Goal: Information Seeking & Learning: Learn about a topic

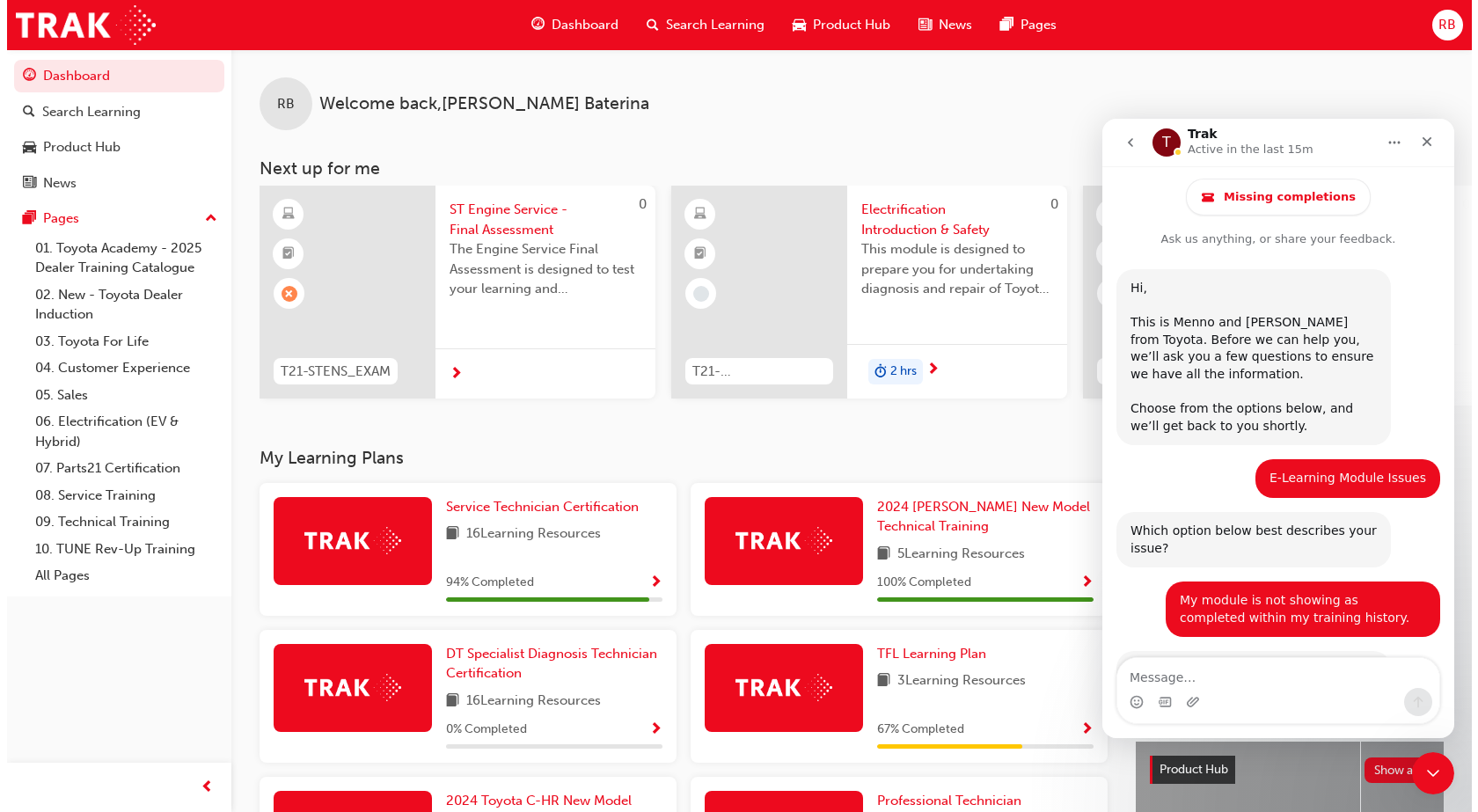
scroll to position [924, 0]
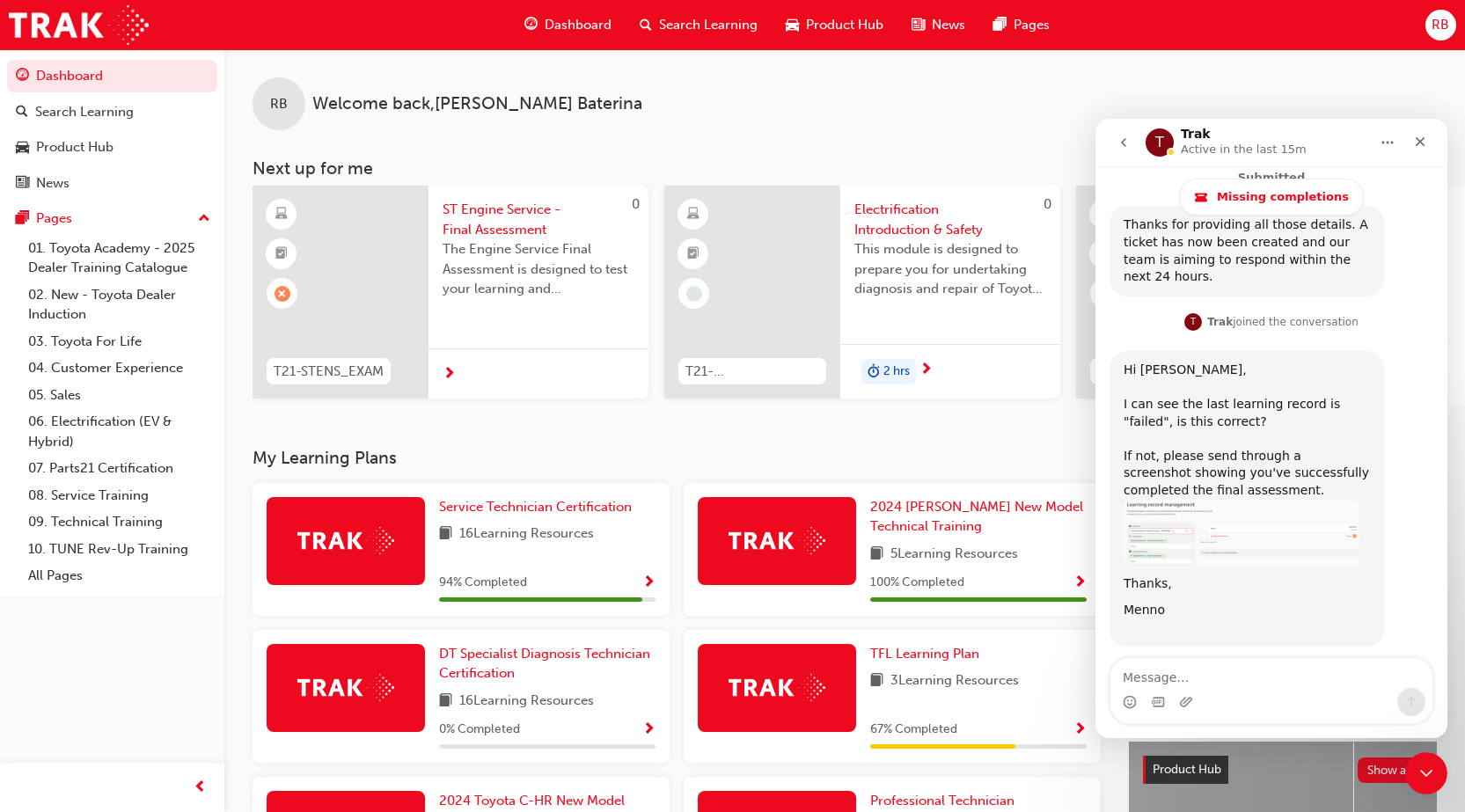
click at [508, 205] on span "ST Engine Service - Final Assessment" at bounding box center [538, 219] width 192 height 40
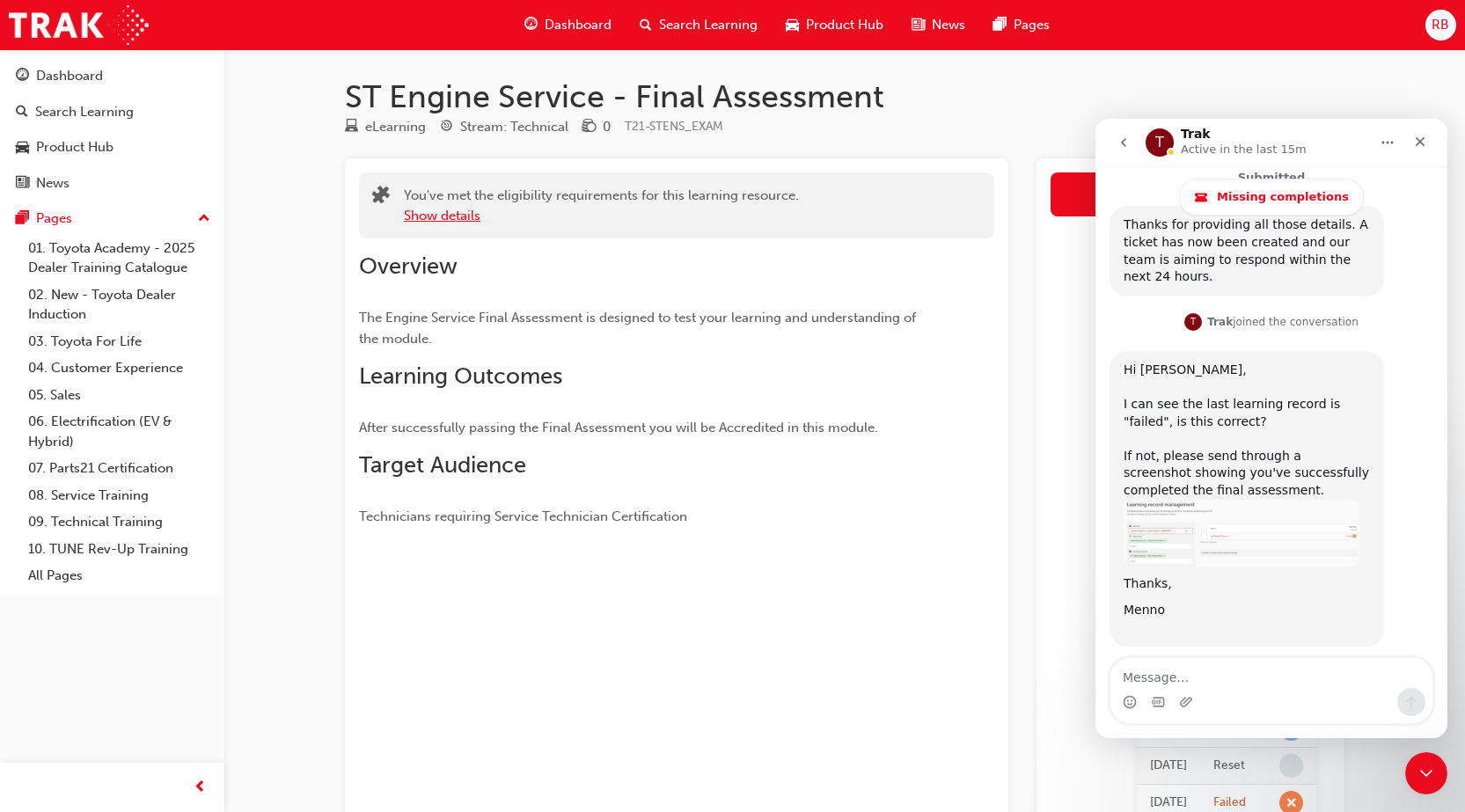
click at [446, 223] on button "Show details" at bounding box center [441, 216] width 77 height 20
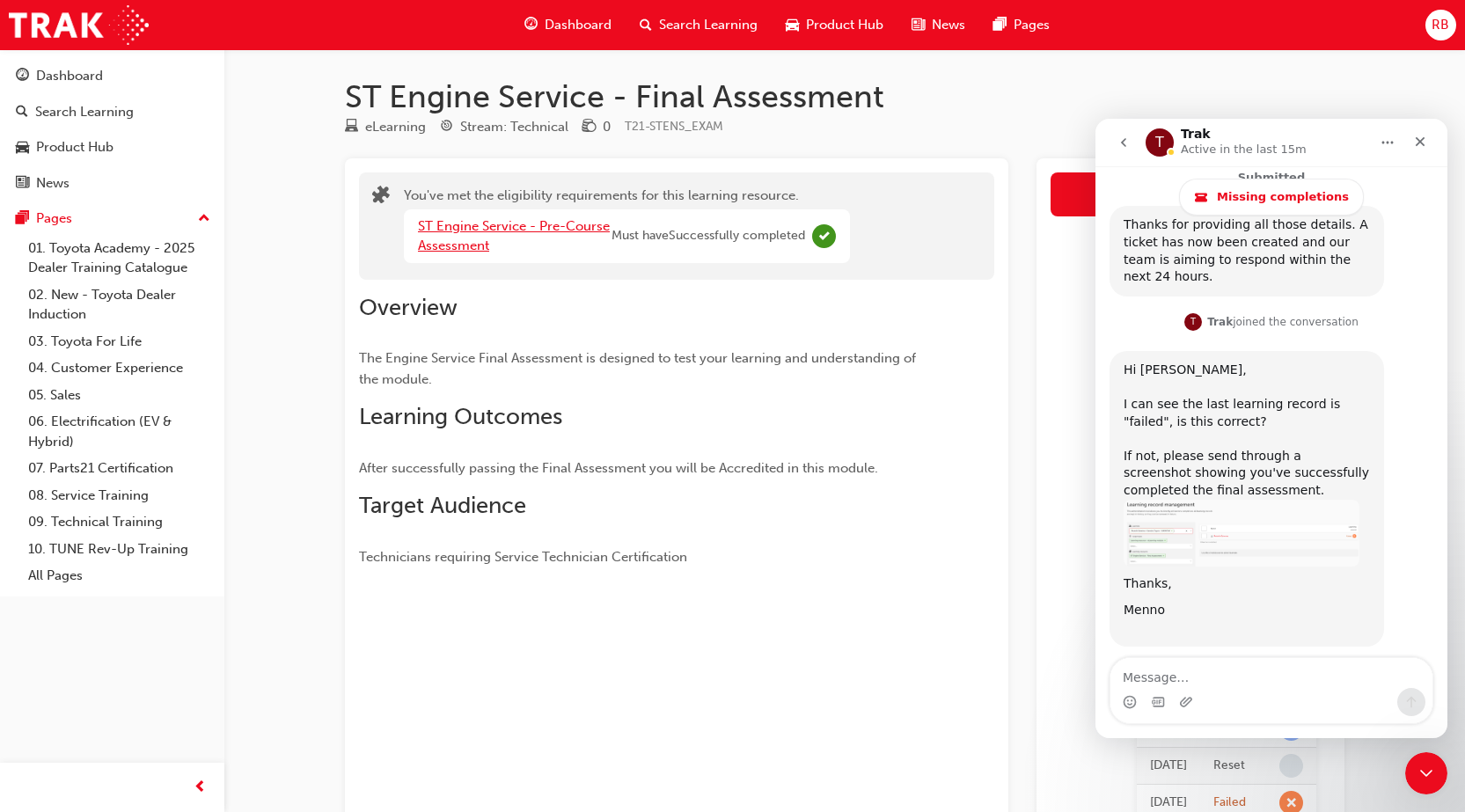
click at [446, 223] on link "ST Engine Service - Pre-Course Assessment" at bounding box center [514, 236] width 192 height 36
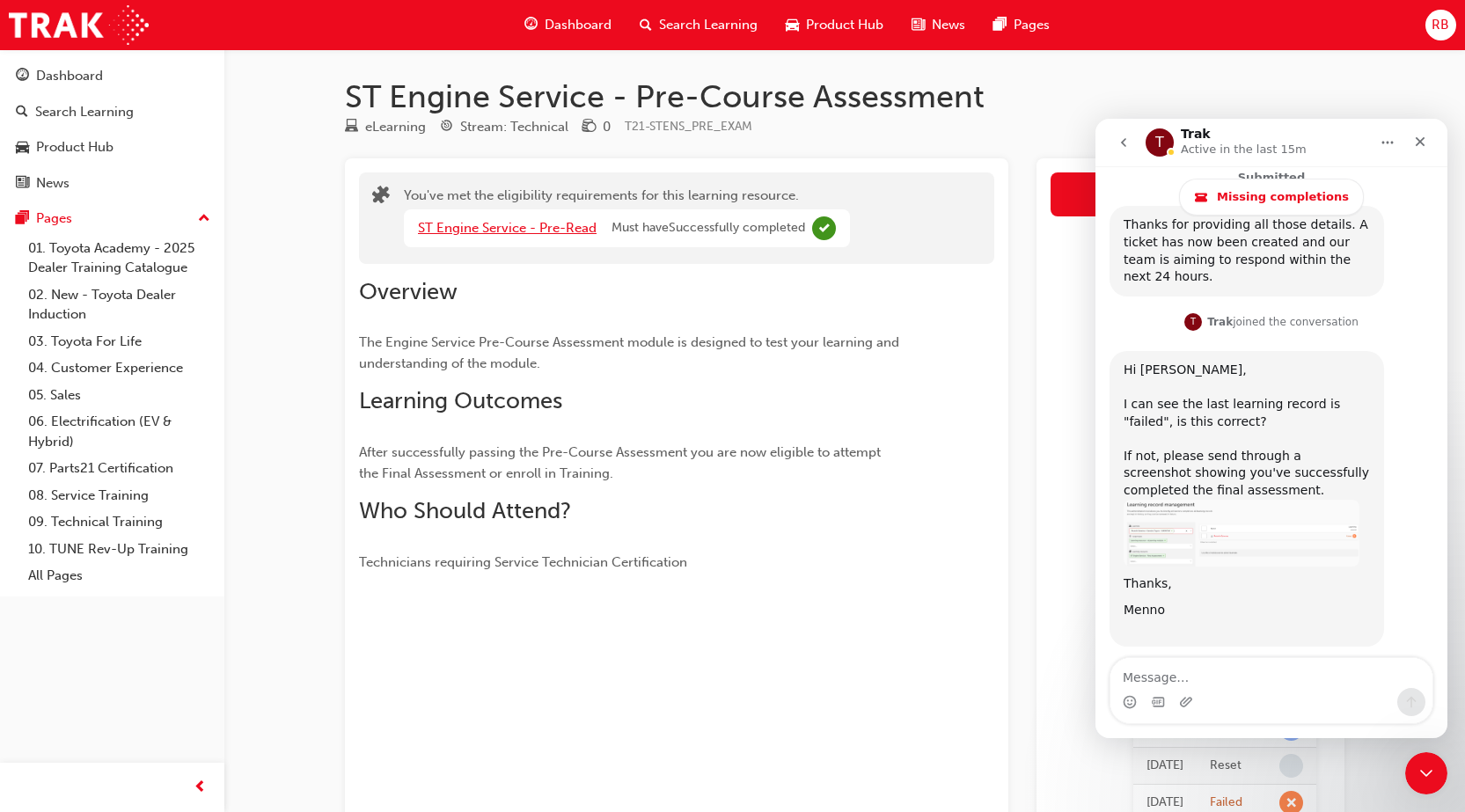
click at [446, 223] on link "ST Engine Service - Pre-Read" at bounding box center [507, 228] width 179 height 16
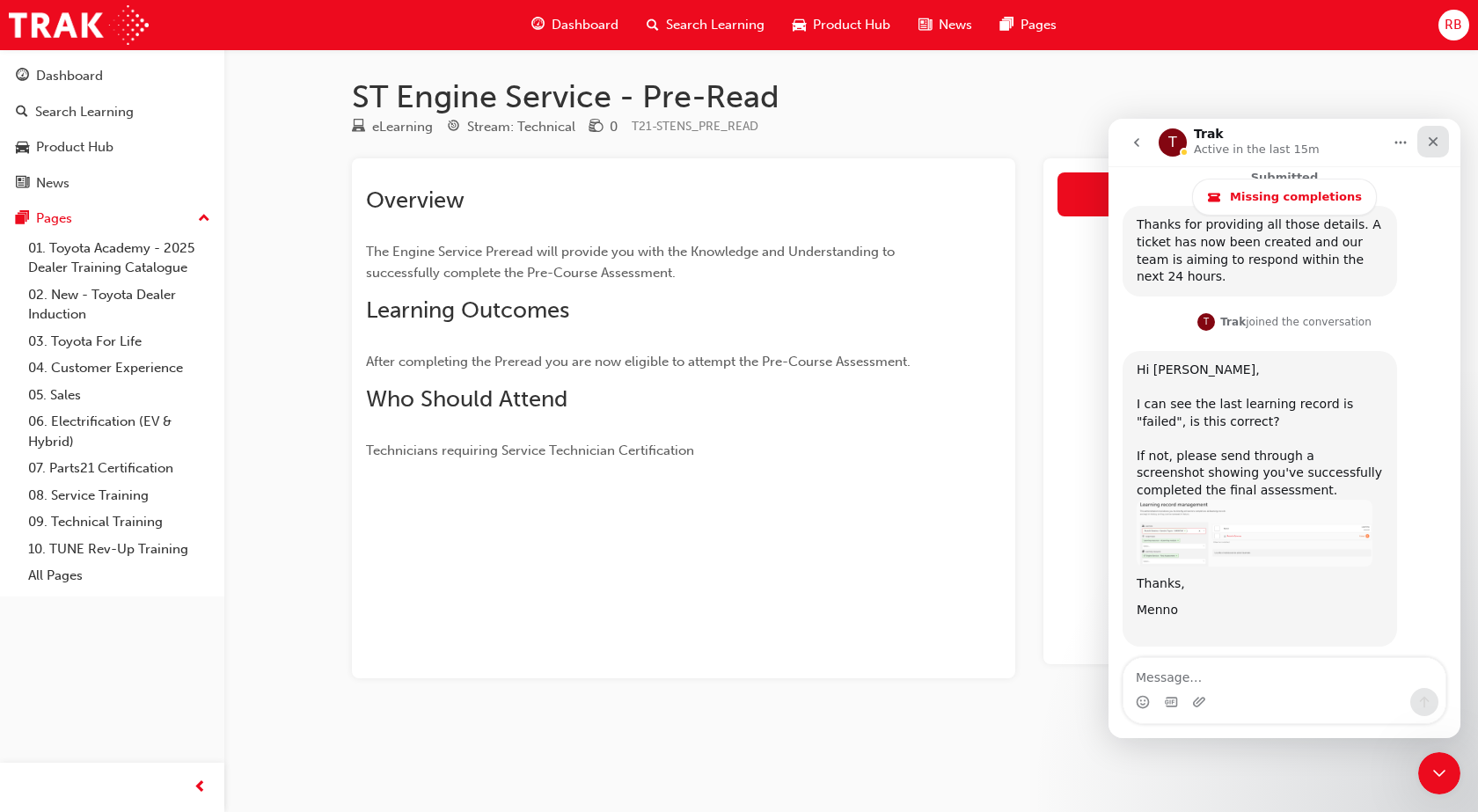
click at [1442, 140] on div "Close" at bounding box center [1433, 142] width 32 height 32
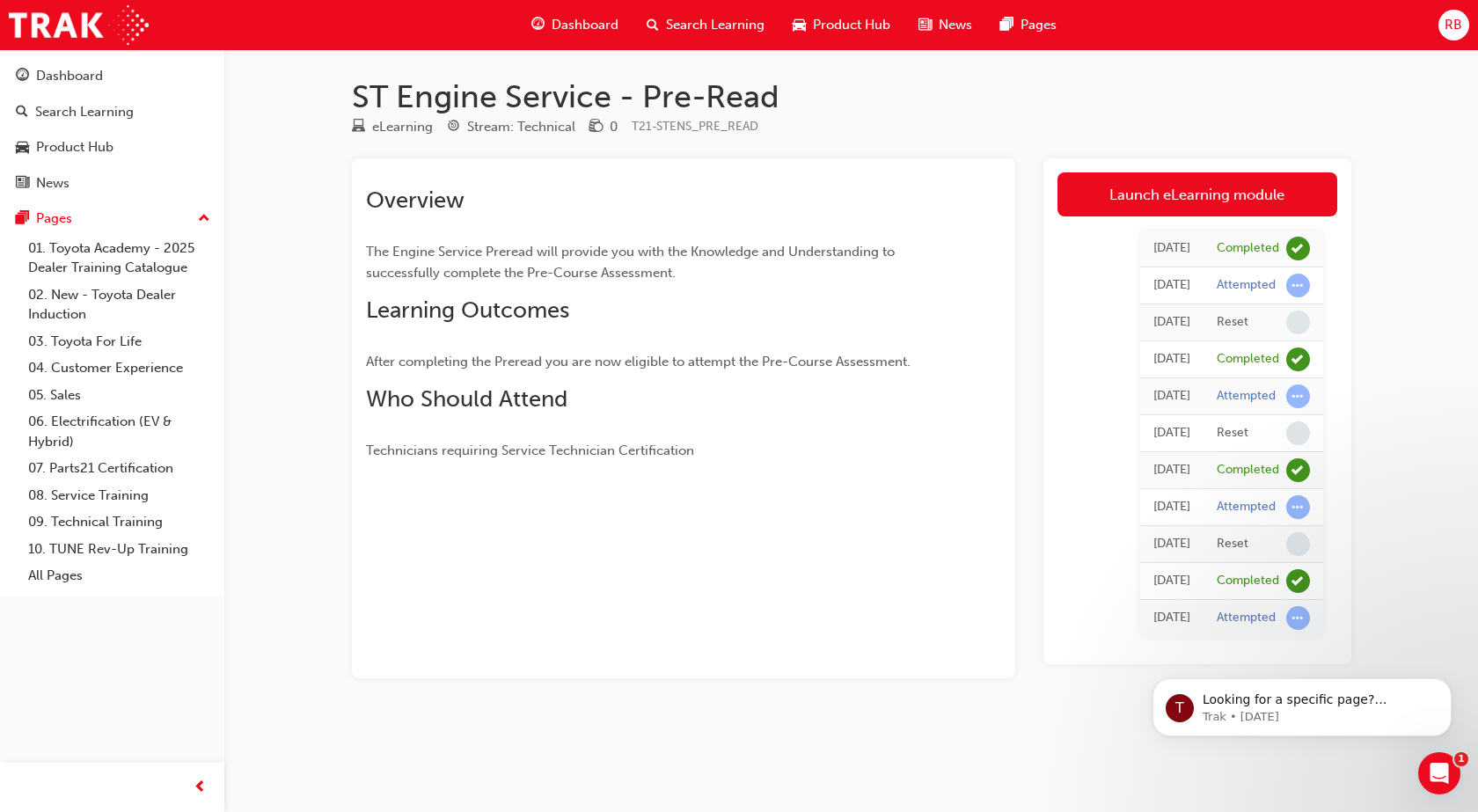
scroll to position [924, 0]
click at [1129, 196] on link "Launch eLearning module" at bounding box center [1198, 195] width 280 height 44
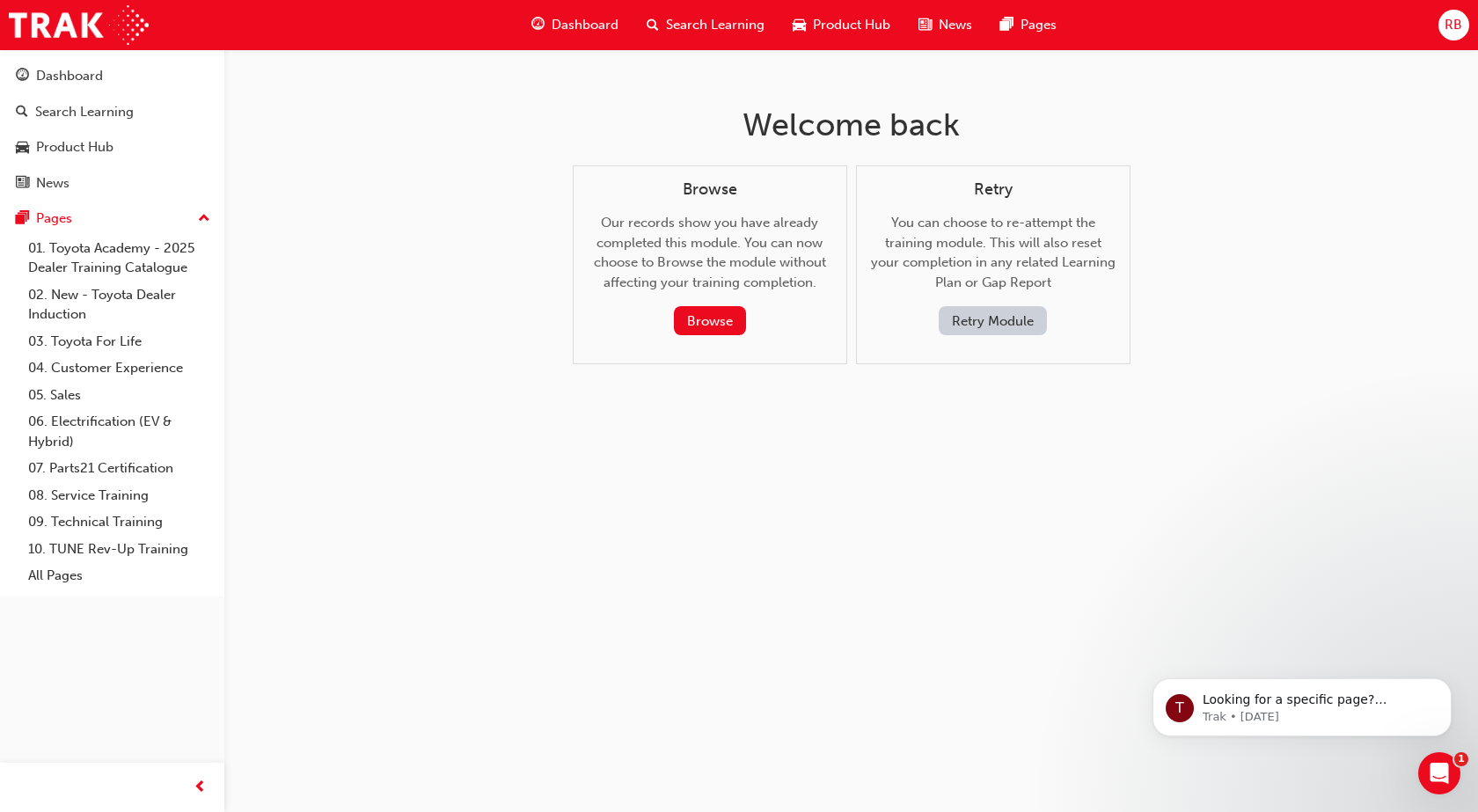
click at [998, 328] on button "Retry Module" at bounding box center [993, 321] width 108 height 29
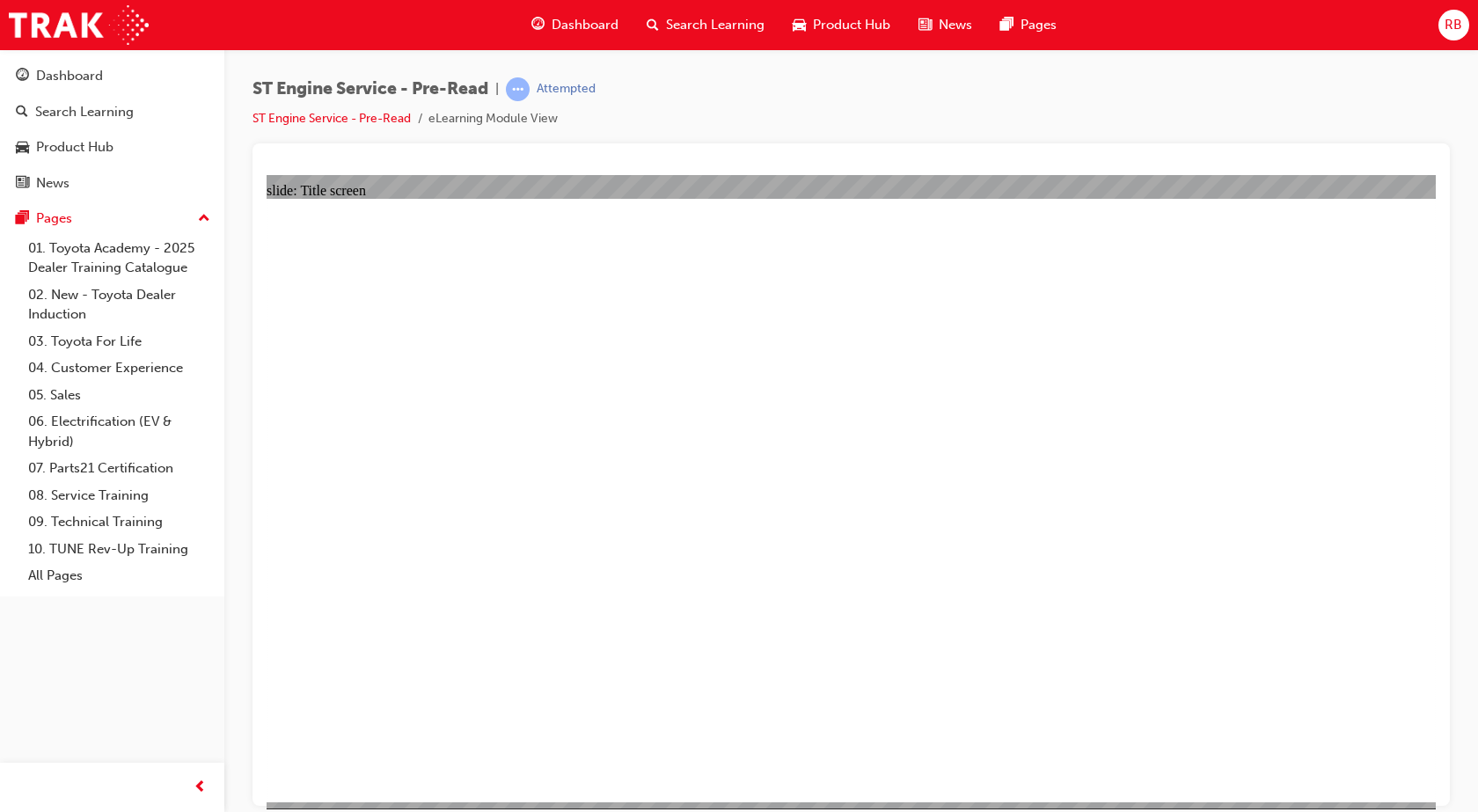
click at [52, 85] on div "Dashboard" at bounding box center [70, 76] width 67 height 20
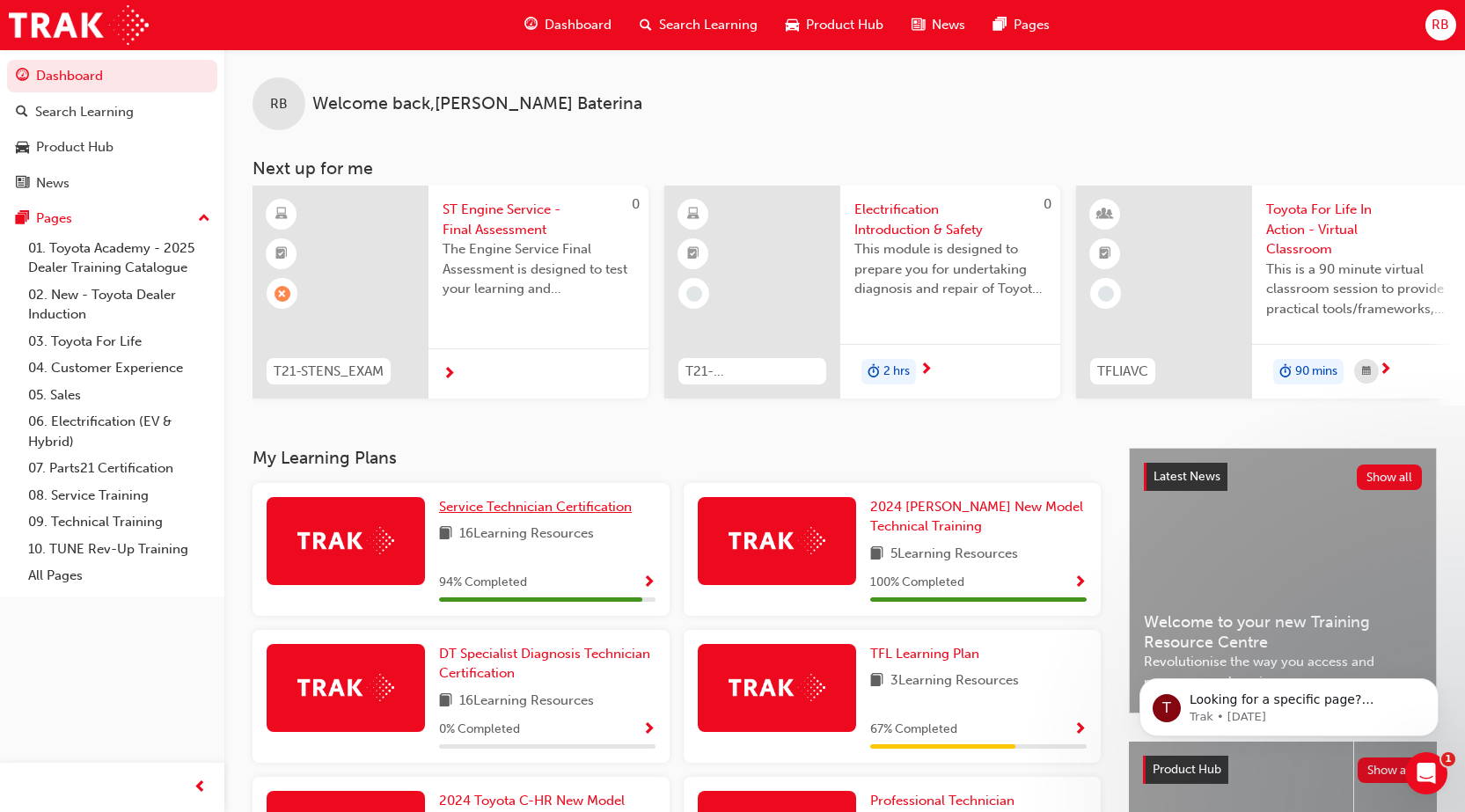
click at [487, 514] on span "Service Technician Certification" at bounding box center [535, 506] width 193 height 16
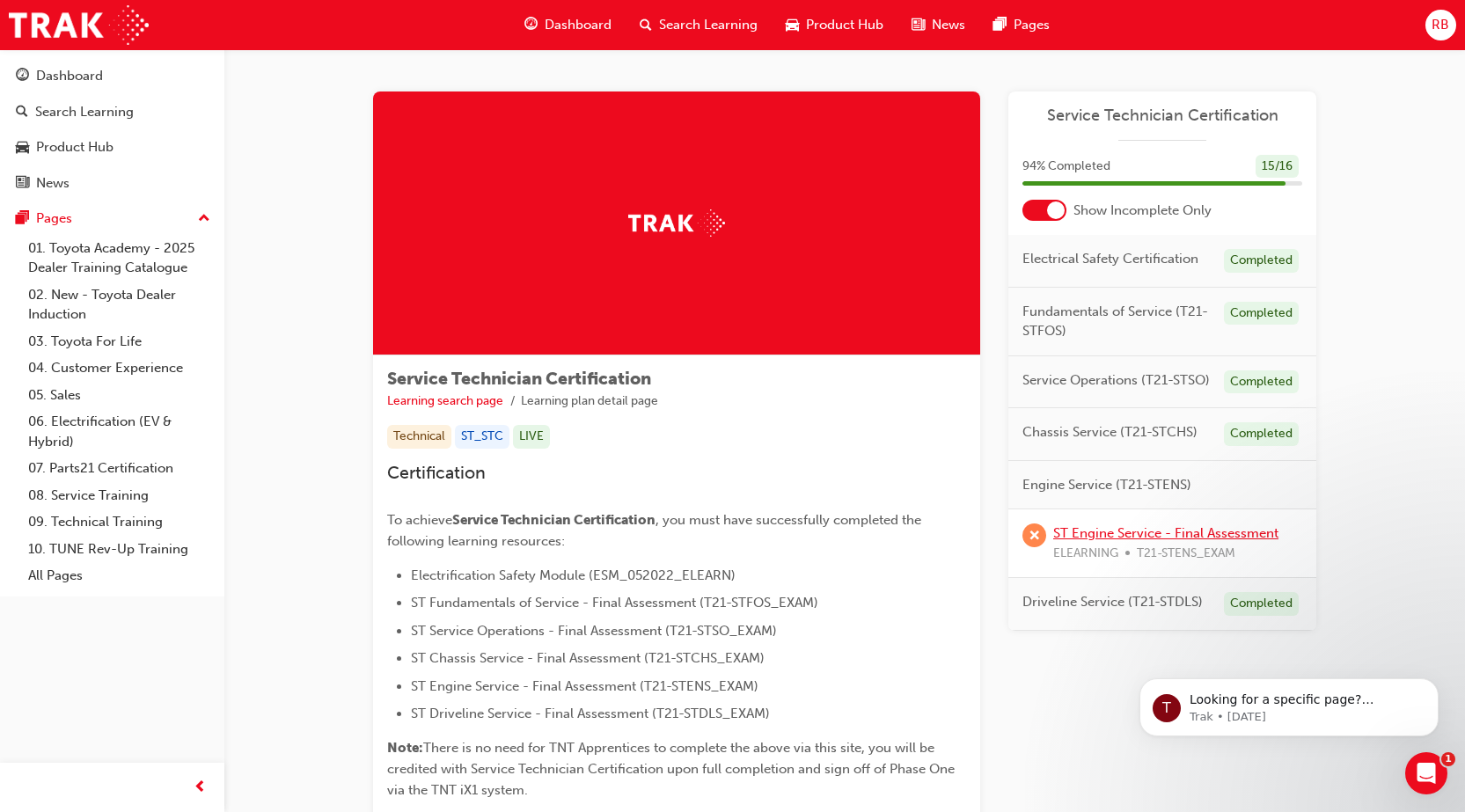
click at [1170, 531] on link "ST Engine Service - Final Assessment" at bounding box center [1166, 533] width 226 height 16
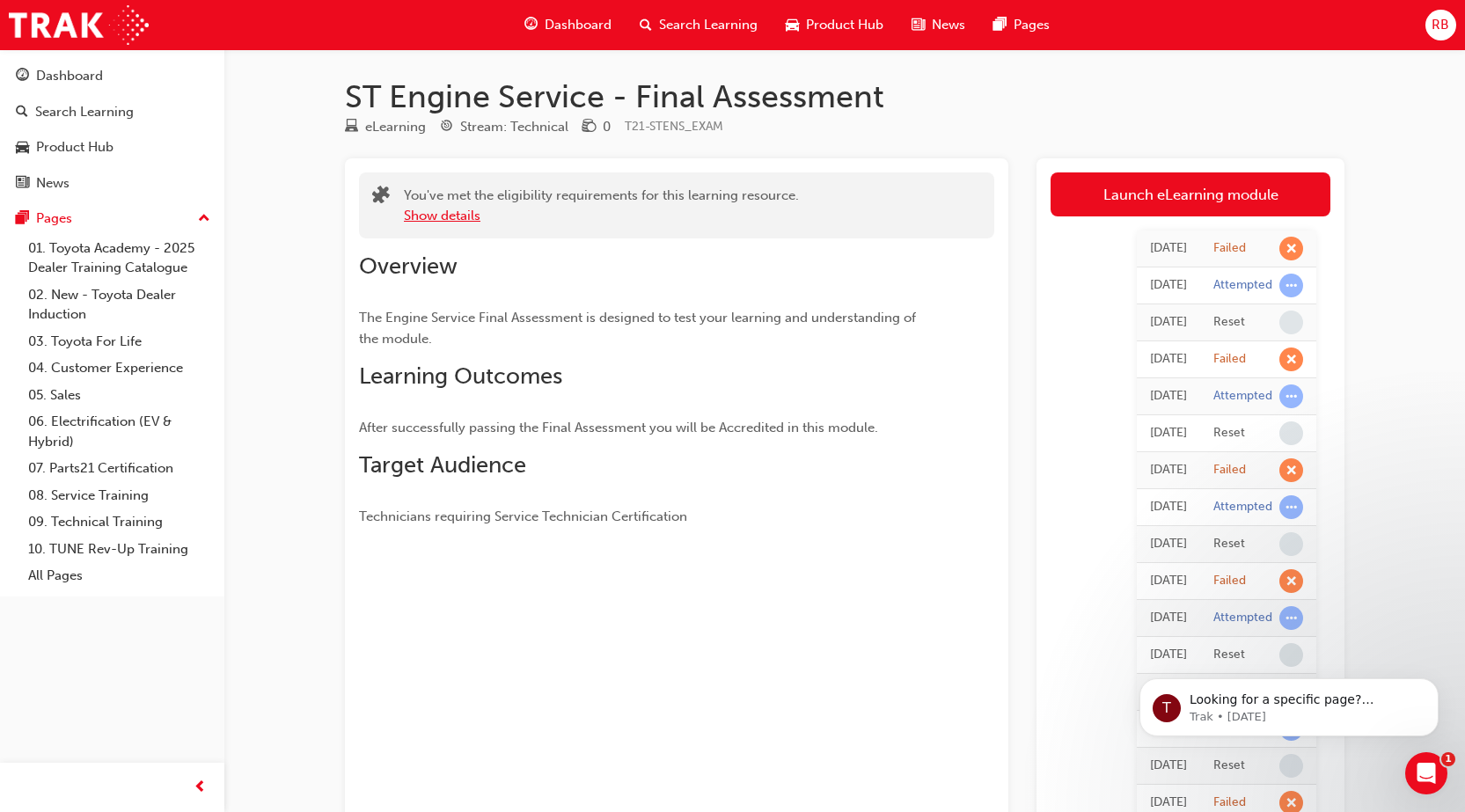
click at [469, 221] on button "Show details" at bounding box center [441, 216] width 77 height 20
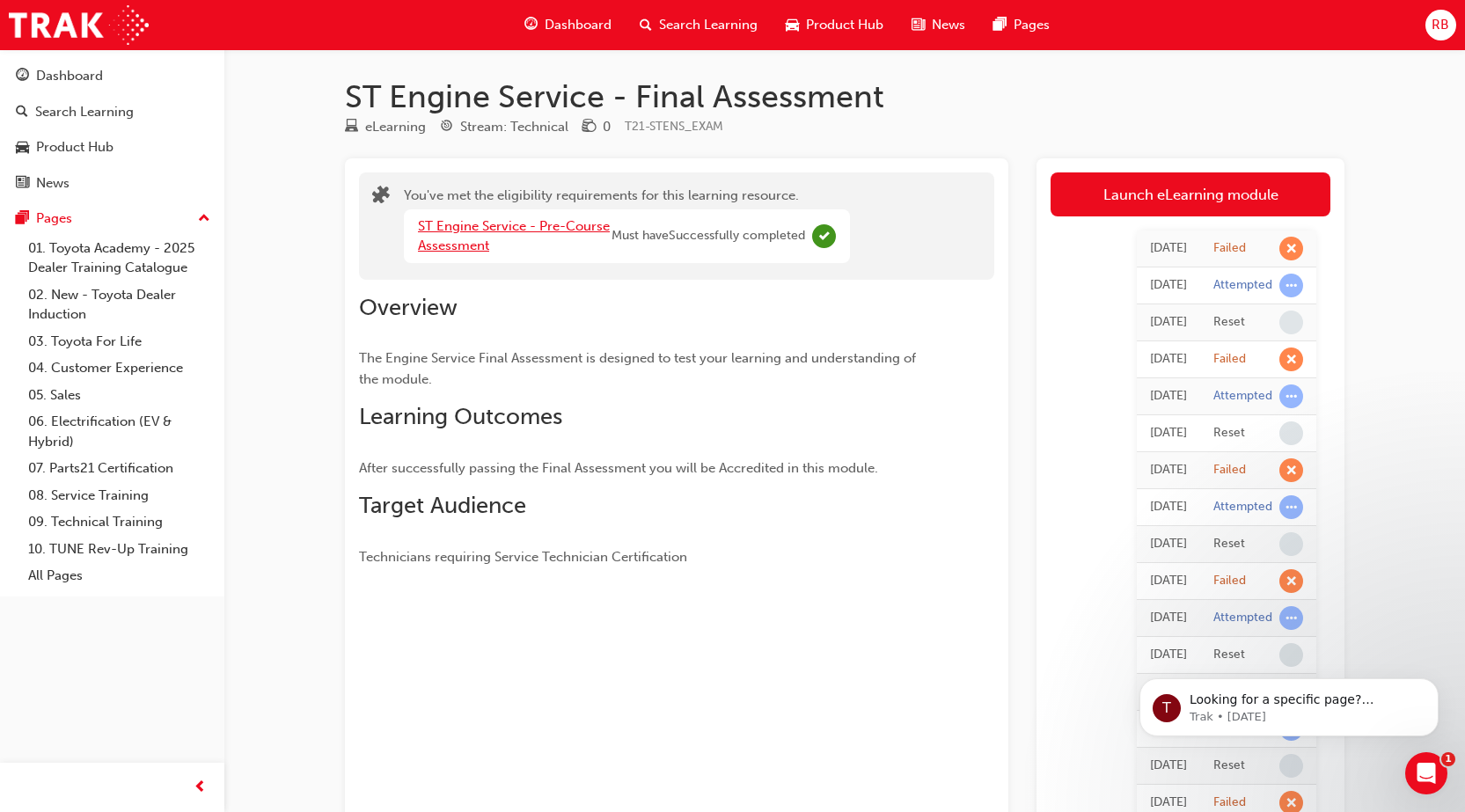
click at [457, 232] on link "ST Engine Service - Pre-Course Assessment" at bounding box center [514, 236] width 192 height 36
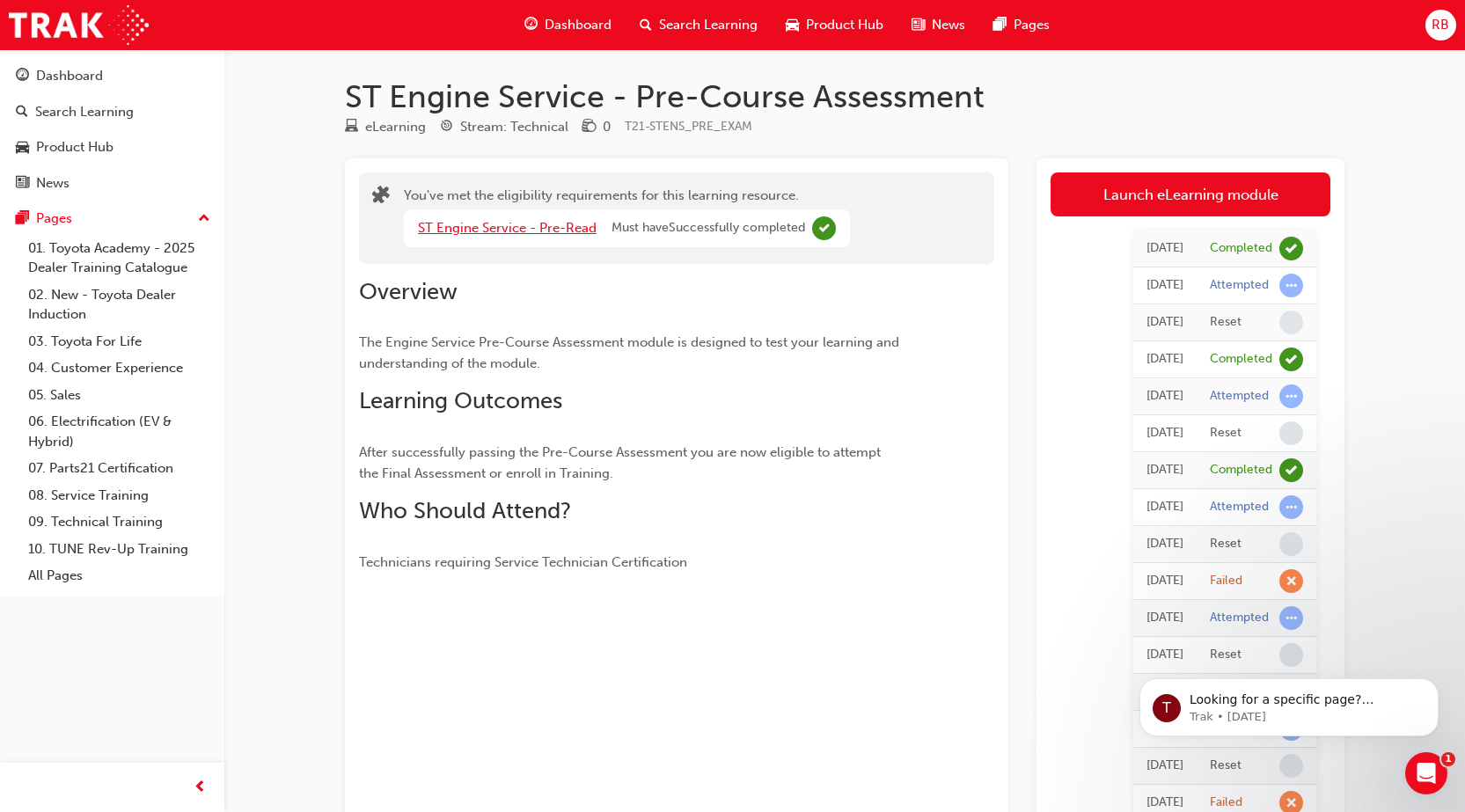
click at [457, 232] on link "ST Engine Service - Pre-Read" at bounding box center [507, 228] width 179 height 16
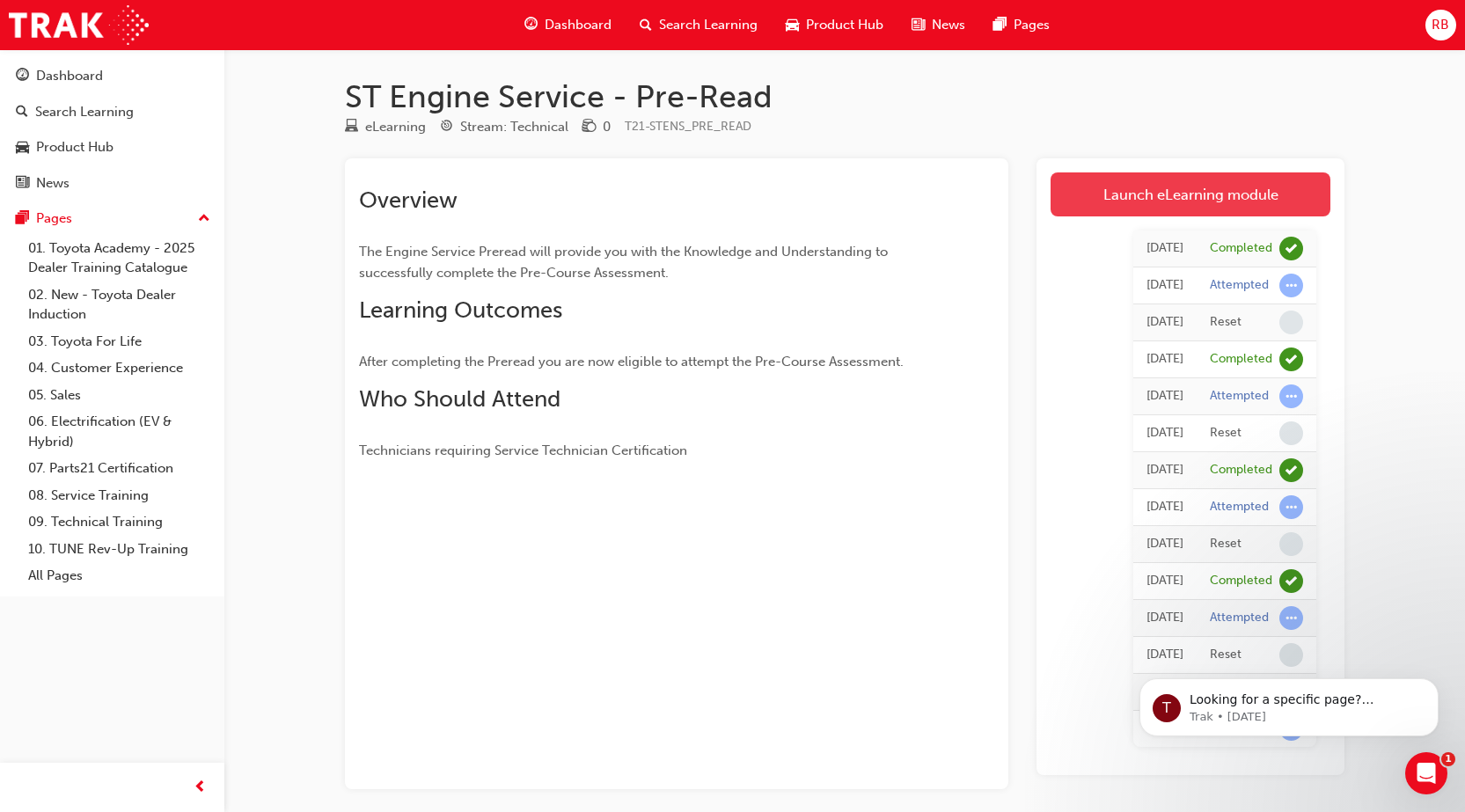
click at [1153, 185] on link "Launch eLearning module" at bounding box center [1191, 195] width 280 height 44
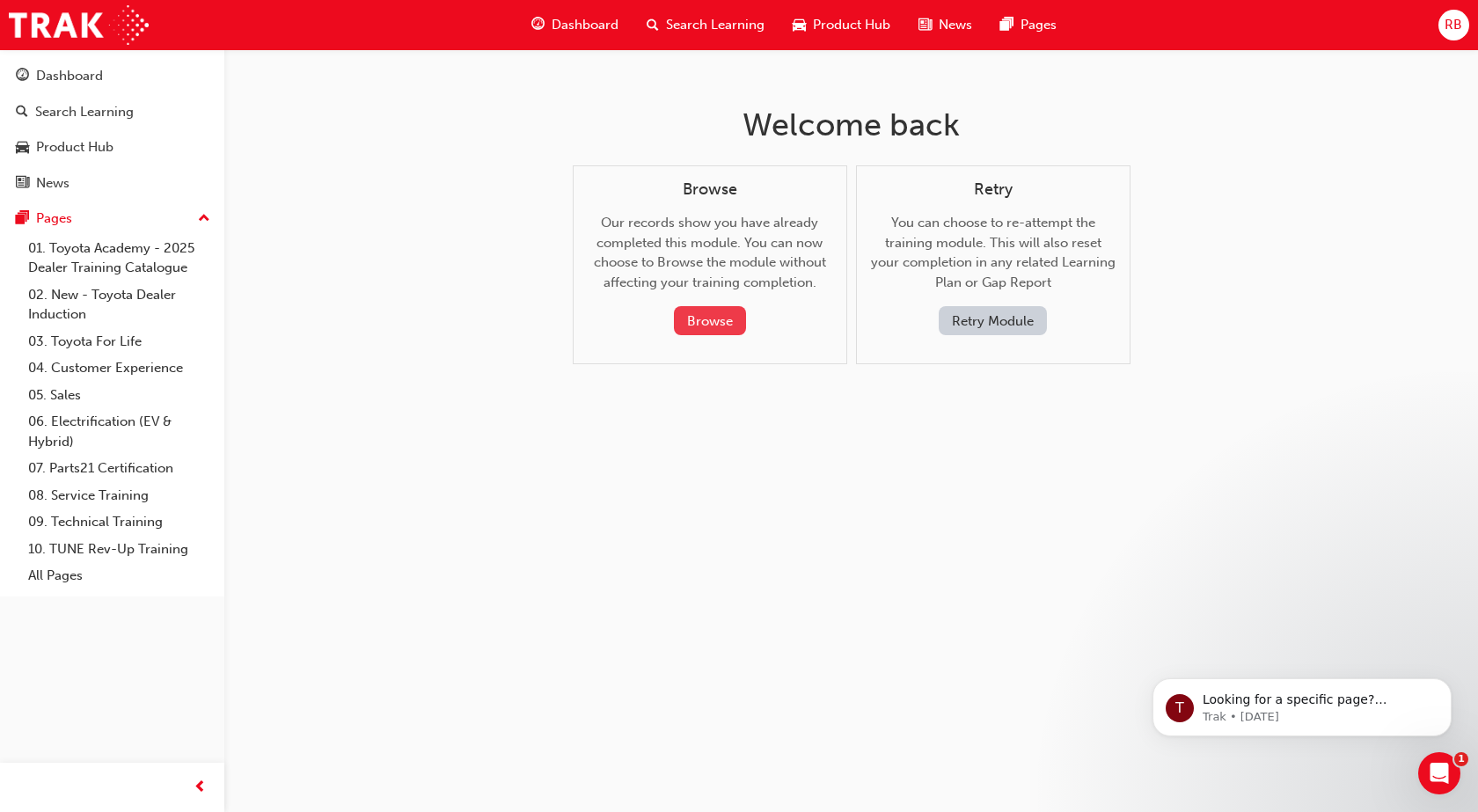
click at [719, 321] on button "Browse" at bounding box center [710, 321] width 72 height 29
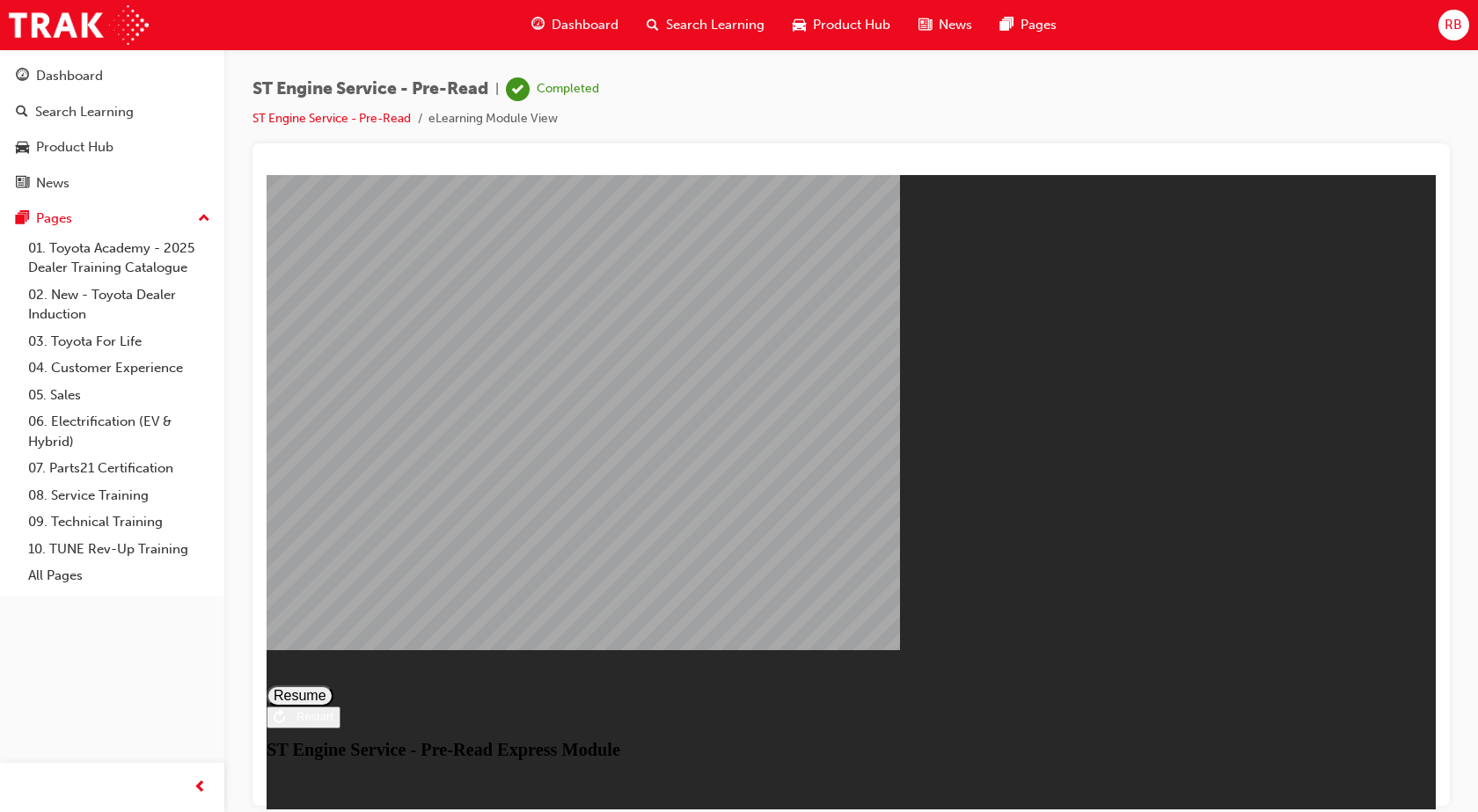
click at [334, 722] on div "Restart" at bounding box center [309, 715] width 48 height 13
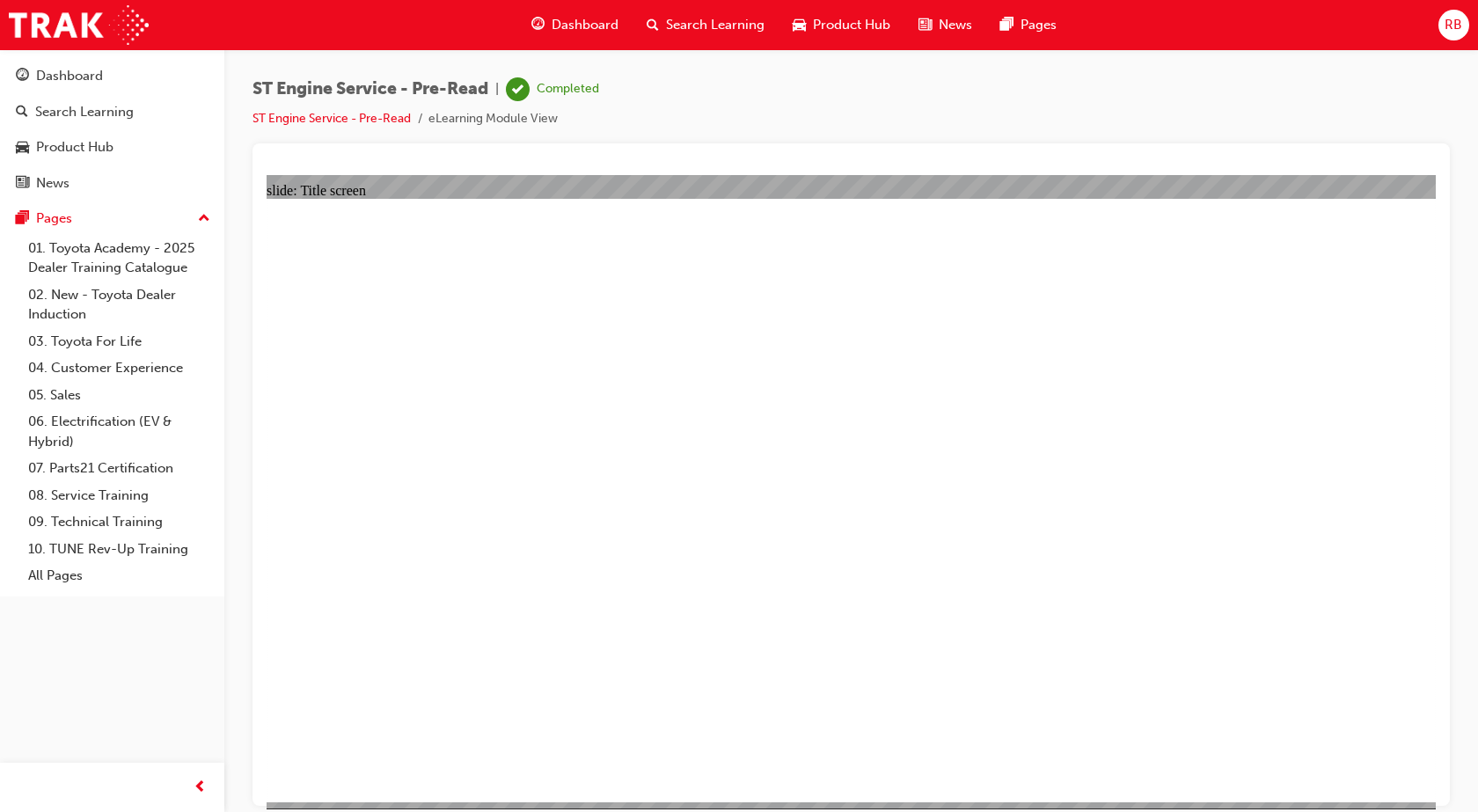
click at [206, 219] on span "up-icon" at bounding box center [204, 219] width 12 height 23
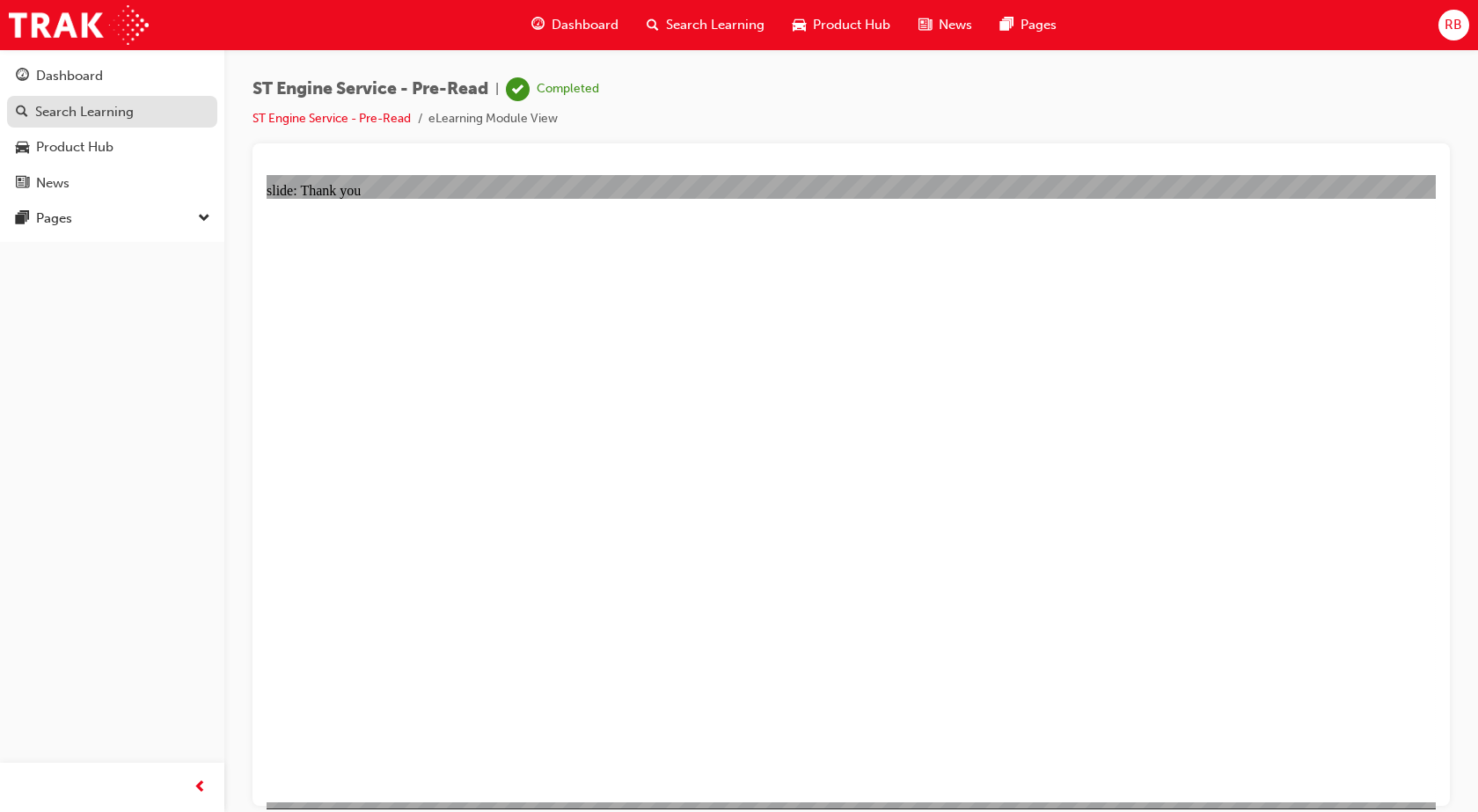
click at [96, 118] on div "Search Learning" at bounding box center [85, 112] width 99 height 20
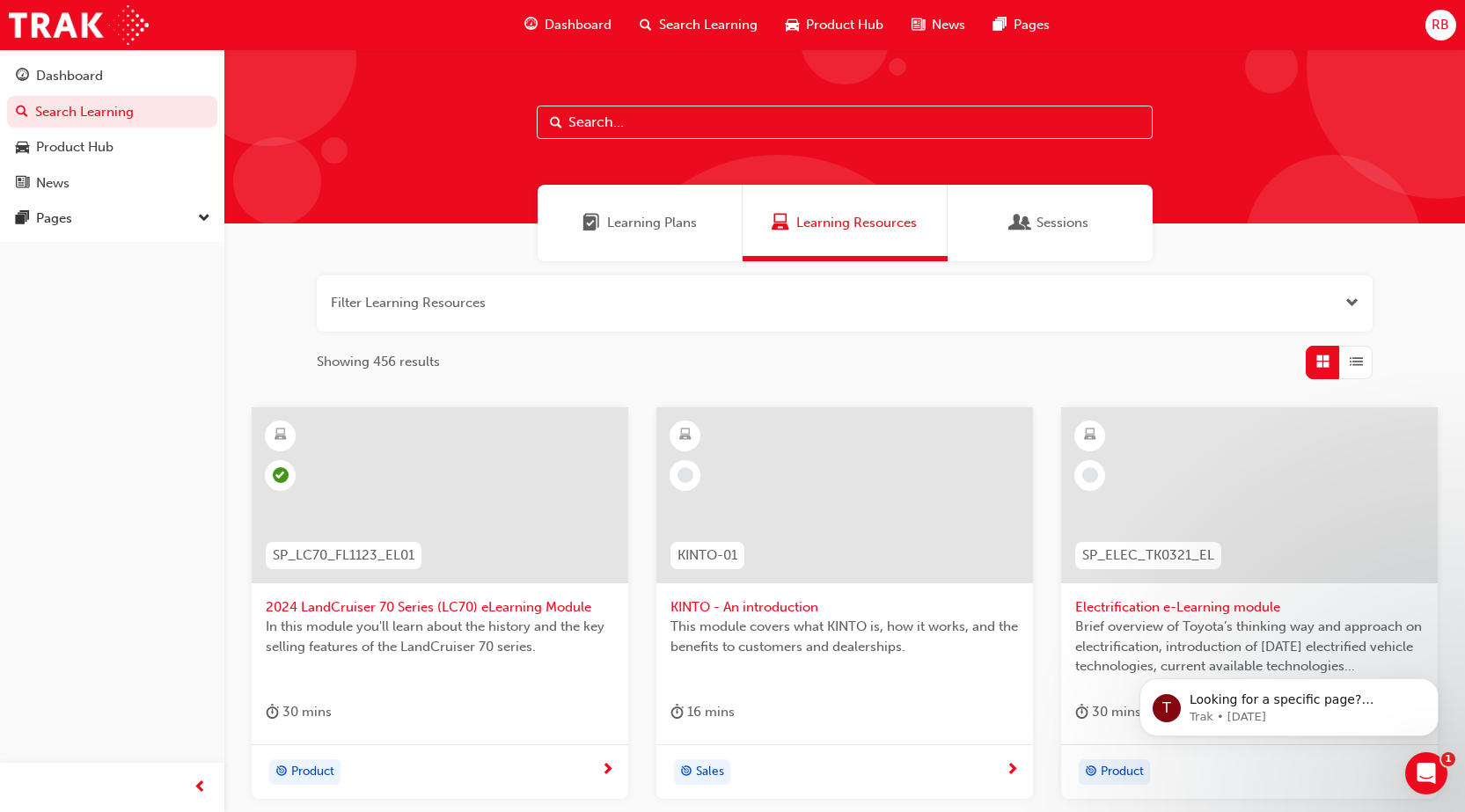
click at [679, 31] on span "Search Learning" at bounding box center [708, 25] width 99 height 20
click at [691, 26] on span "Search Learning" at bounding box center [708, 25] width 99 height 20
click at [721, 100] on div at bounding box center [845, 137] width 1240 height 174
click at [554, 23] on span "Dashboard" at bounding box center [578, 25] width 67 height 20
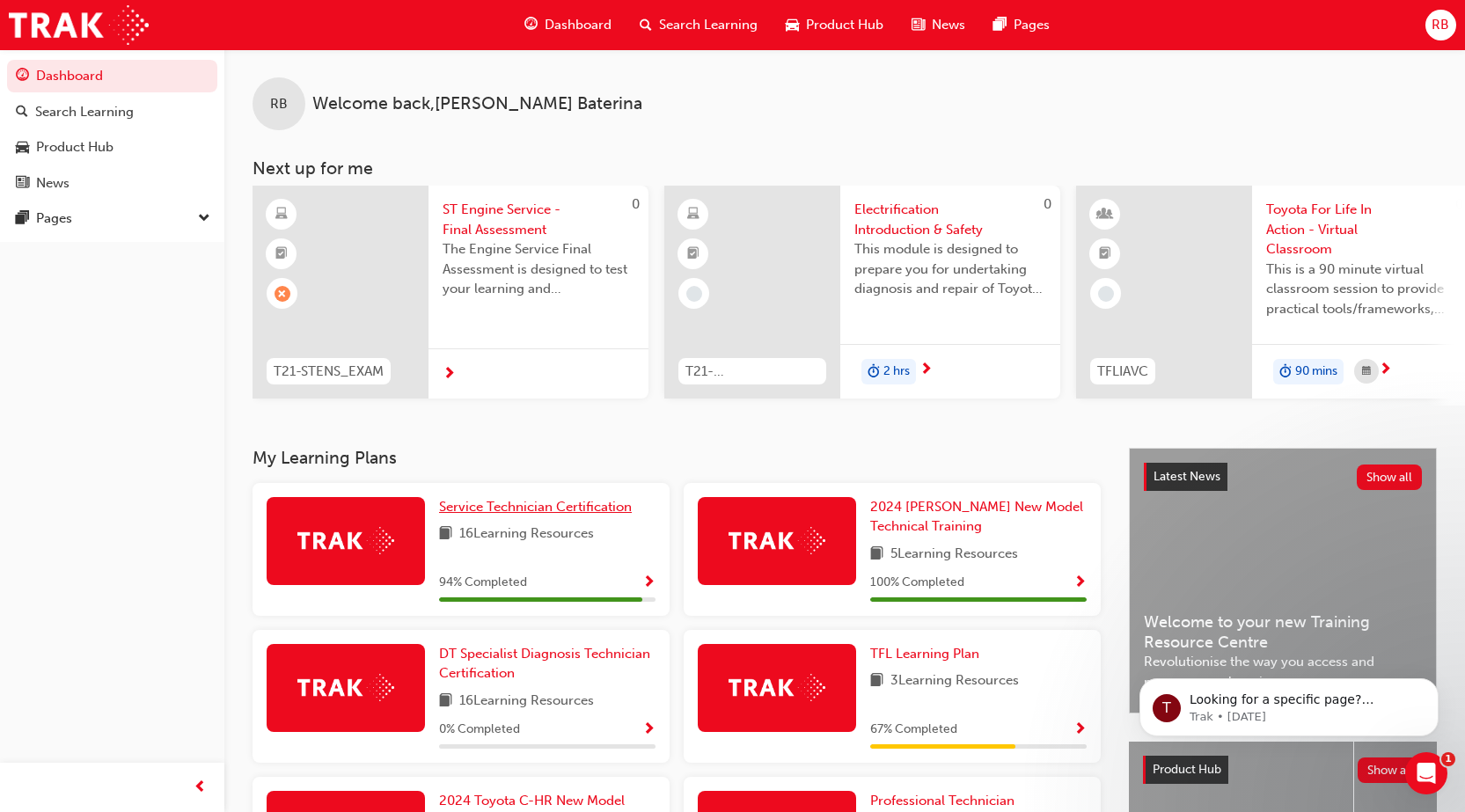
click at [531, 514] on span "Service Technician Certification" at bounding box center [535, 506] width 193 height 16
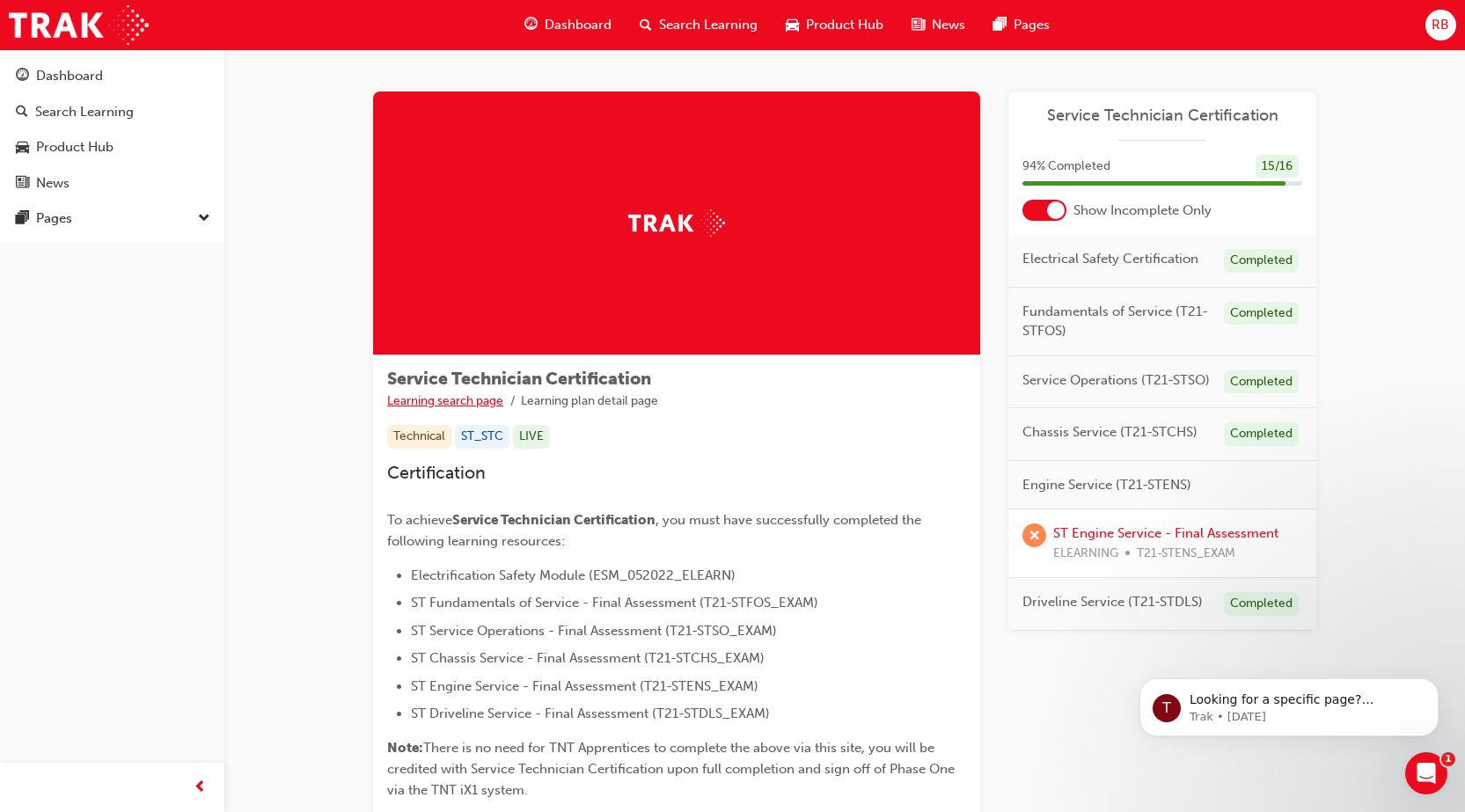
click at [447, 396] on link "Learning search page" at bounding box center [446, 401] width 116 height 15
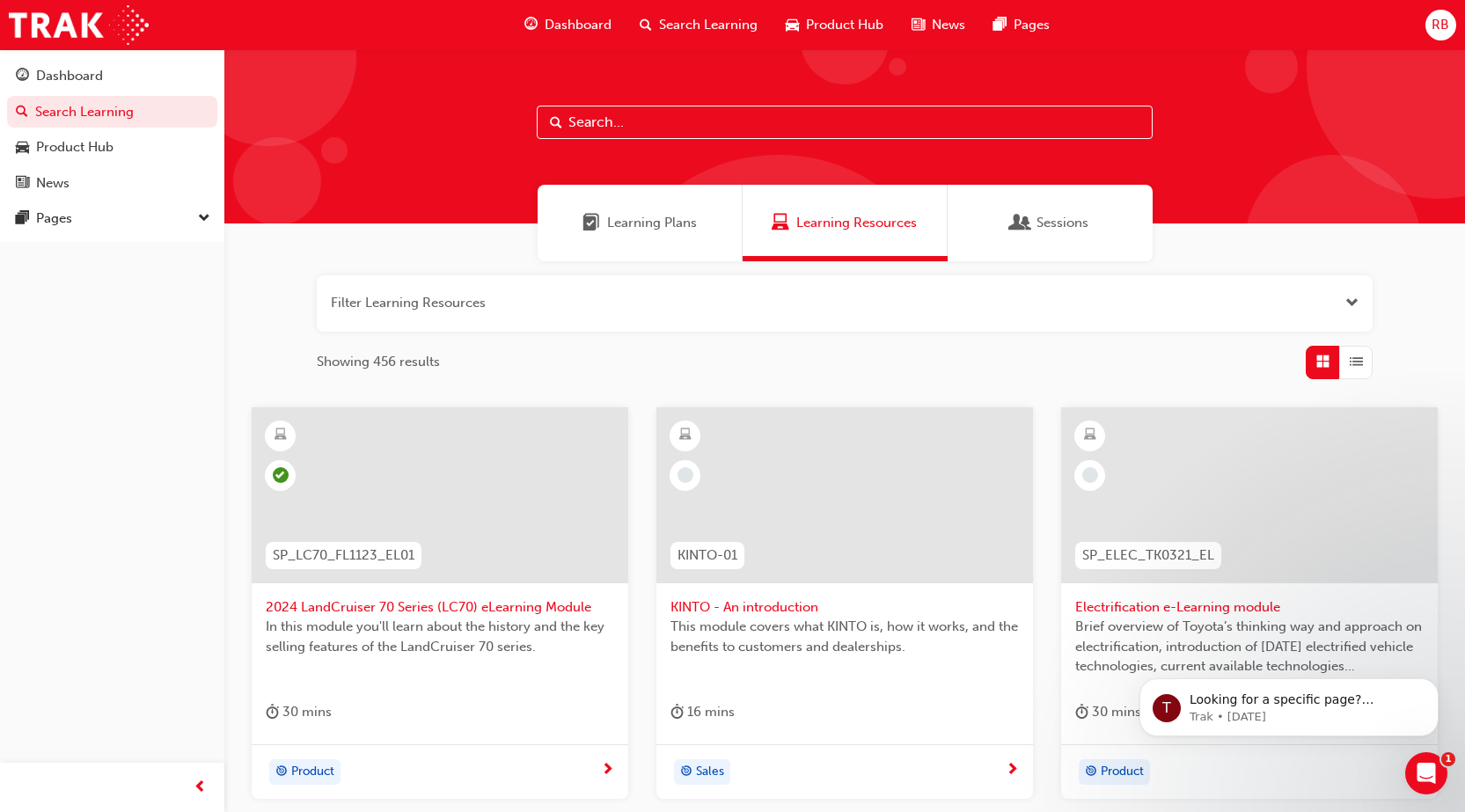
click at [619, 214] on span "Learning Plans" at bounding box center [652, 223] width 90 height 20
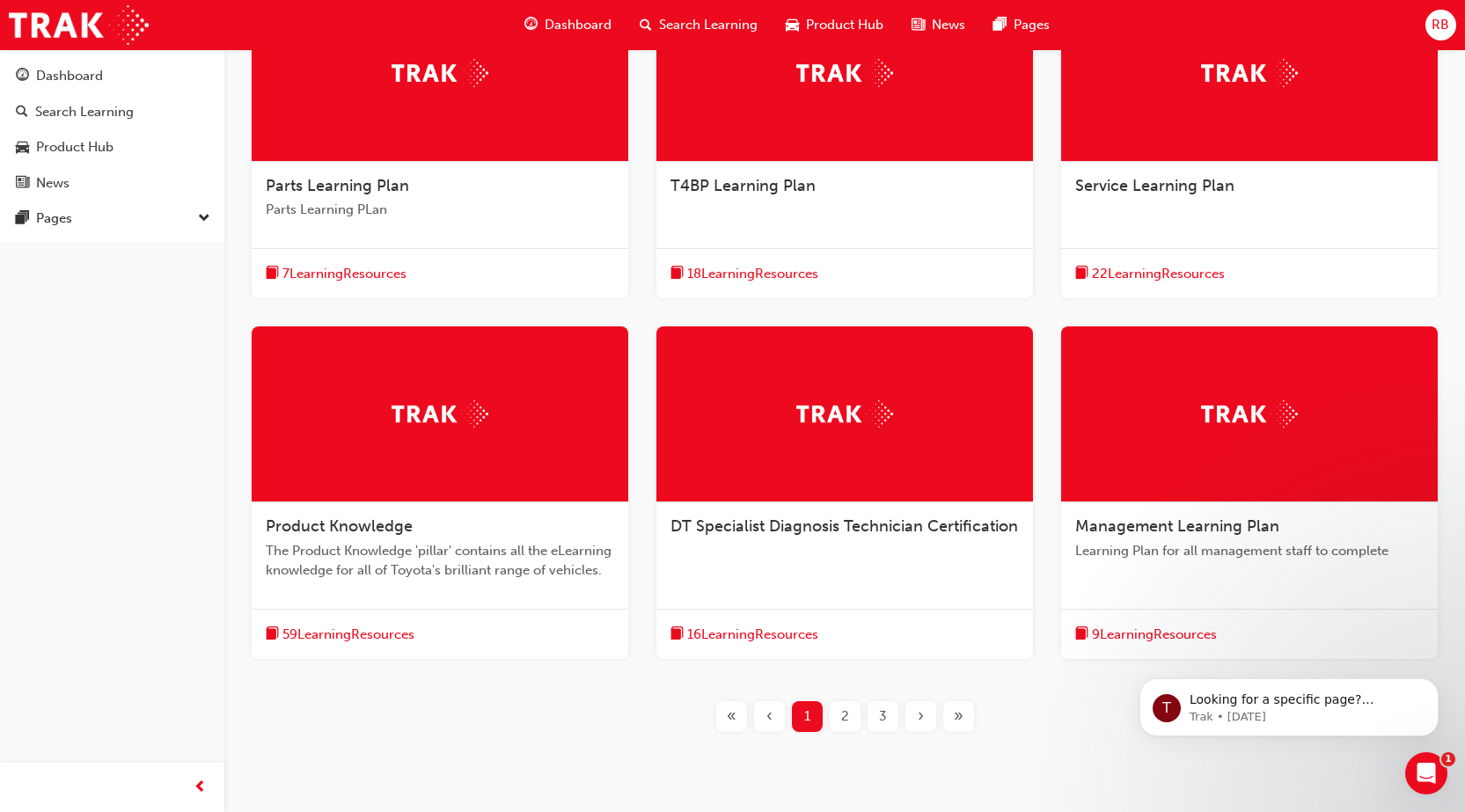
scroll to position [439, 0]
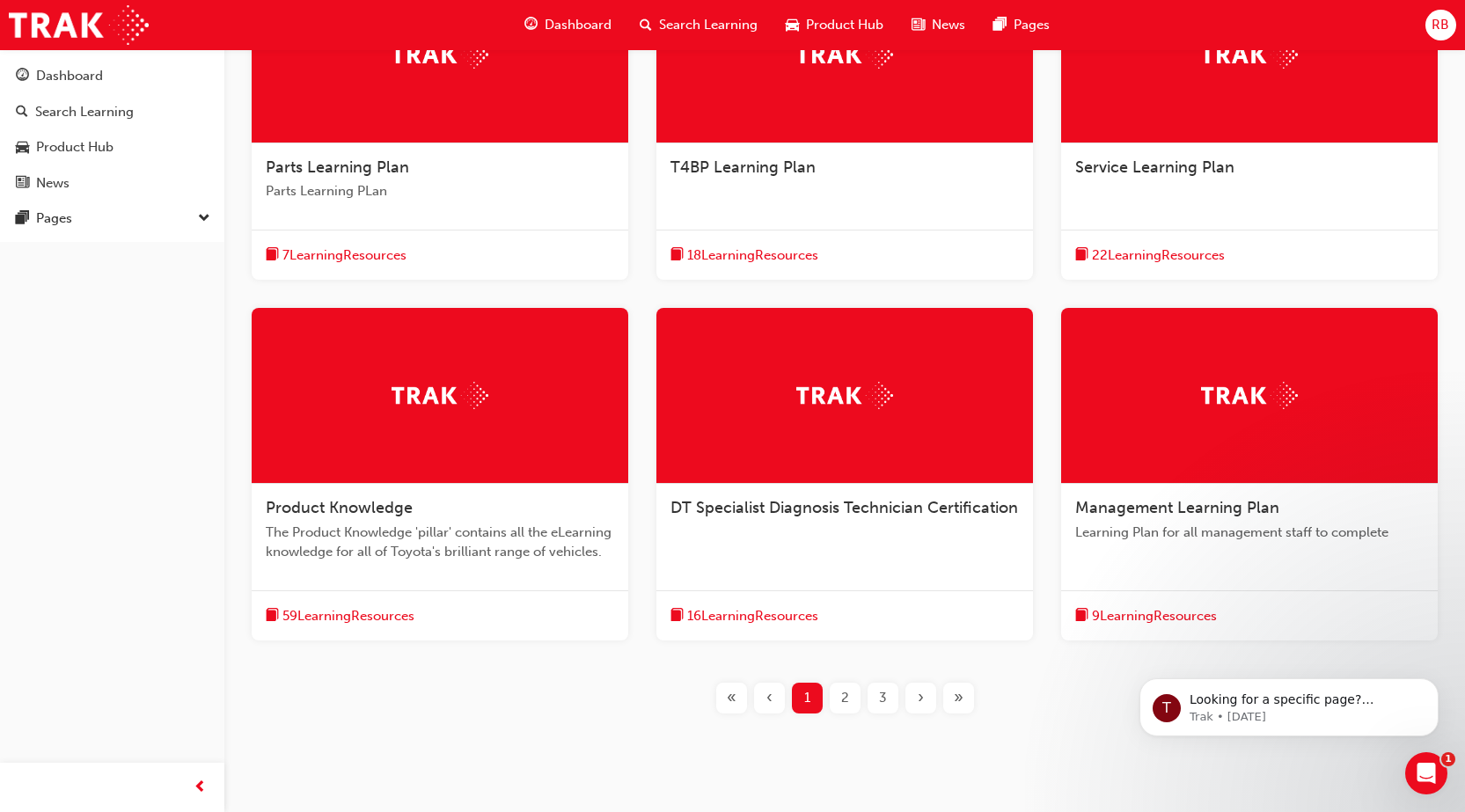
click at [1171, 165] on span "Service Learning Plan" at bounding box center [1155, 167] width 159 height 19
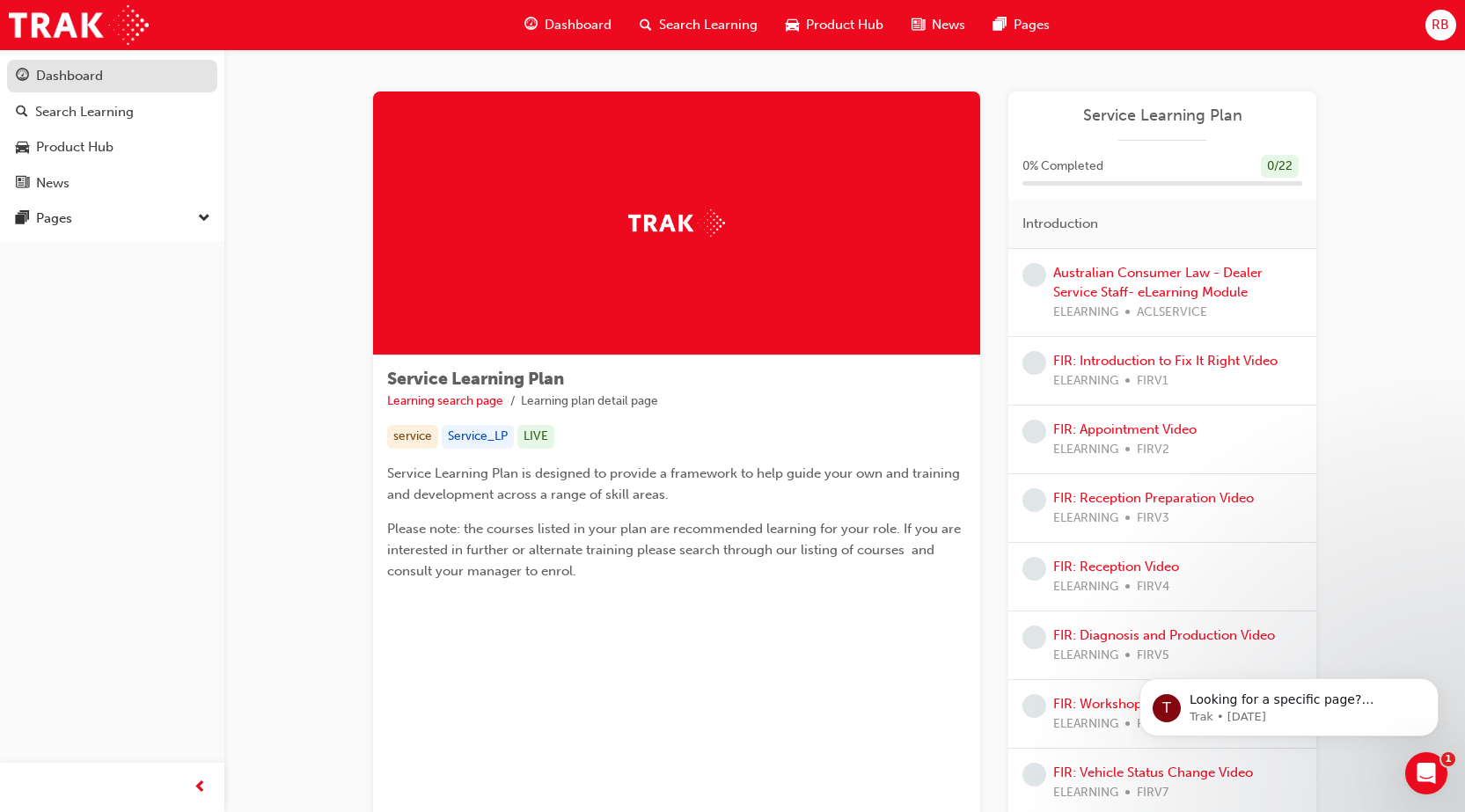
click at [70, 85] on div "Dashboard" at bounding box center [70, 76] width 67 height 20
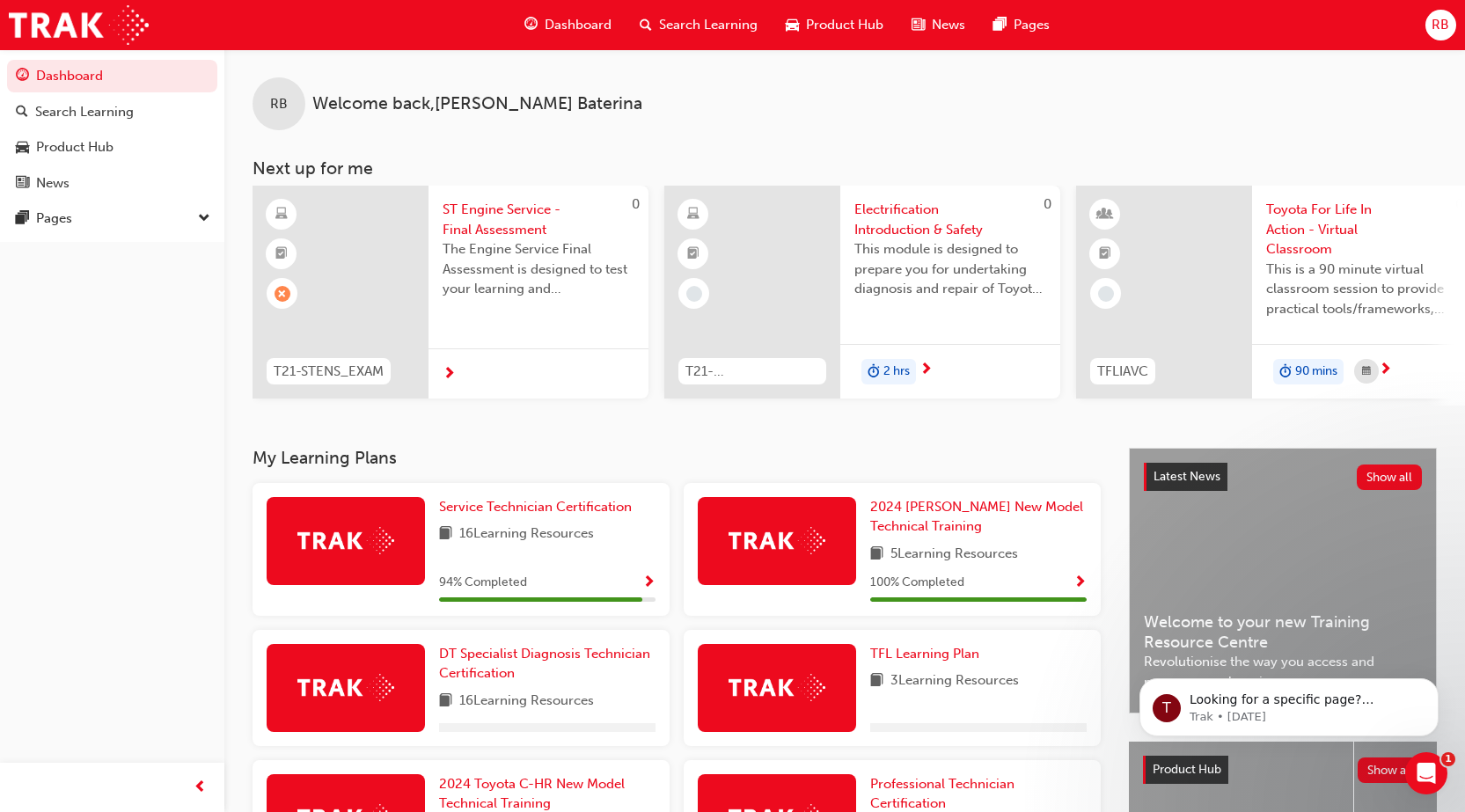
click at [493, 214] on span "ST Engine Service - Final Assessment" at bounding box center [538, 219] width 192 height 40
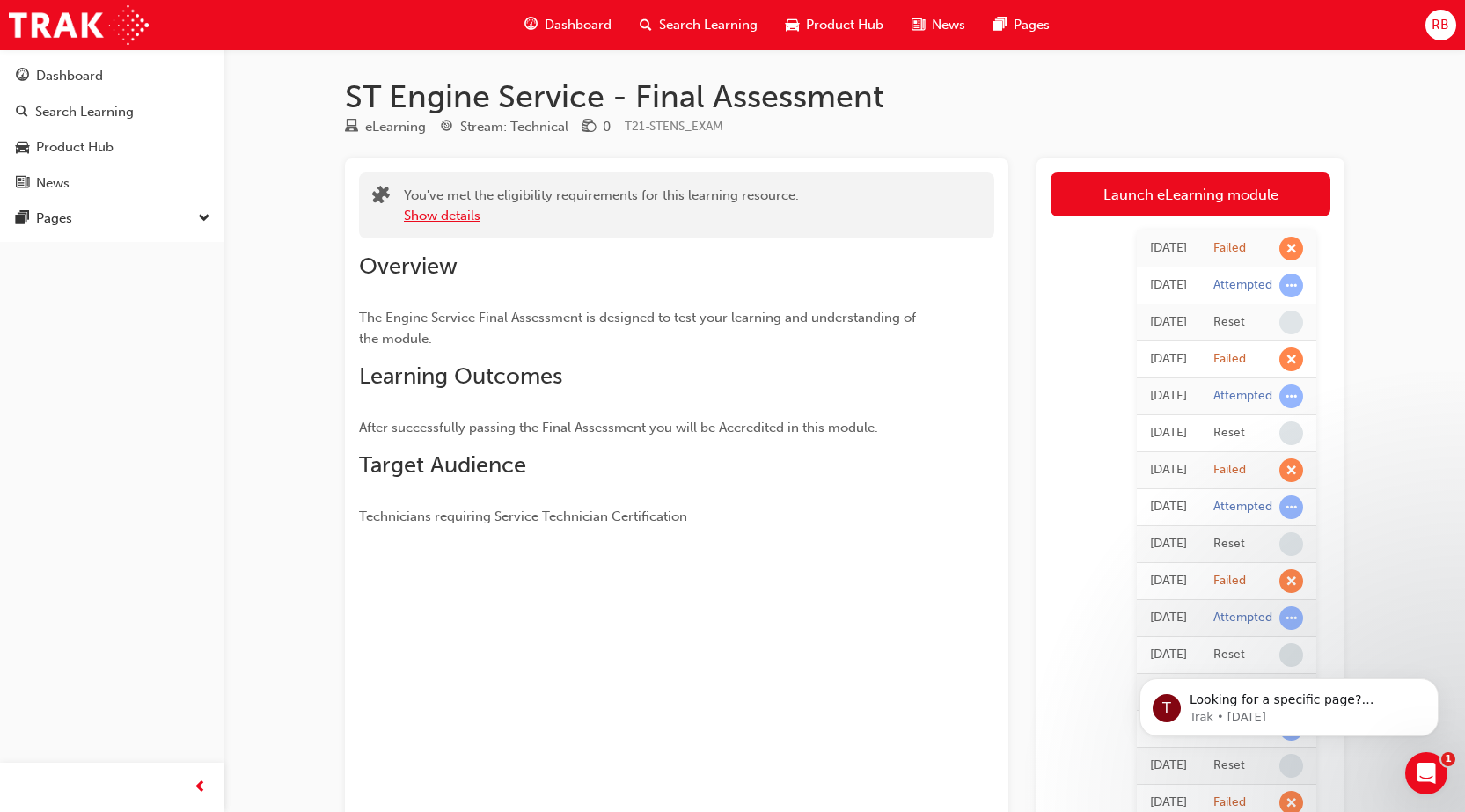
click at [433, 214] on button "Show details" at bounding box center [441, 216] width 77 height 20
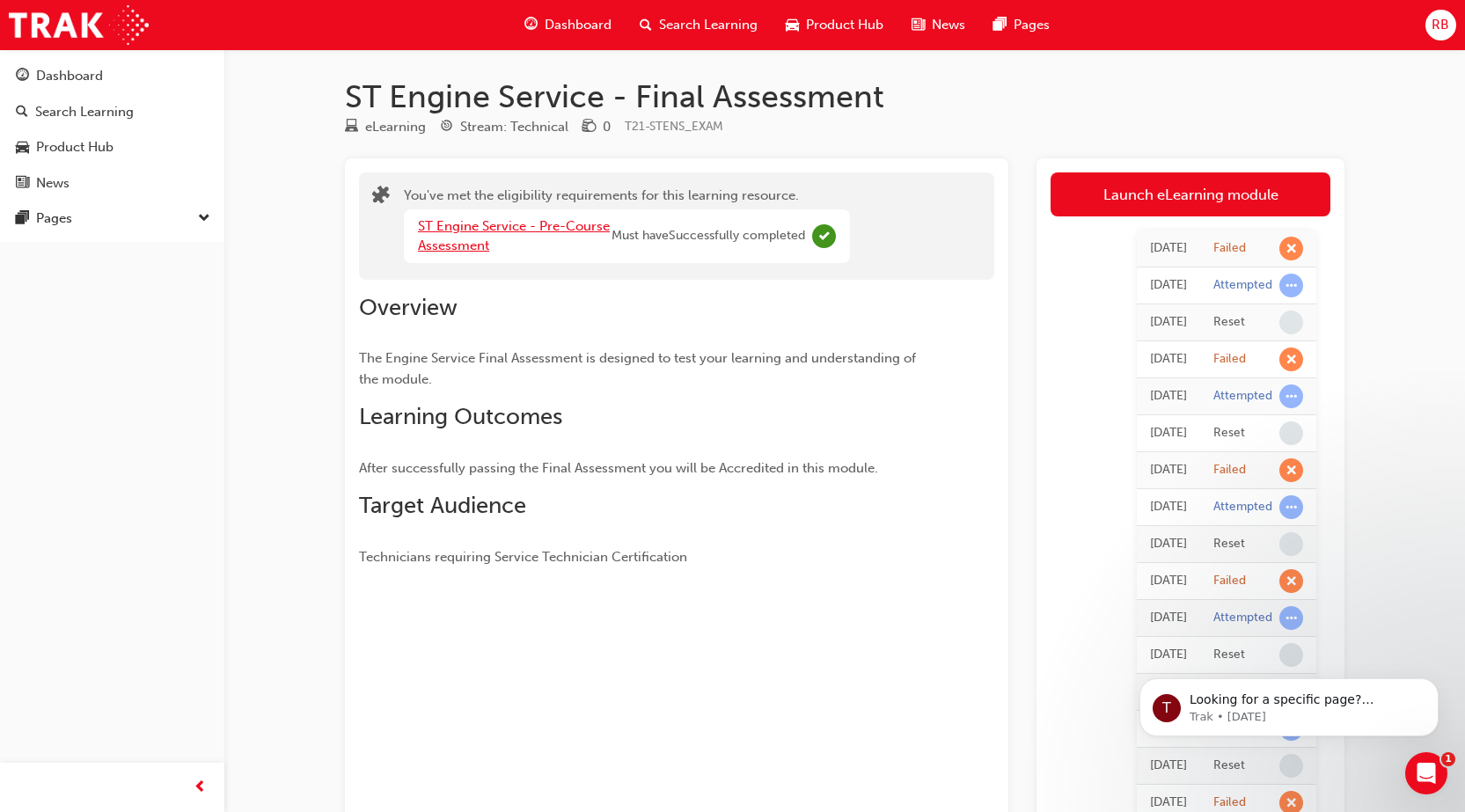
click at [443, 238] on link "ST Engine Service - Pre-Course Assessment" at bounding box center [514, 236] width 192 height 36
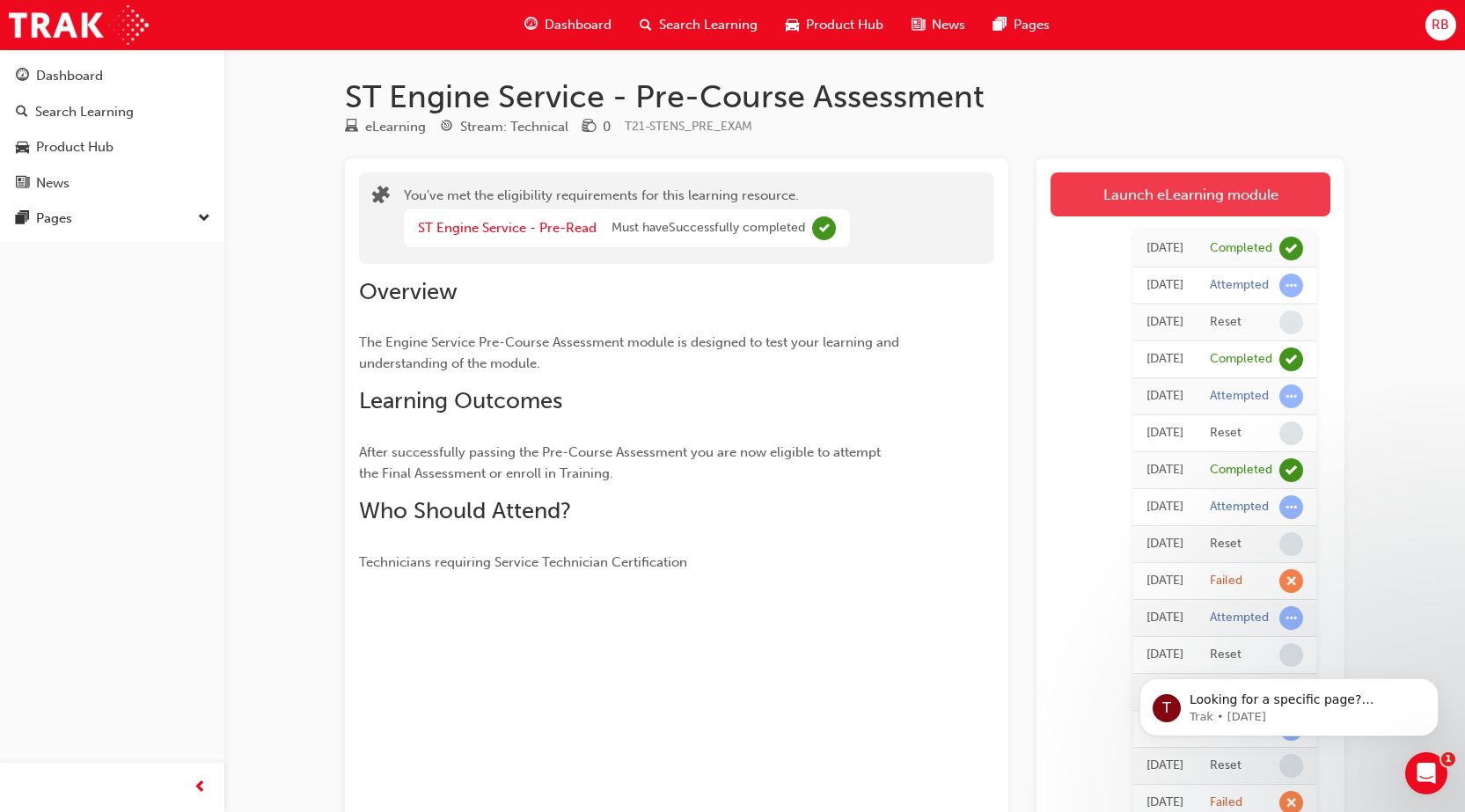
click at [1095, 209] on link "Launch eLearning module" at bounding box center [1191, 195] width 280 height 44
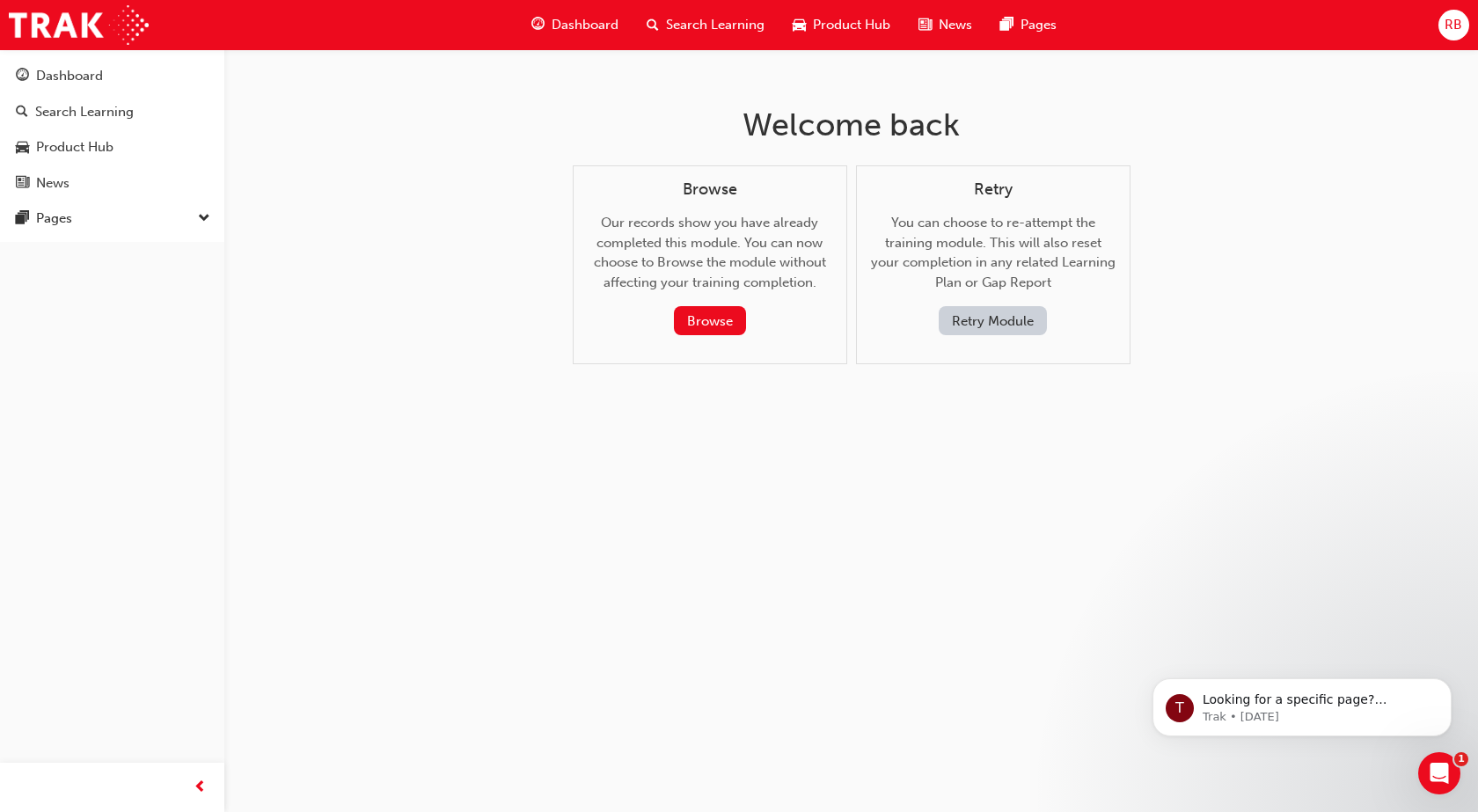
click at [1002, 321] on button "Retry Module" at bounding box center [993, 321] width 108 height 29
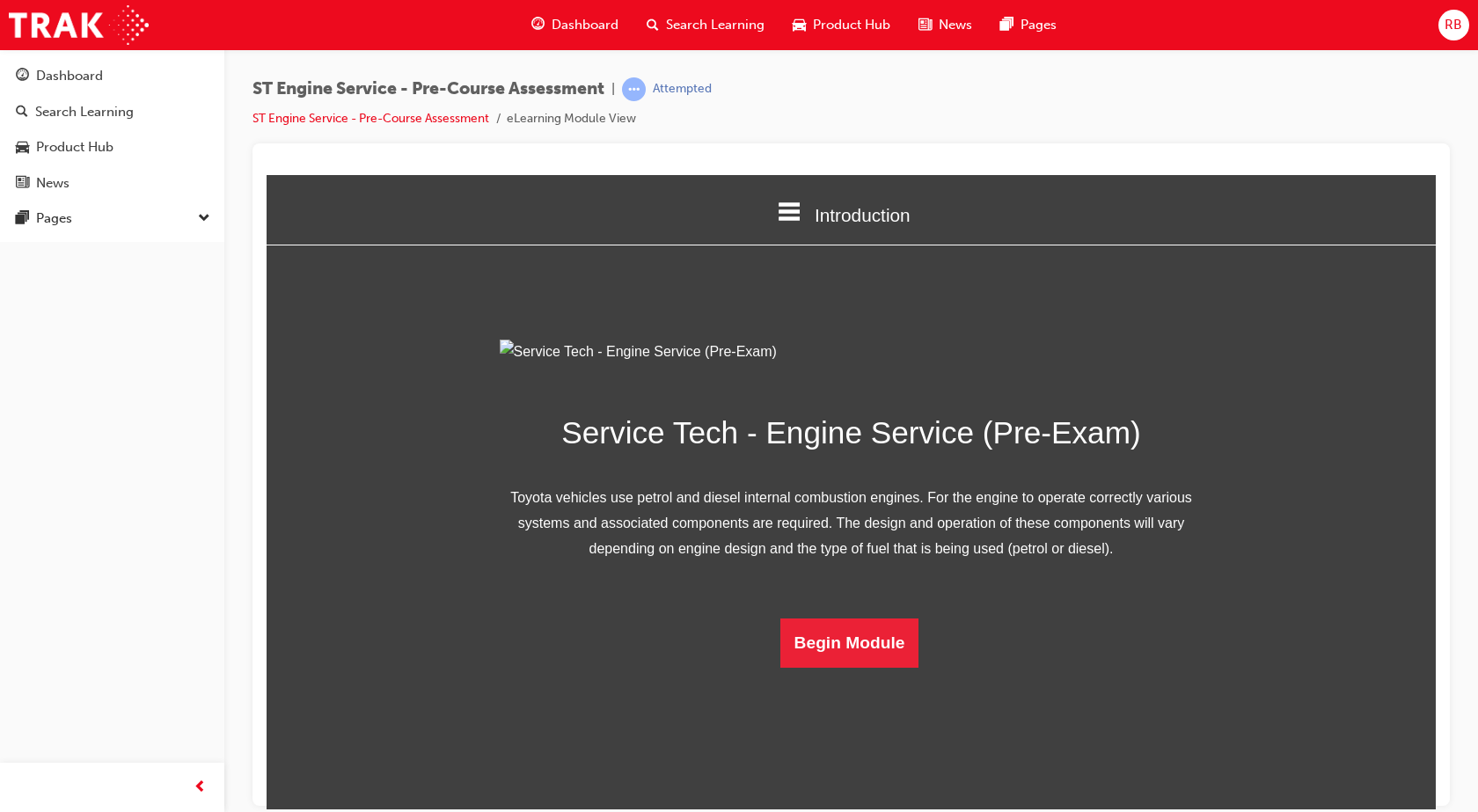
scroll to position [52, 0]
click at [832, 667] on button "Begin Module" at bounding box center [850, 642] width 139 height 49
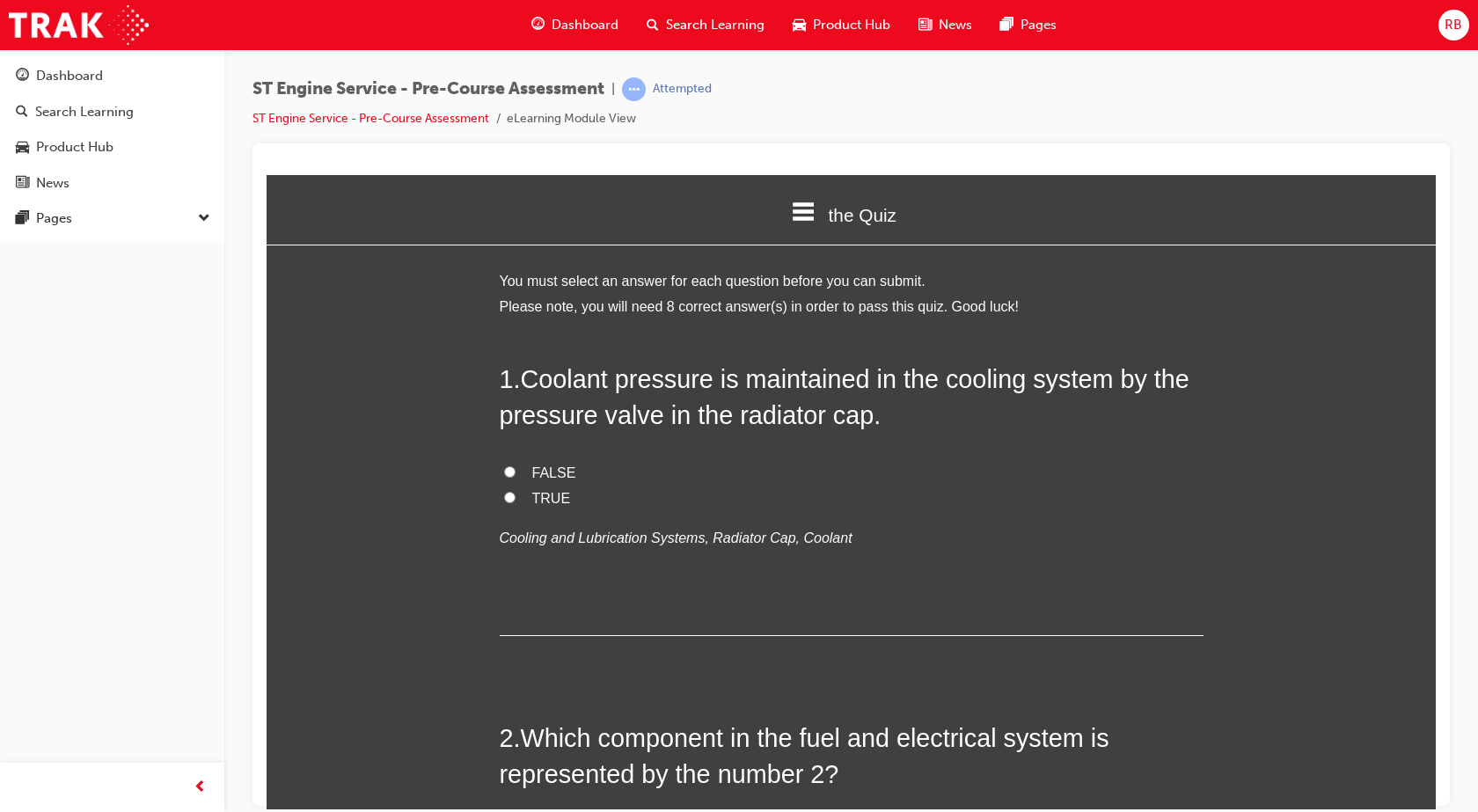
click at [504, 498] on input "TRUE" at bounding box center [509, 496] width 11 height 11
radio input "true"
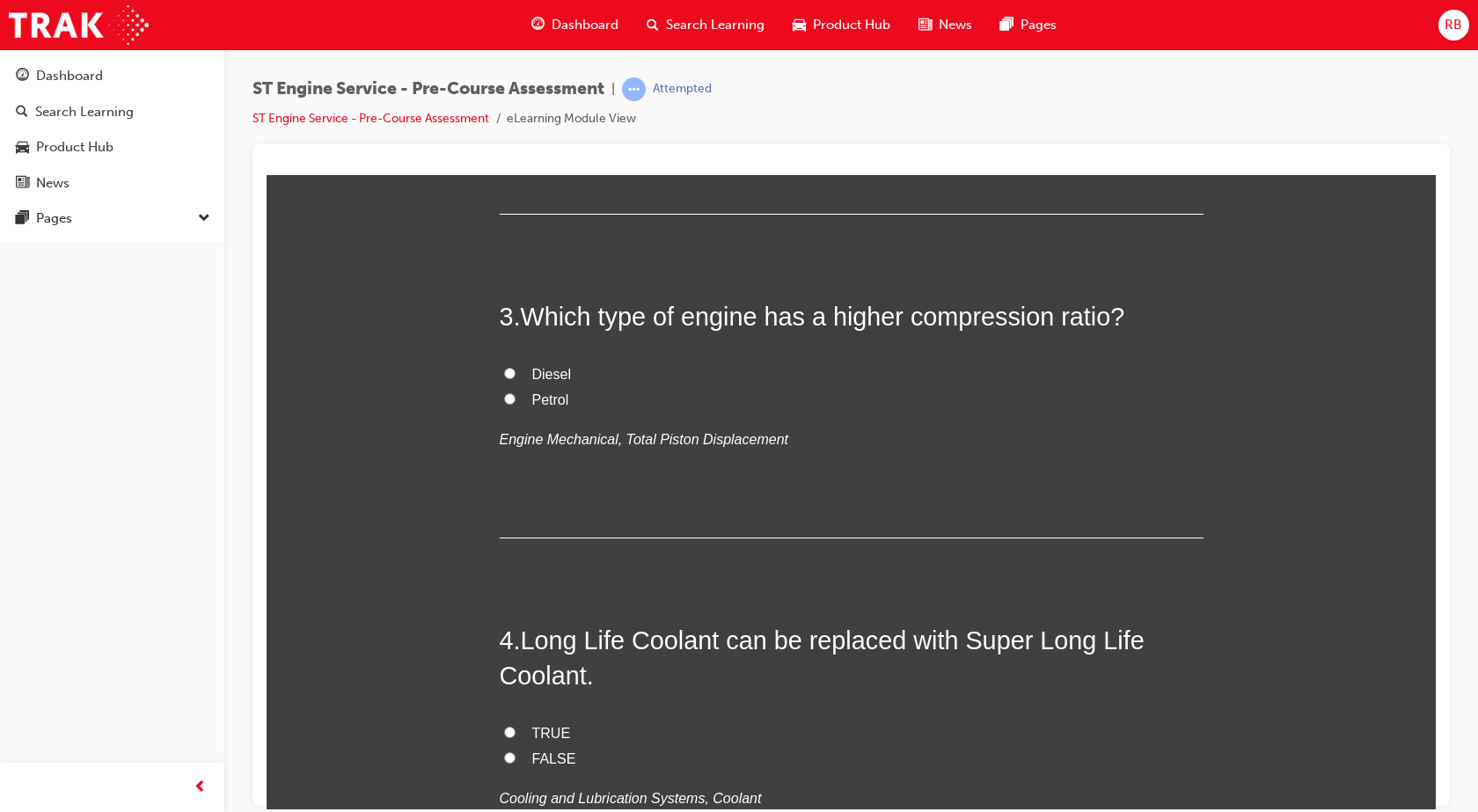
scroll to position [880, 0]
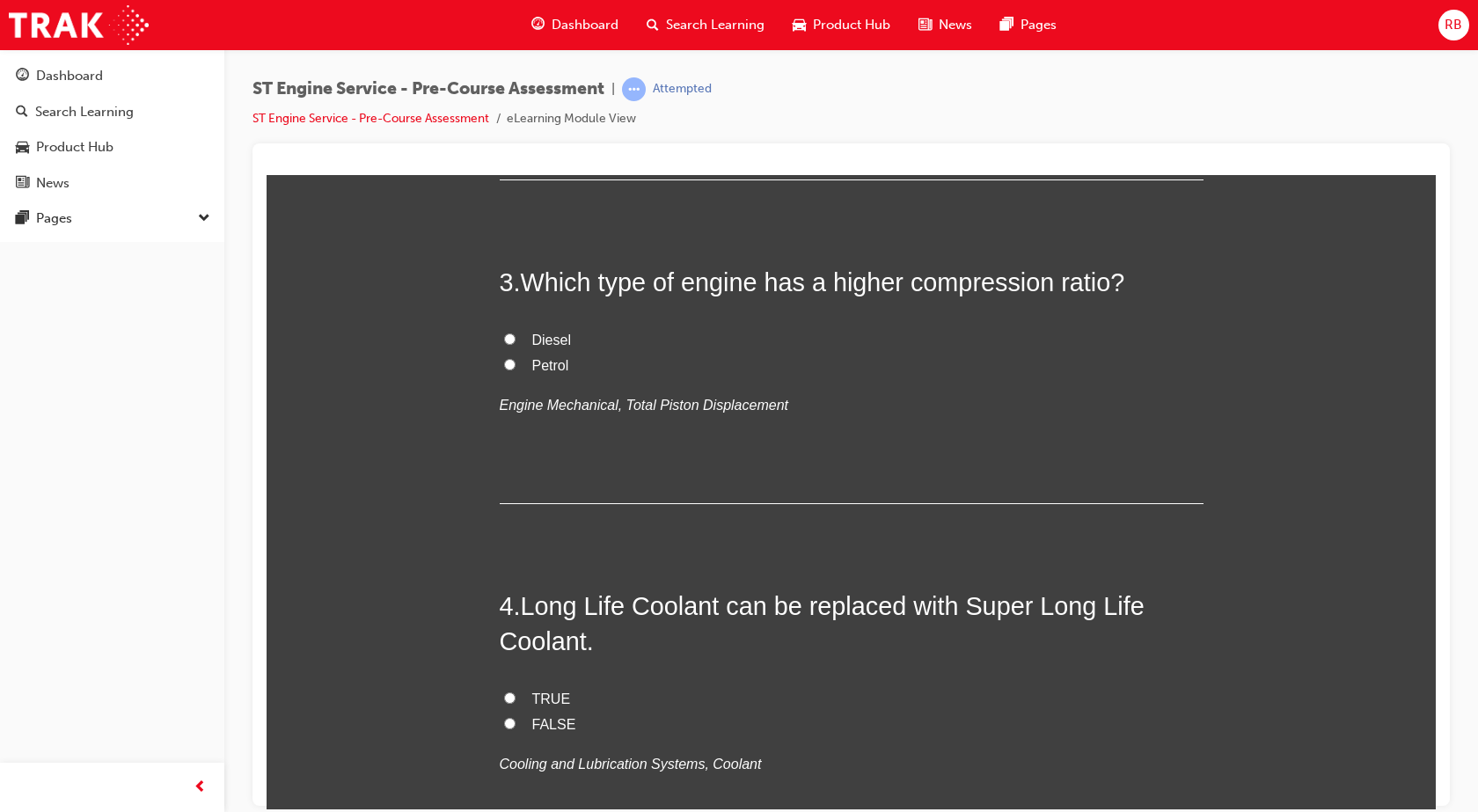
click at [504, 55] on label "Fuel pump" at bounding box center [851, 41] width 704 height 26
click at [504, 46] on input "Fuel pump" at bounding box center [509, 40] width 11 height 11
radio input "true"
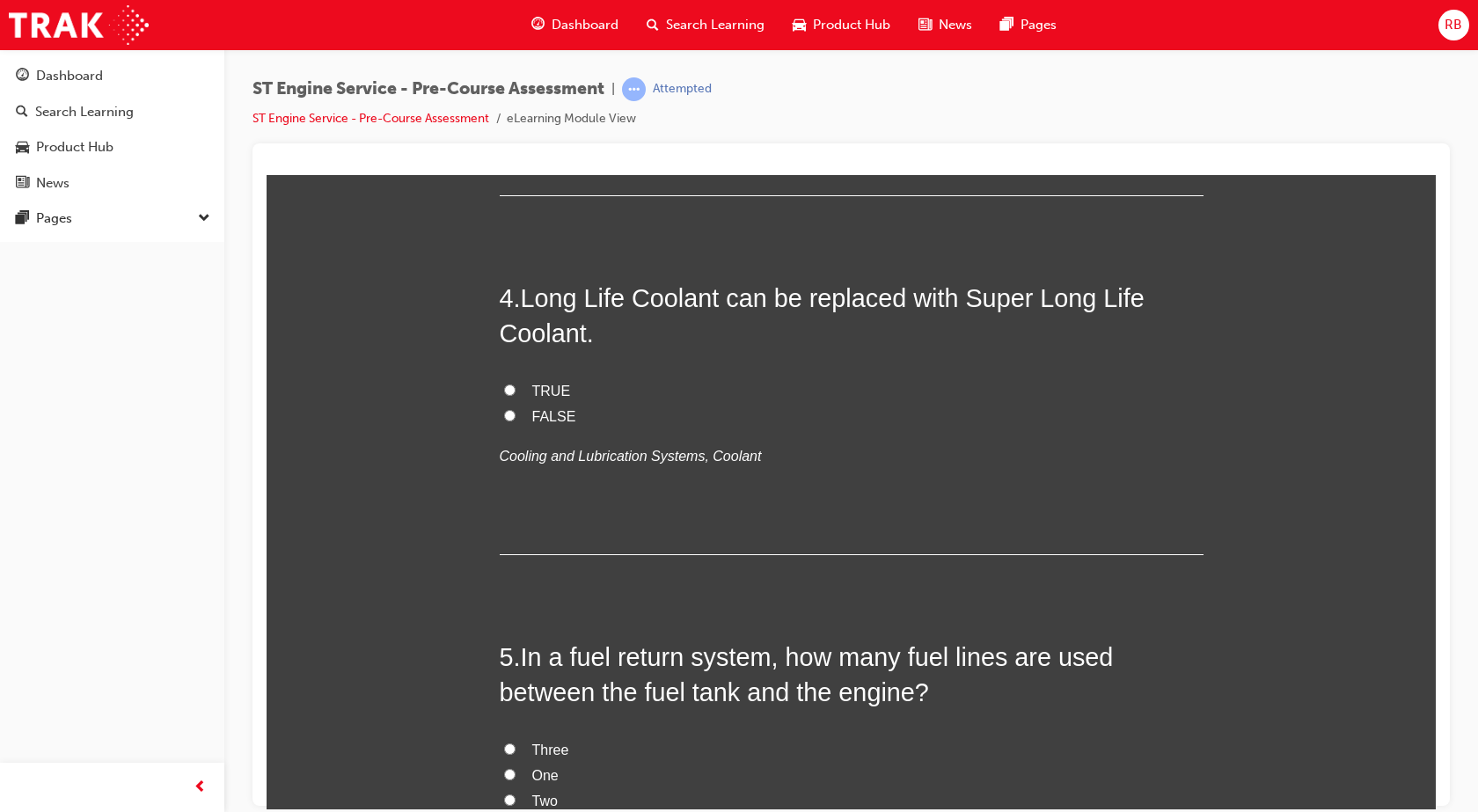
scroll to position [1231, 0]
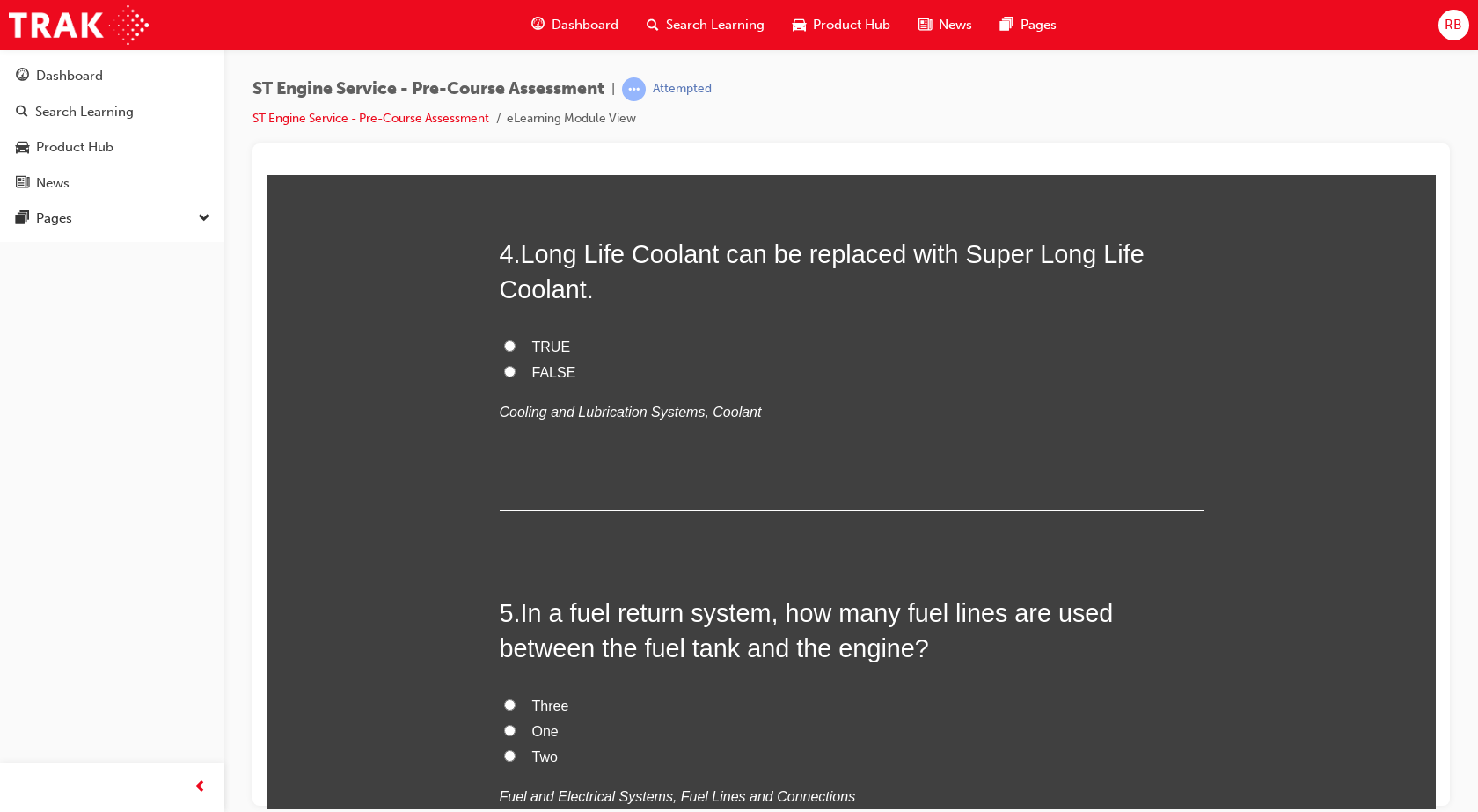
radio input "true"
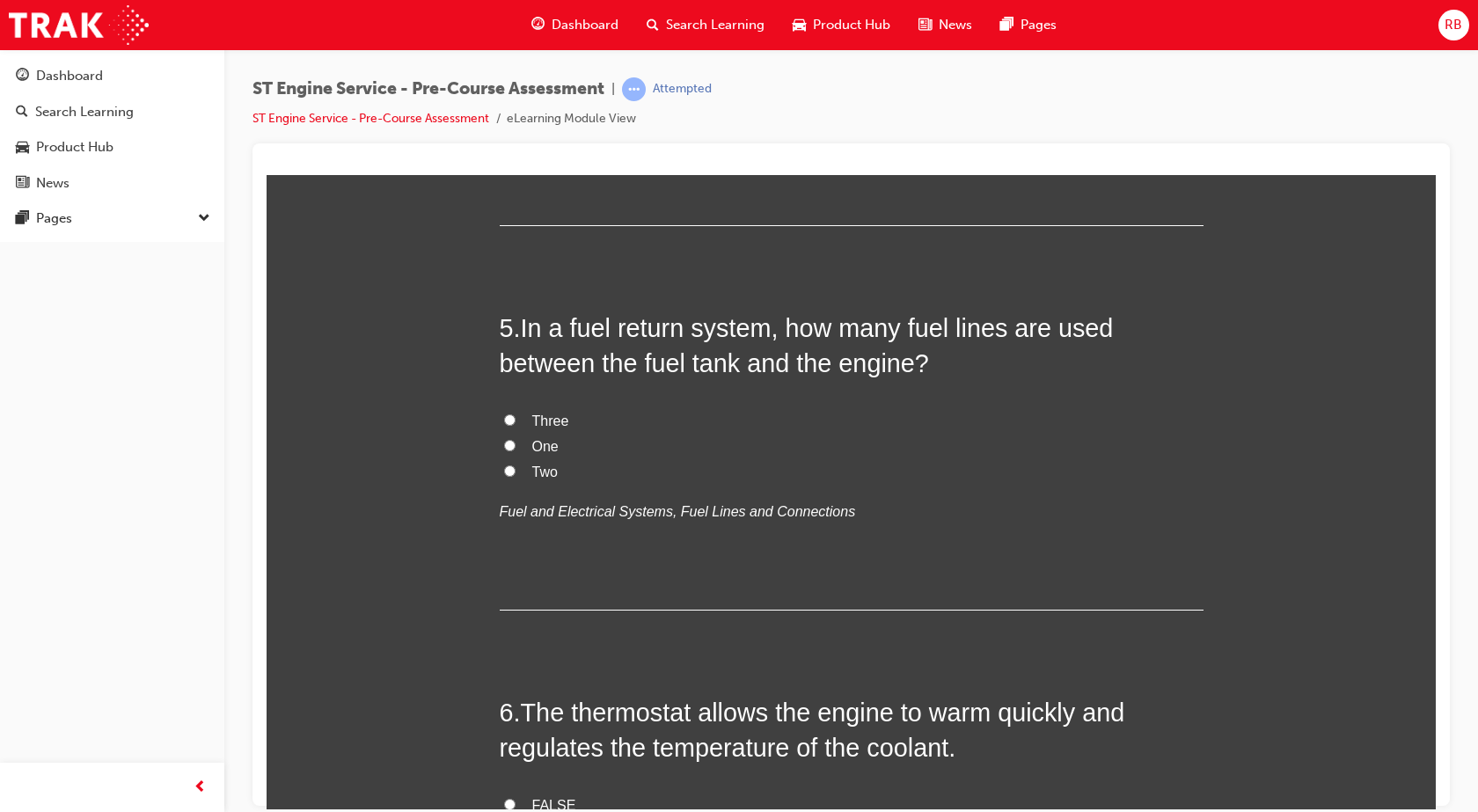
scroll to position [1583, 0]
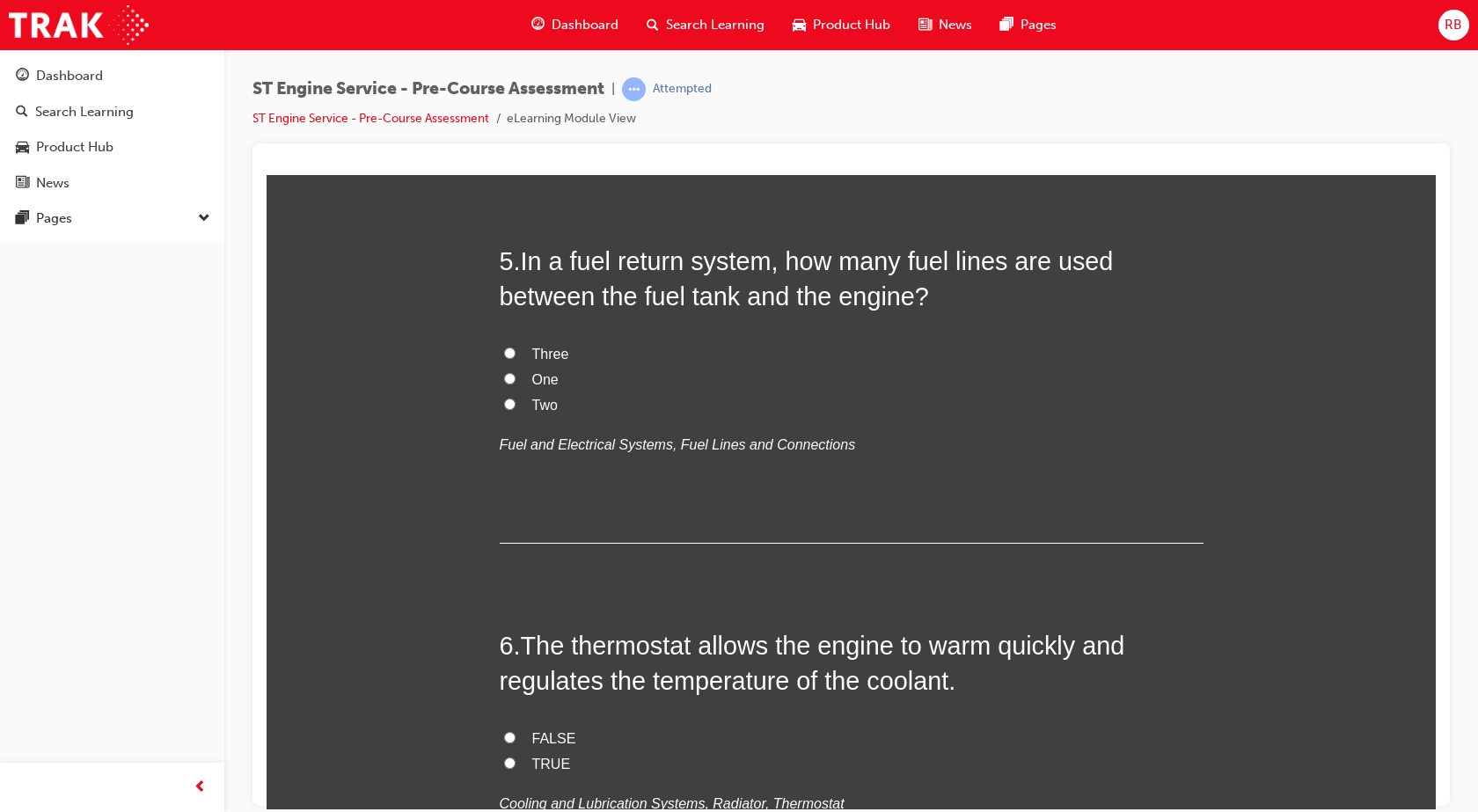
radio input "true"
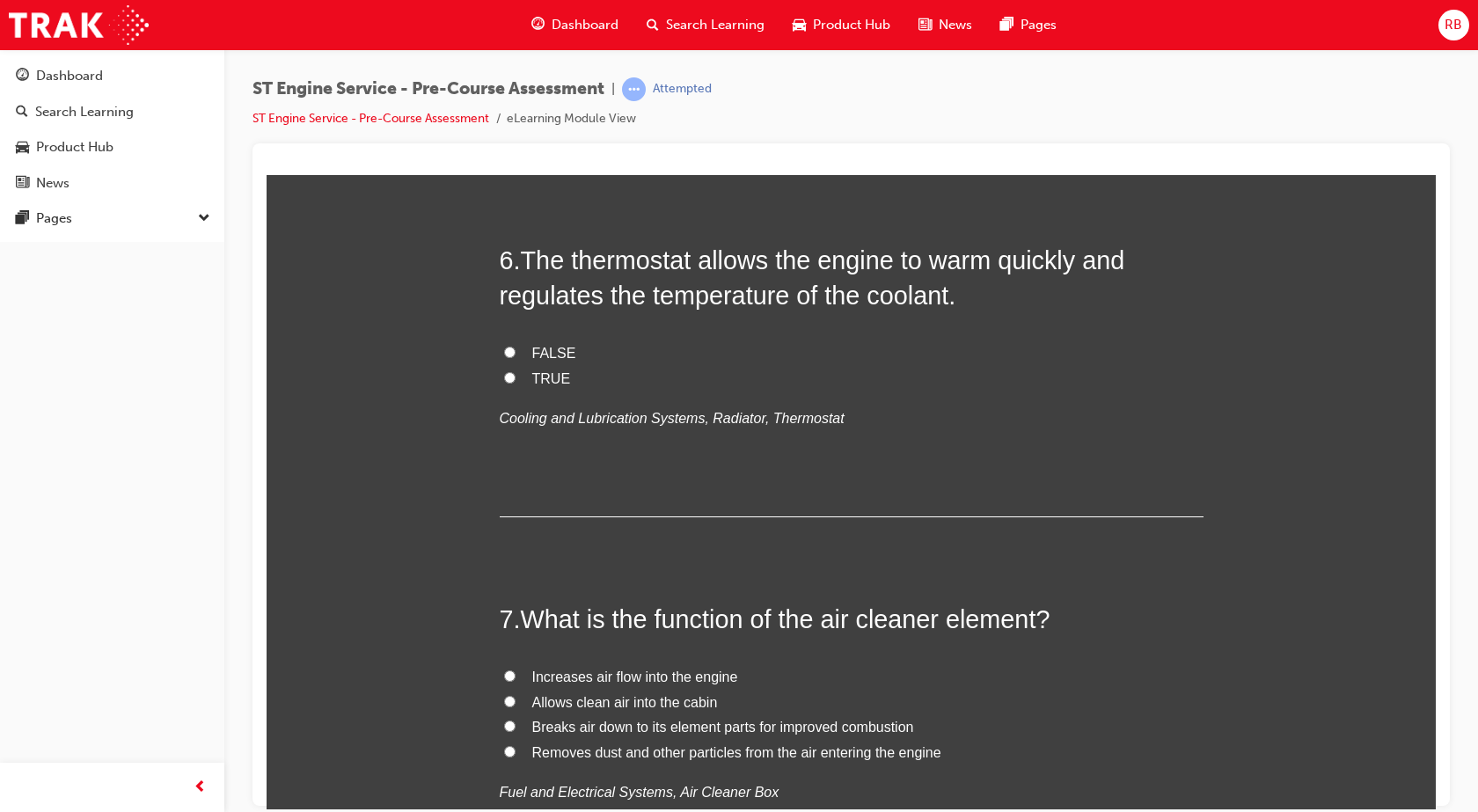
scroll to position [2023, 0]
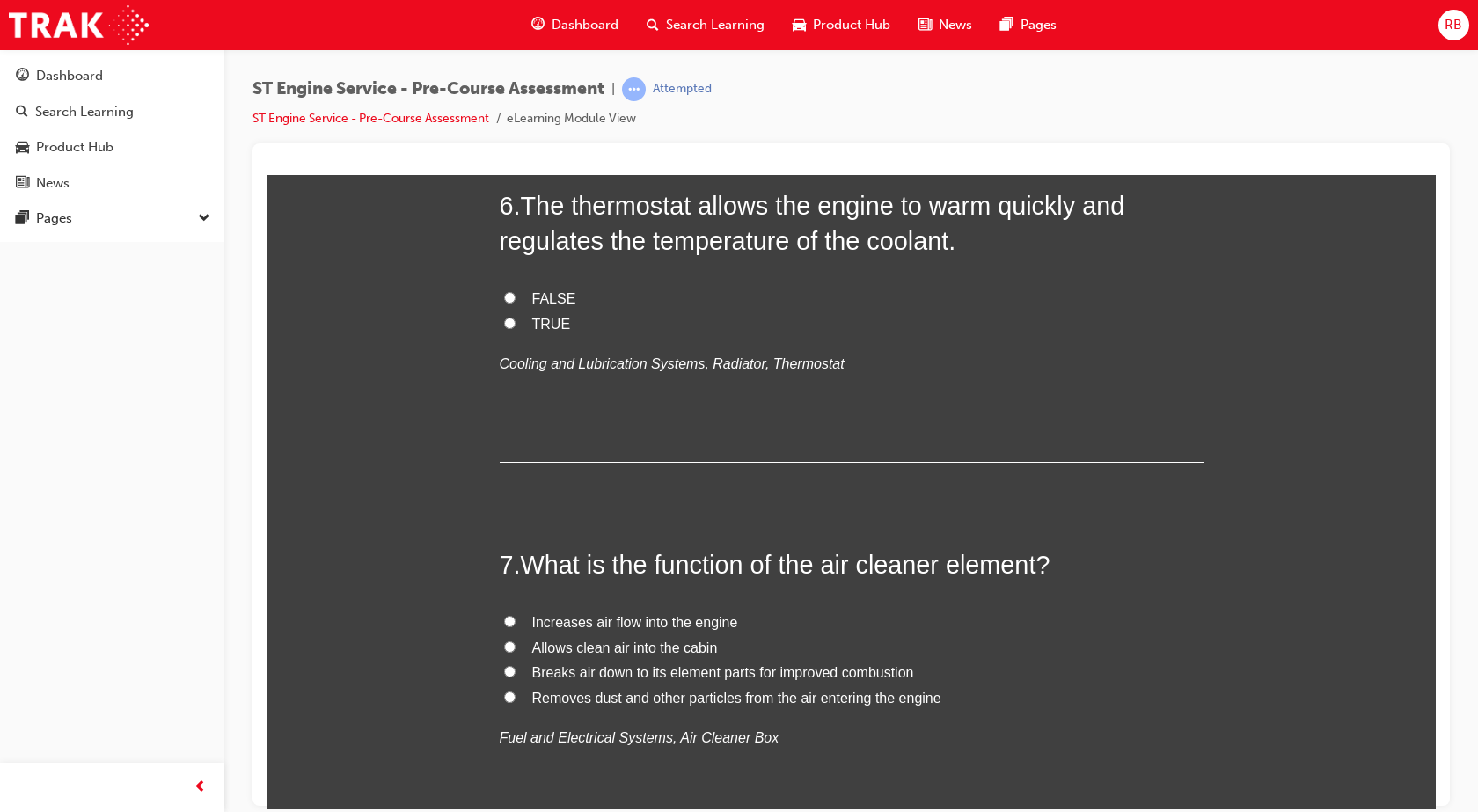
radio input "true"
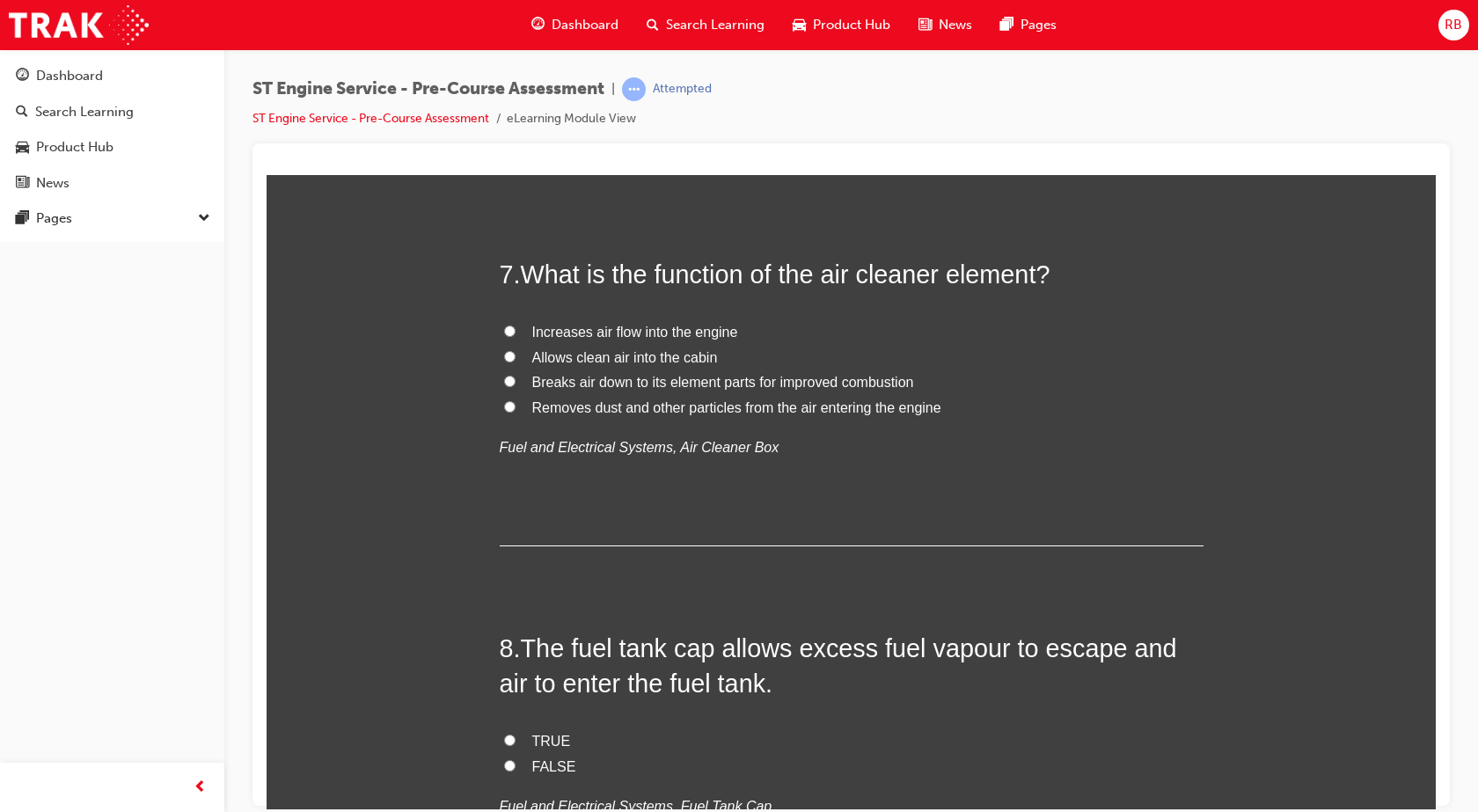
scroll to position [2375, 0]
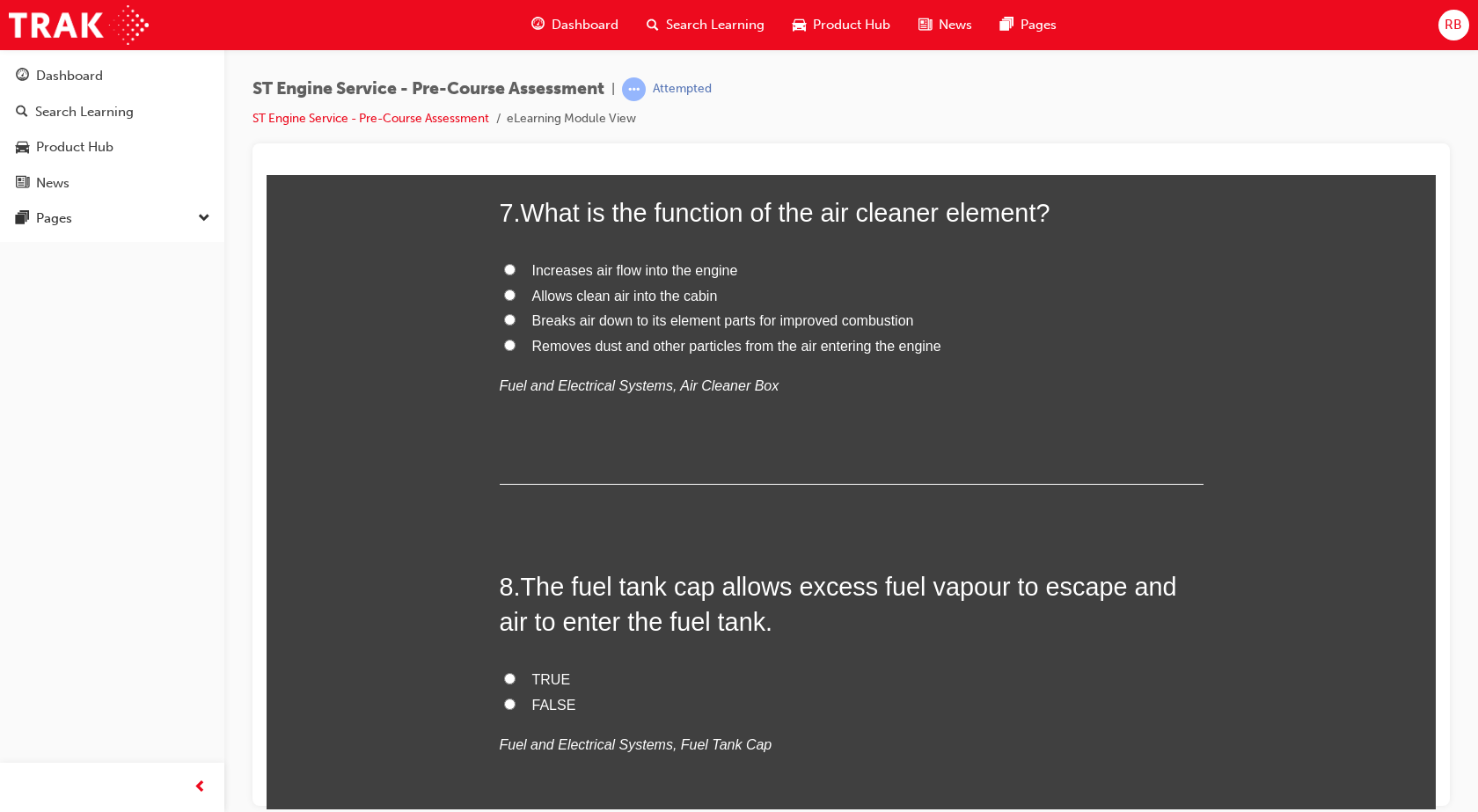
radio input "true"
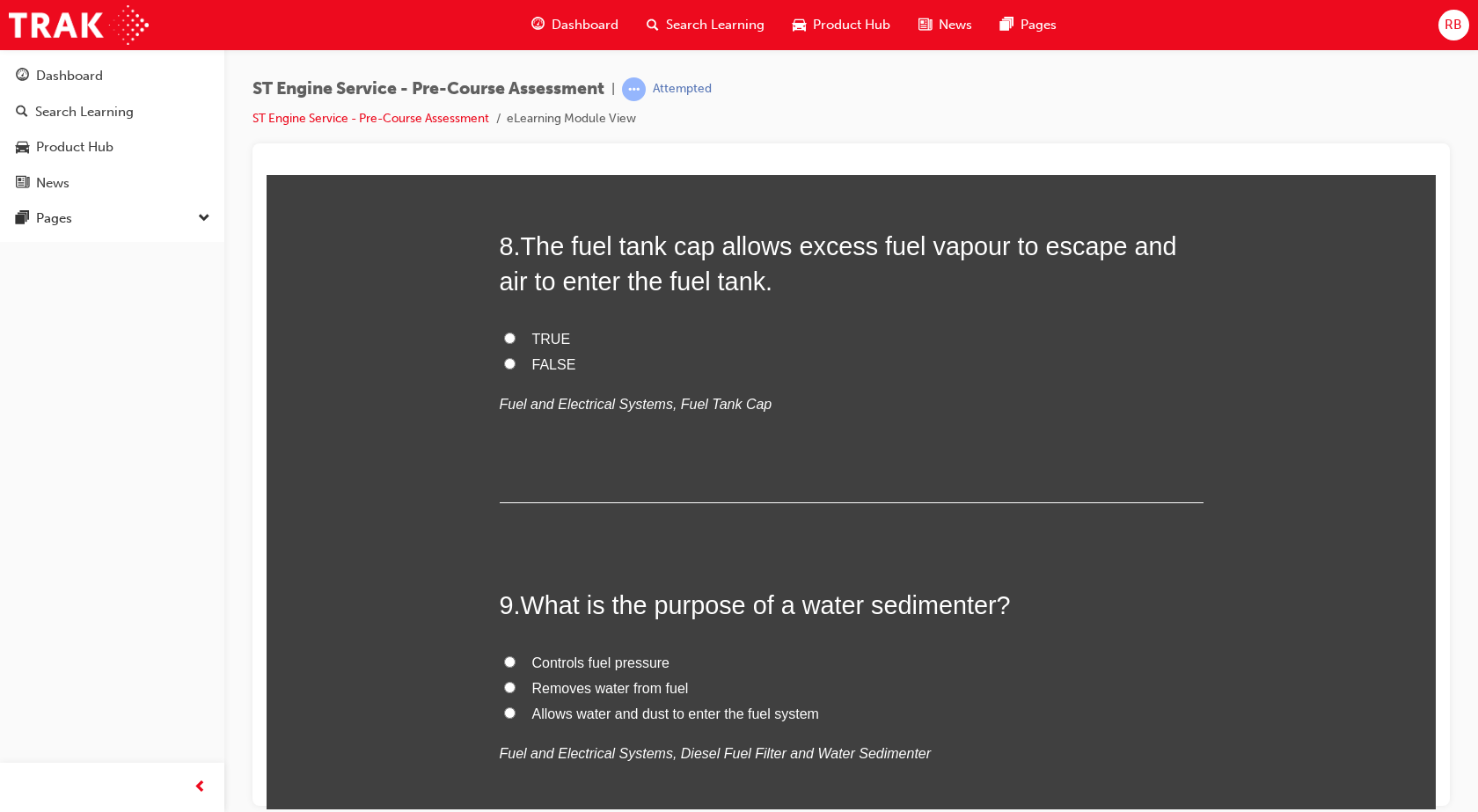
scroll to position [2728, 0]
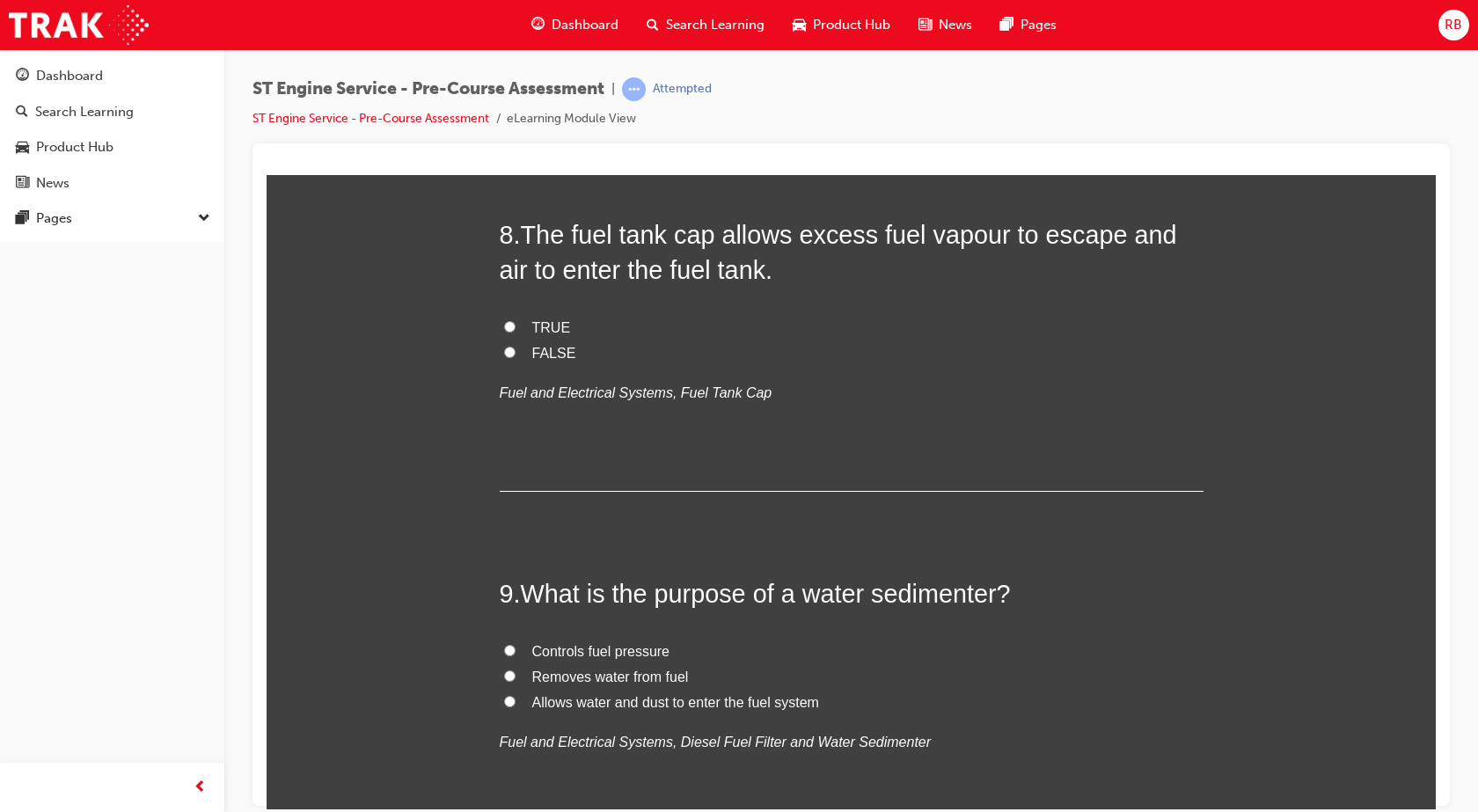
radio input "true"
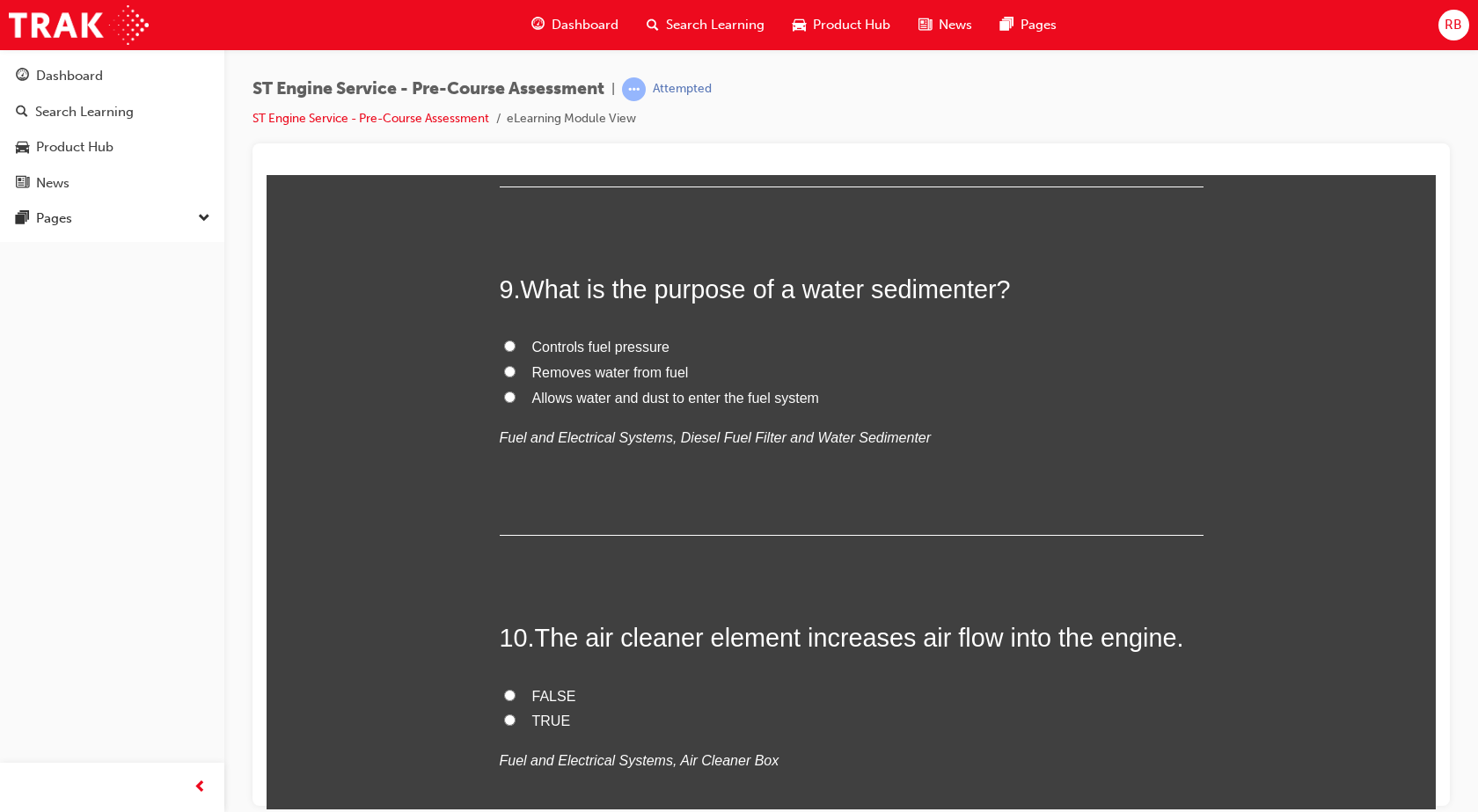
scroll to position [3079, 0]
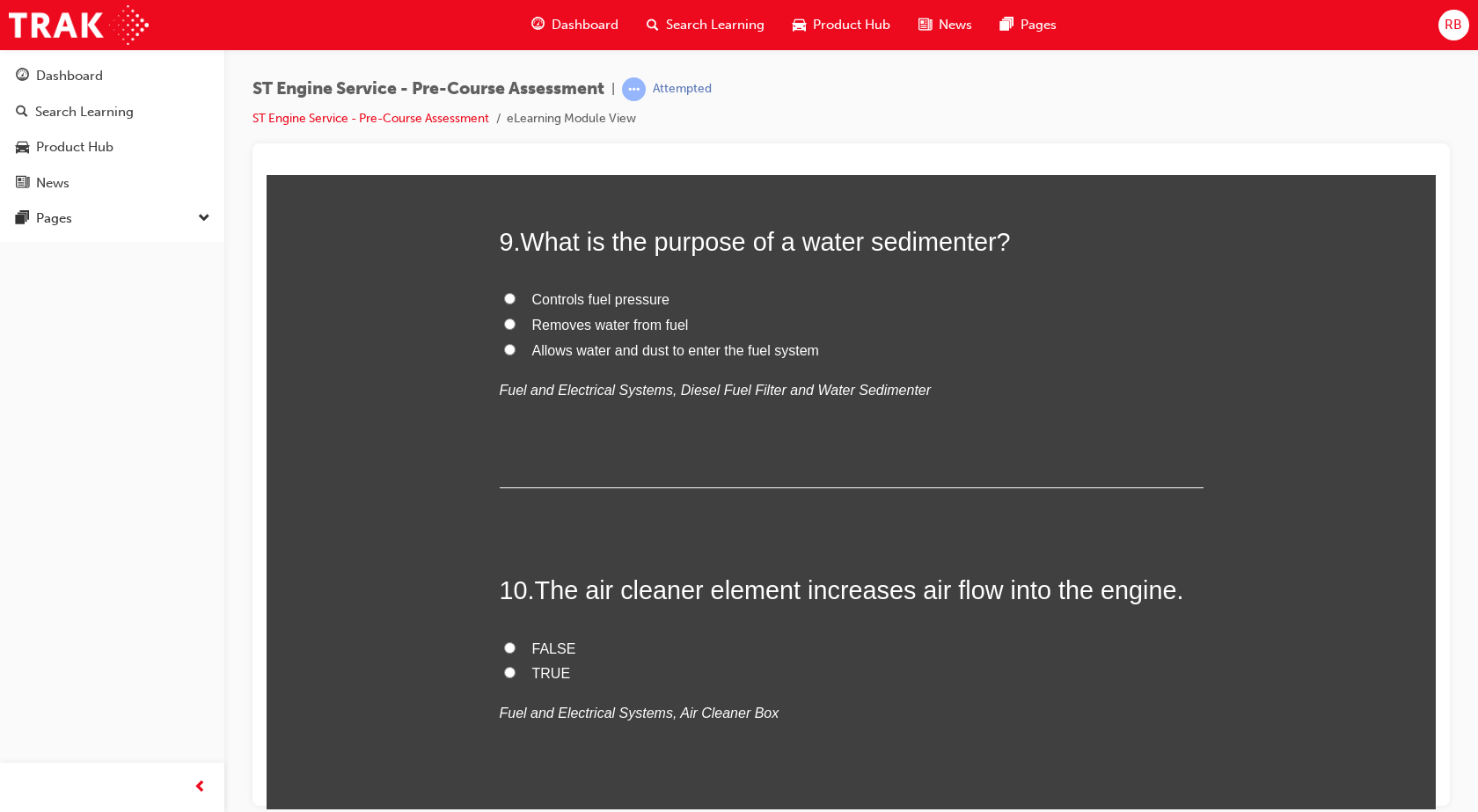
click at [504, 5] on input "FALSE" at bounding box center [509, -1] width 11 height 11
radio input "true"
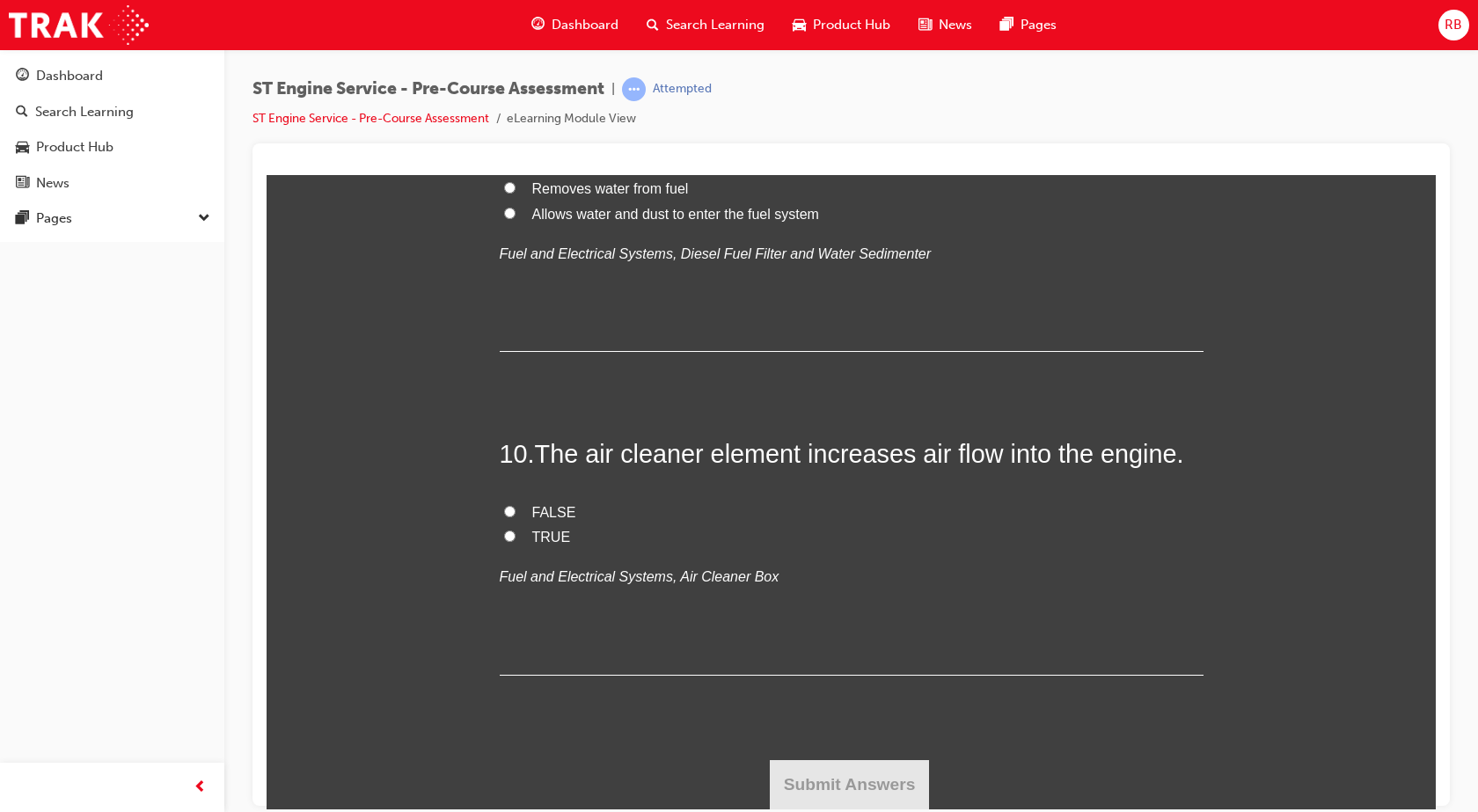
scroll to position [3431, 0]
click at [504, 193] on input "Removes water from fuel" at bounding box center [509, 187] width 11 height 11
radio input "true"
click at [504, 511] on input "FALSE" at bounding box center [509, 510] width 11 height 11
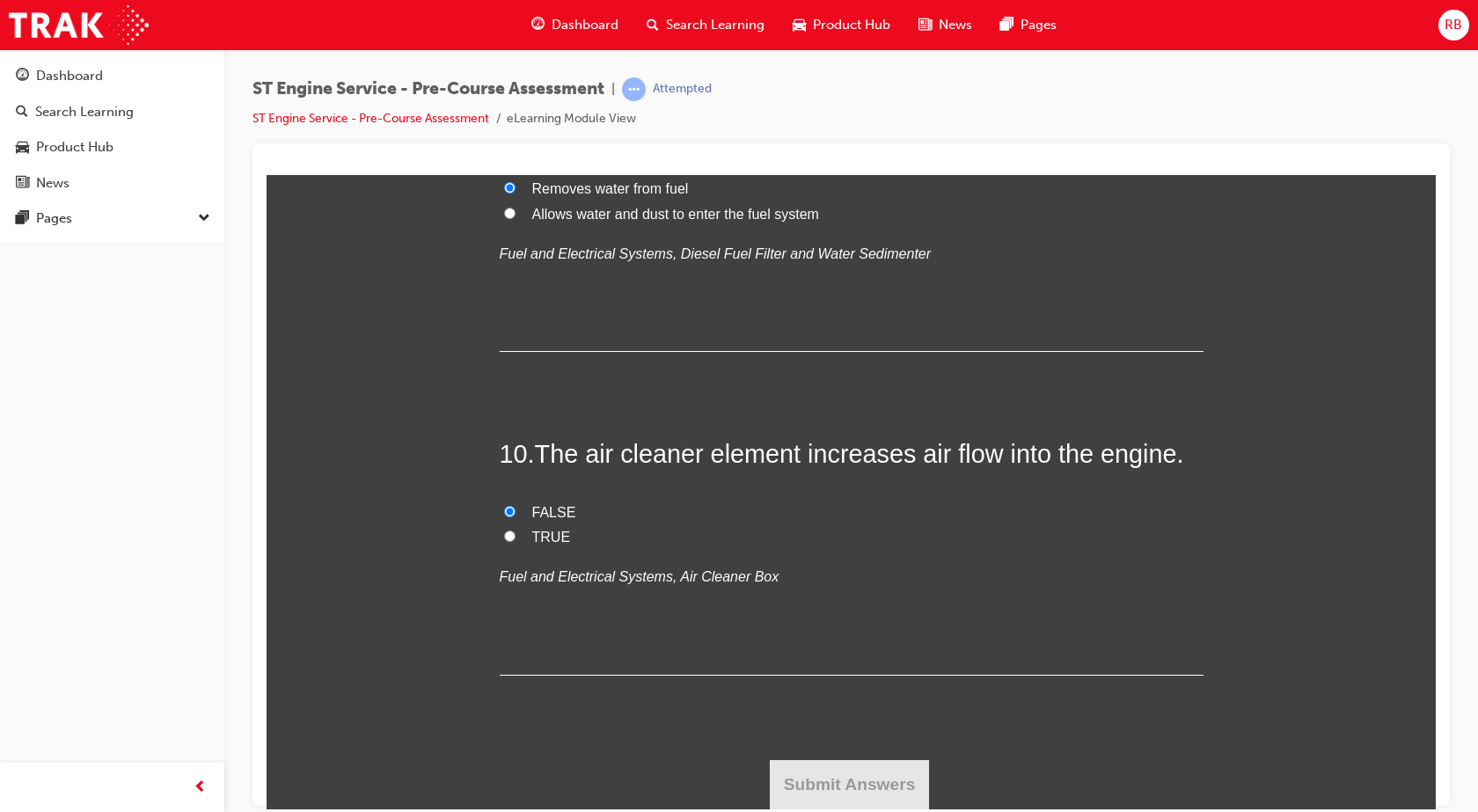
radio input "true"
click at [831, 788] on button "Submit Answers" at bounding box center [850, 784] width 160 height 49
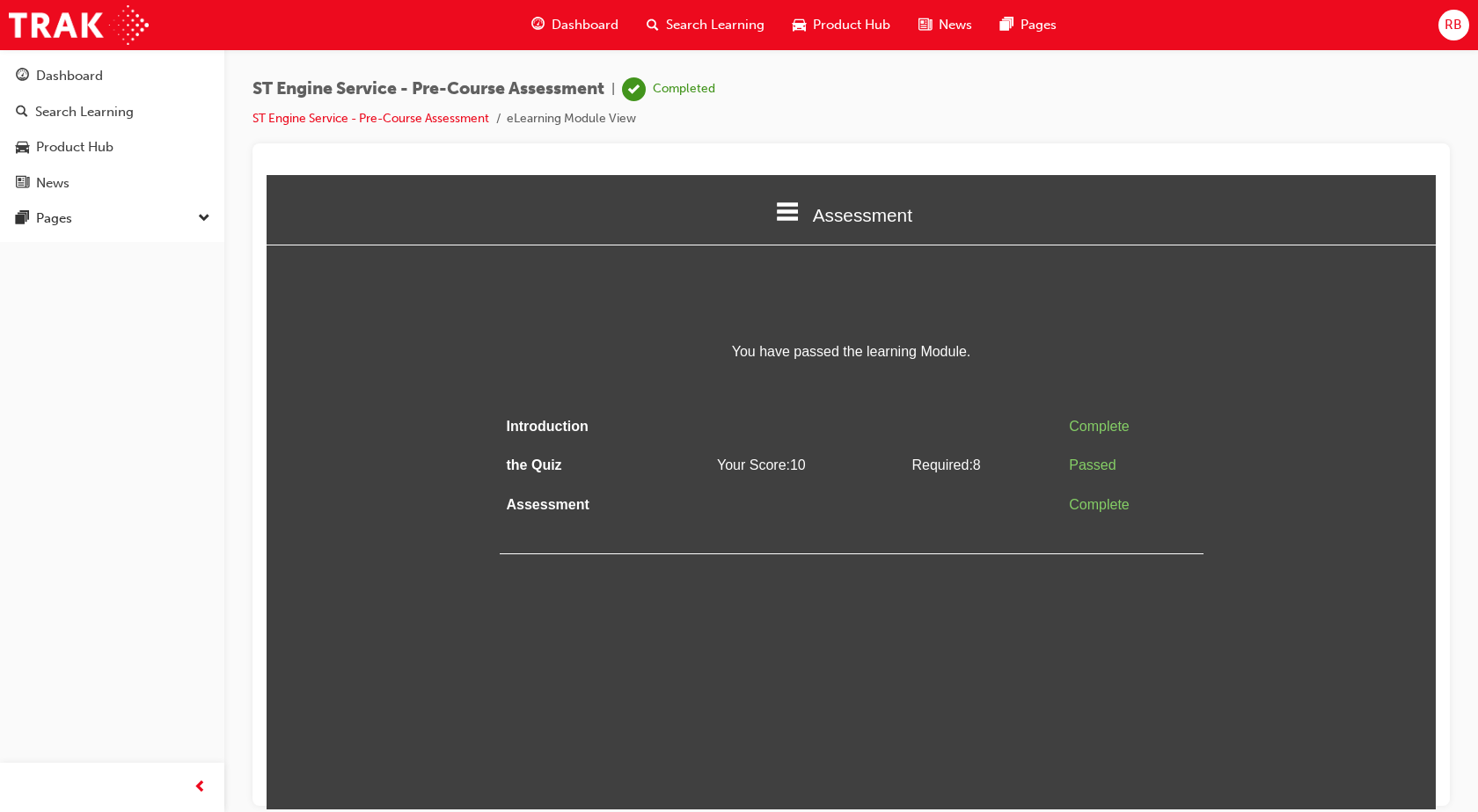
click at [698, 626] on html "Assessment Introduction the Quiz Assessment You have passed the learning Module…" at bounding box center [852, 491] width 1170 height 634
drag, startPoint x: 777, startPoint y: 618, endPoint x: 1116, endPoint y: 713, distance: 352.1
click at [1116, 713] on html "Assessment Introduction the Quiz Assessment You have passed the learning Module…" at bounding box center [852, 491] width 1170 height 634
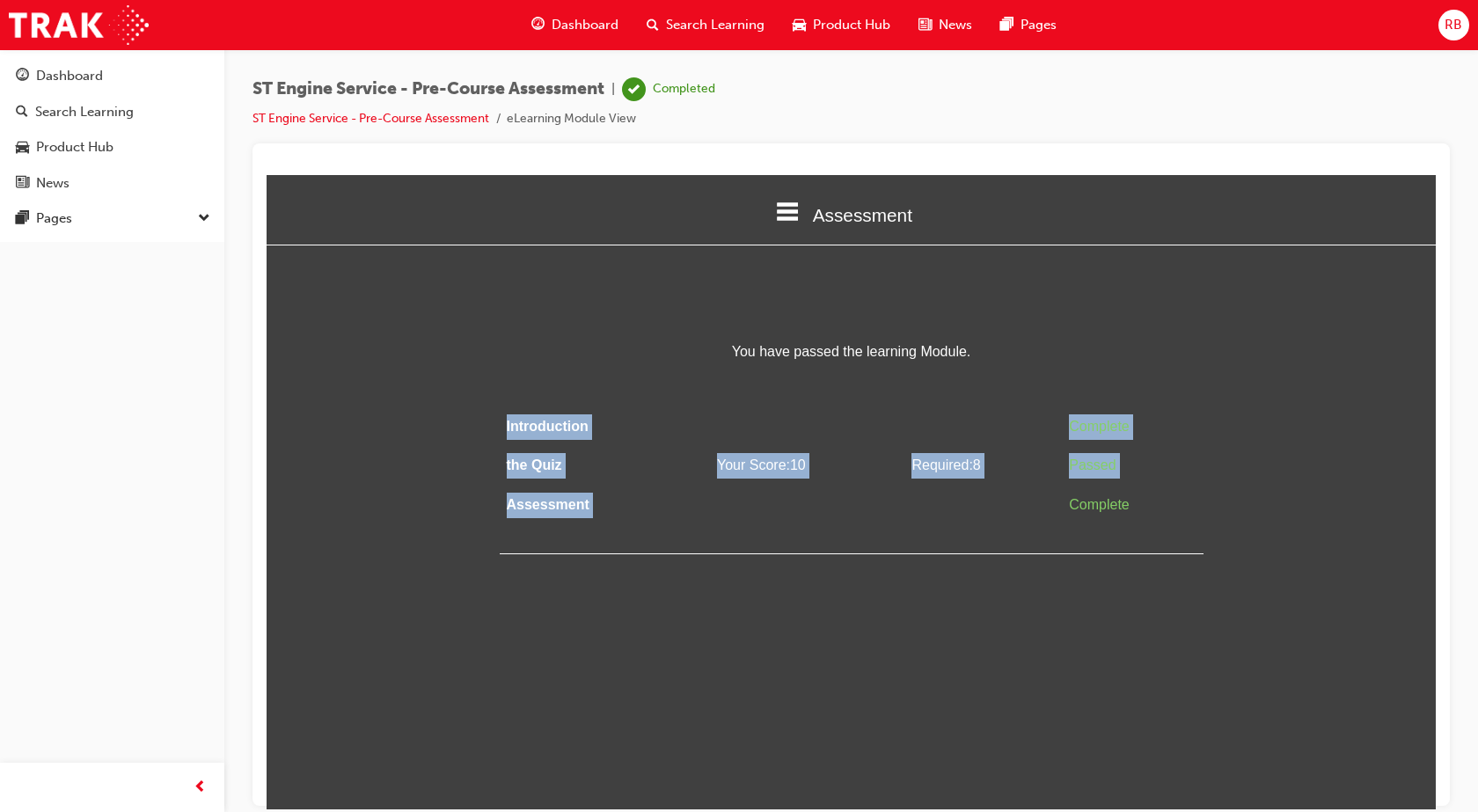
click at [1116, 713] on html "Assessment Introduction the Quiz Assessment You have passed the learning Module…" at bounding box center [852, 491] width 1170 height 634
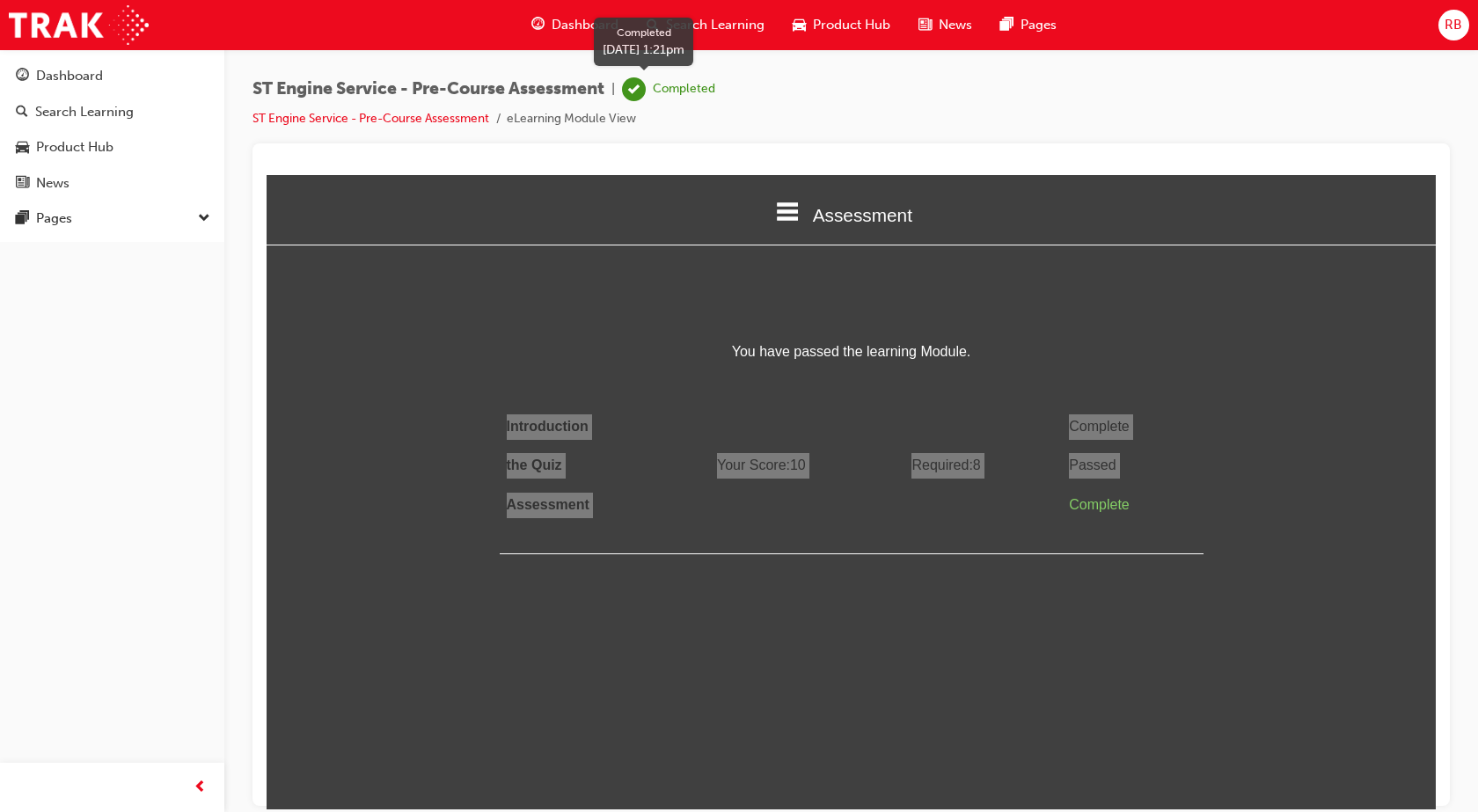
click at [659, 88] on div "Completed" at bounding box center [684, 89] width 63 height 17
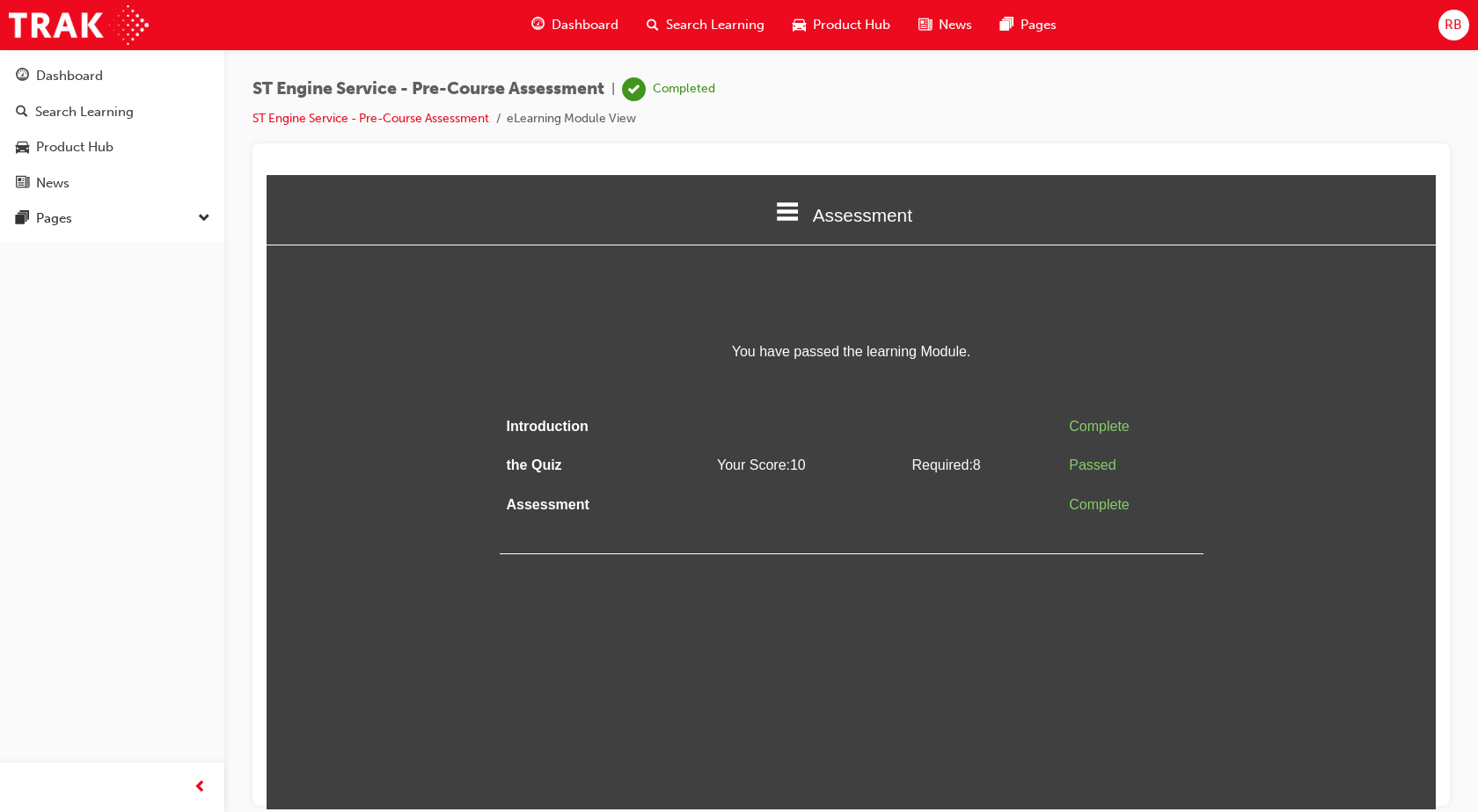
click at [677, 328] on div "Assessment Introduction the Quiz Assessment You have passed the learning Module…" at bounding box center [852, 364] width 1170 height 380
click at [440, 120] on link "ST Engine Service - Pre-Course Assessment" at bounding box center [371, 118] width 237 height 15
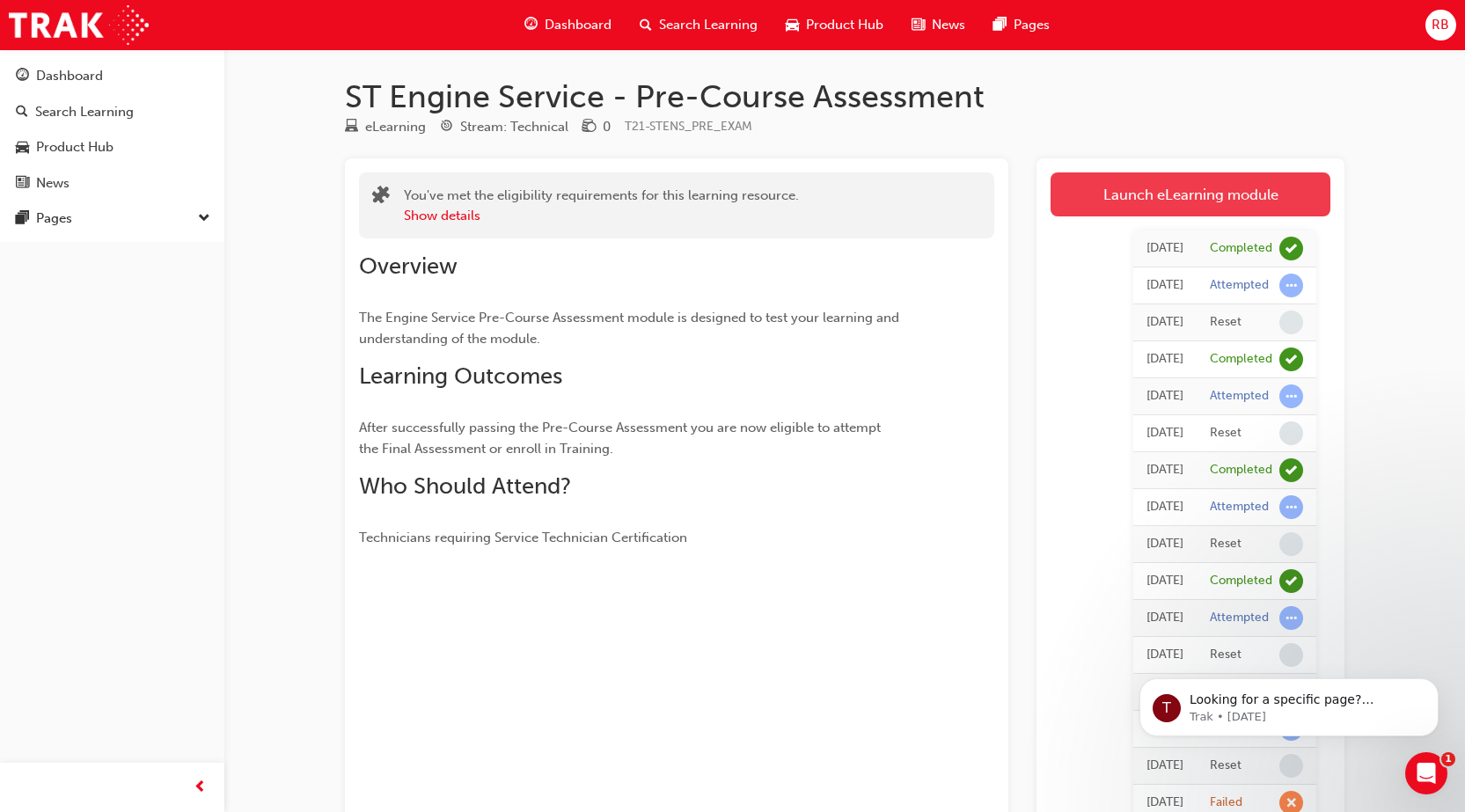
click at [1192, 186] on link "Launch eLearning module" at bounding box center [1191, 195] width 280 height 44
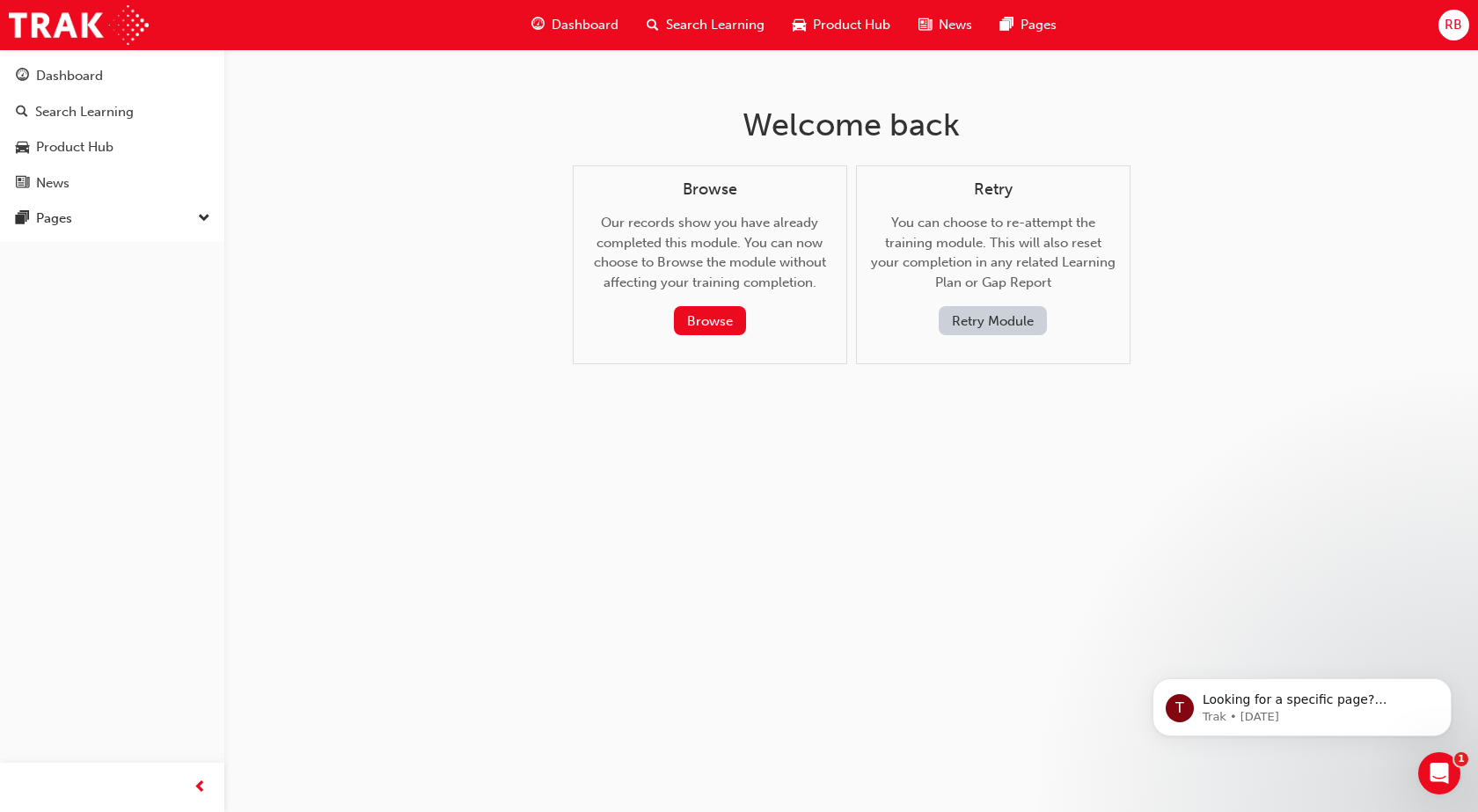
click at [992, 321] on button "Retry Module" at bounding box center [993, 321] width 108 height 29
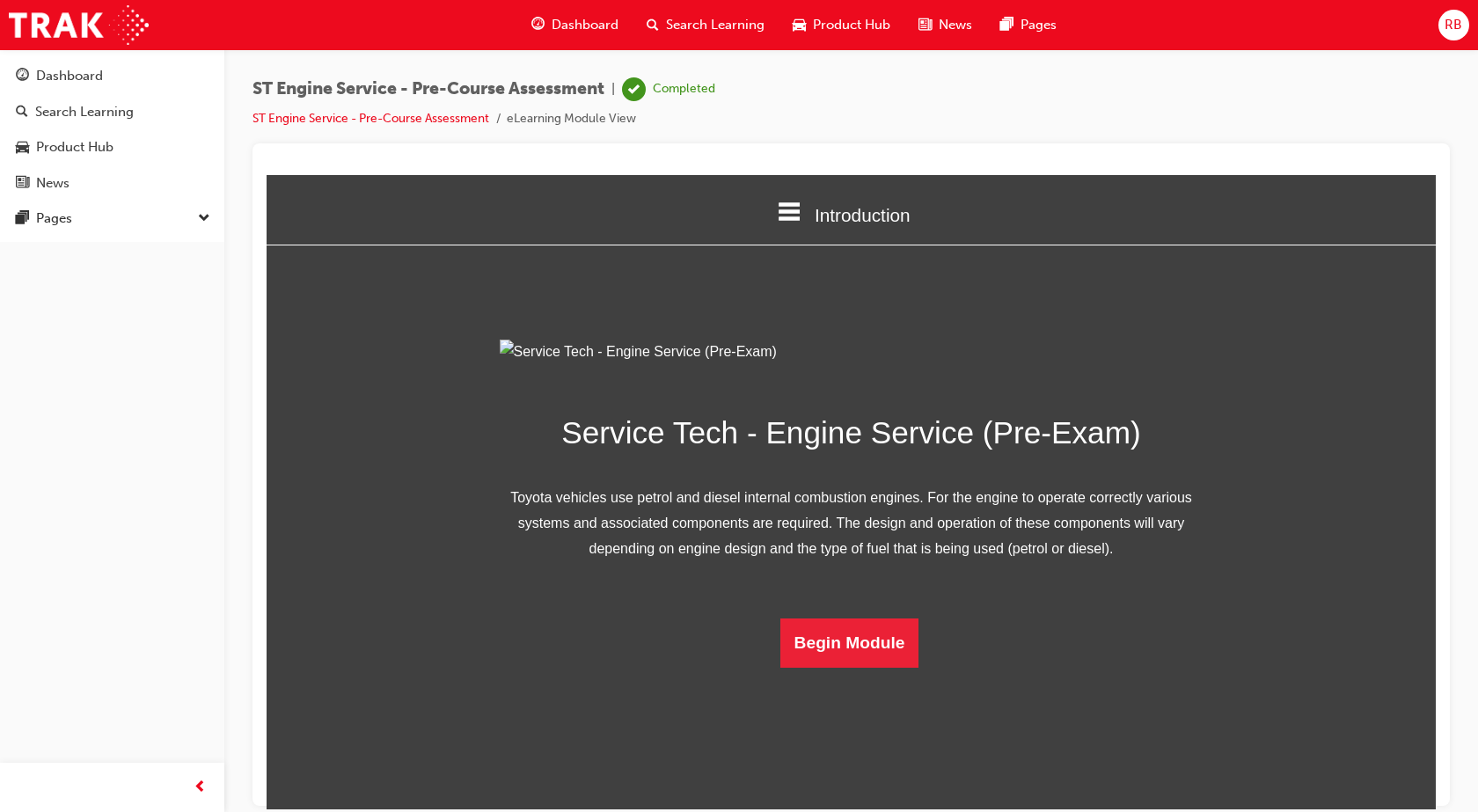
scroll to position [52, 0]
click at [844, 667] on button "Begin Module" at bounding box center [850, 642] width 139 height 49
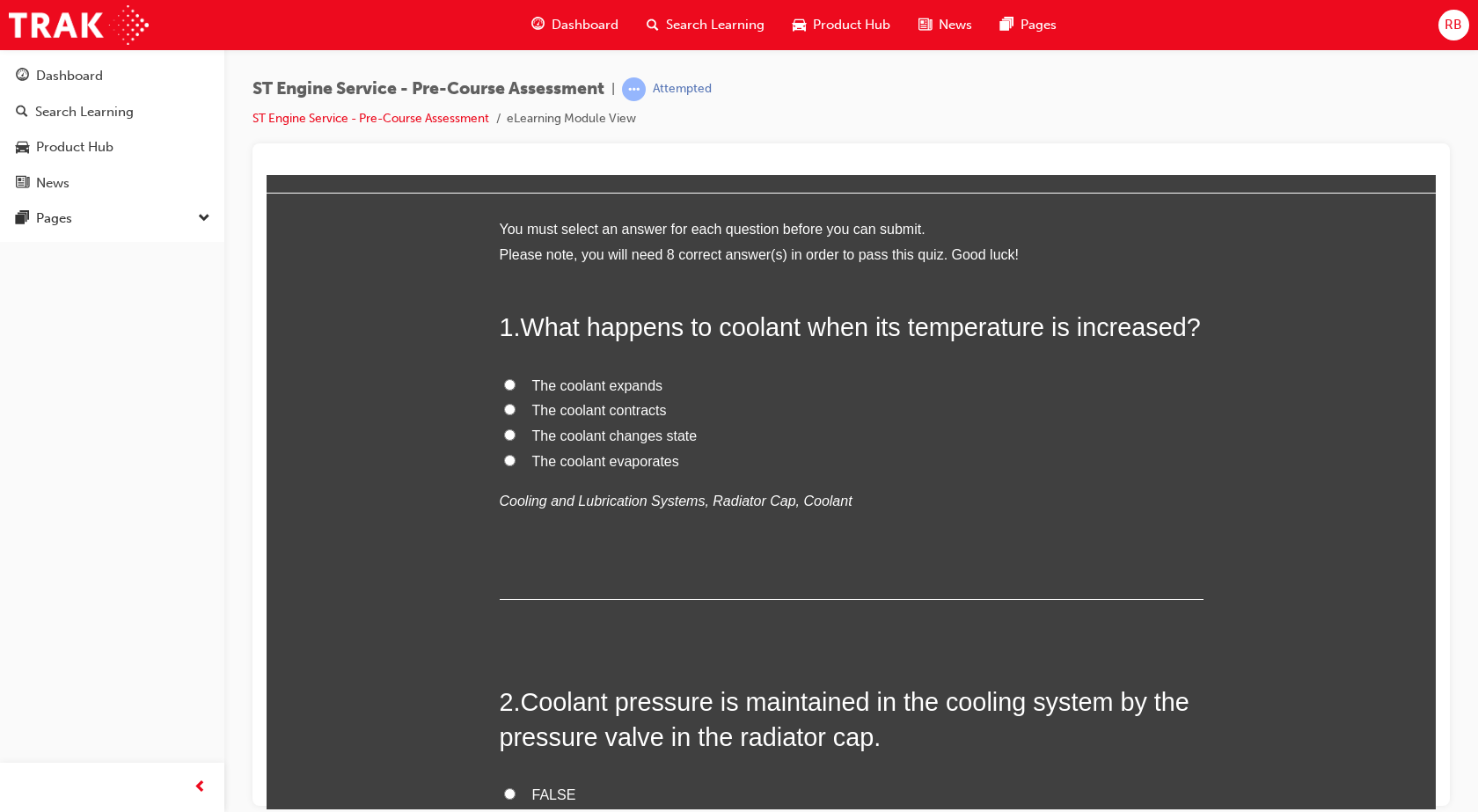
scroll to position [0, 0]
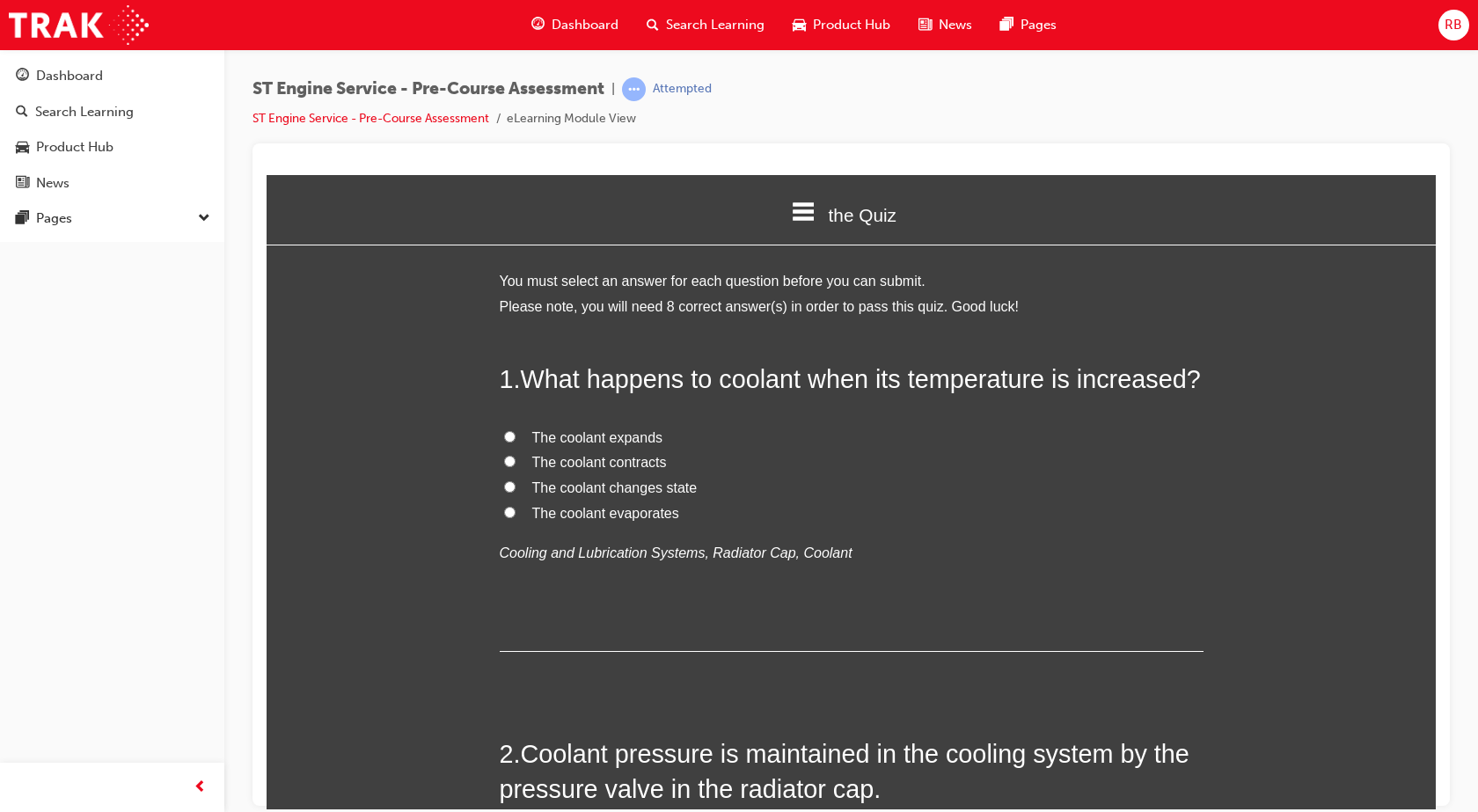
click at [504, 438] on input "The coolant expands" at bounding box center [509, 435] width 11 height 11
radio input "true"
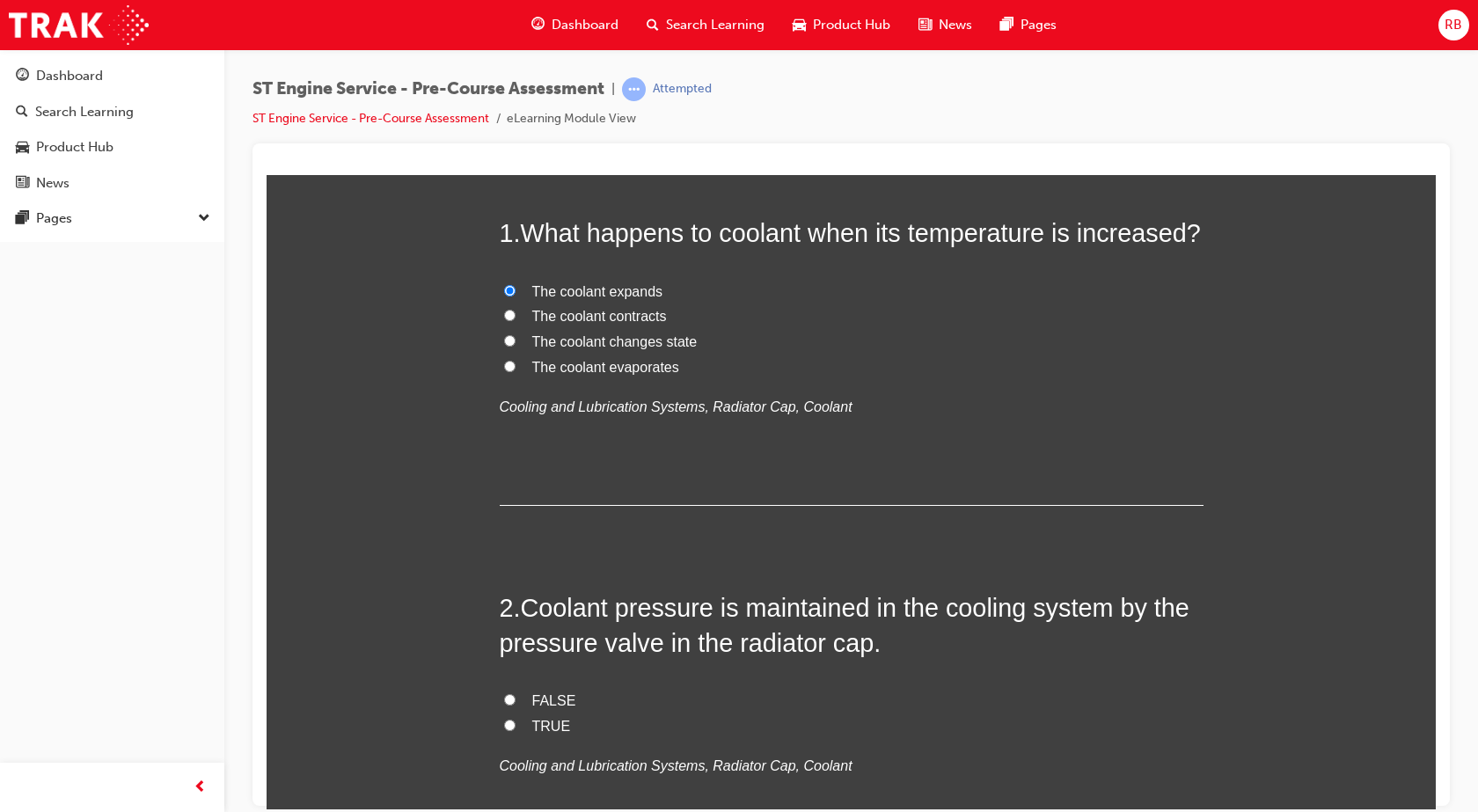
scroll to position [352, 0]
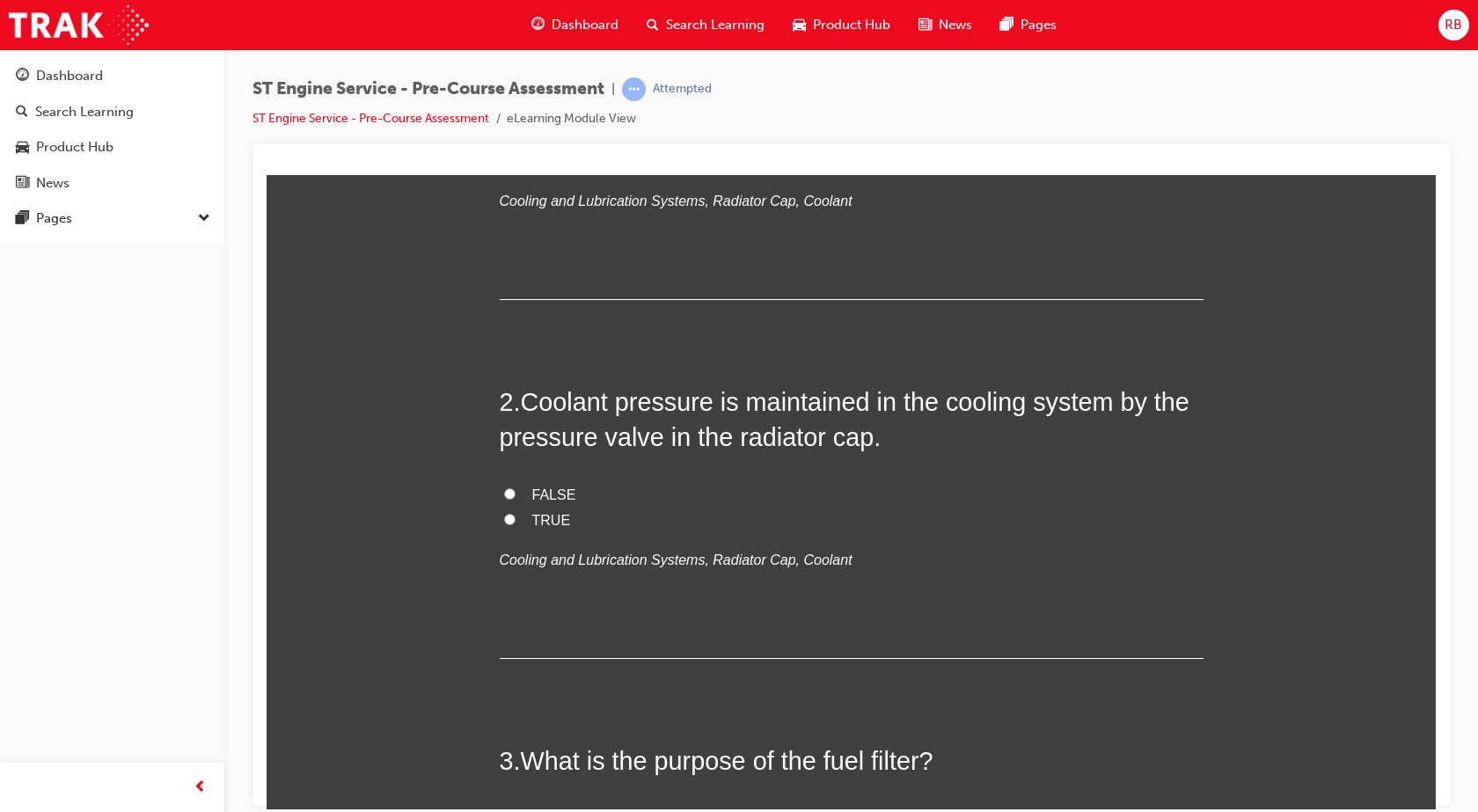
click at [504, 517] on input "TRUE" at bounding box center [509, 518] width 11 height 11
radio input "true"
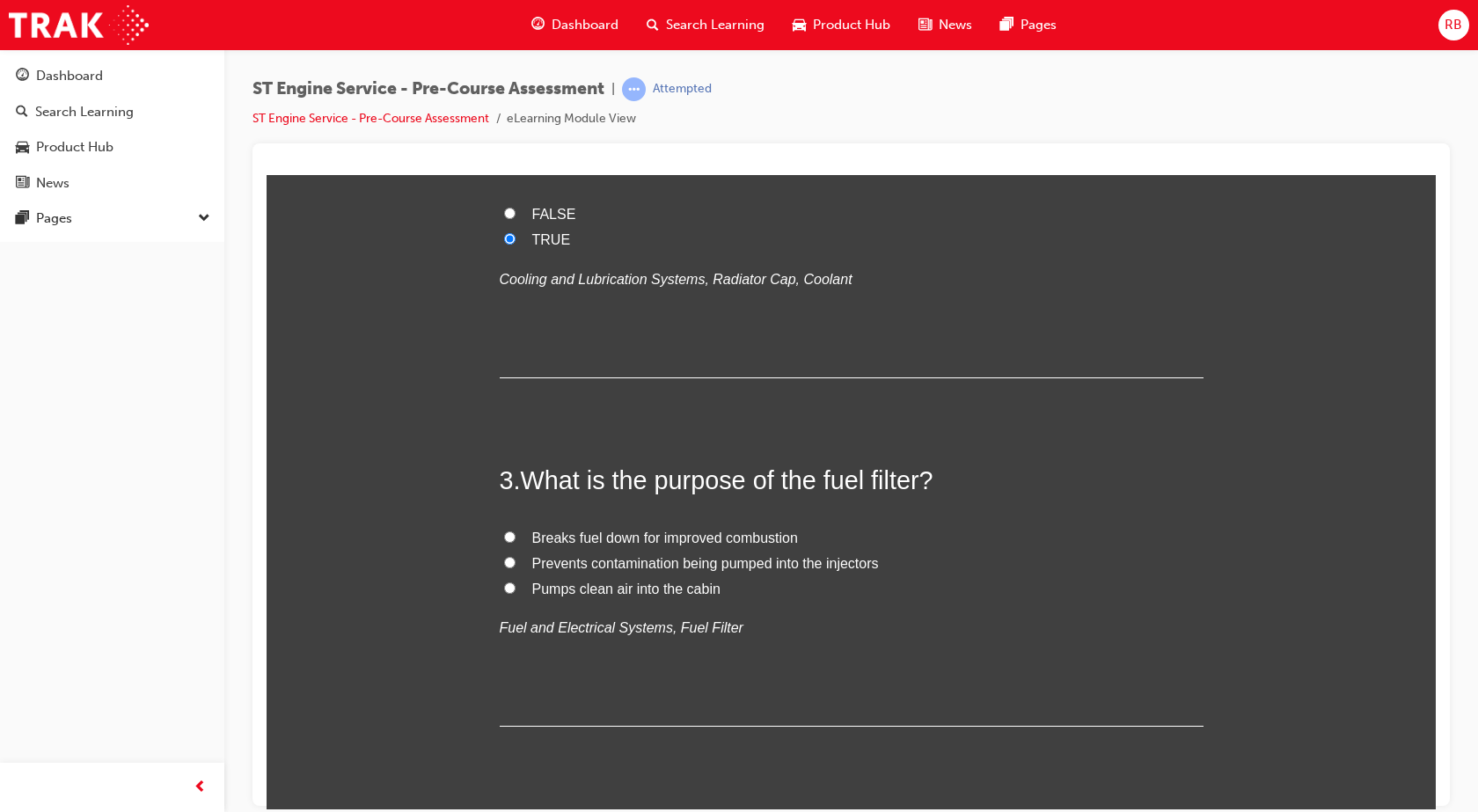
scroll to position [704, 0]
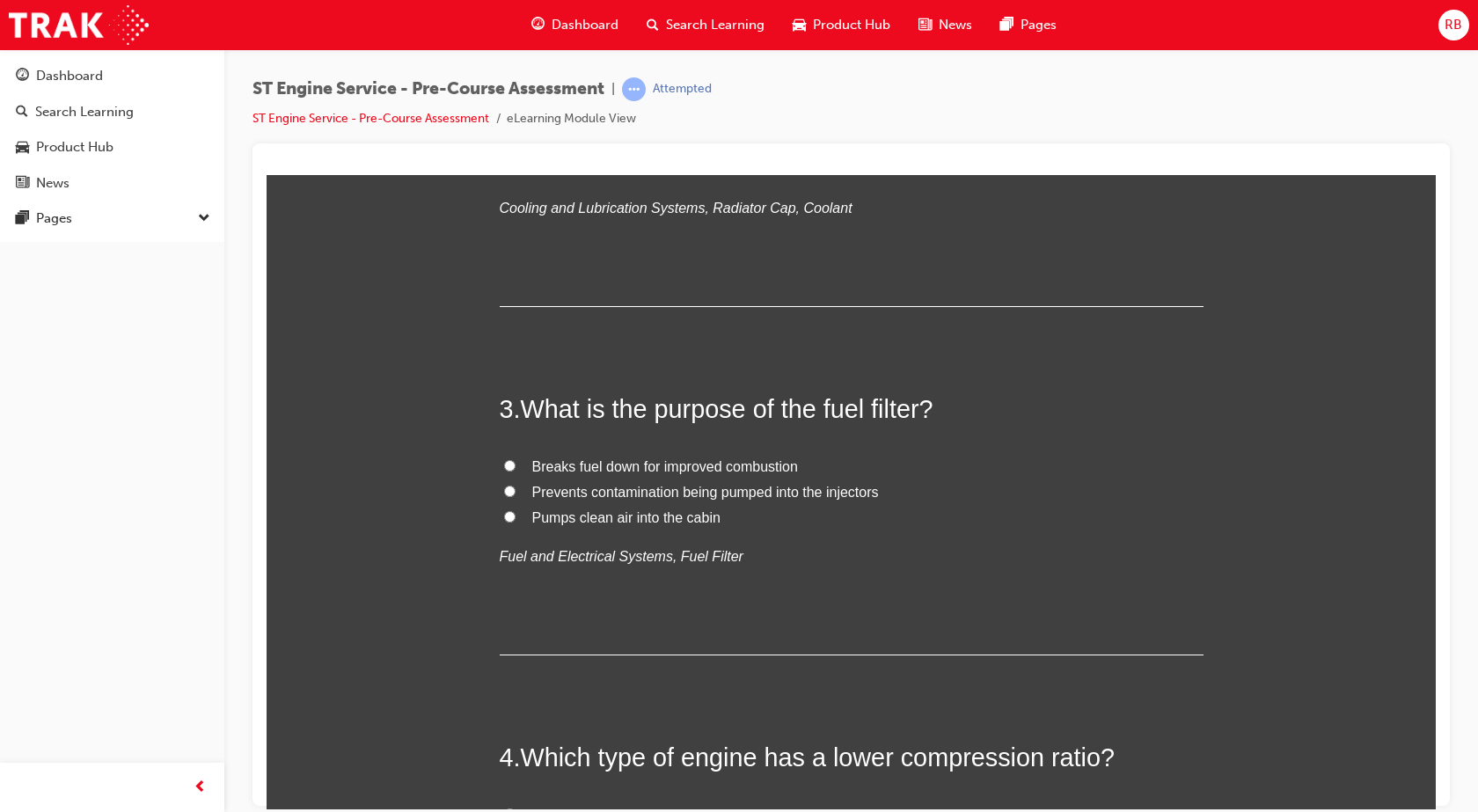
click at [612, 491] on span "Prevents contamination being pumped into the injectors" at bounding box center [706, 491] width 347 height 15
click at [515, 491] on input "Prevents contamination being pumped into the injectors" at bounding box center [509, 490] width 11 height 11
radio input "true"
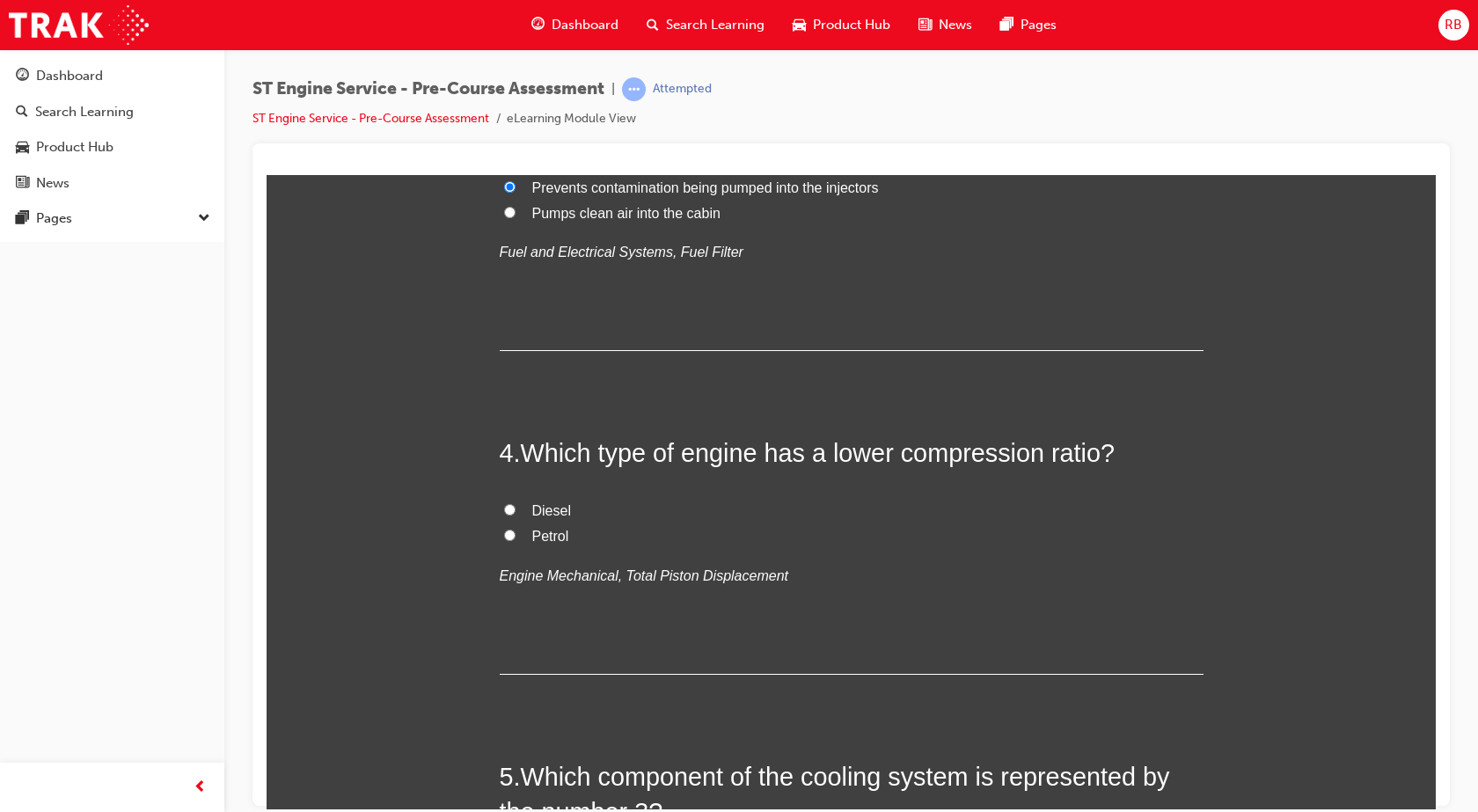
scroll to position [1056, 0]
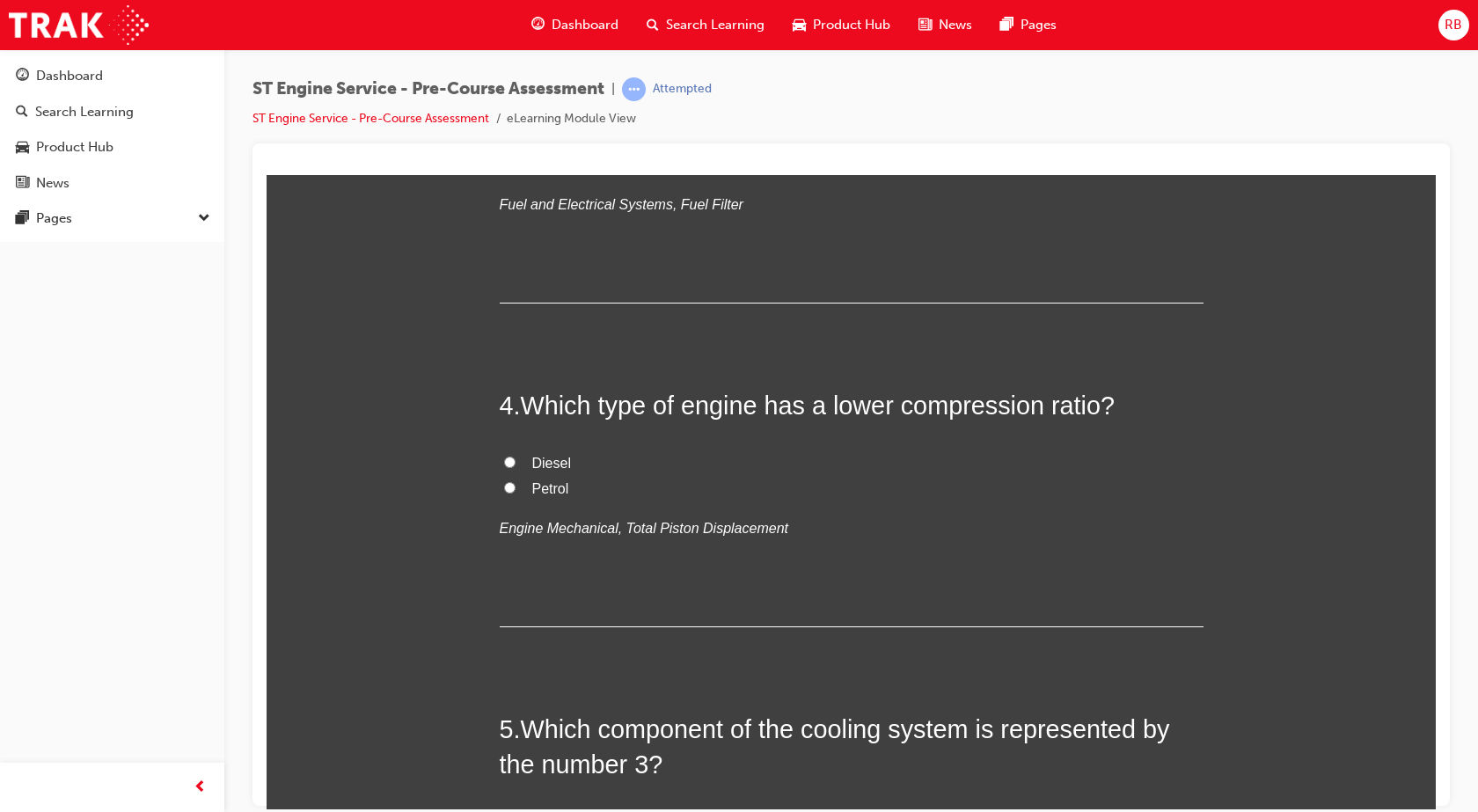
click at [505, 484] on input "Petrol" at bounding box center [509, 486] width 11 height 11
radio input "true"
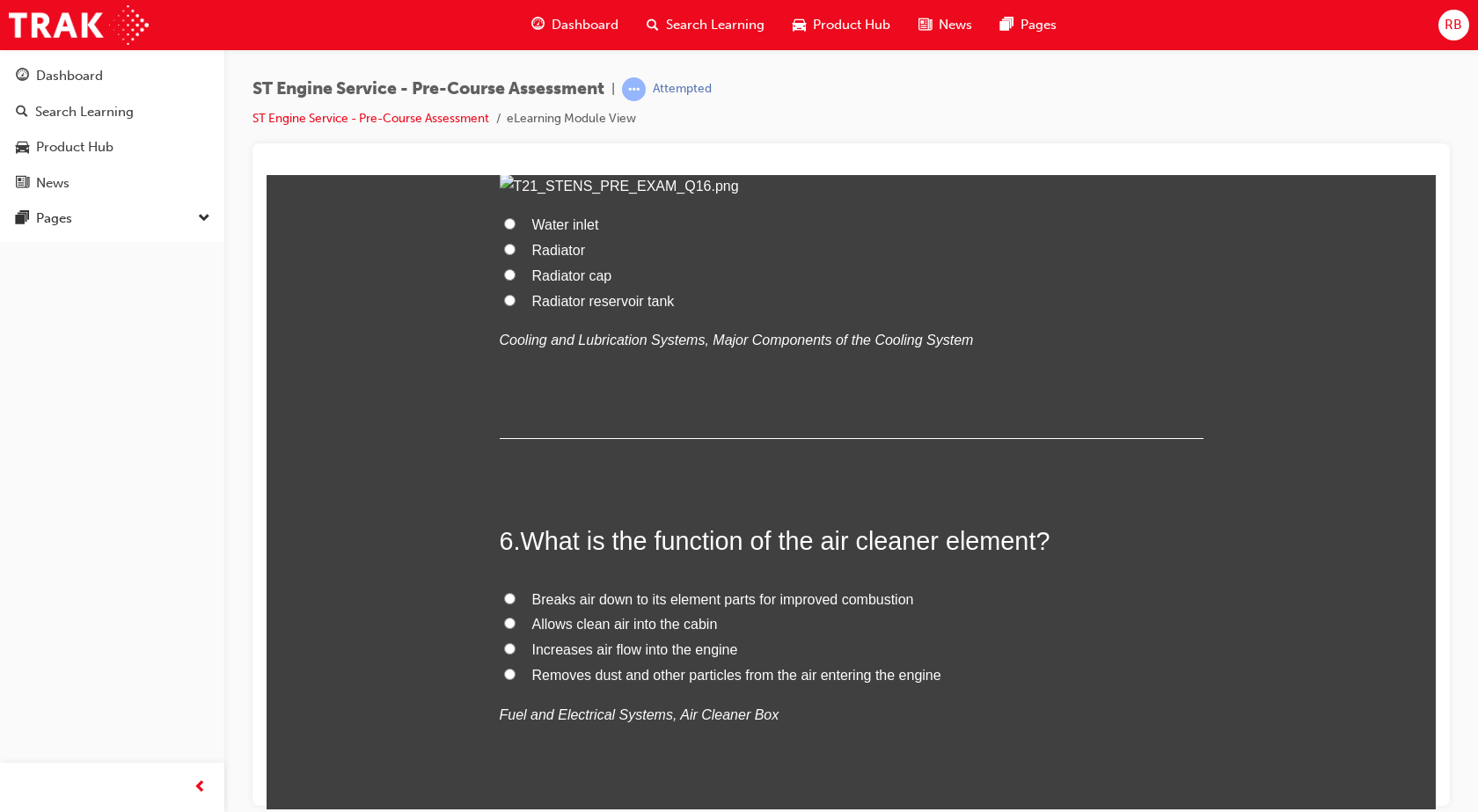
scroll to position [1936, 0]
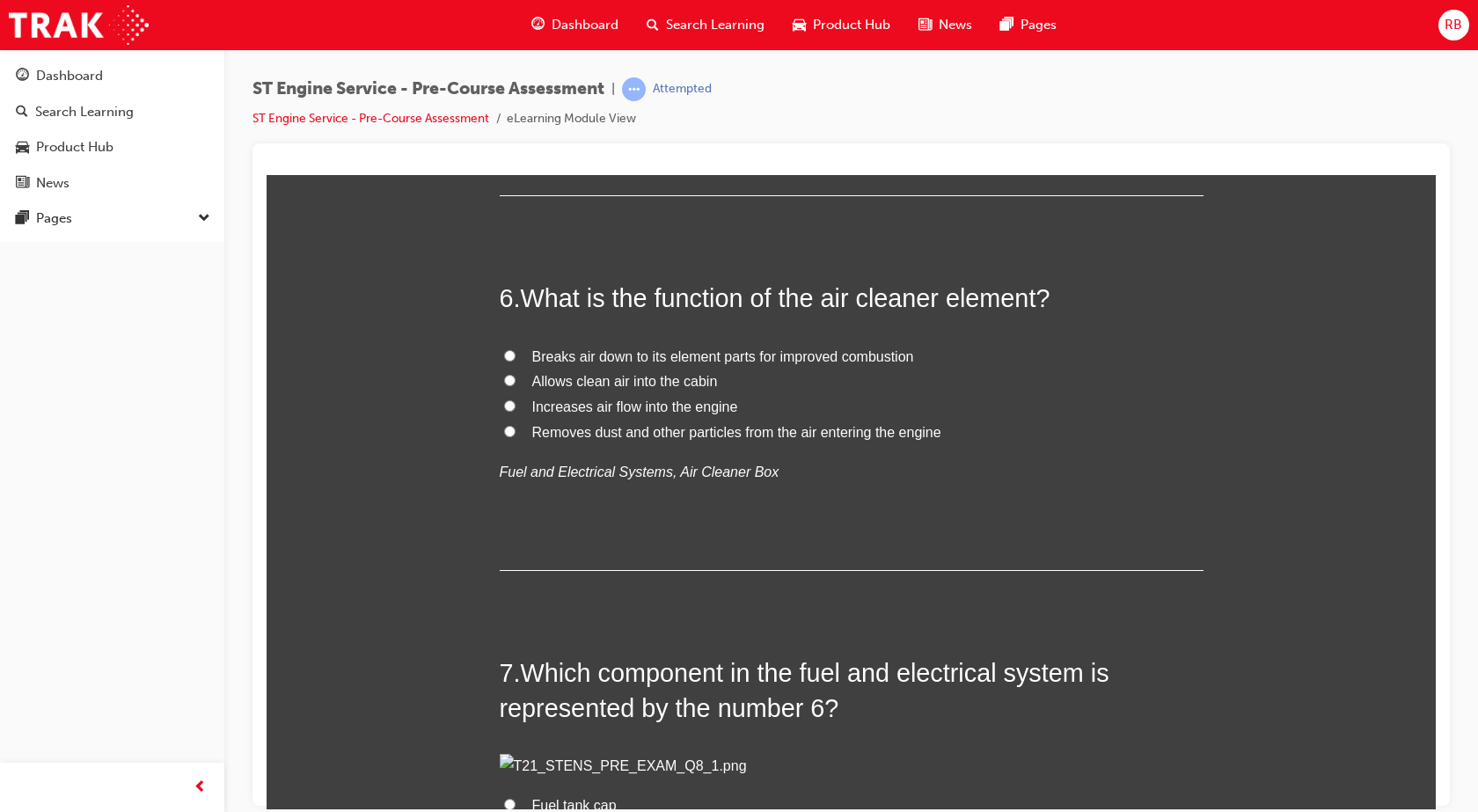
drag, startPoint x: 489, startPoint y: 461, endPoint x: 511, endPoint y: 461, distance: 22.0
click at [489, 461] on div "You must select an answer for each question before you can submit. Please note,…" at bounding box center [852, 380] width 1170 height 4096
click at [511, 46] on label "Radiator cap" at bounding box center [851, 33] width 704 height 26
click at [511, 37] on input "Radiator cap" at bounding box center [509, 31] width 11 height 11
radio input "true"
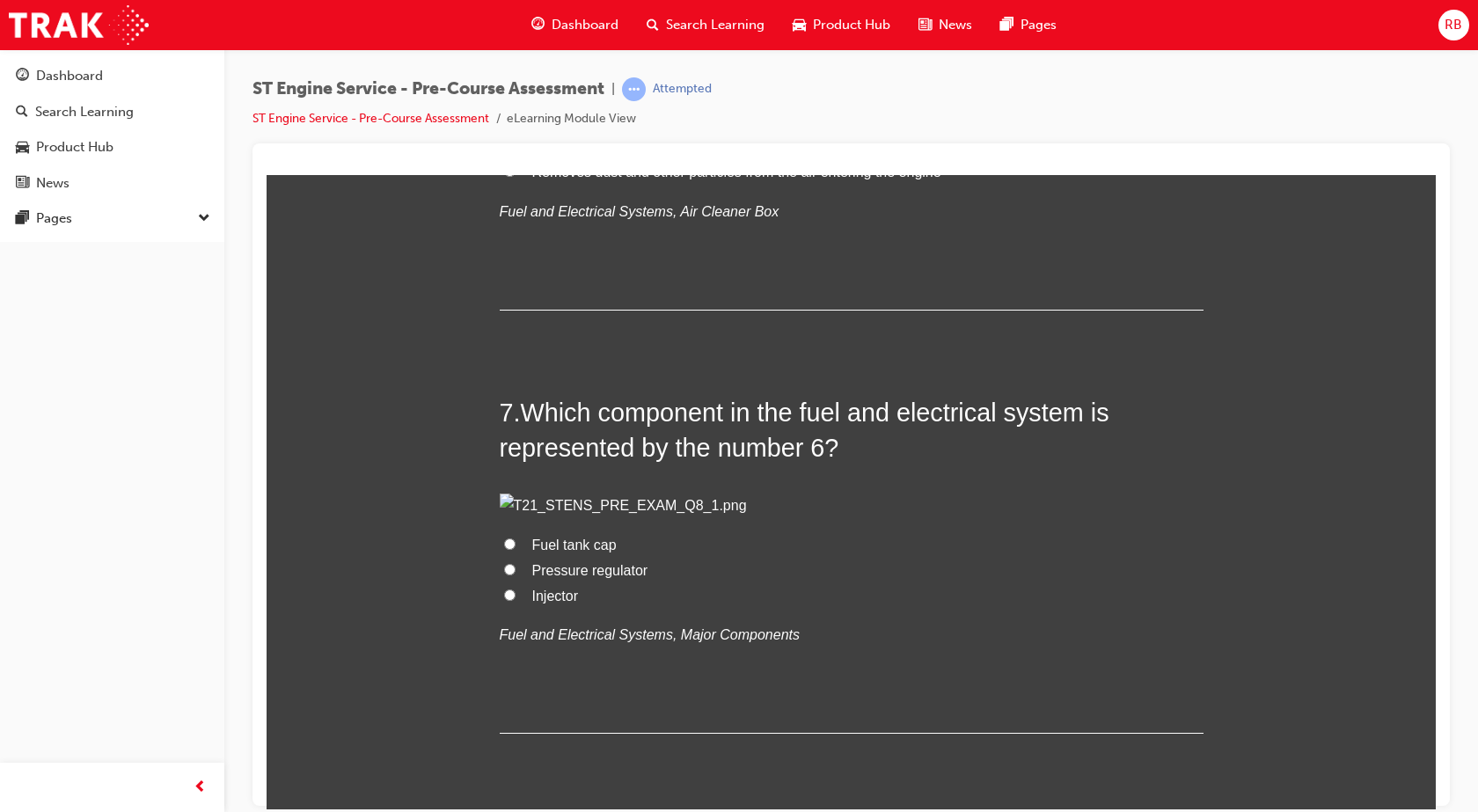
scroll to position [2287, 0]
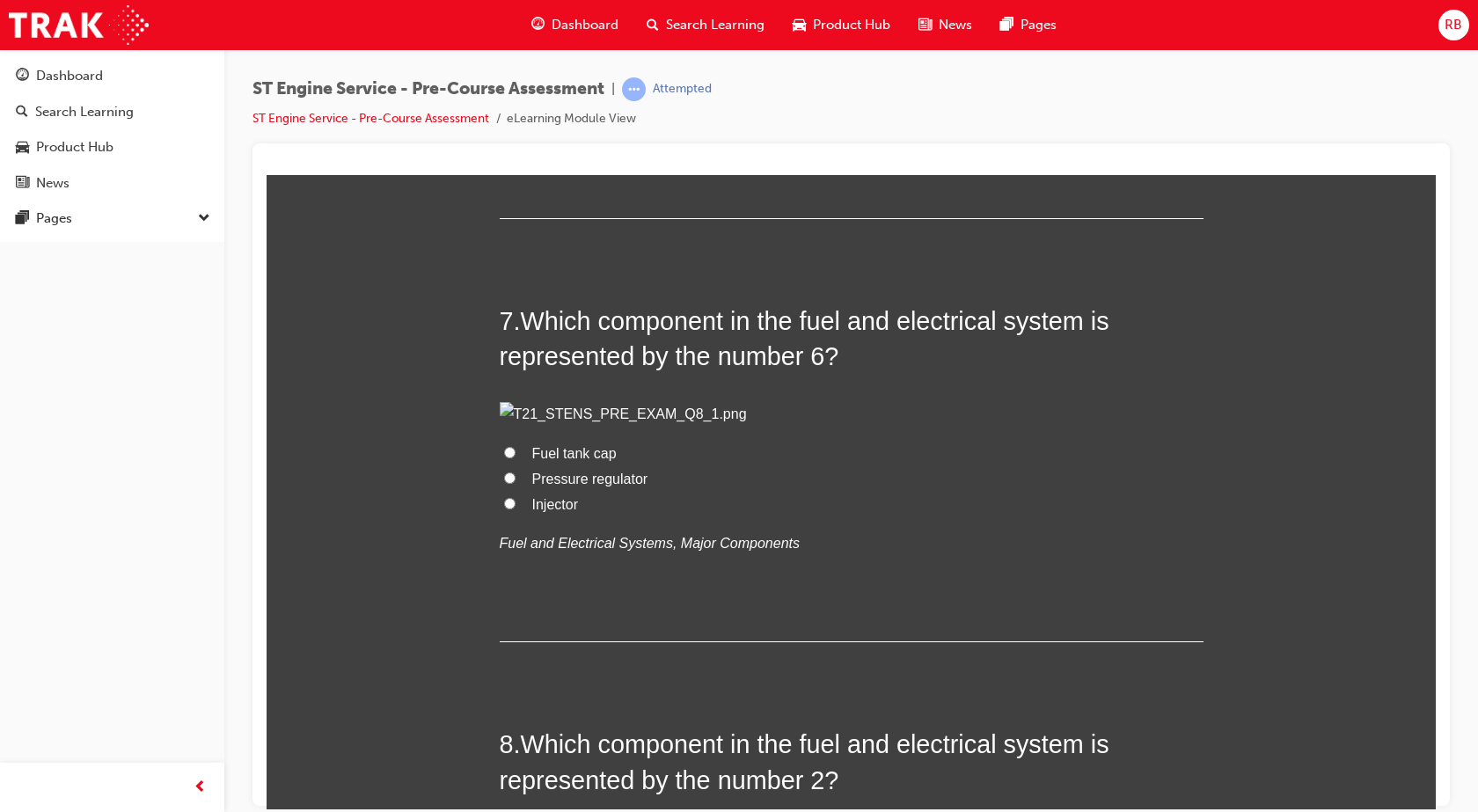
click at [504, 85] on input "Removes dust and other particles from the air entering the engine" at bounding box center [509, 78] width 11 height 11
radio input "true"
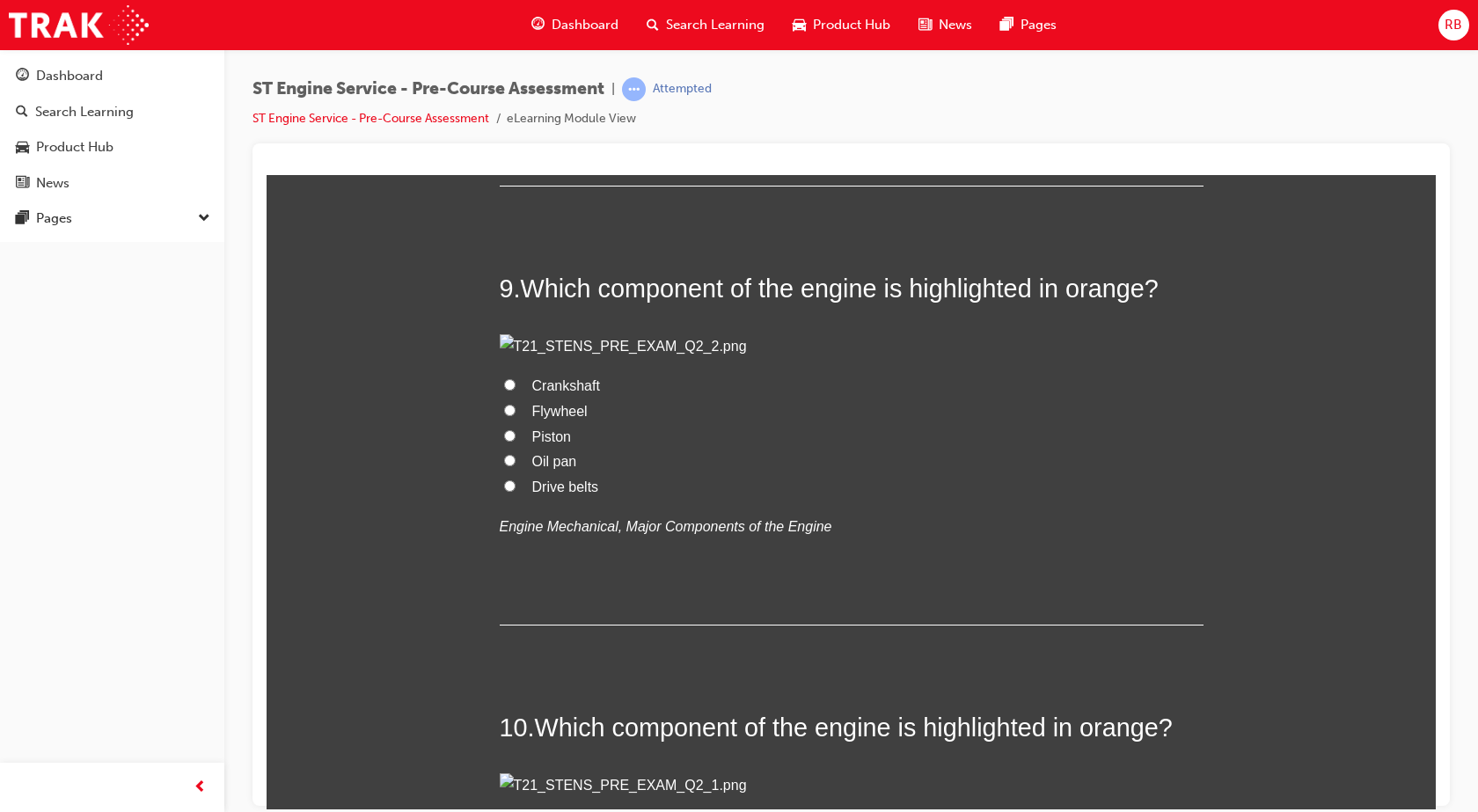
scroll to position [3079, 0]
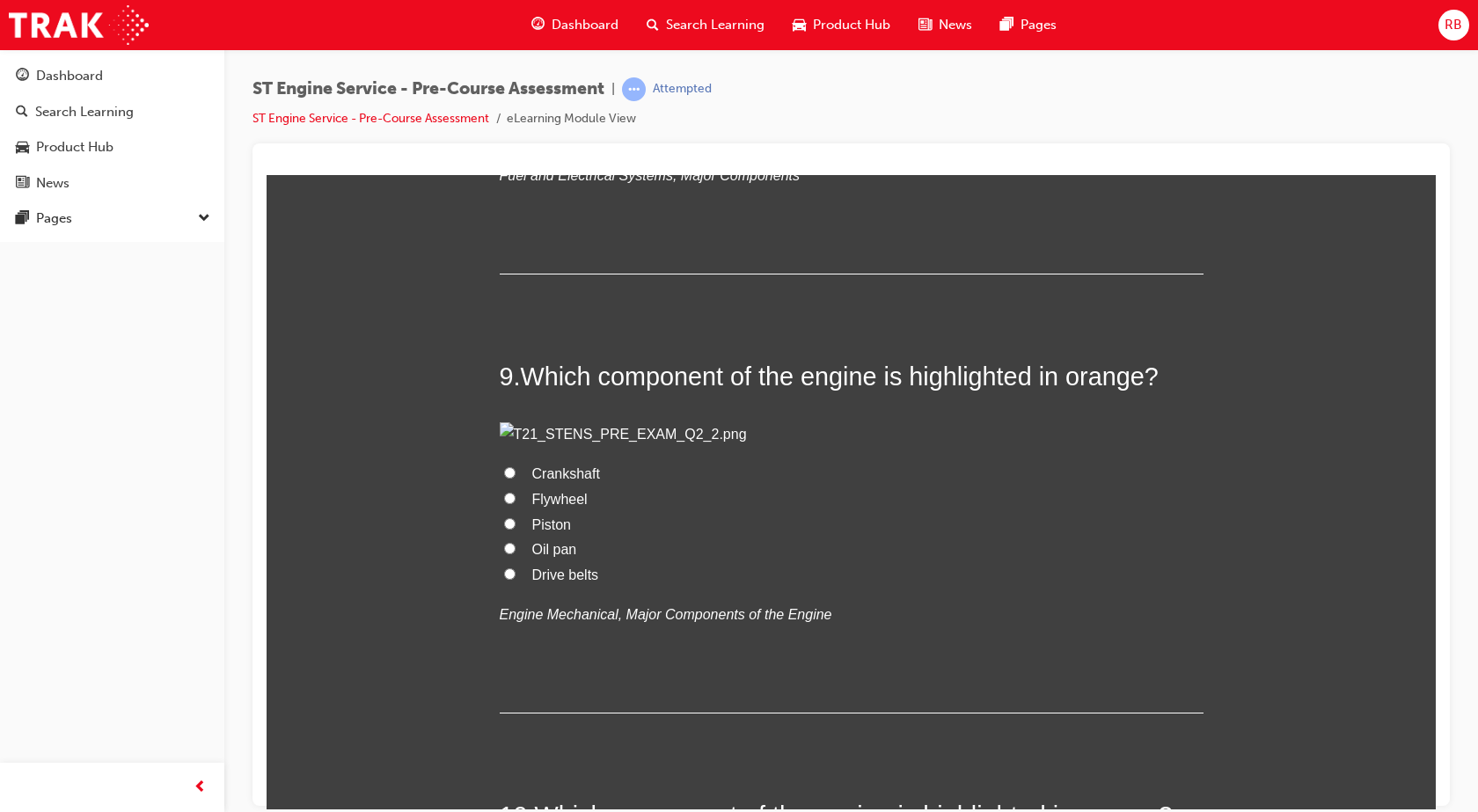
drag, startPoint x: 506, startPoint y: 543, endPoint x: 516, endPoint y: 543, distance: 10.0
radio input "true"
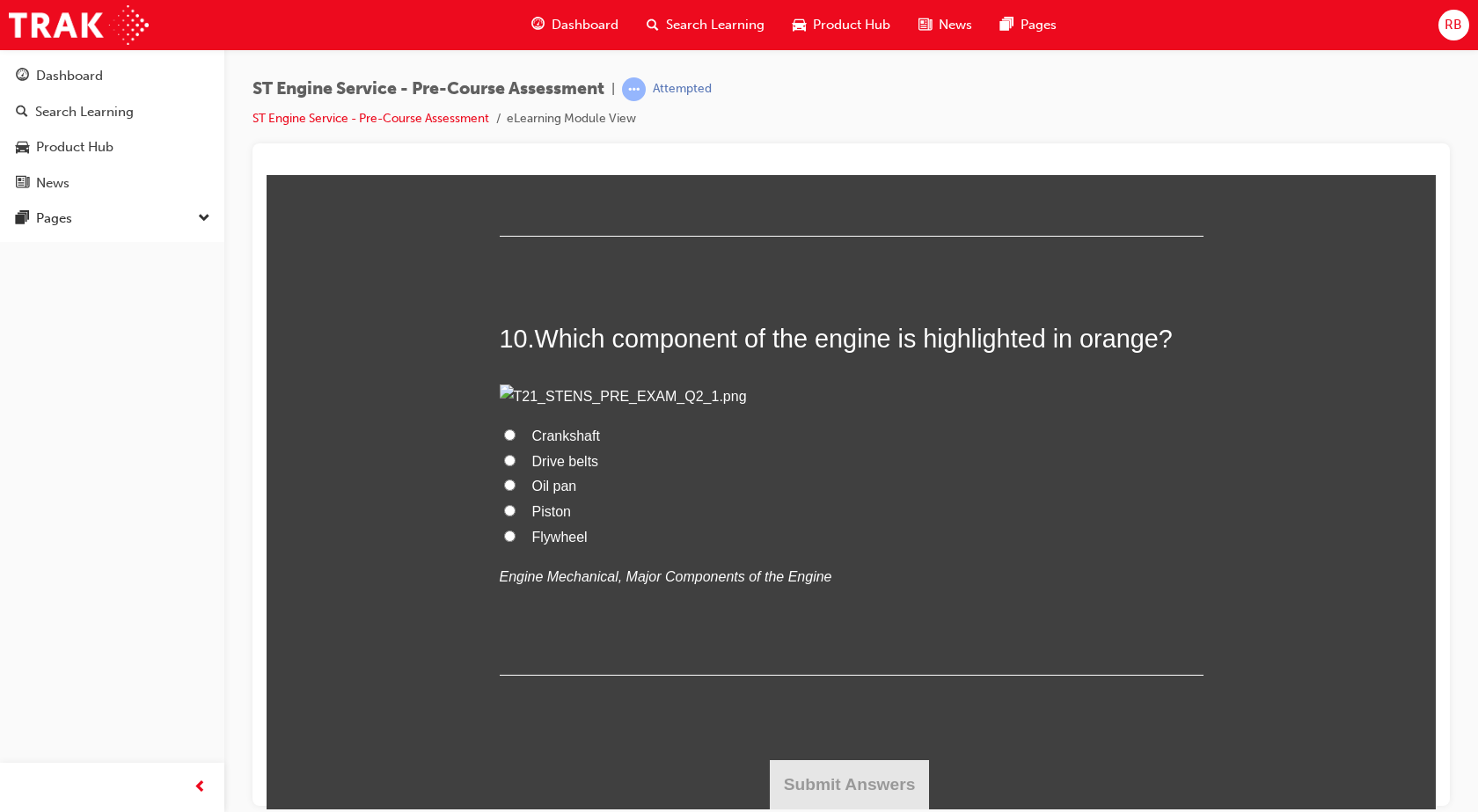
scroll to position [4047, 0]
radio input "true"
click at [505, 26] on input "Flywheel" at bounding box center [509, 20] width 11 height 11
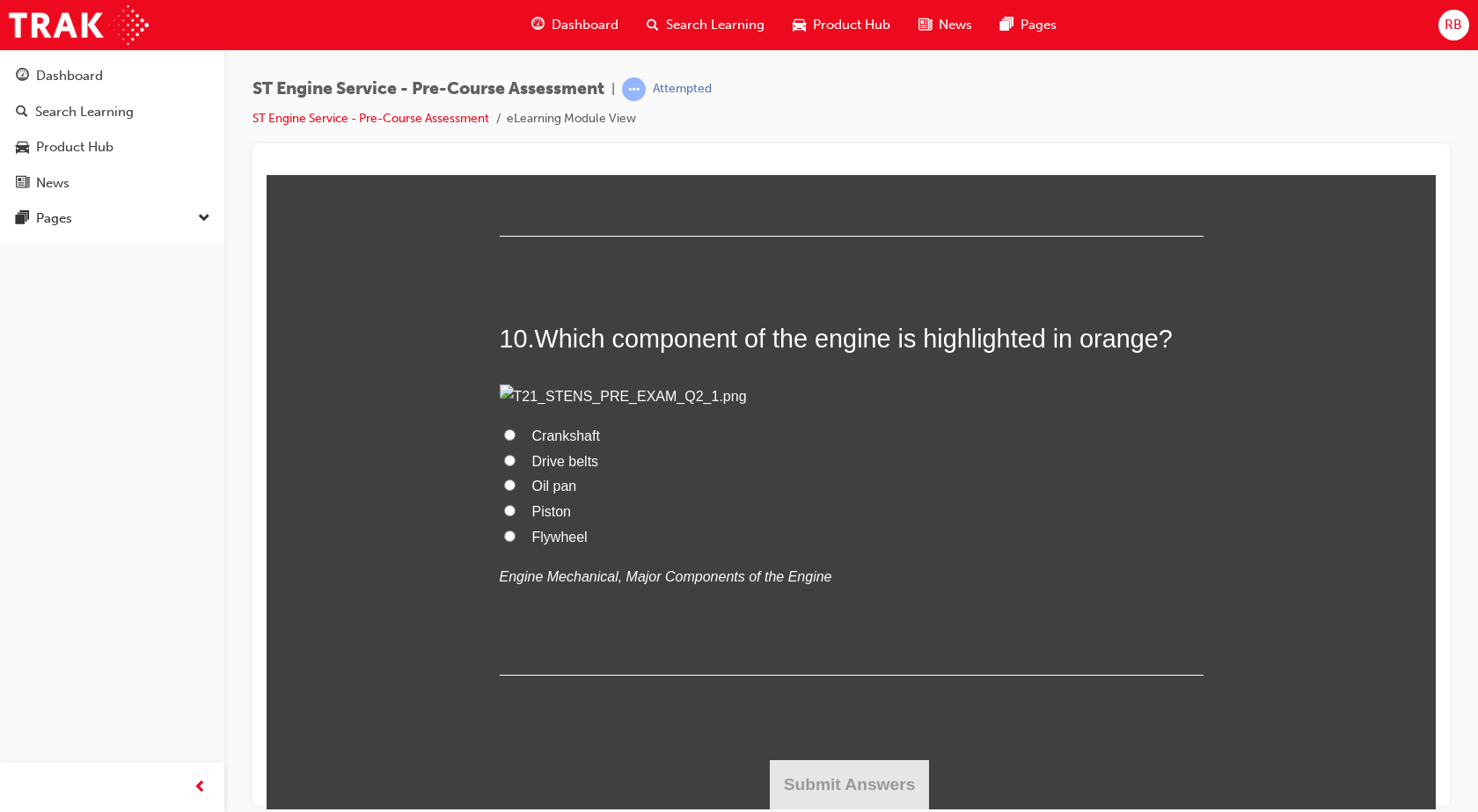
radio input "true"
click at [536, 442] on span "Crankshaft" at bounding box center [565, 434] width 68 height 15
click at [515, 439] on input "Crankshaft" at bounding box center [509, 433] width 11 height 11
radio input "true"
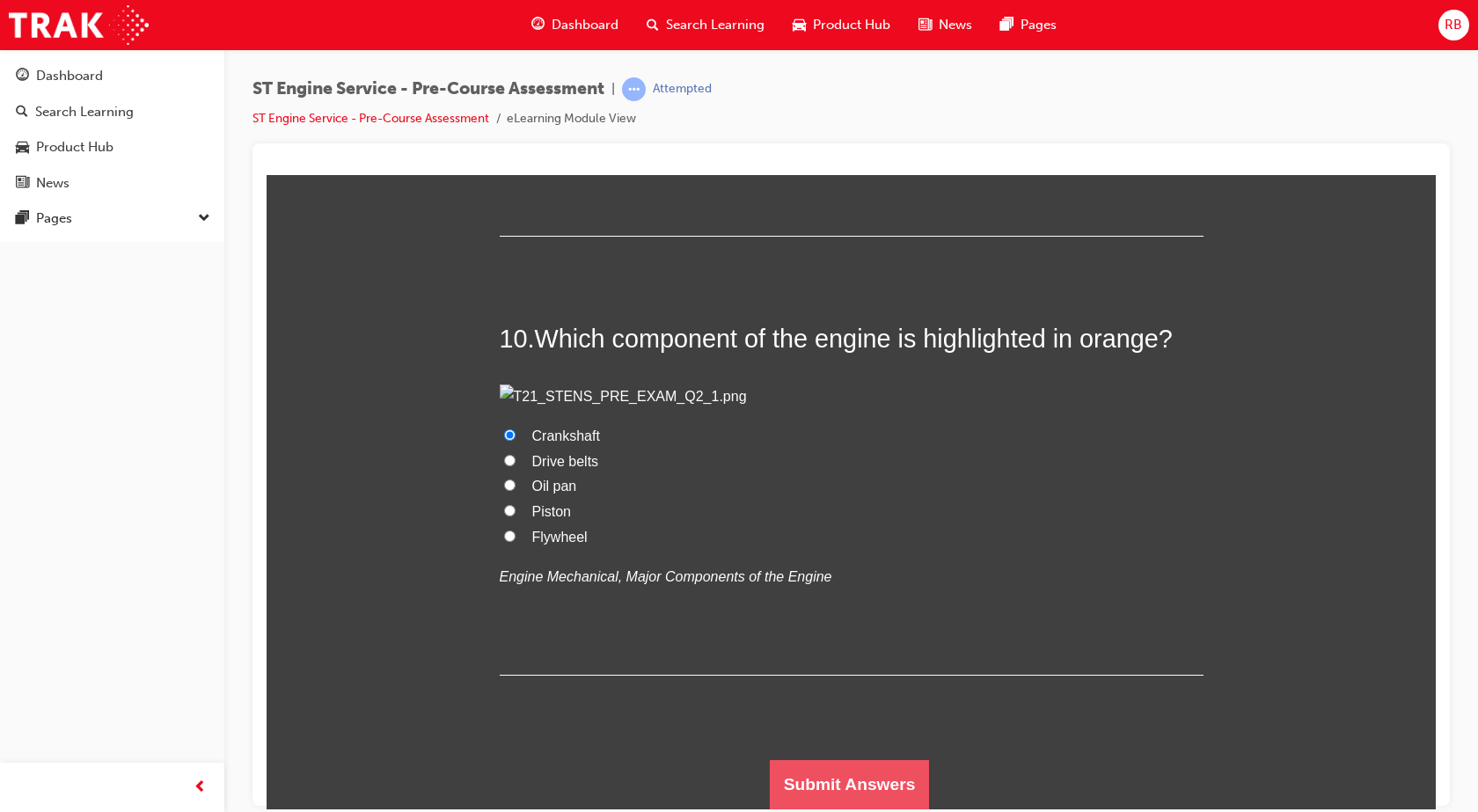
click at [820, 776] on button "Submit Answers" at bounding box center [850, 784] width 160 height 49
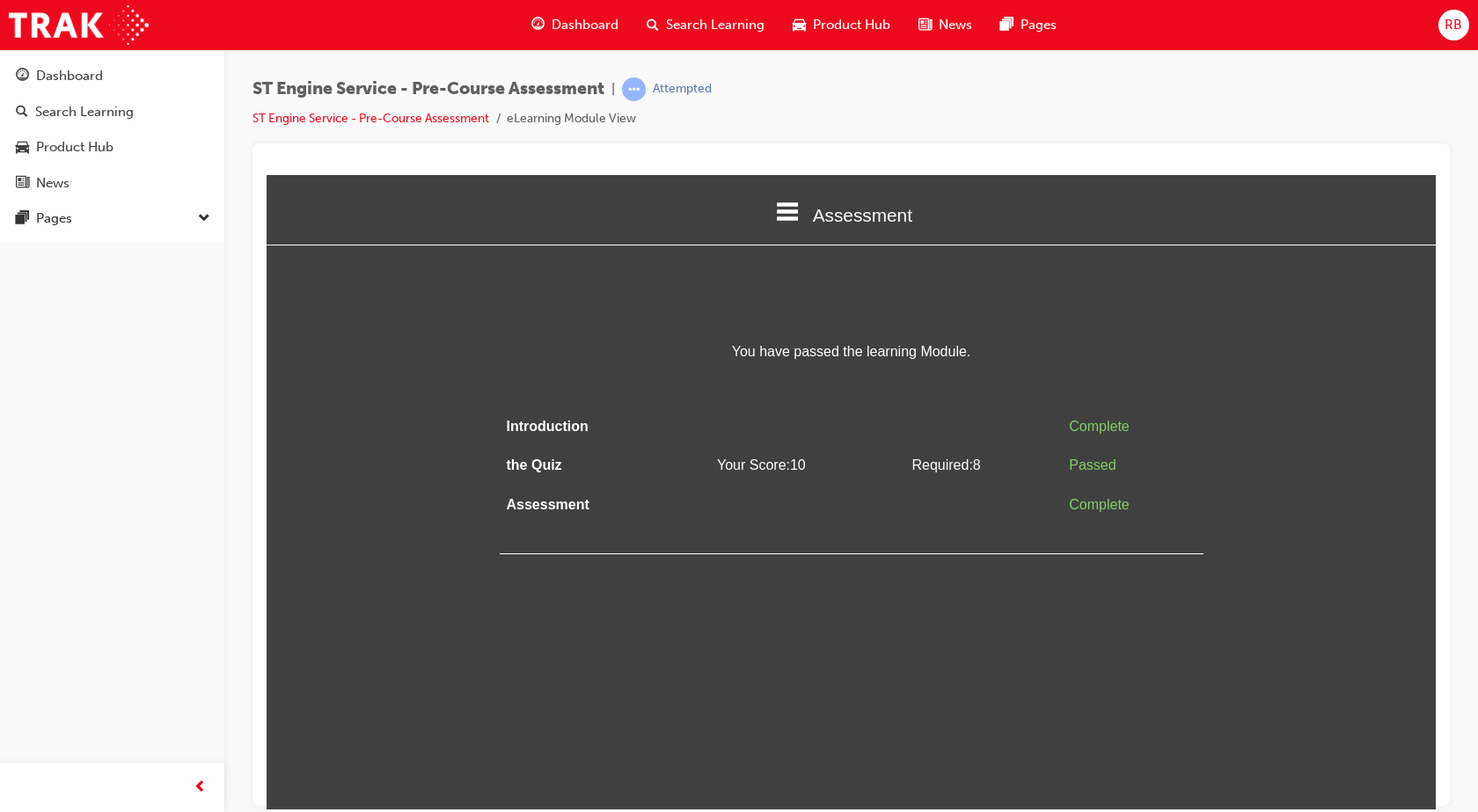
scroll to position [0, 0]
click at [779, 212] on icon at bounding box center [788, 210] width 23 height 18
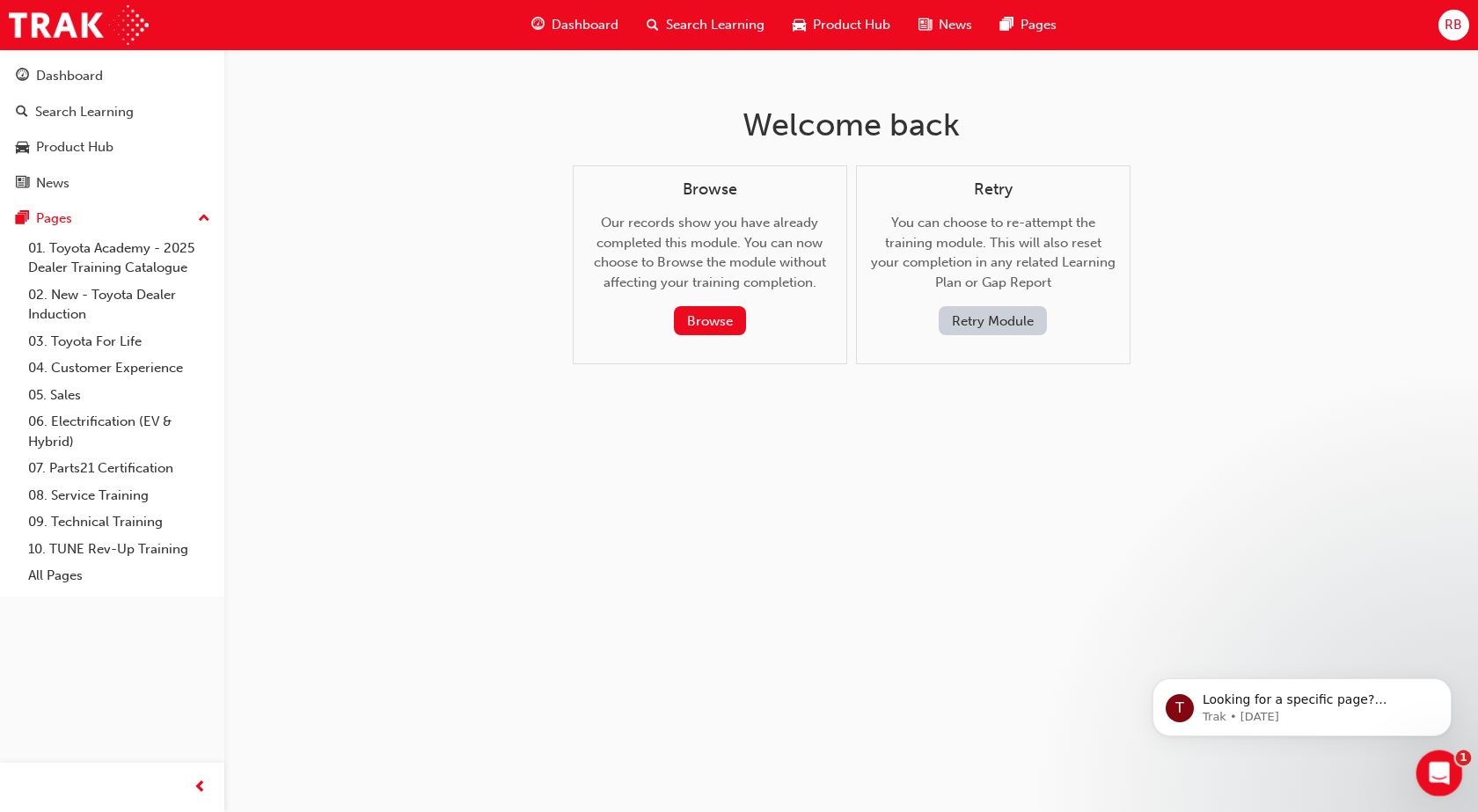
click at [1445, 757] on div "Open Intercom Messenger" at bounding box center [1437, 771] width 58 height 58
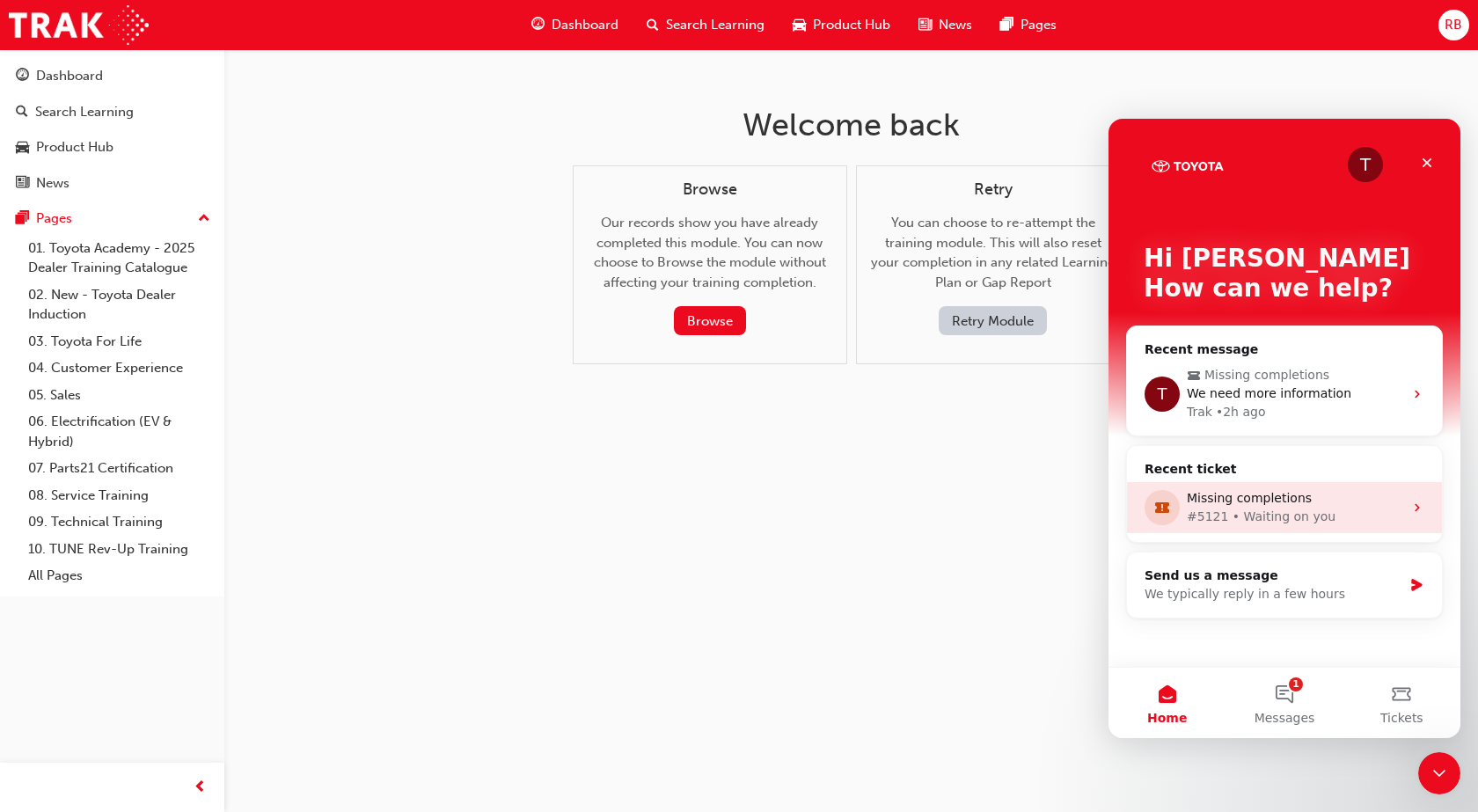
click at [1356, 509] on div "#5121 • Waiting on you" at bounding box center [1295, 516] width 217 height 18
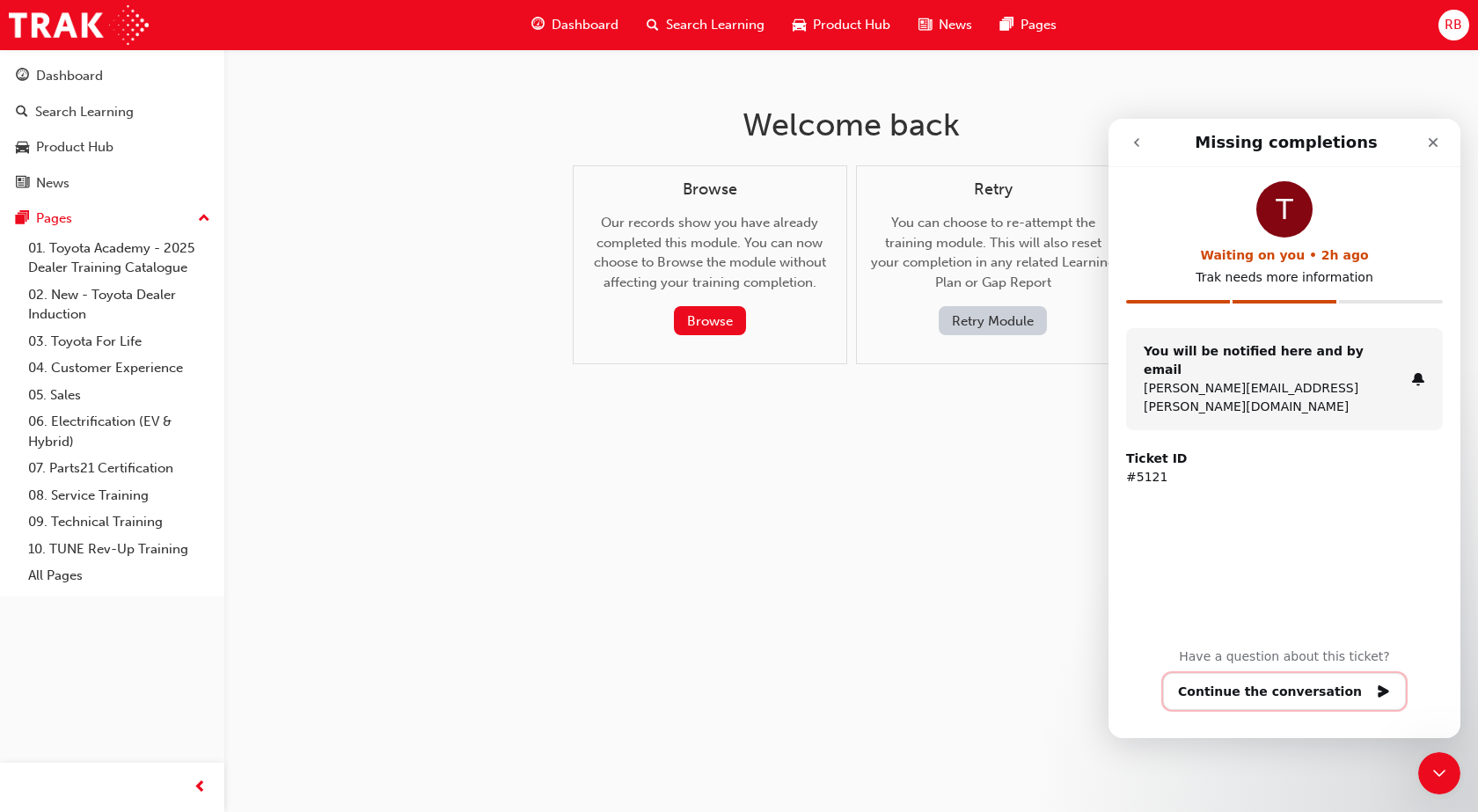
click at [1293, 690] on button "Continue the conversation" at bounding box center [1285, 691] width 243 height 37
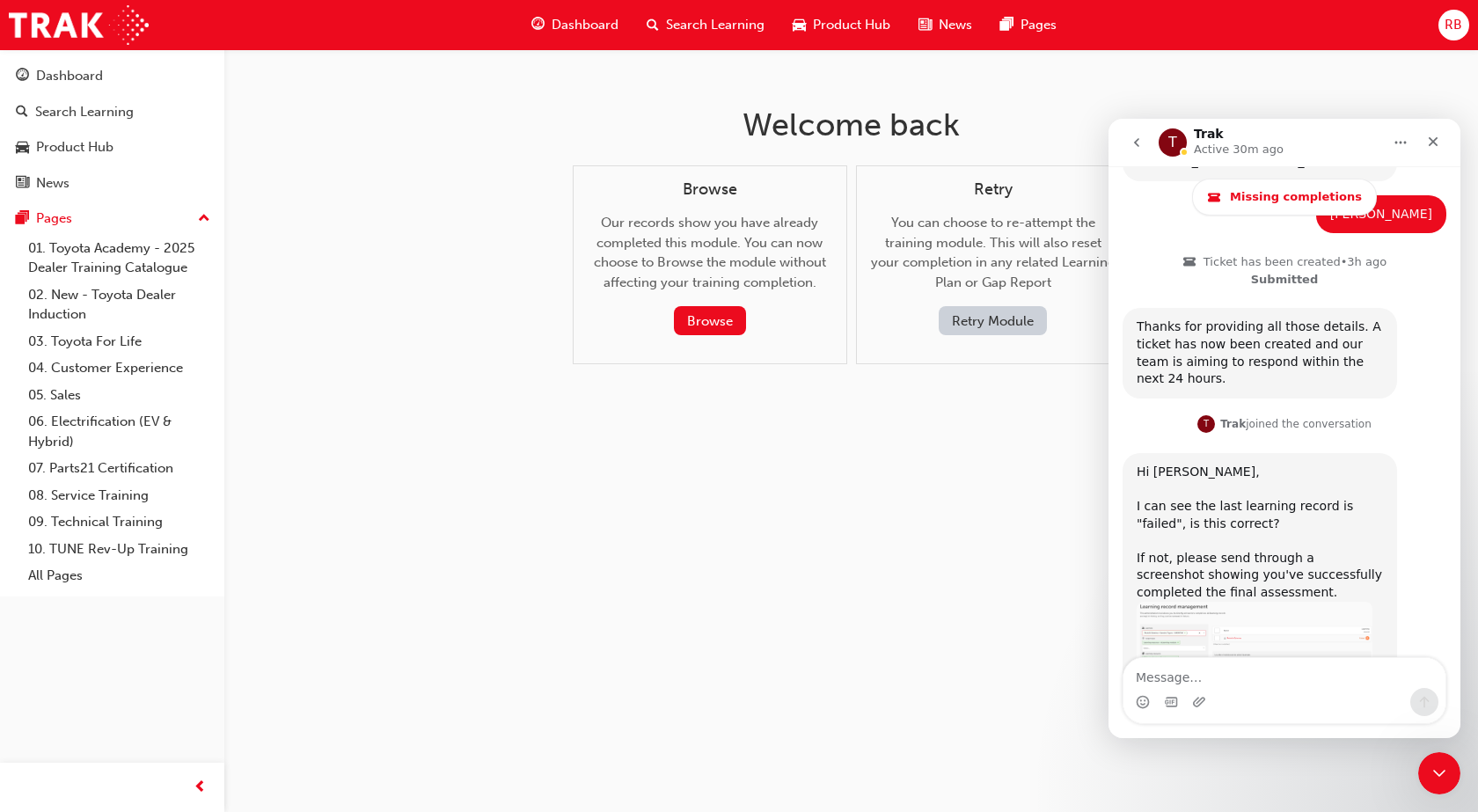
scroll to position [924, 0]
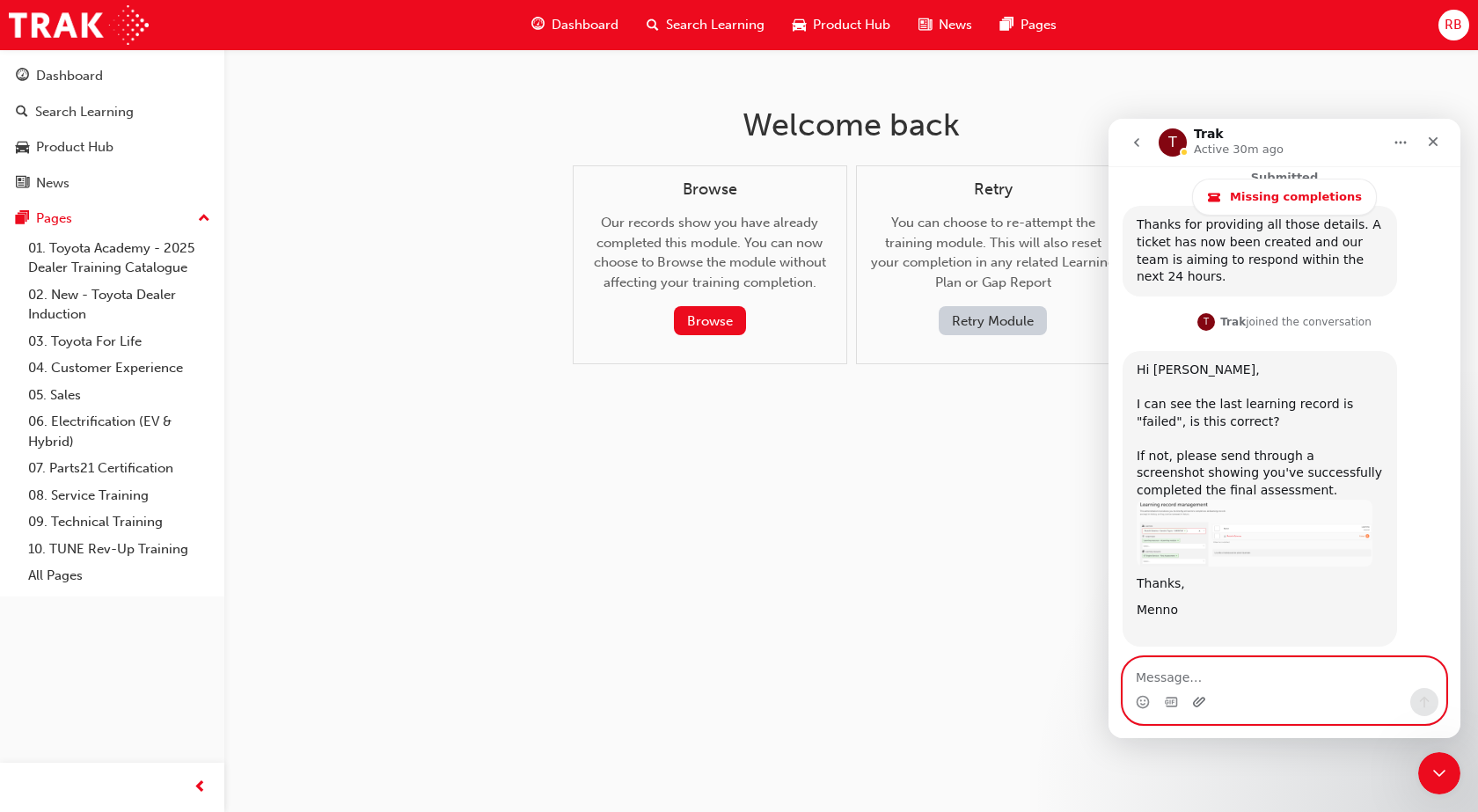
click at [1199, 698] on icon "Upload attachment" at bounding box center [1199, 702] width 14 height 14
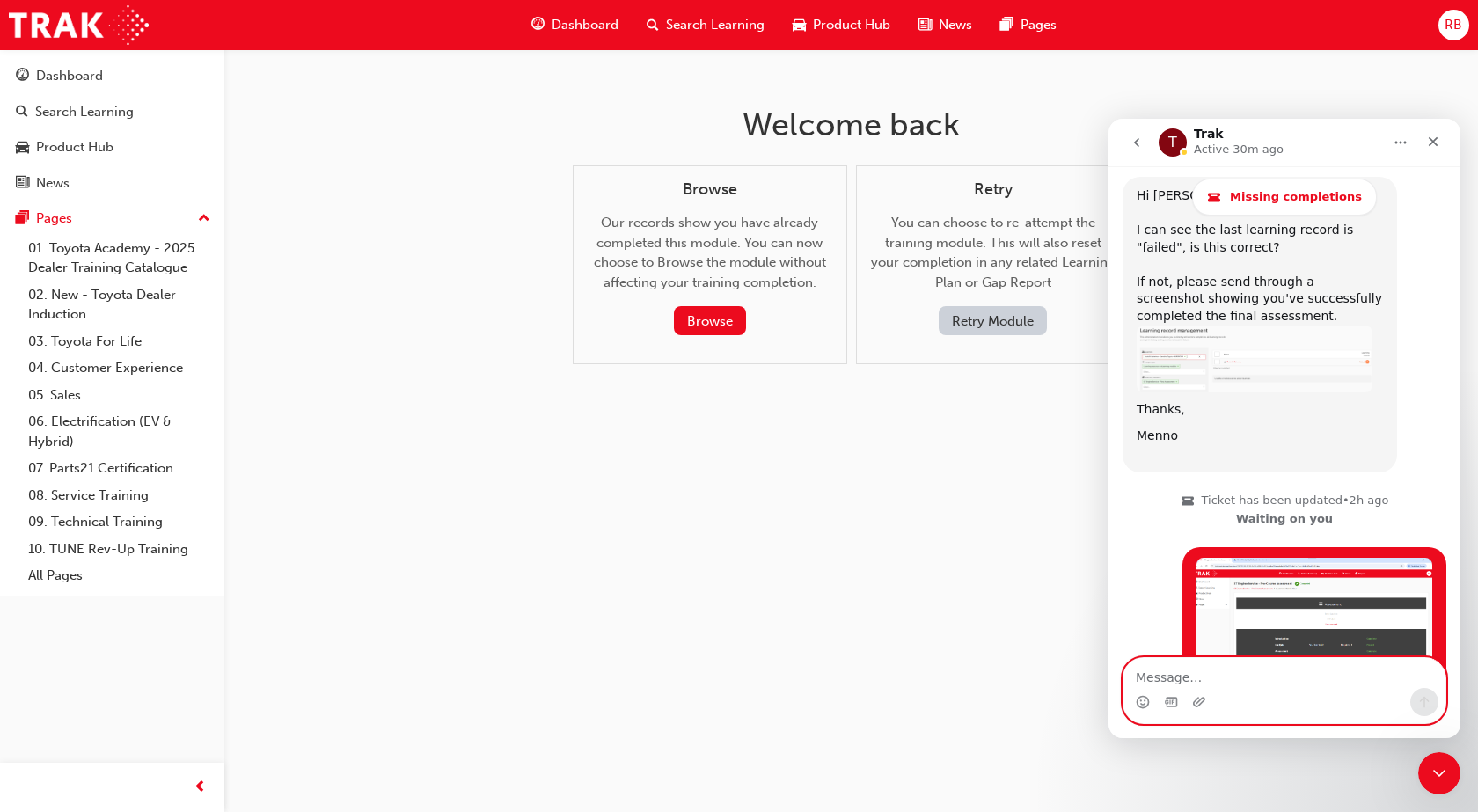
scroll to position [1159, 0]
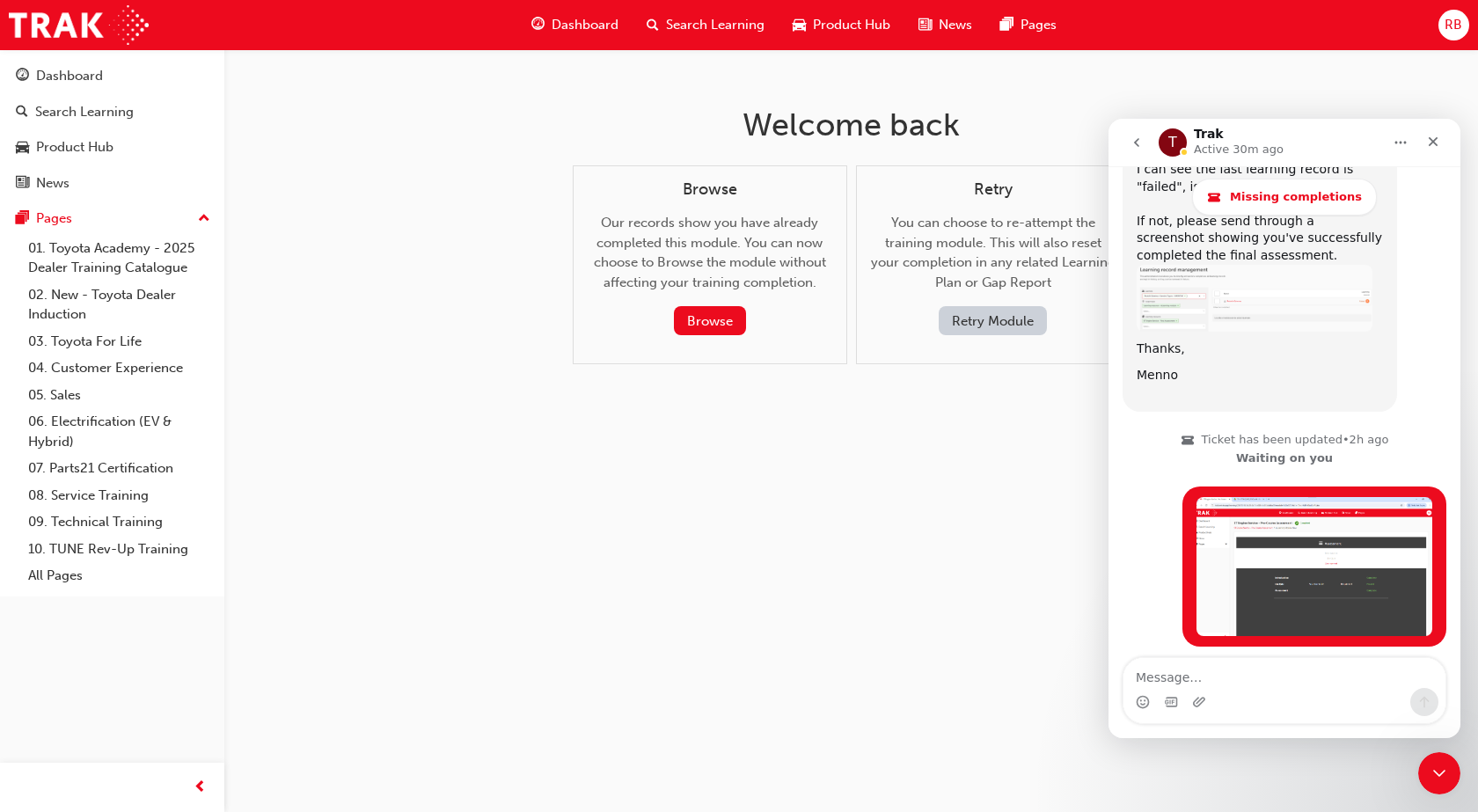
click at [982, 332] on button "Retry Module" at bounding box center [993, 321] width 108 height 29
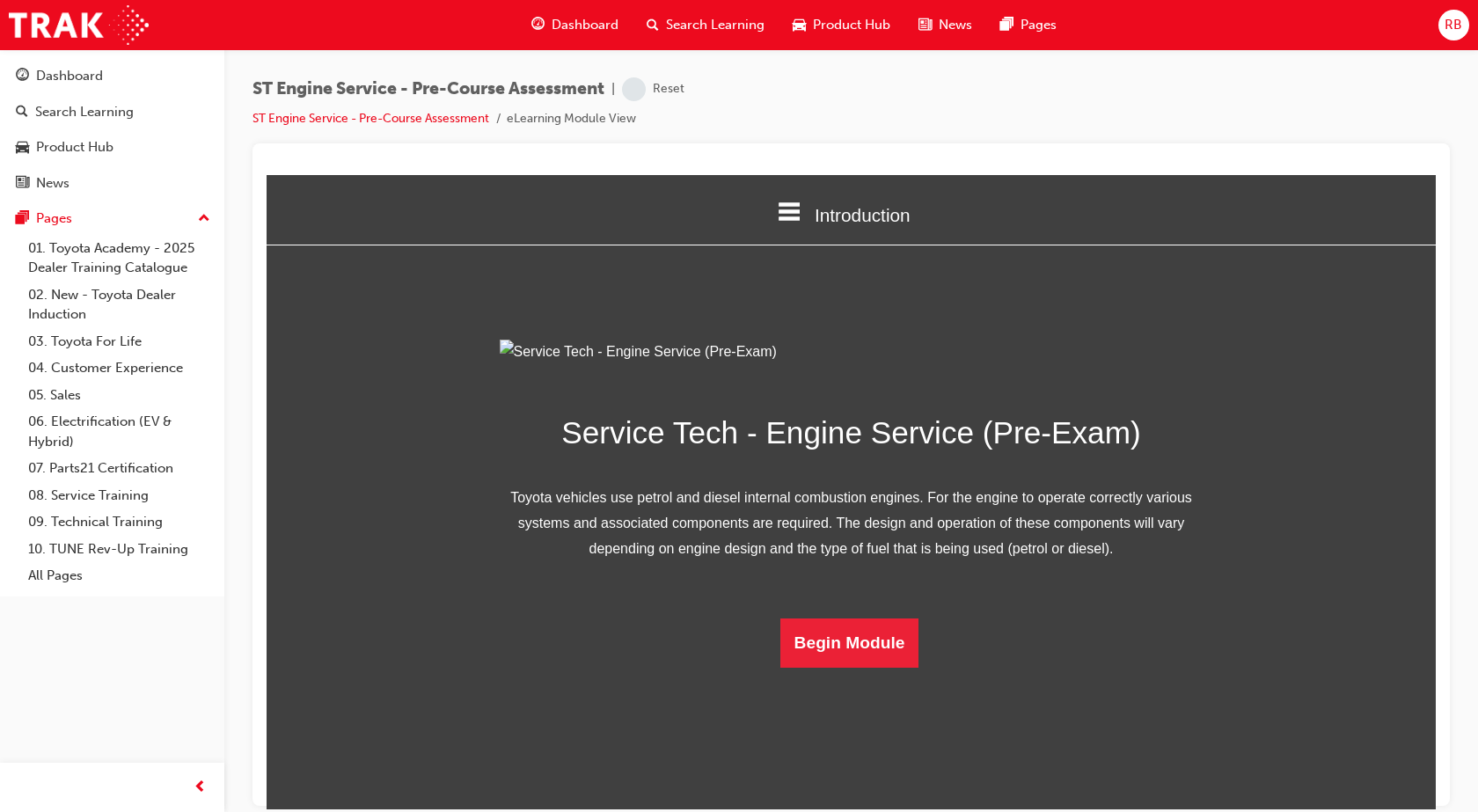
scroll to position [52, 0]
click at [843, 667] on button "Begin Module" at bounding box center [850, 642] width 139 height 49
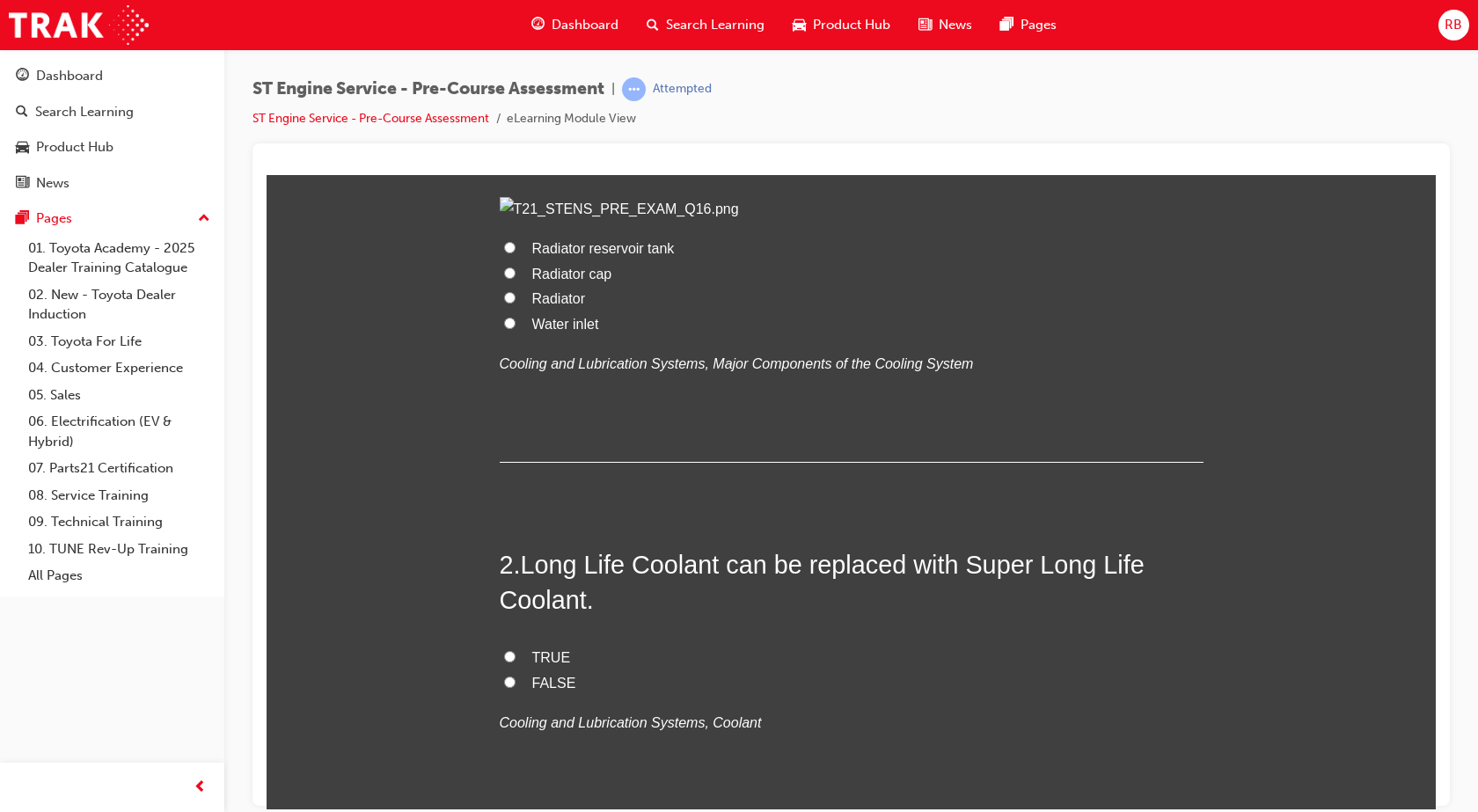
scroll to position [616, 0]
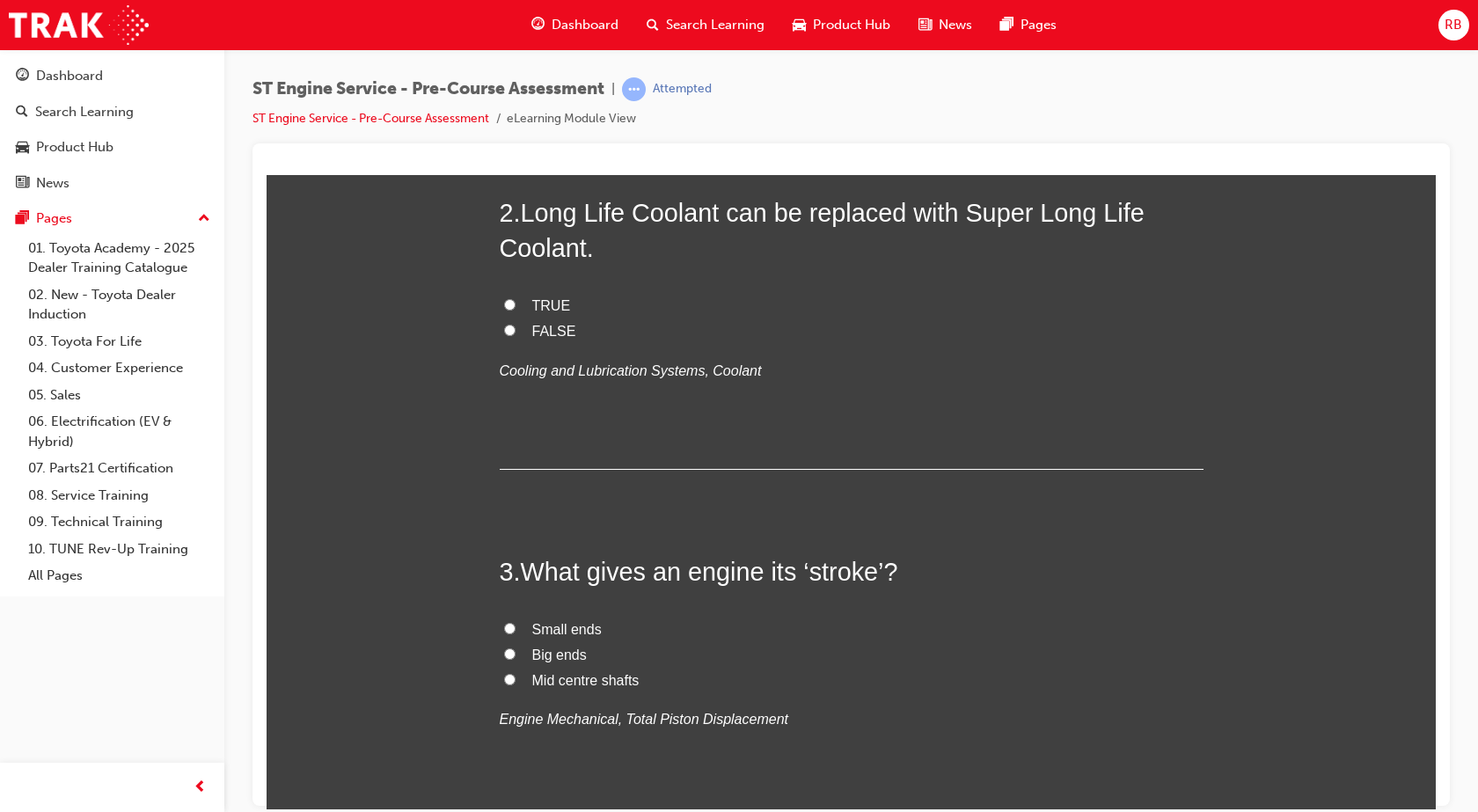
radio input "true"
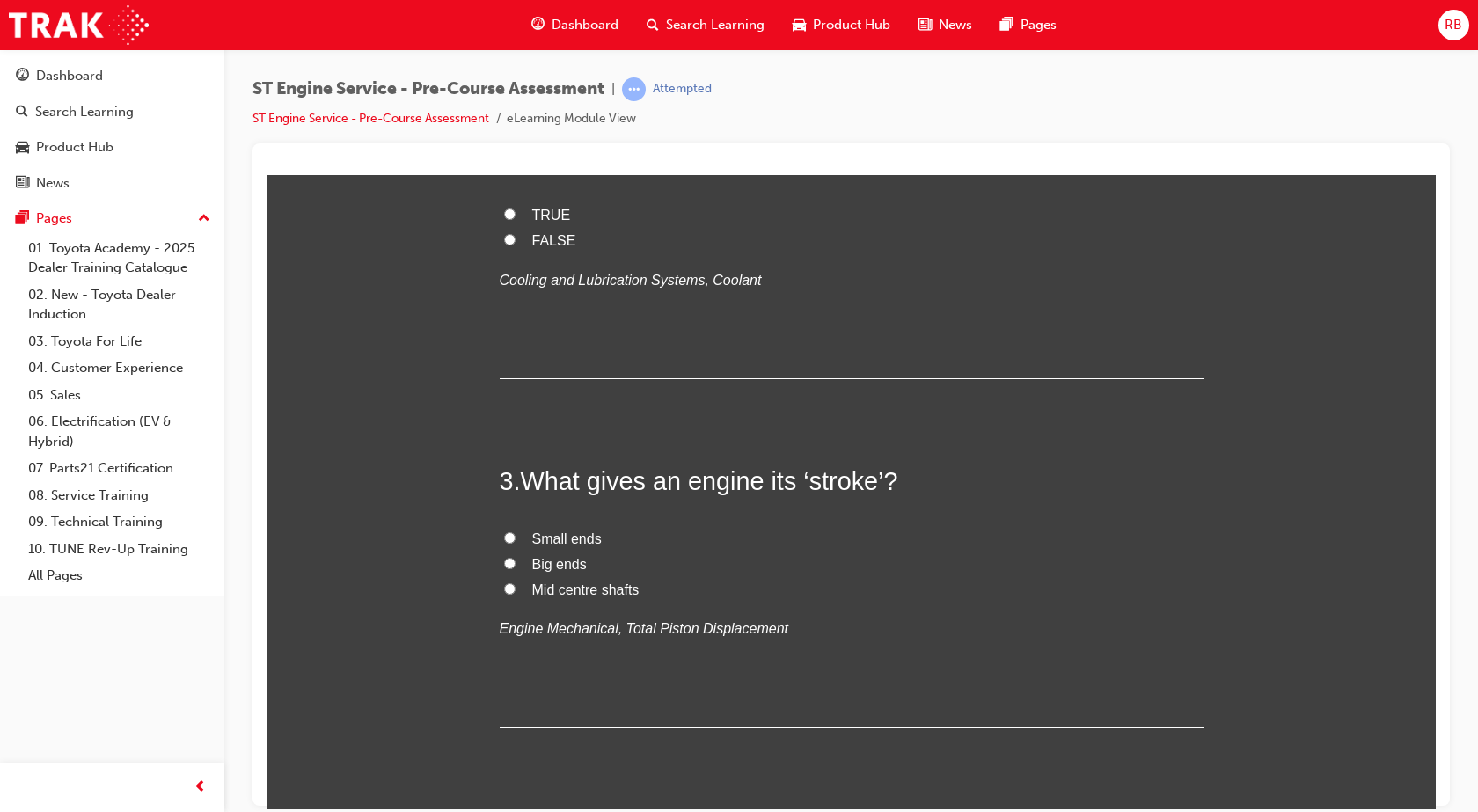
scroll to position [880, 0]
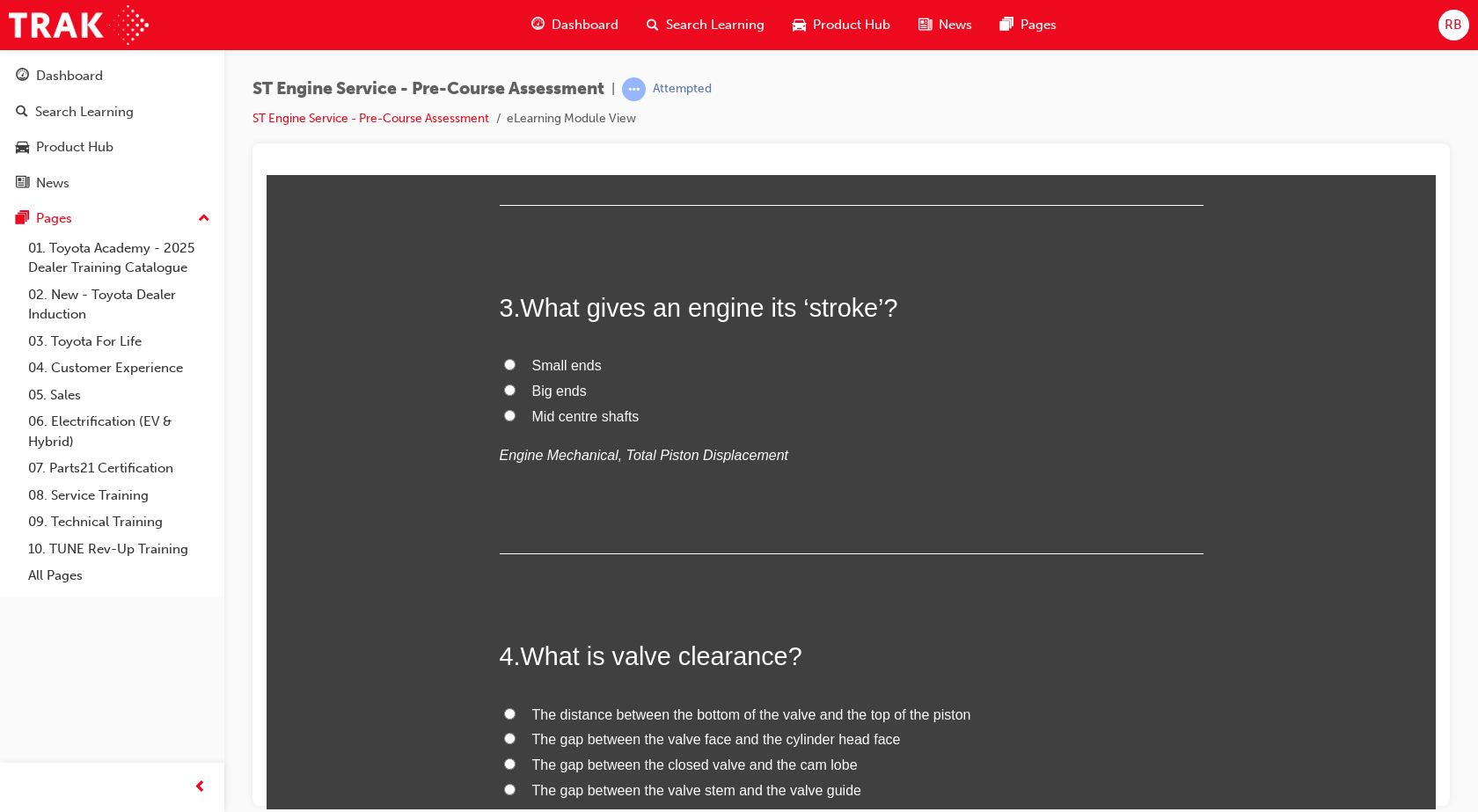
click at [548, 48] on span "TRUE" at bounding box center [551, 41] width 39 height 15
click at [515, 46] on input "TRUE" at bounding box center [509, 40] width 11 height 11
radio input "true"
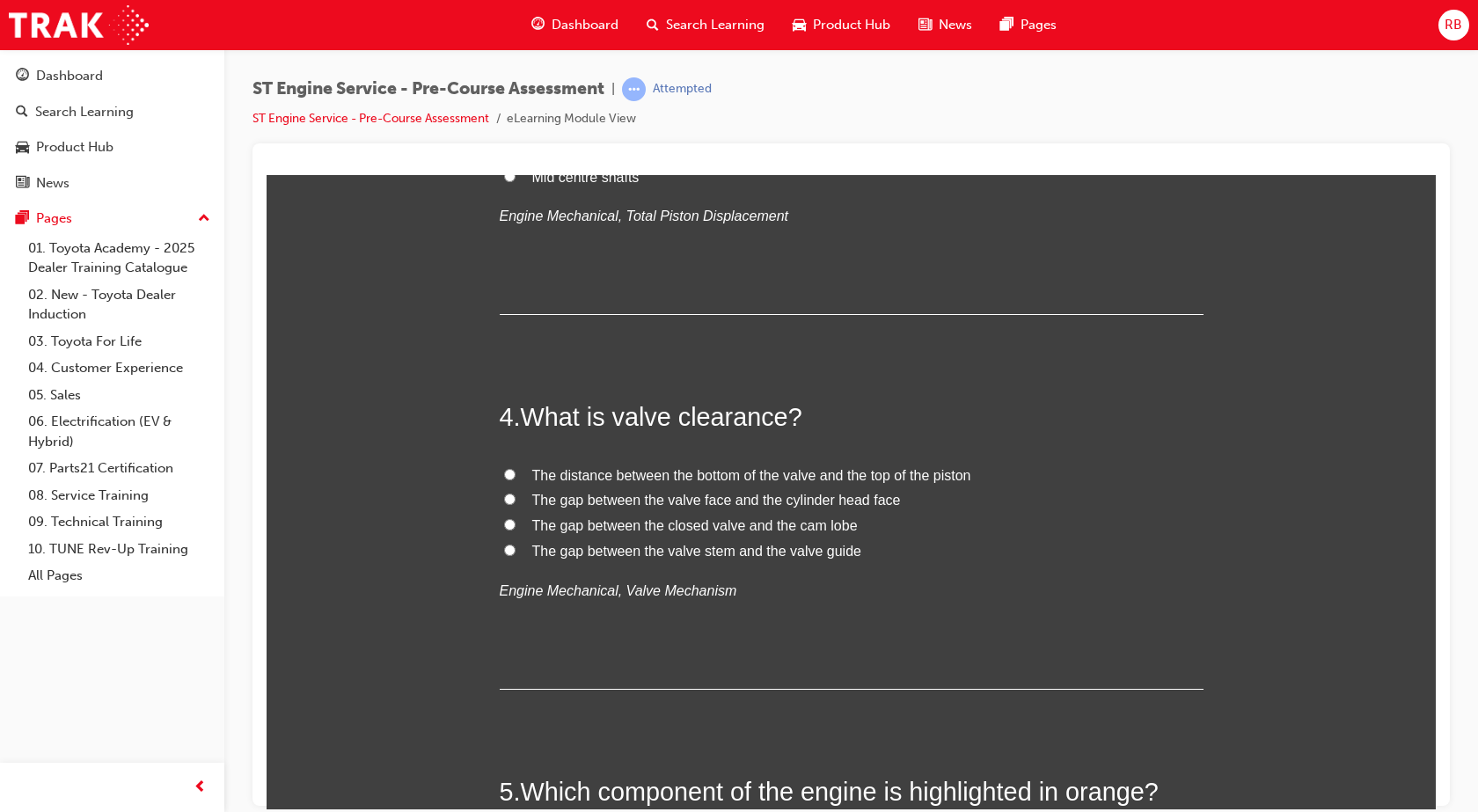
scroll to position [1144, 0]
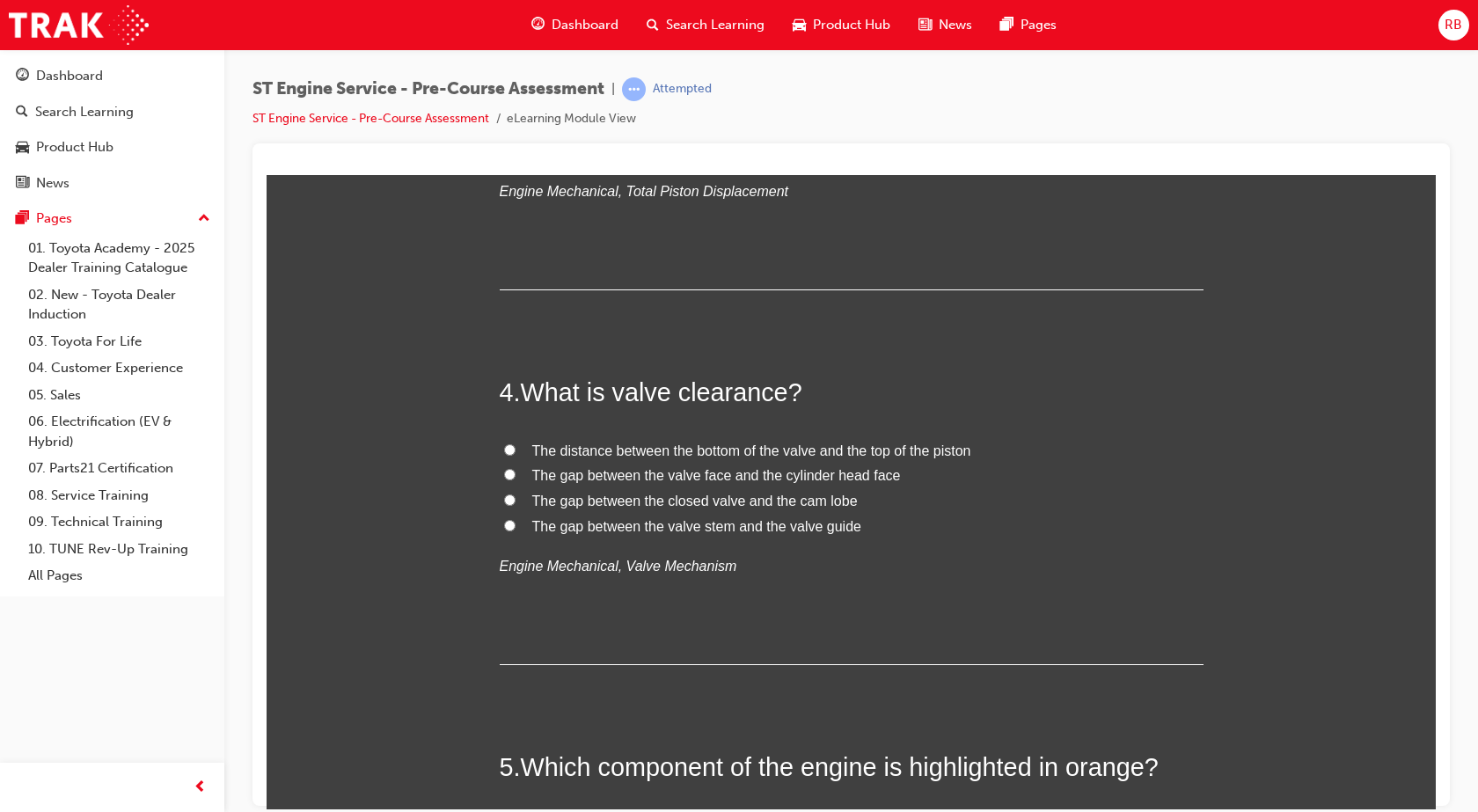
click at [516, 140] on label "Big ends" at bounding box center [851, 127] width 704 height 26
click at [515, 131] on input "Big ends" at bounding box center [509, 125] width 11 height 11
radio input "true"
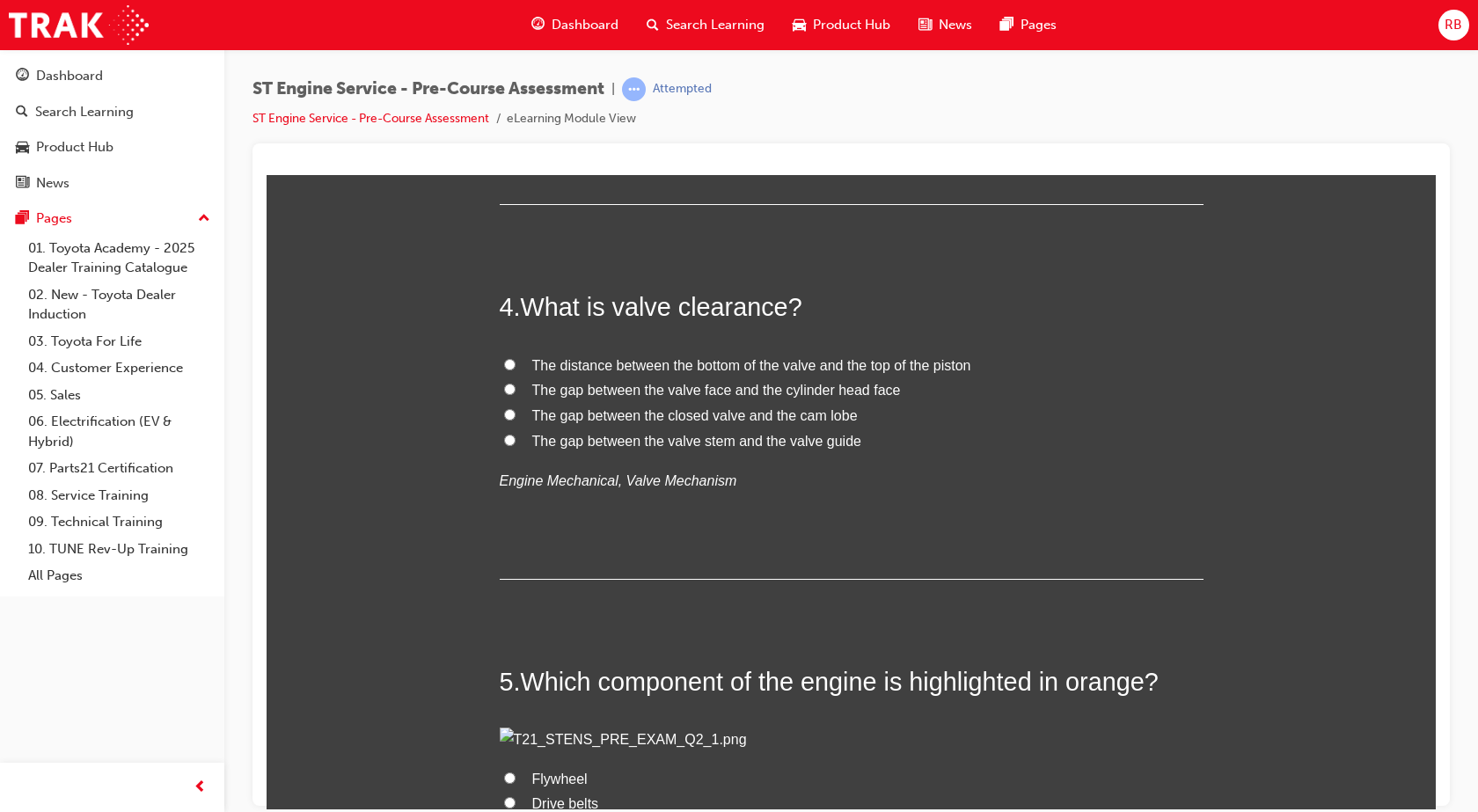
scroll to position [1495, 0]
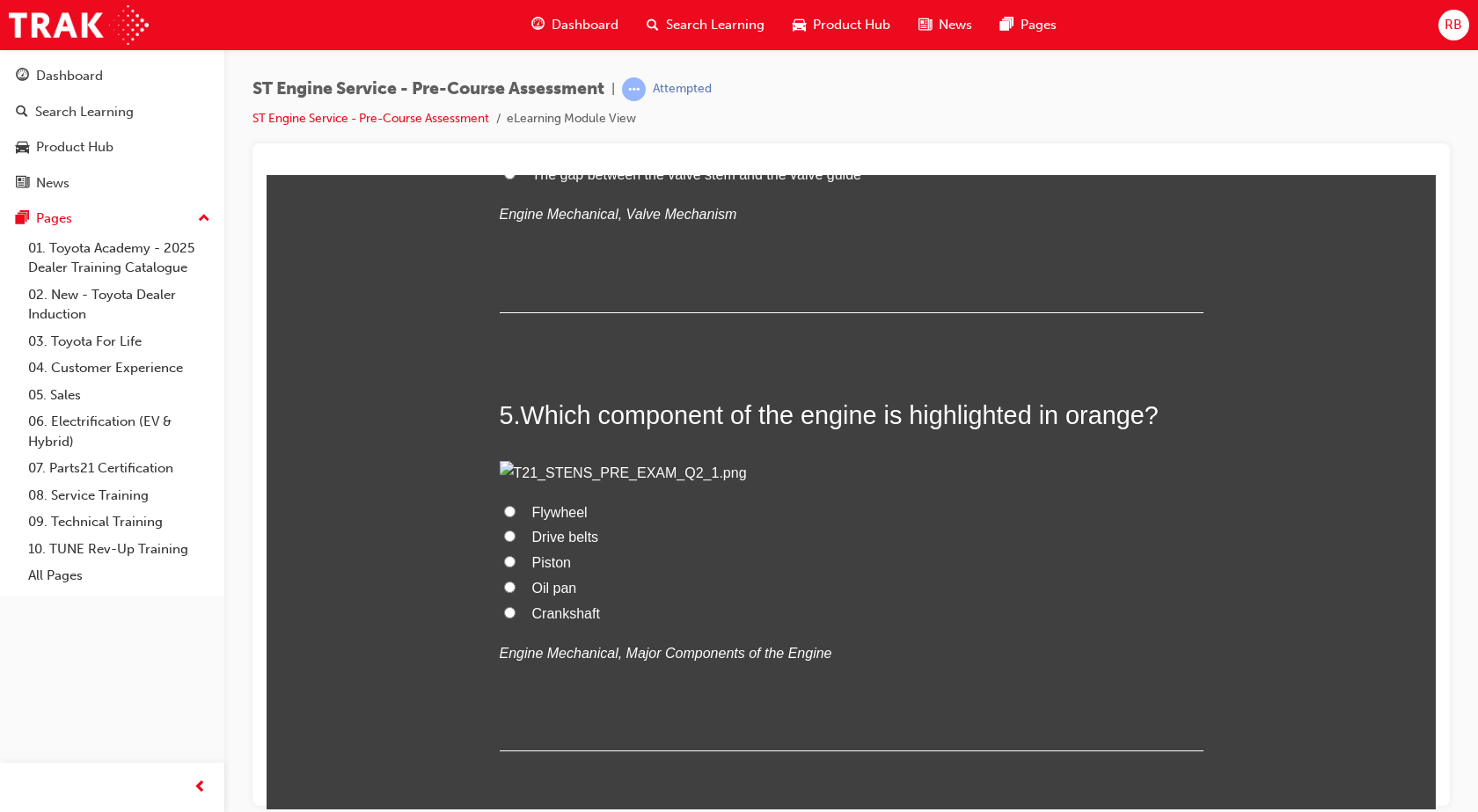
click at [825, 156] on span "The gap between the closed valve and the cam lobe" at bounding box center [695, 148] width 326 height 15
click at [515, 153] on input "The gap between the closed valve and the cam lobe" at bounding box center [509, 147] width 11 height 11
radio input "true"
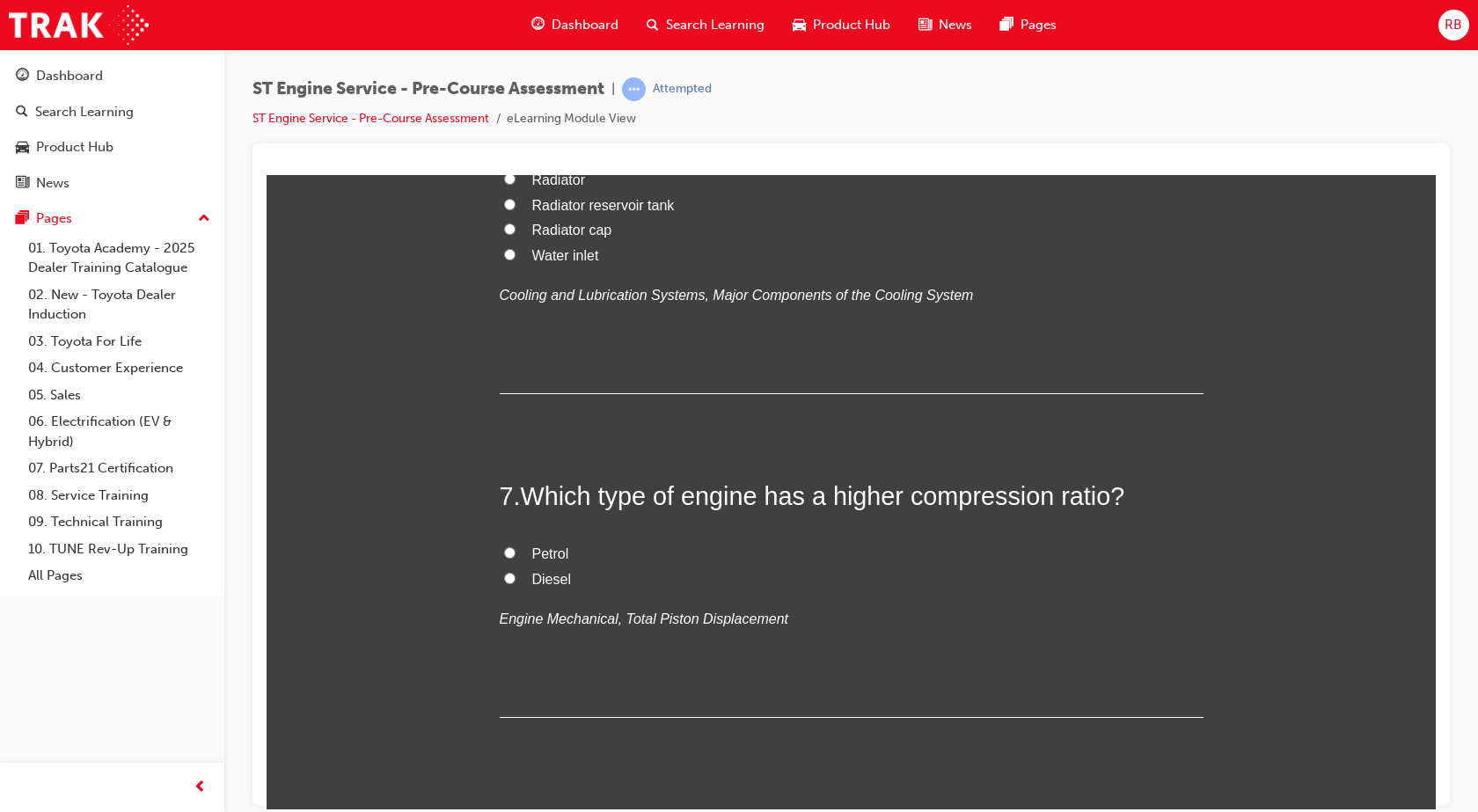
scroll to position [2551, 0]
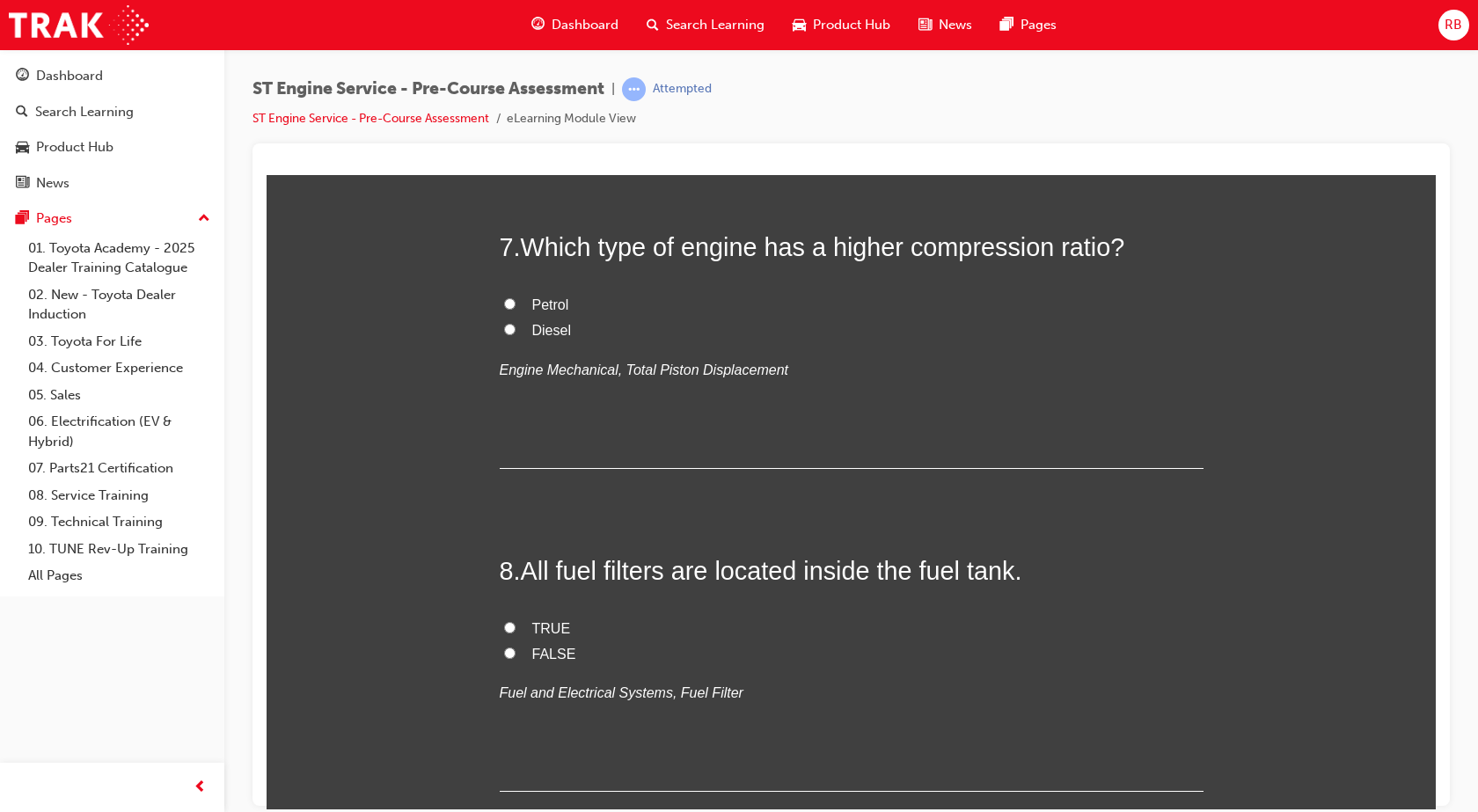
radio input "true"
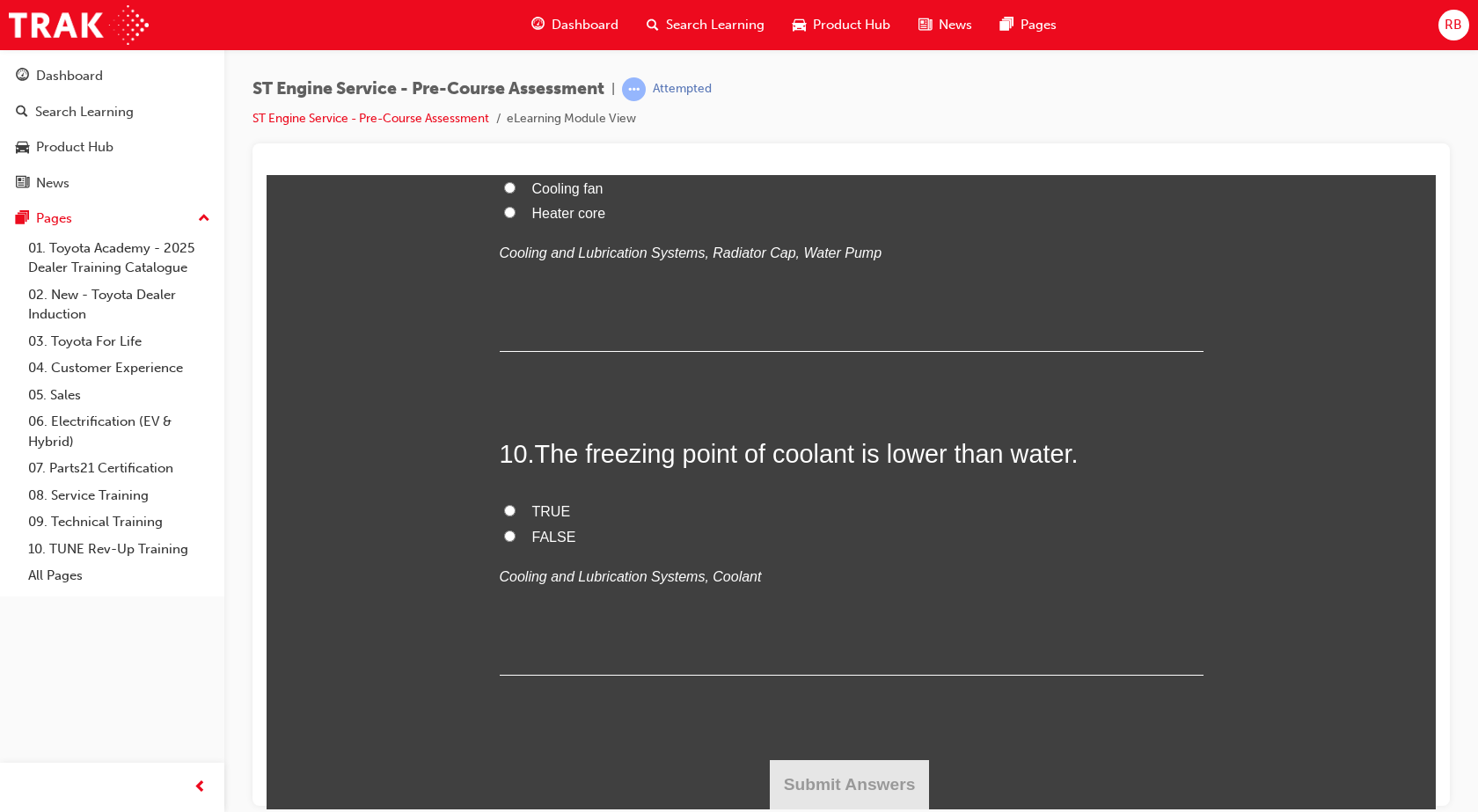
scroll to position [3519, 0]
radio input "true"
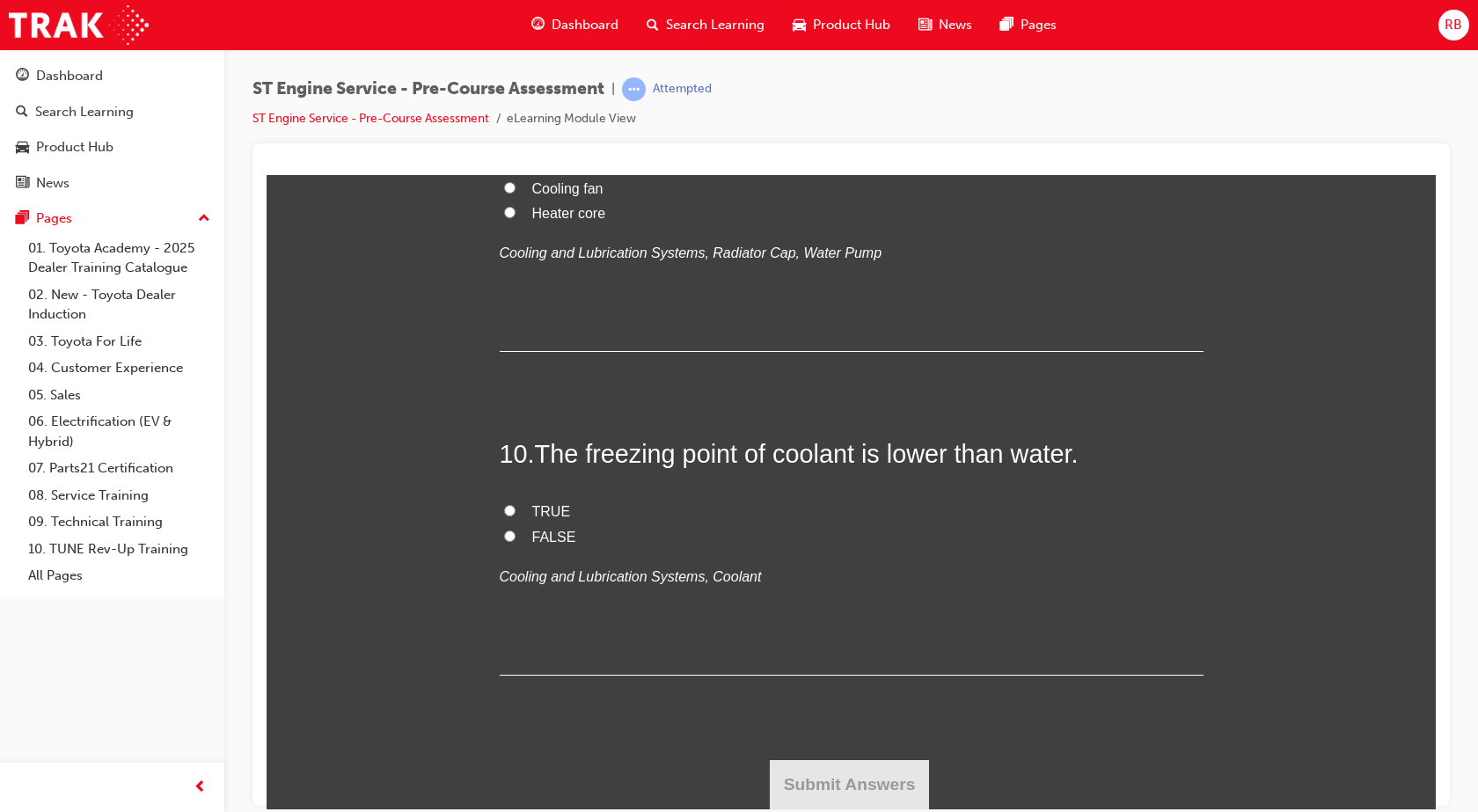
radio input "true"
drag, startPoint x: 504, startPoint y: 435, endPoint x: 595, endPoint y: 435, distance: 91.0
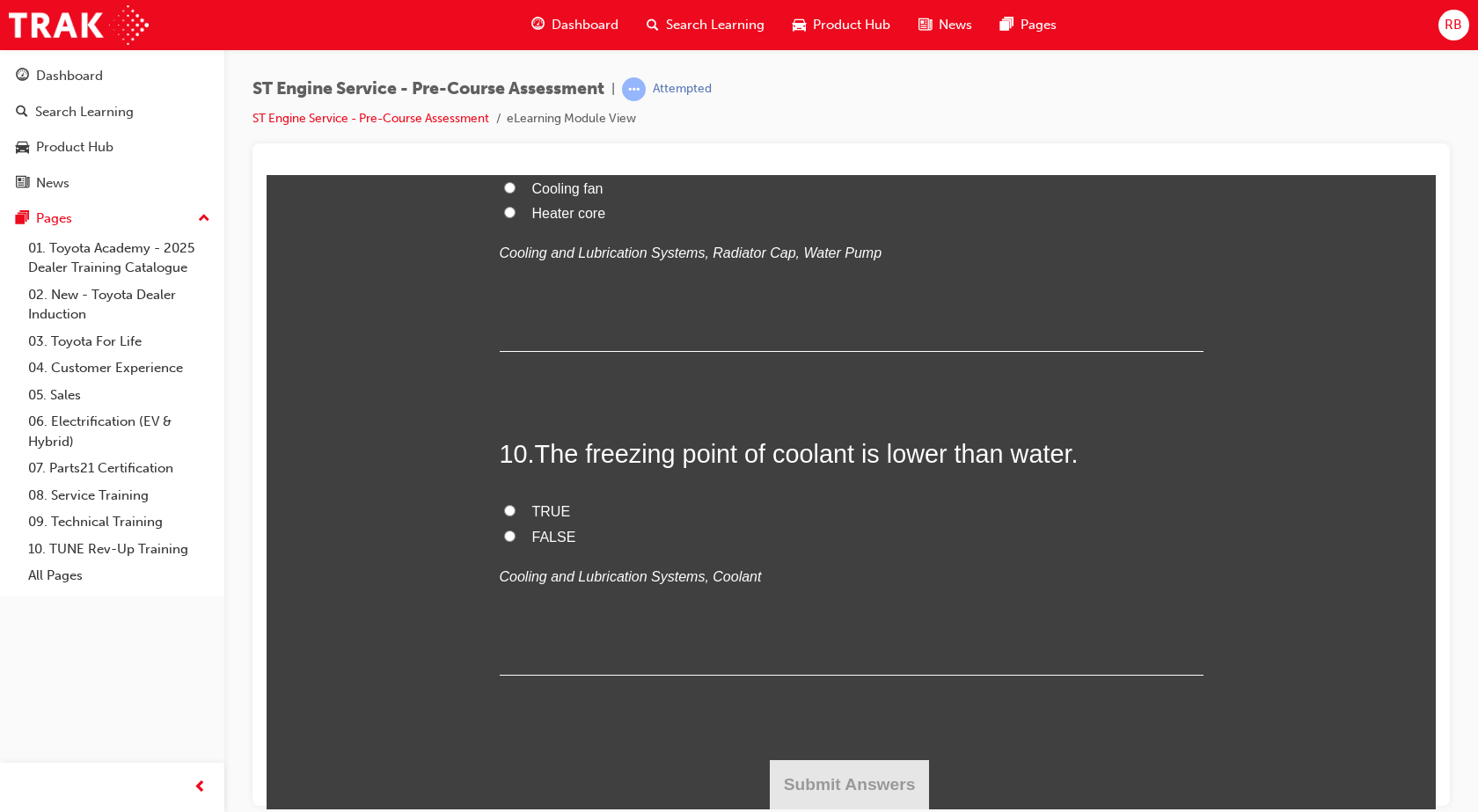
radio input "true"
drag, startPoint x: 588, startPoint y: 412, endPoint x: 671, endPoint y: 416, distance: 83.1
click at [588, 144] on span "Water pump" at bounding box center [570, 137] width 77 height 15
click at [504, 142] on input "Water pump" at bounding box center [509, 136] width 11 height 11
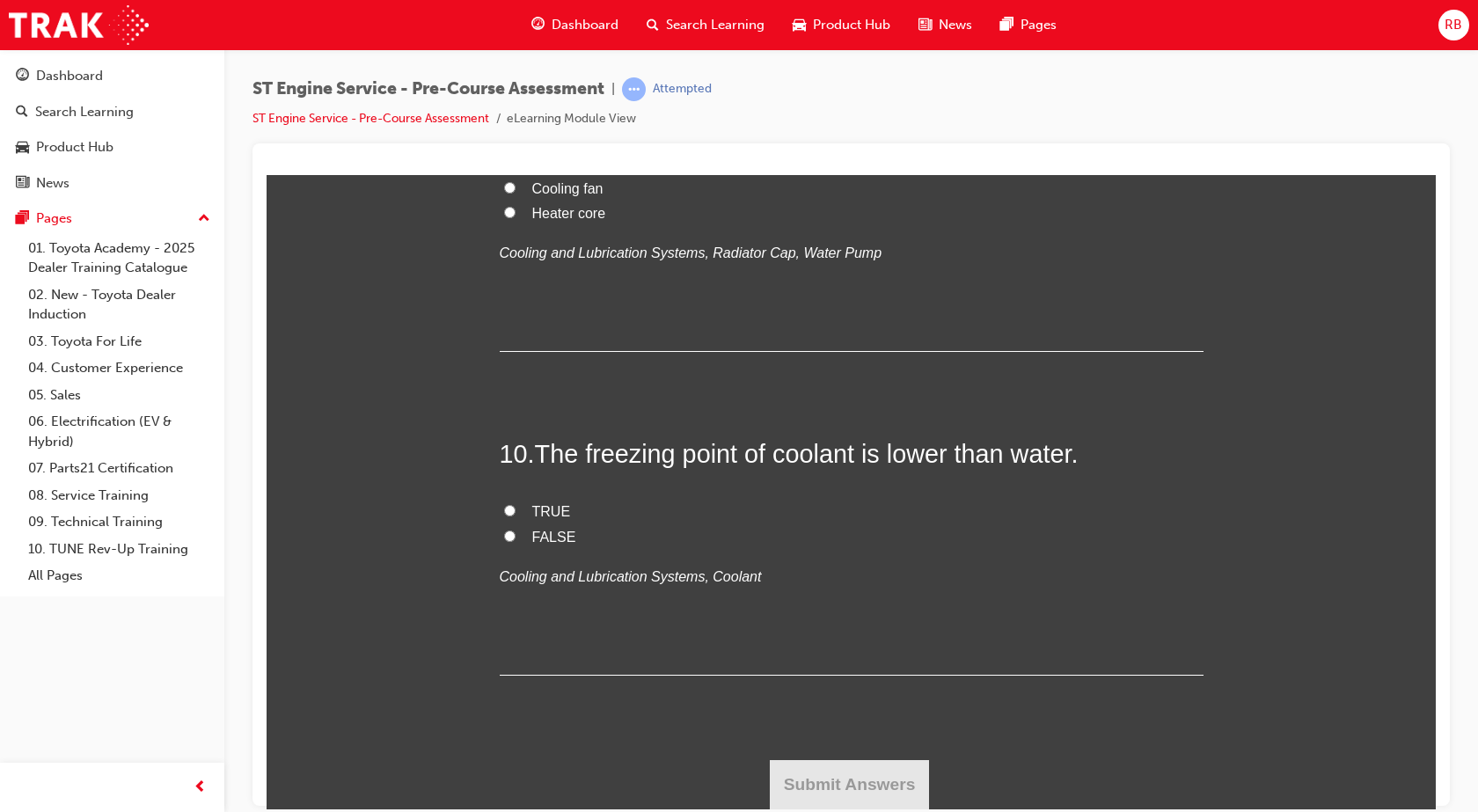
radio input "true"
click at [499, 511] on label "TRUE" at bounding box center [851, 511] width 704 height 26
click at [504, 511] on input "TRUE" at bounding box center [509, 509] width 11 height 11
radio input "true"
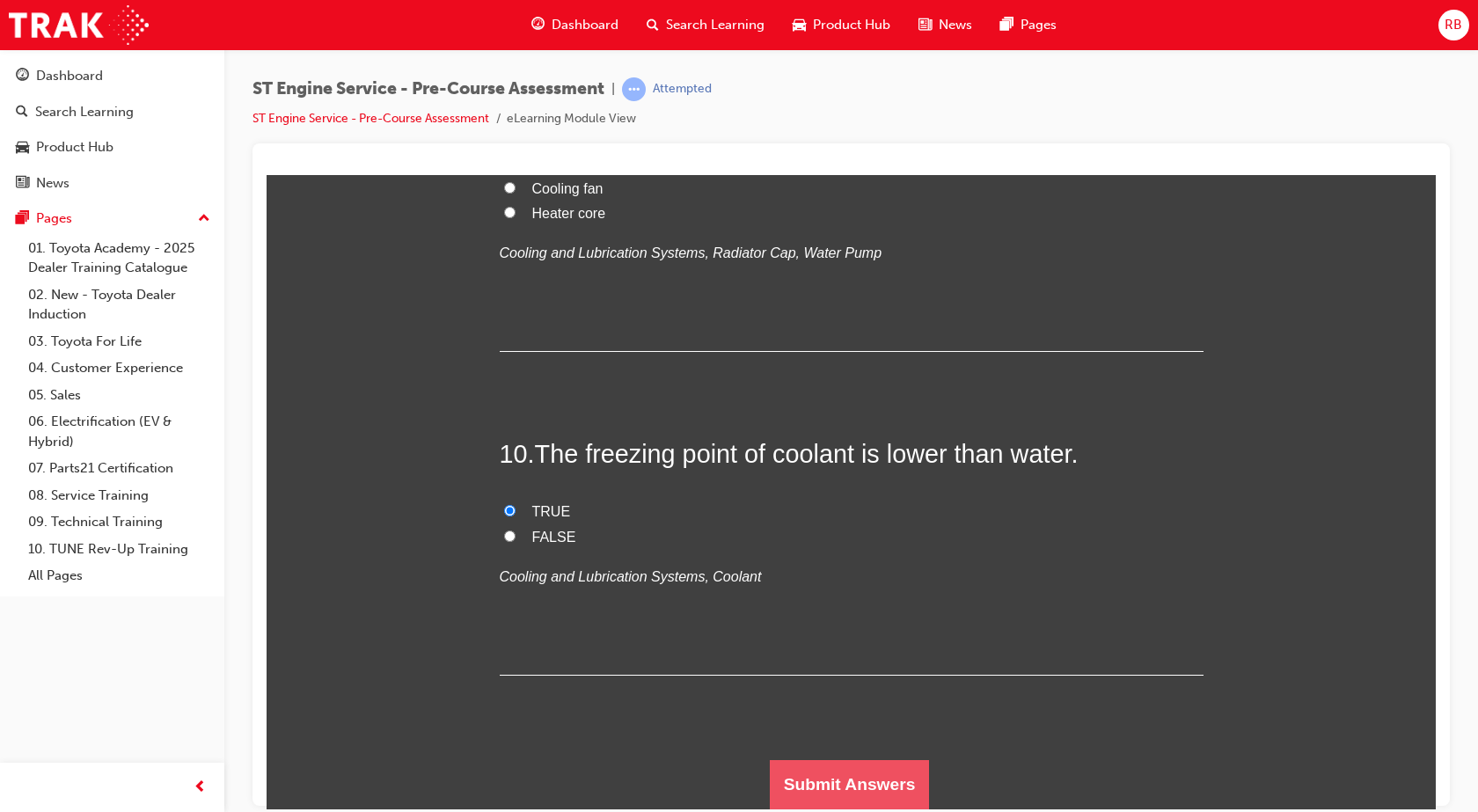
click at [843, 766] on button "Submit Answers" at bounding box center [850, 784] width 160 height 49
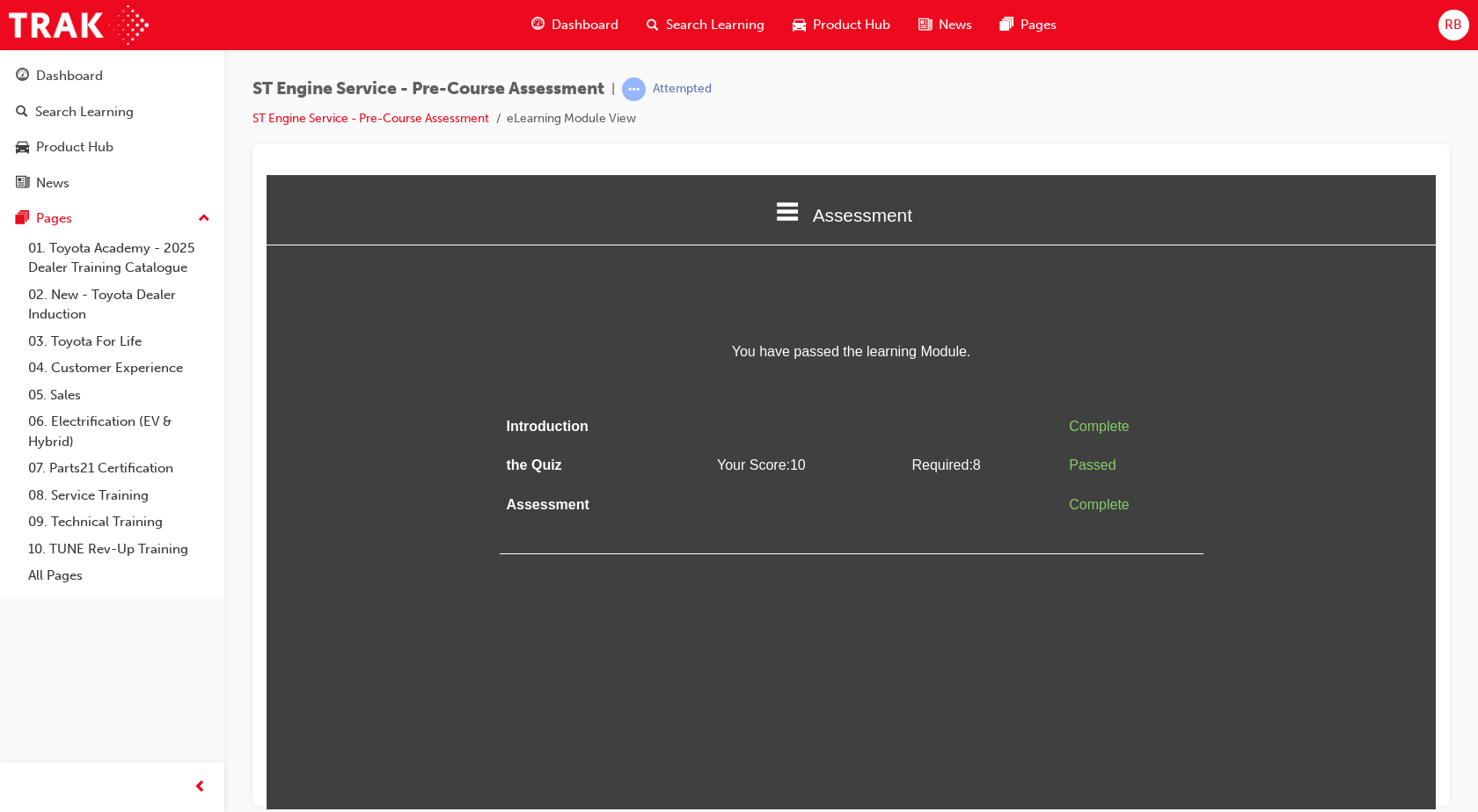
scroll to position [0, 0]
click at [431, 118] on link "ST Engine Service - Pre-Course Assessment" at bounding box center [371, 118] width 237 height 15
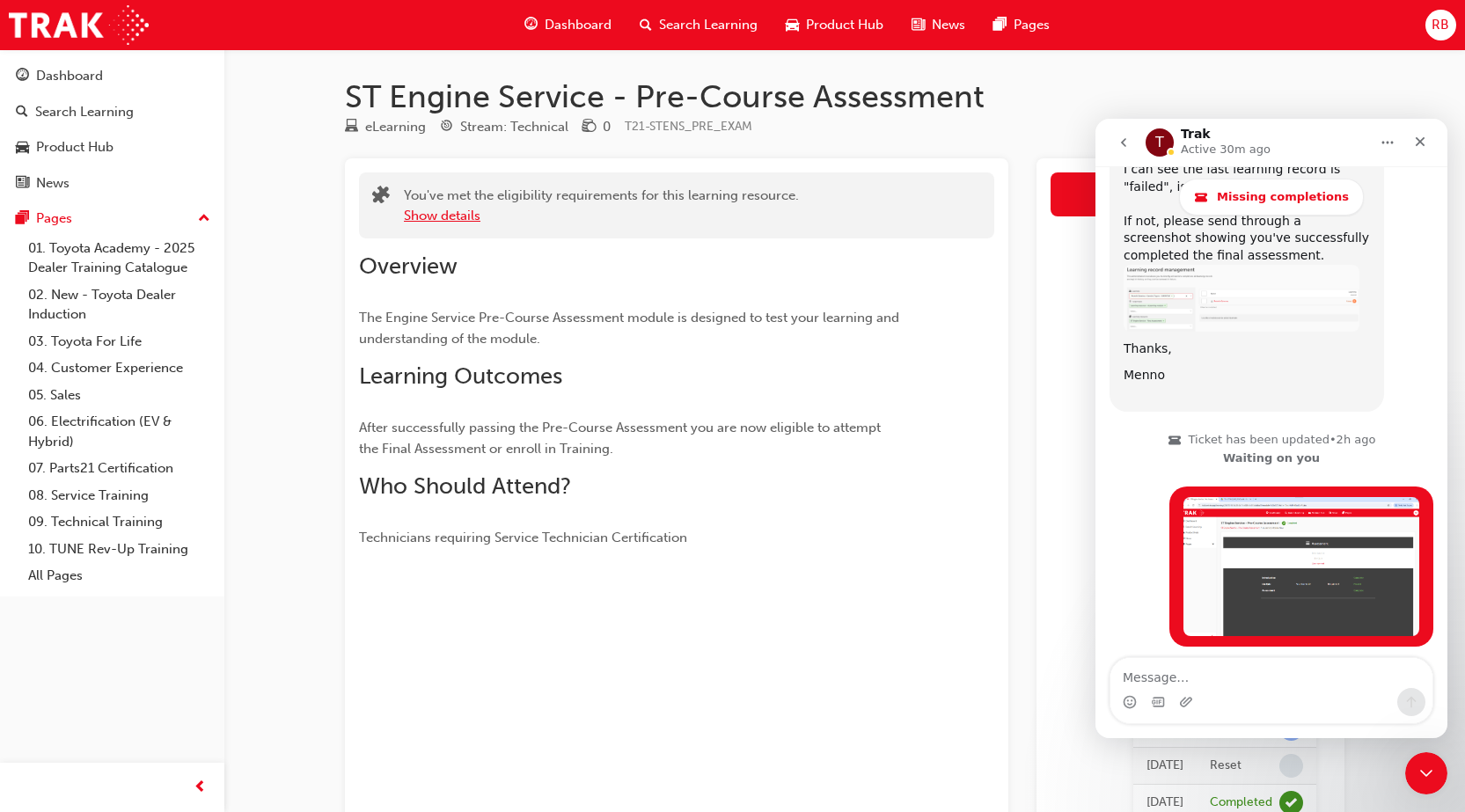
click at [444, 210] on button "Show details" at bounding box center [441, 216] width 77 height 20
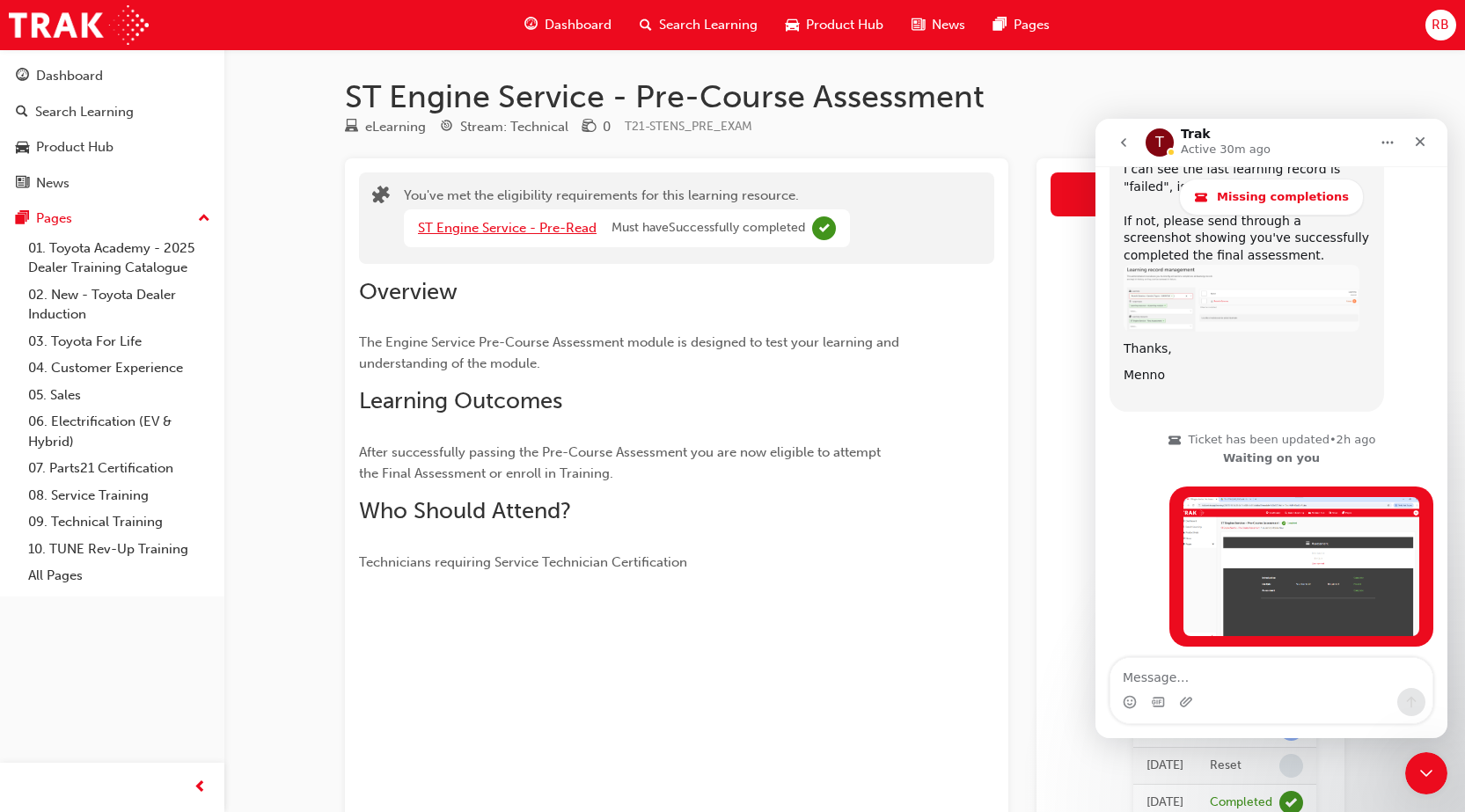
click at [462, 233] on link "ST Engine Service - Pre-Read" at bounding box center [507, 228] width 179 height 16
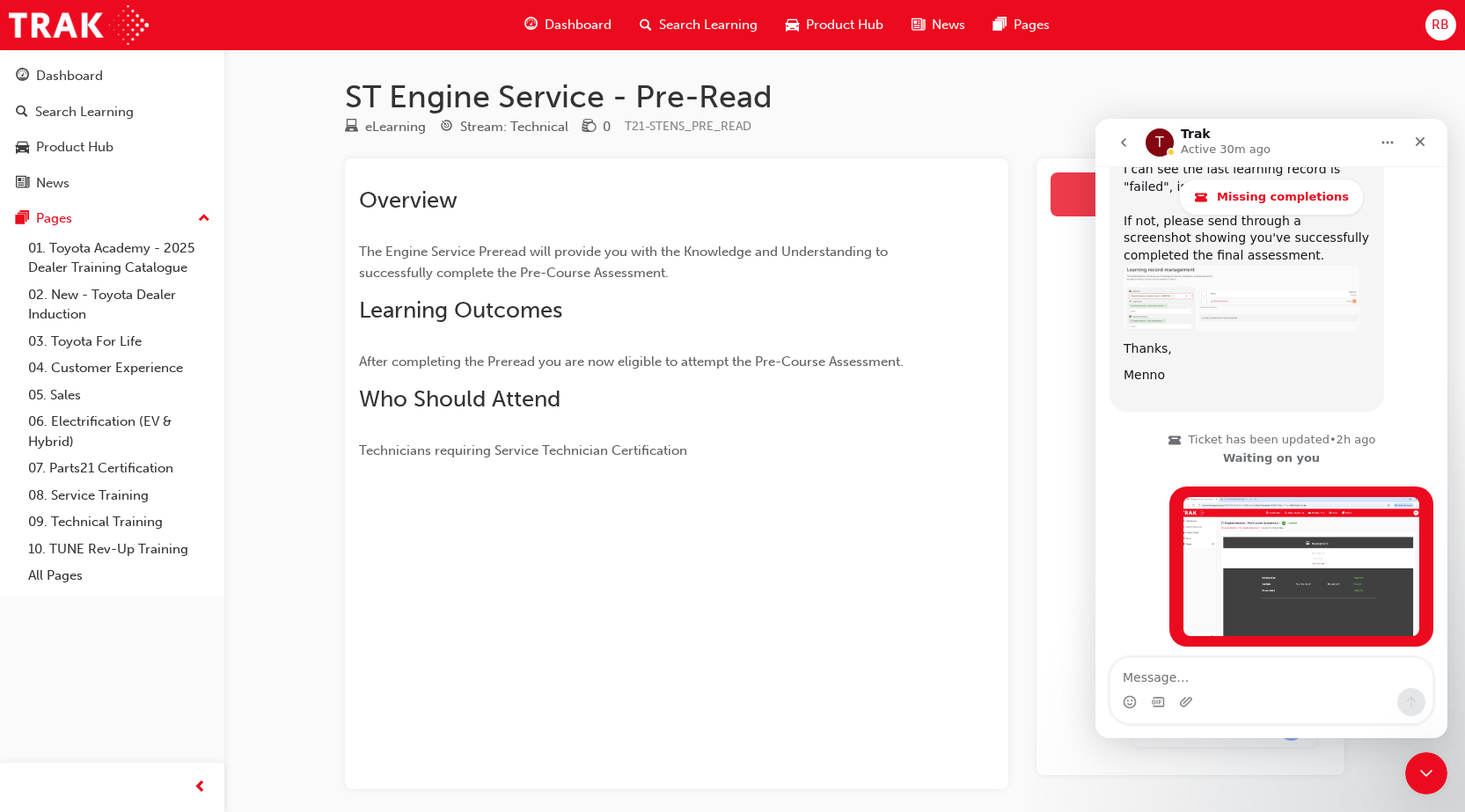
click at [1084, 188] on link "Launch eLearning module" at bounding box center [1191, 195] width 280 height 44
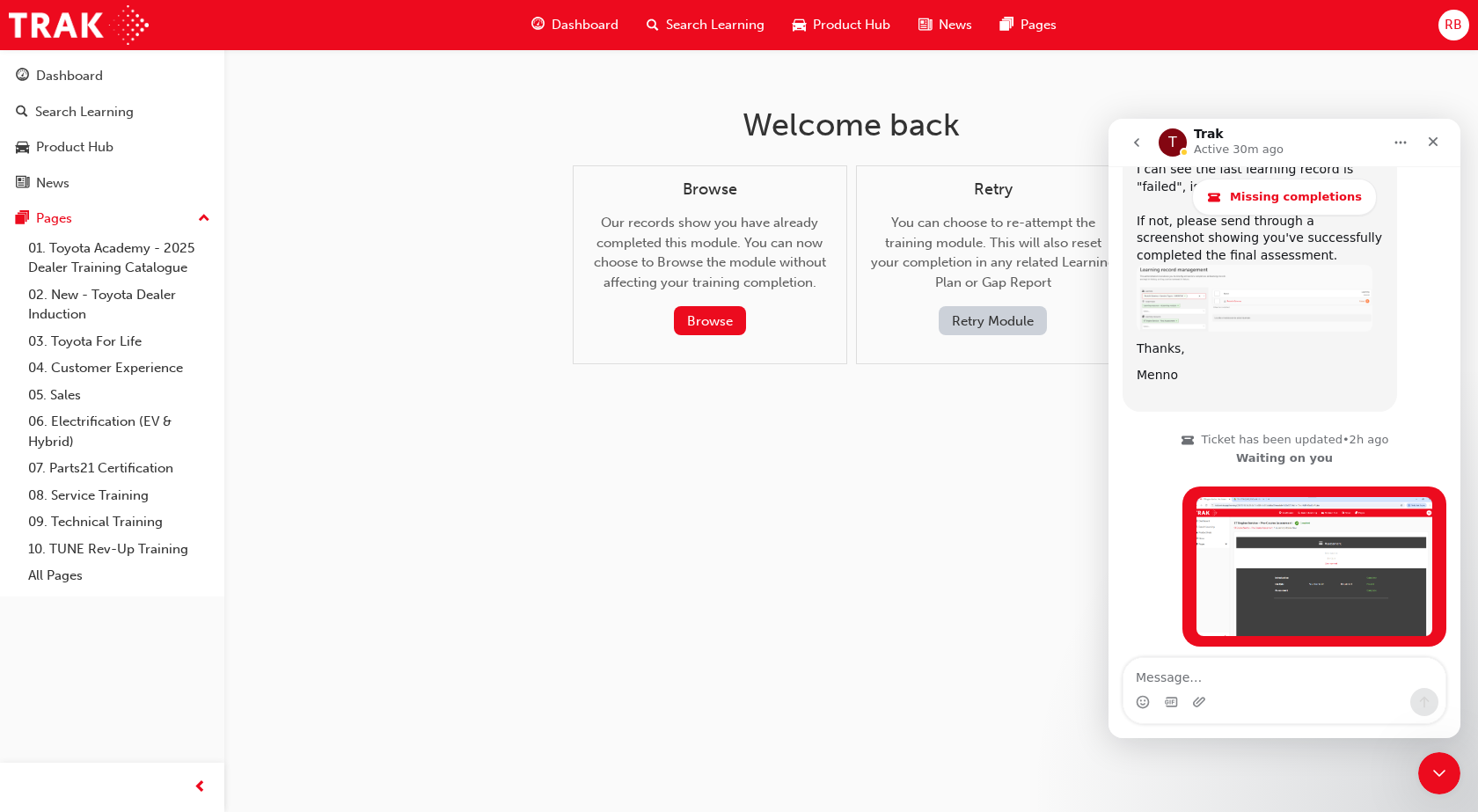
click at [957, 325] on button "Retry Module" at bounding box center [993, 321] width 108 height 29
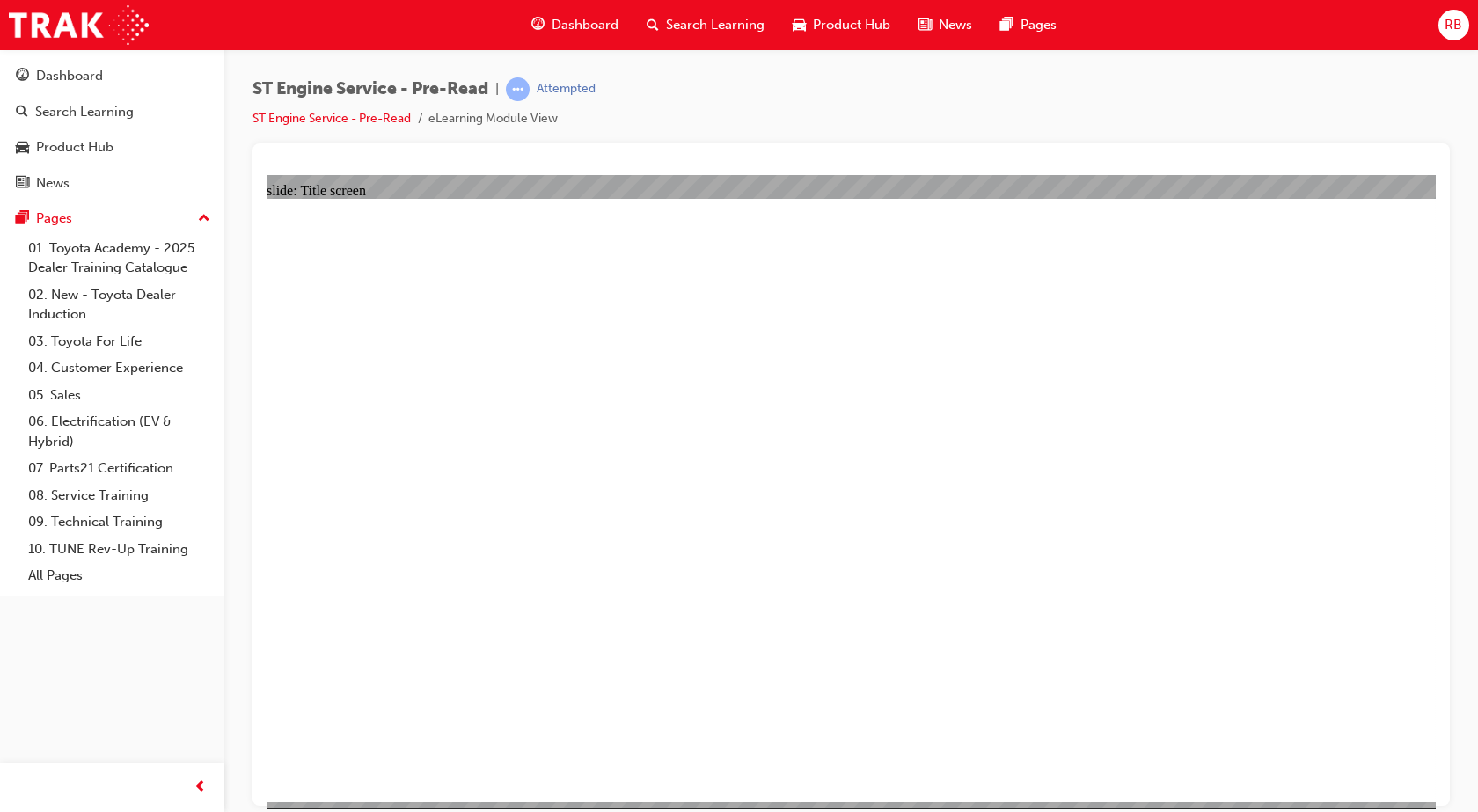
click at [504, 126] on li "eLearning Module View" at bounding box center [492, 119] width 129 height 20
click at [330, 117] on link "ST Engine Service - Pre-Read" at bounding box center [332, 118] width 159 height 15
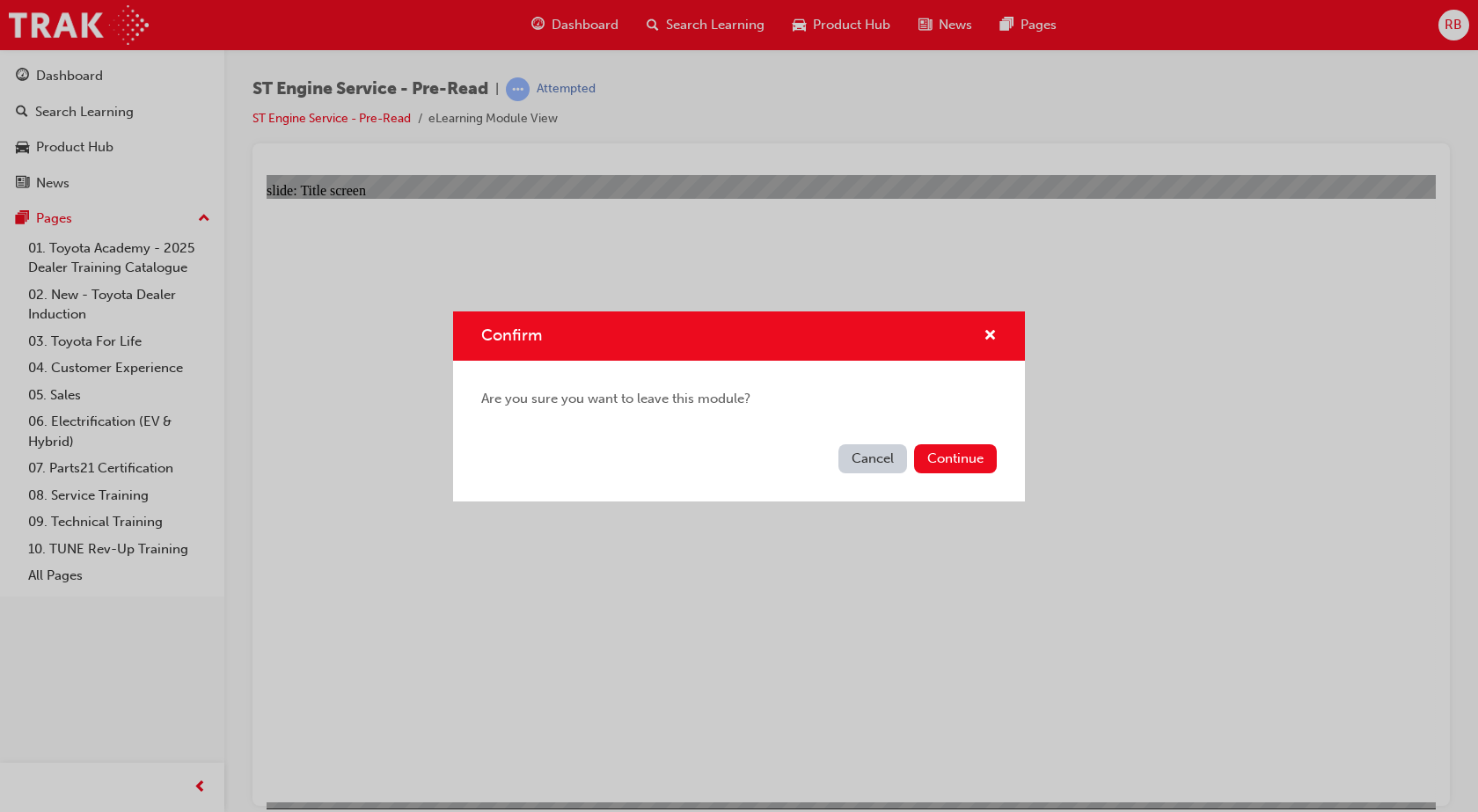
click at [880, 463] on button "Cancel" at bounding box center [873, 458] width 69 height 29
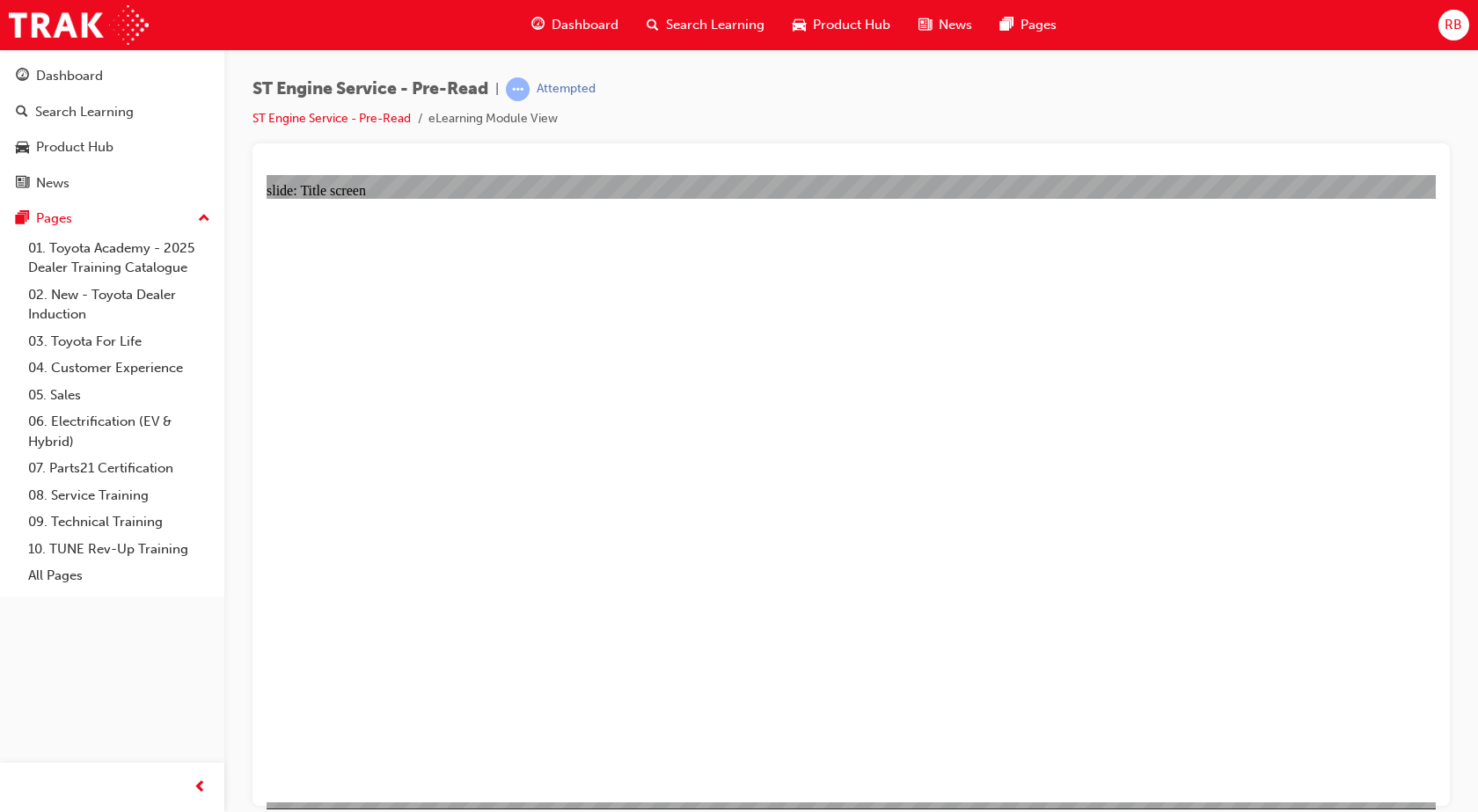
click at [302, 117] on link "ST Engine Service - Pre-Read" at bounding box center [332, 118] width 159 height 15
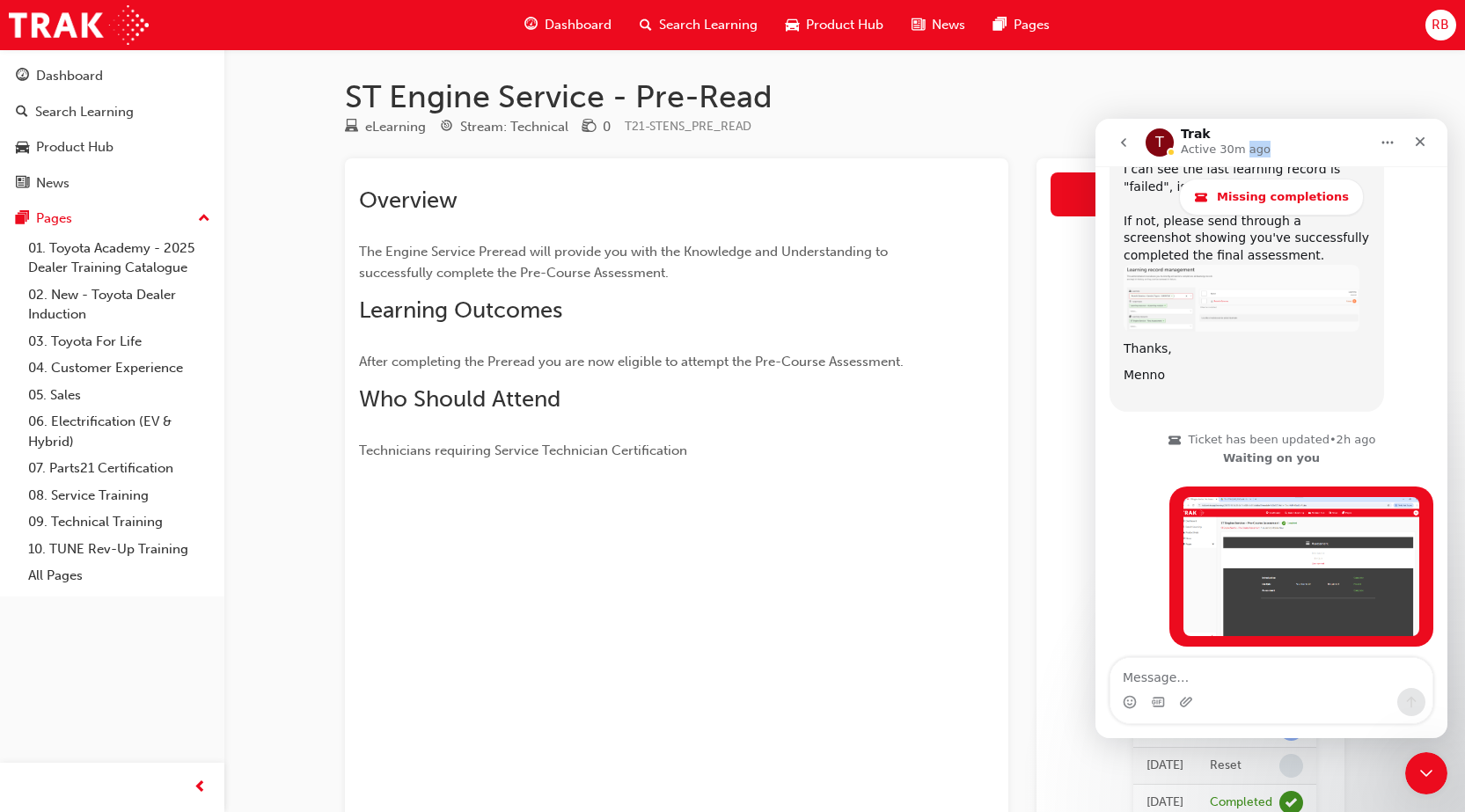
drag, startPoint x: 1241, startPoint y: 139, endPoint x: 1371, endPoint y: 148, distance: 130.3
click at [1371, 148] on div "T Trak Active 30m ago" at bounding box center [1272, 143] width 329 height 33
click at [1301, 137] on div "T Trak Active 30m ago" at bounding box center [1258, 143] width 224 height 31
click at [1310, 79] on h1 "ST Engine Service - Pre-Read" at bounding box center [845, 97] width 1000 height 39
click at [1391, 142] on icon "Home" at bounding box center [1387, 143] width 11 height 3
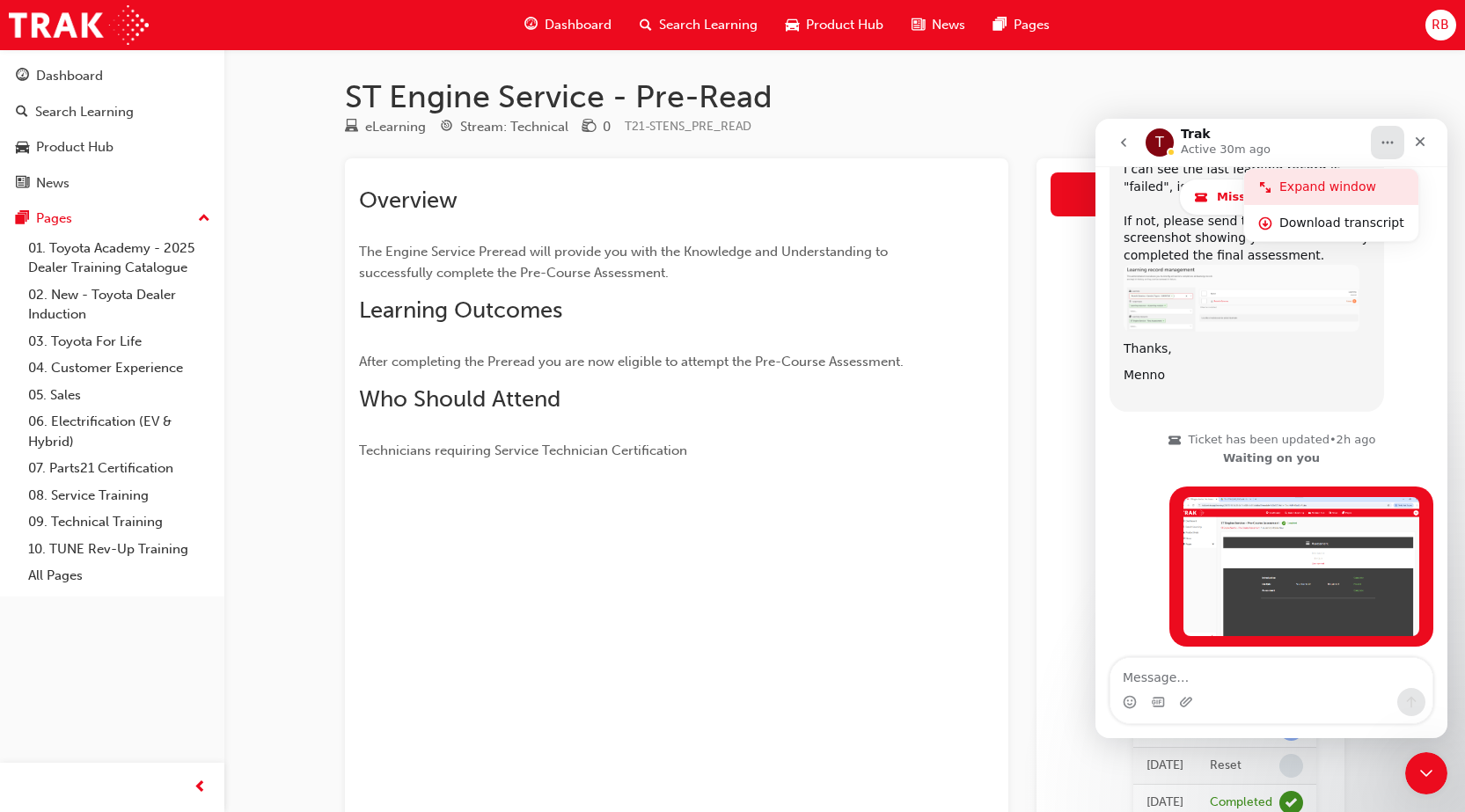
click at [1364, 181] on div "Expand window" at bounding box center [1342, 187] width 125 height 18
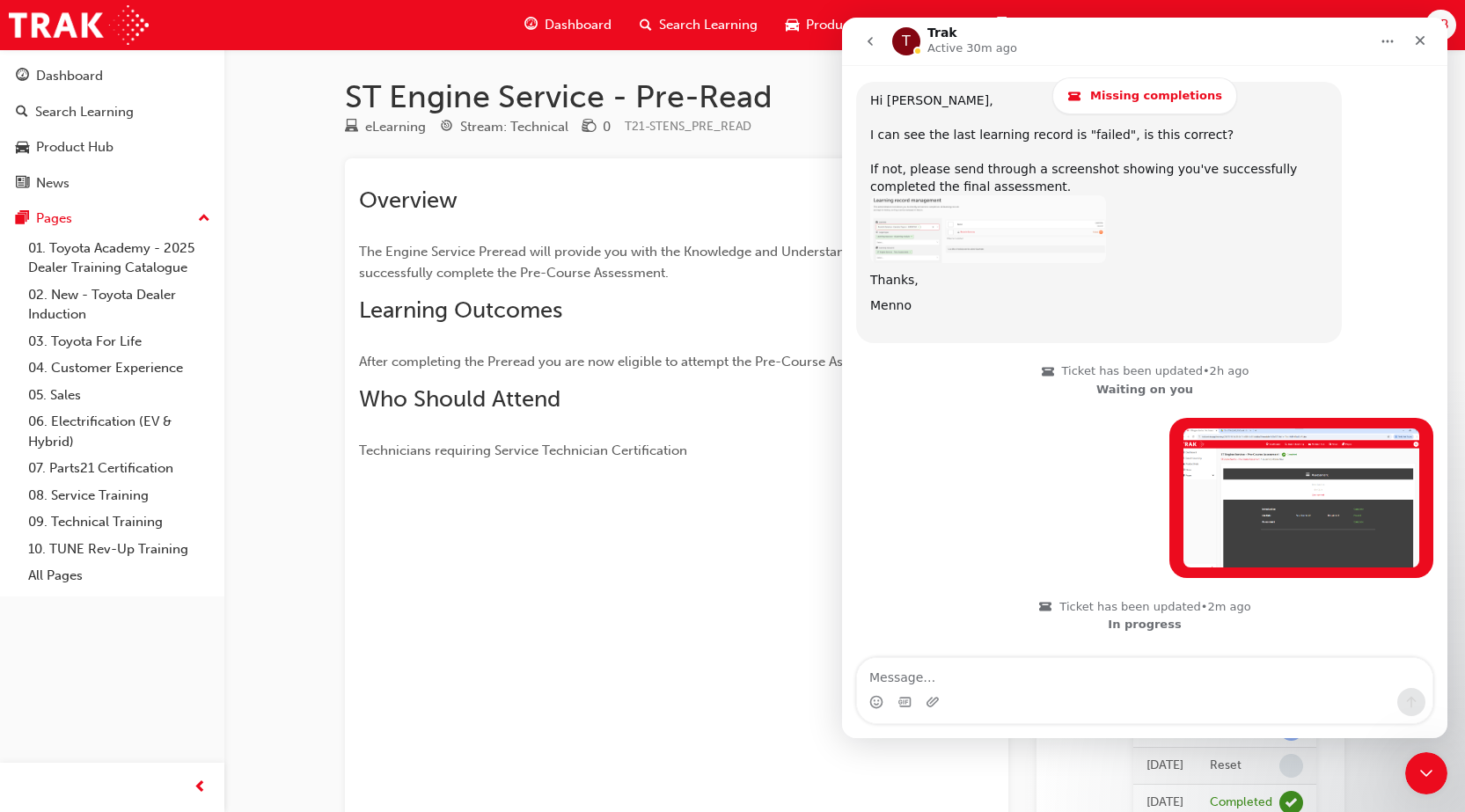
scroll to position [879, 0]
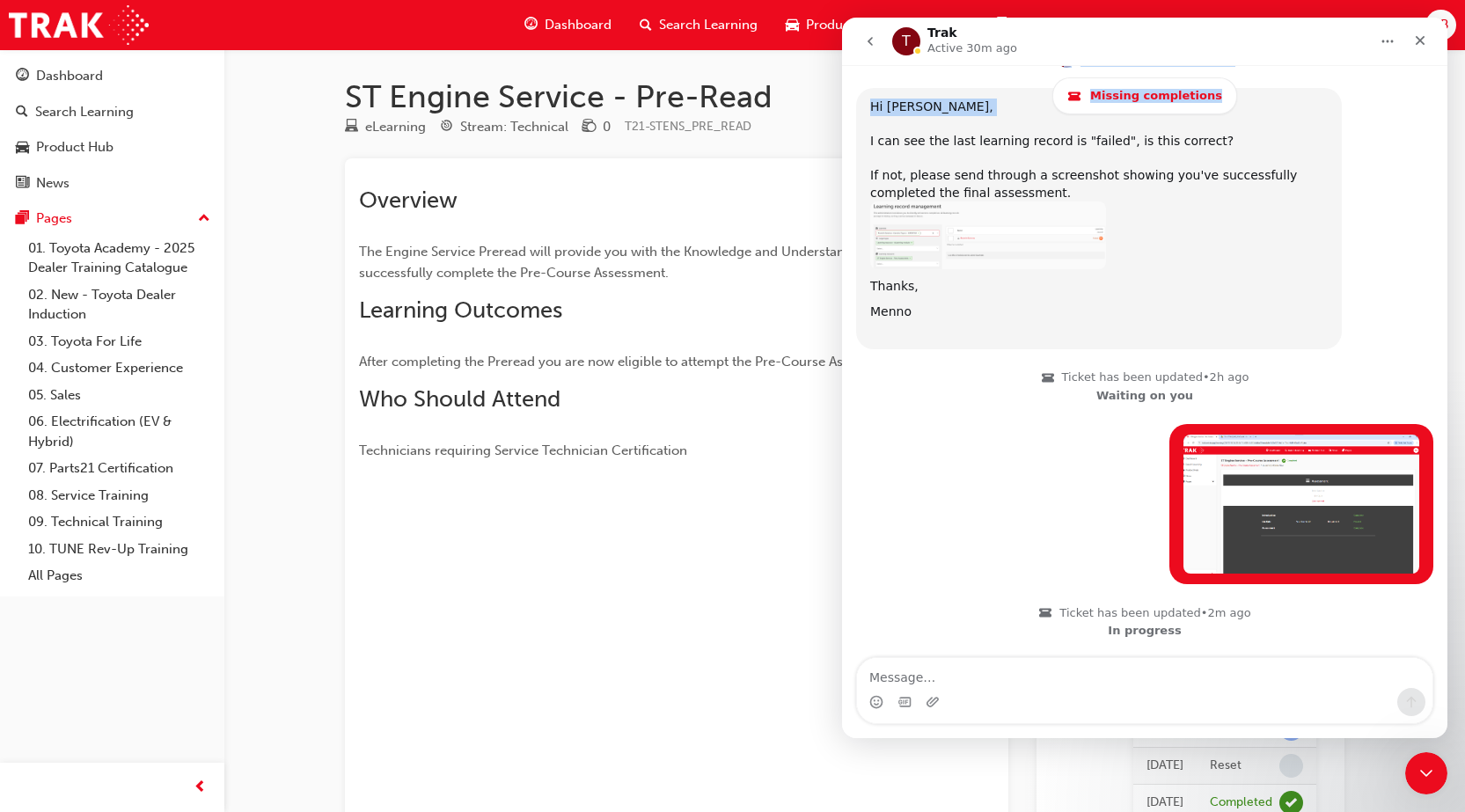
drag, startPoint x: 1193, startPoint y: 35, endPoint x: 1054, endPoint y: 116, distance: 160.9
click at [1039, 117] on div "T Trak Active 30m ago Missing completions Ask us anything, or share your feedba…" at bounding box center [1144, 378] width 605 height 720
click at [1417, 41] on icon "Close" at bounding box center [1420, 41] width 14 height 14
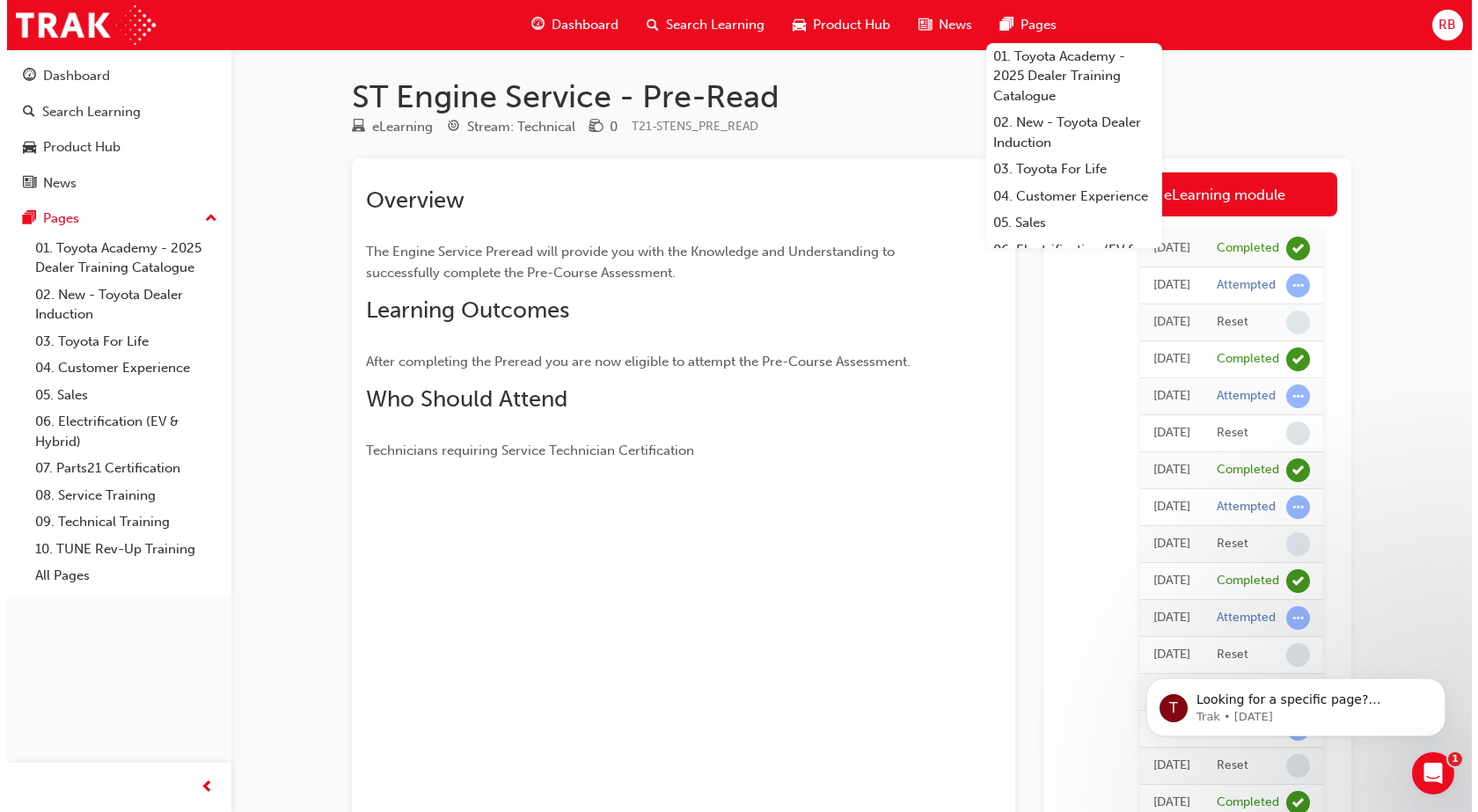
scroll to position [885, 0]
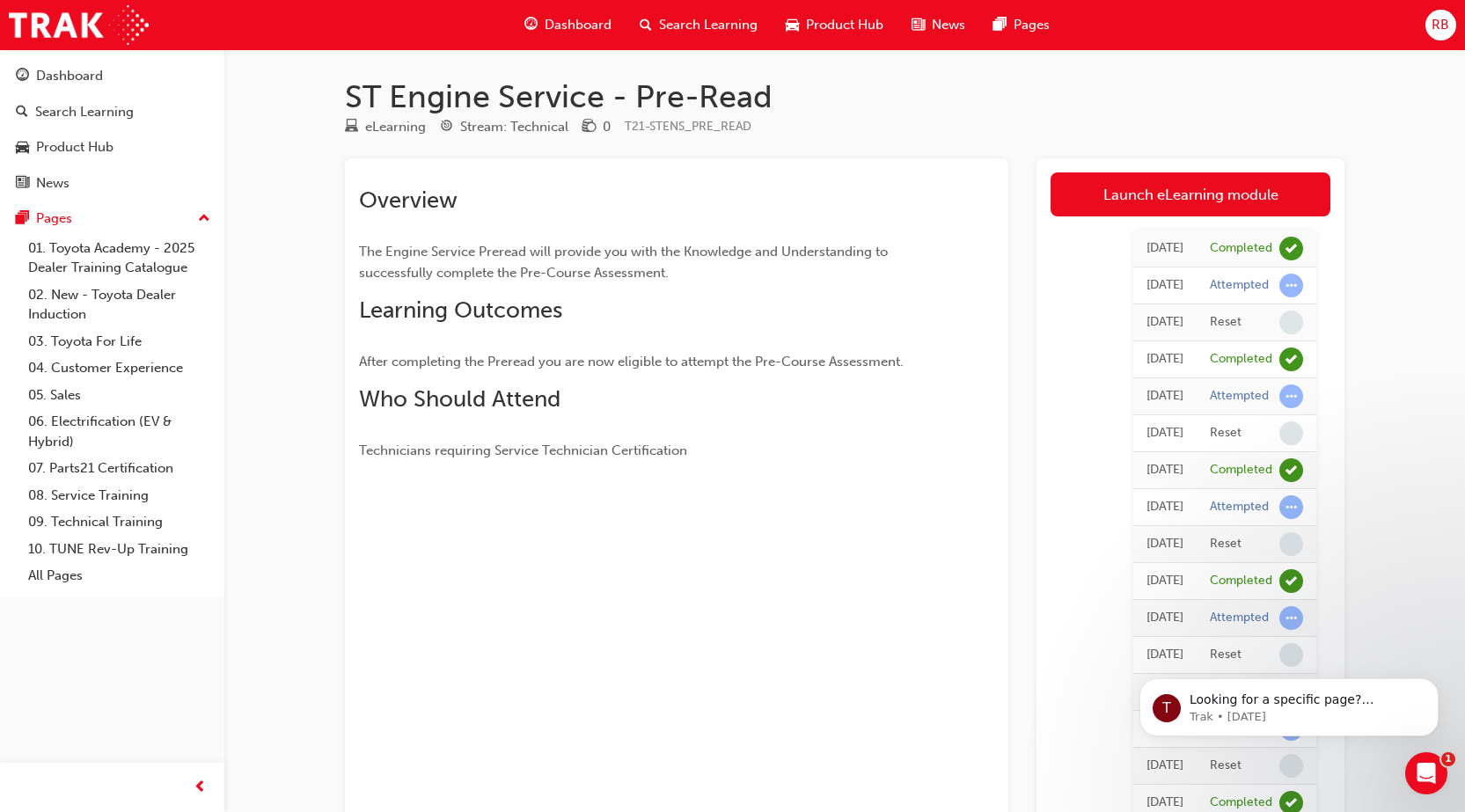
click at [1240, 129] on div "eLearning Stream: Technical 0 T21-STENS_PRE_READ" at bounding box center [845, 130] width 1000 height 29
click at [1201, 203] on link "Launch eLearning module" at bounding box center [1191, 195] width 280 height 44
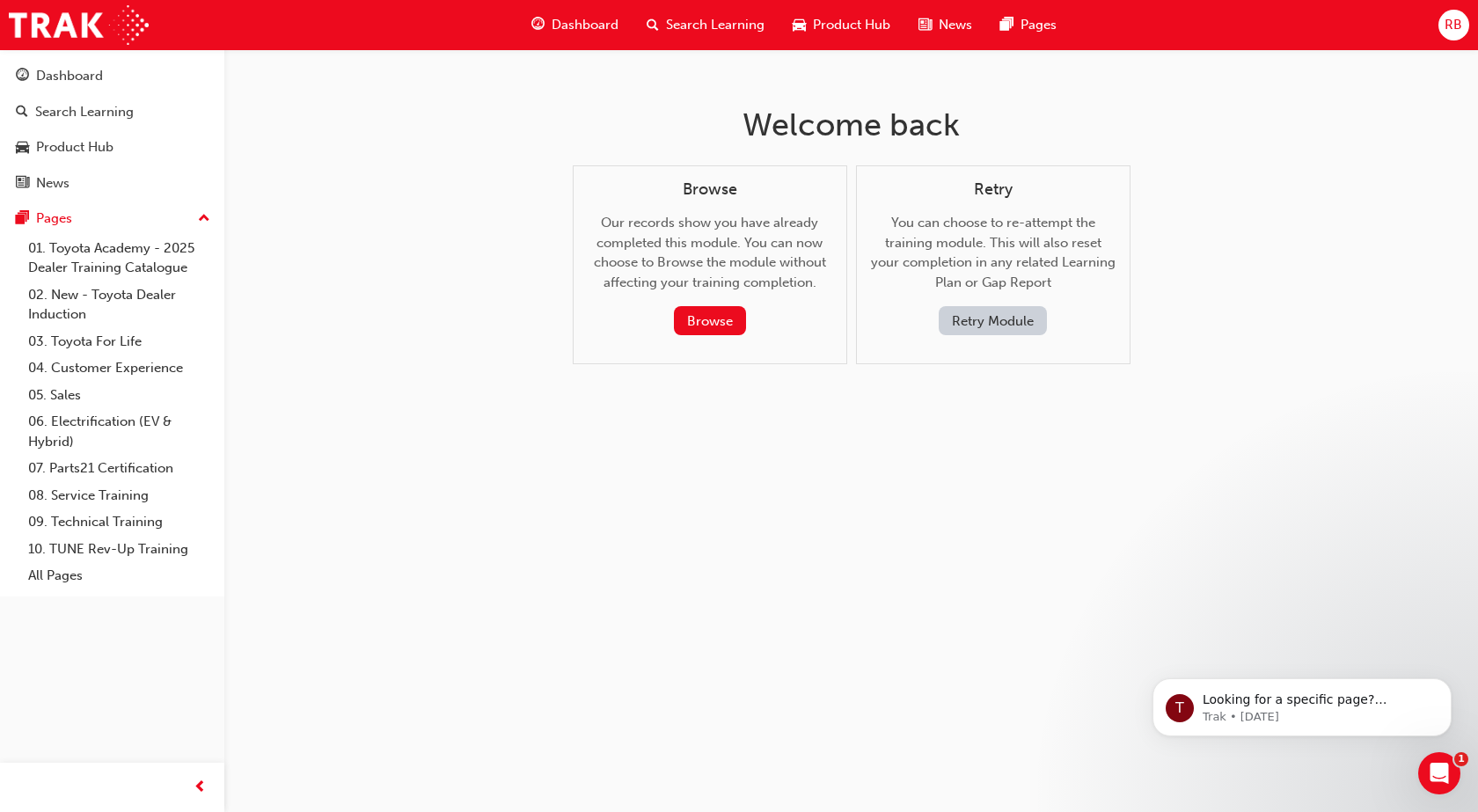
click at [994, 316] on button "Retry Module" at bounding box center [993, 321] width 108 height 29
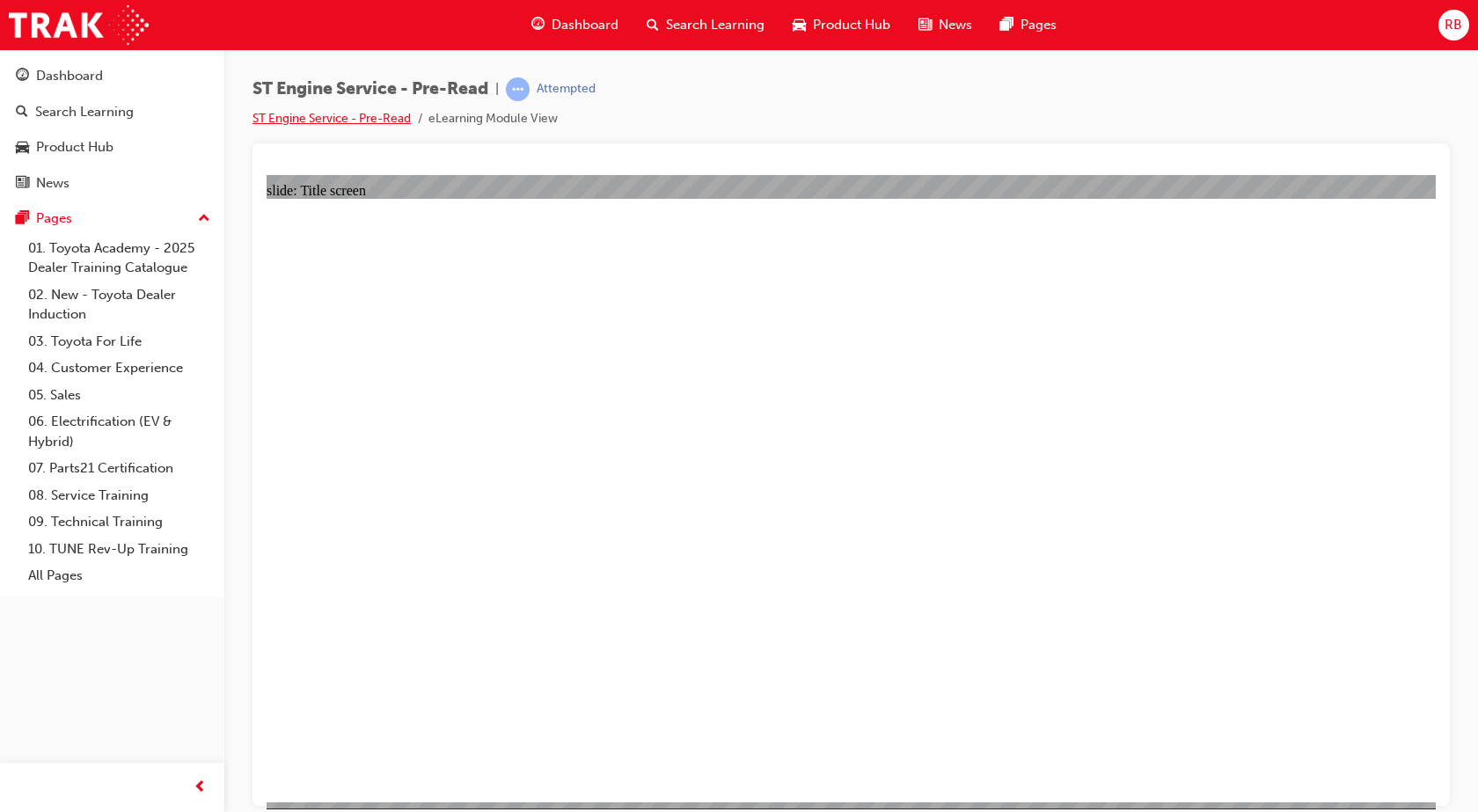
click at [357, 115] on link "ST Engine Service - Pre-Read" at bounding box center [332, 118] width 159 height 15
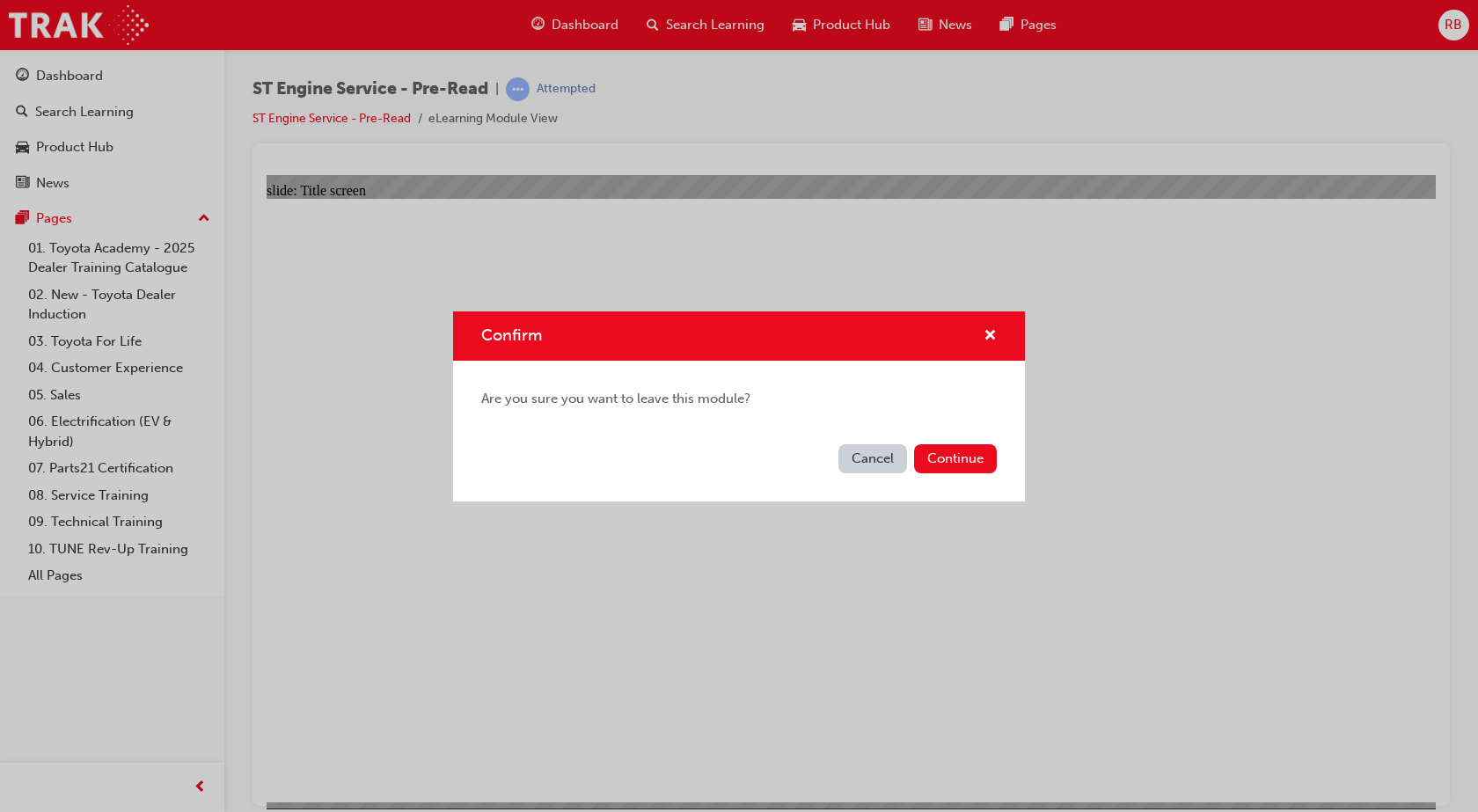
click at [876, 458] on button "Cancel" at bounding box center [873, 458] width 69 height 29
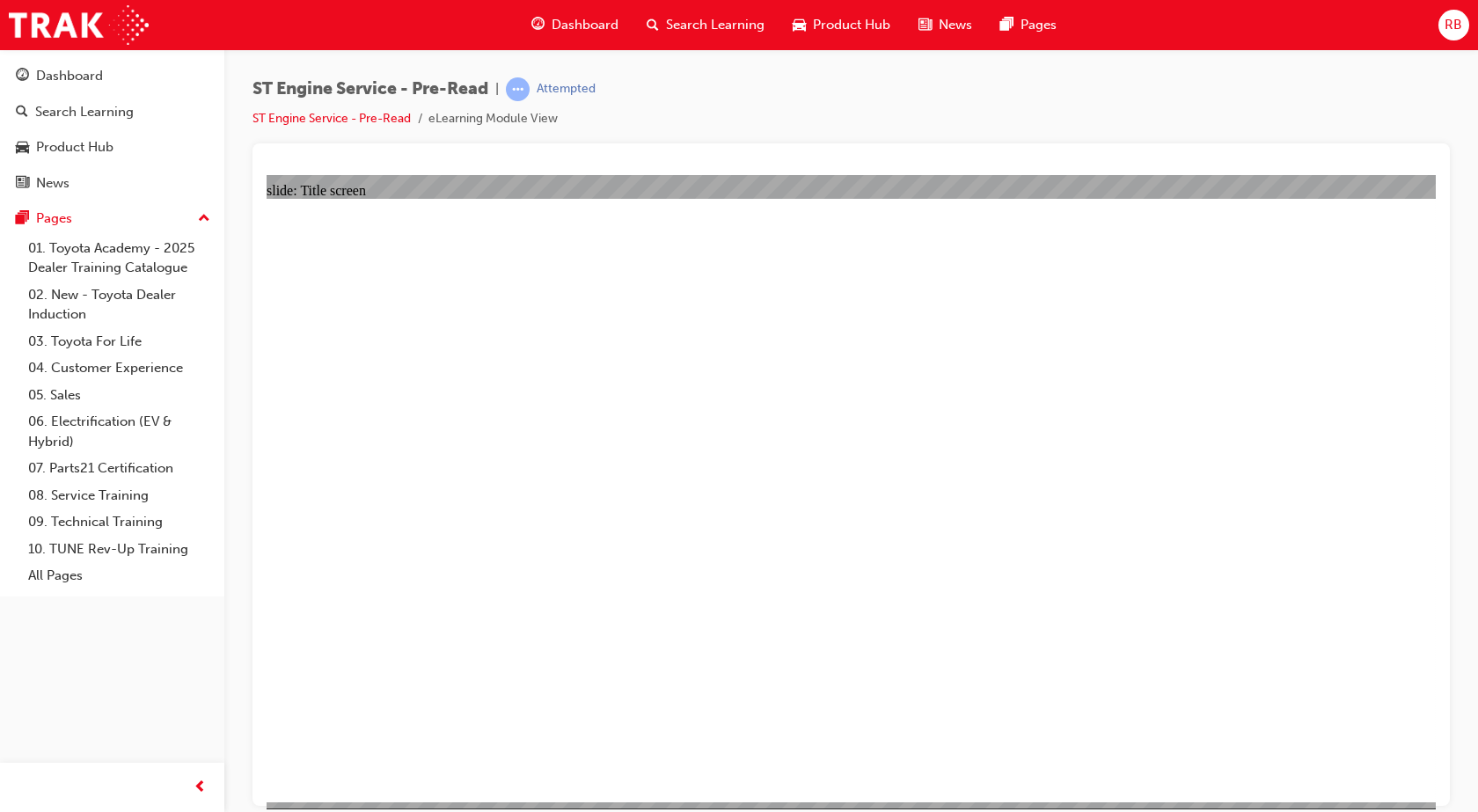
drag, startPoint x: 618, startPoint y: 680, endPoint x: 634, endPoint y: 672, distance: 17.9
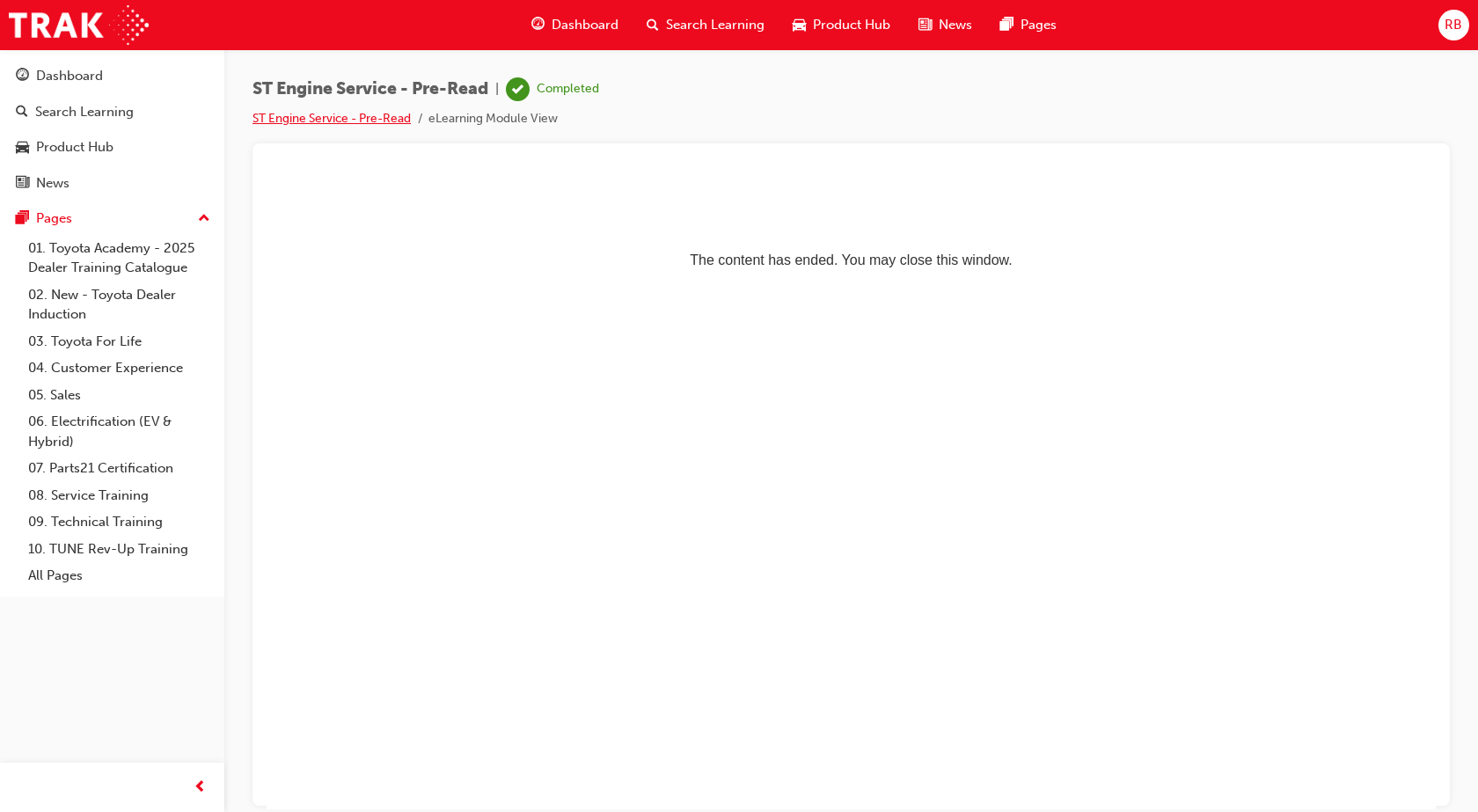
click at [388, 122] on link "ST Engine Service - Pre-Read" at bounding box center [332, 118] width 159 height 15
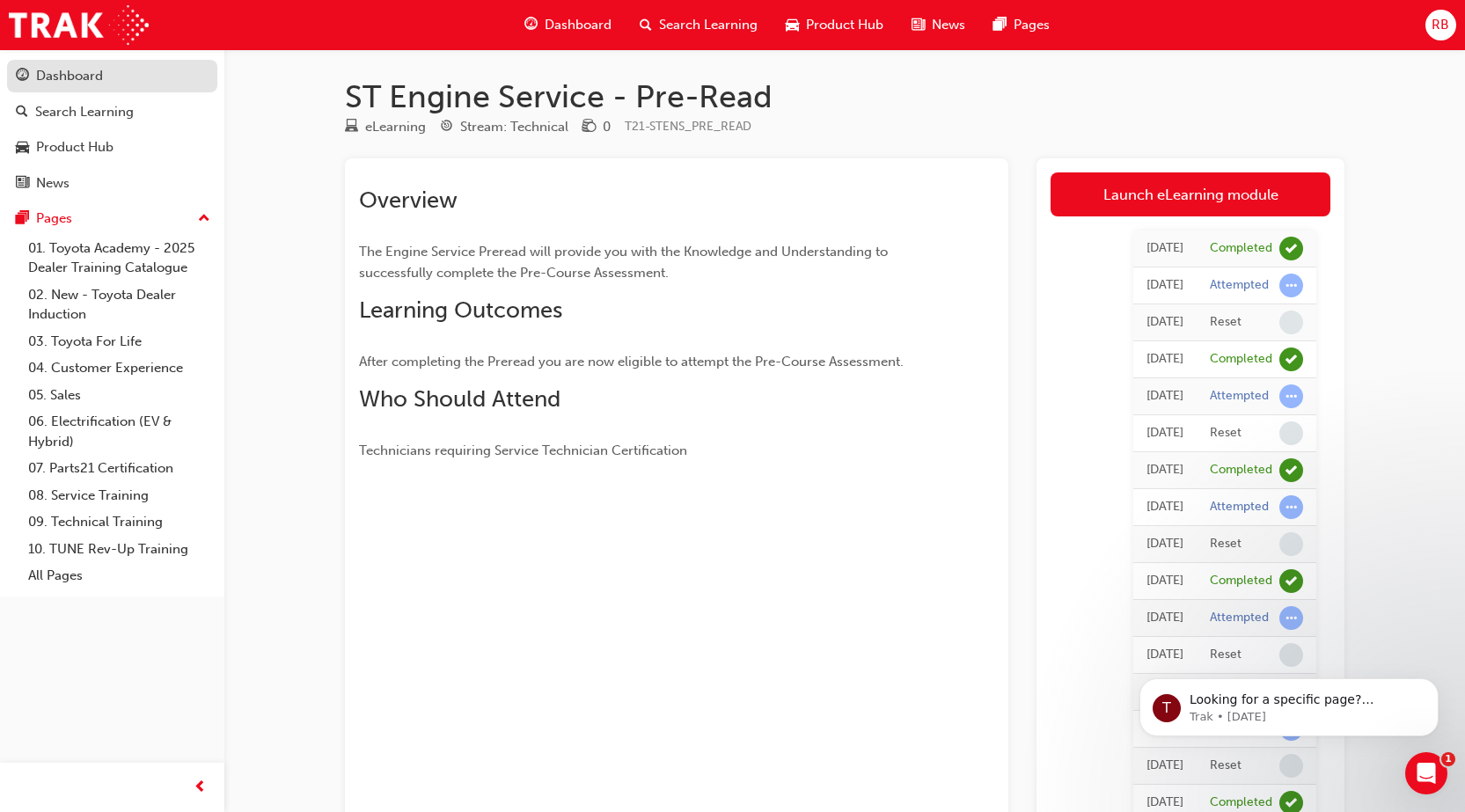
click at [95, 79] on div "Dashboard" at bounding box center [70, 76] width 67 height 20
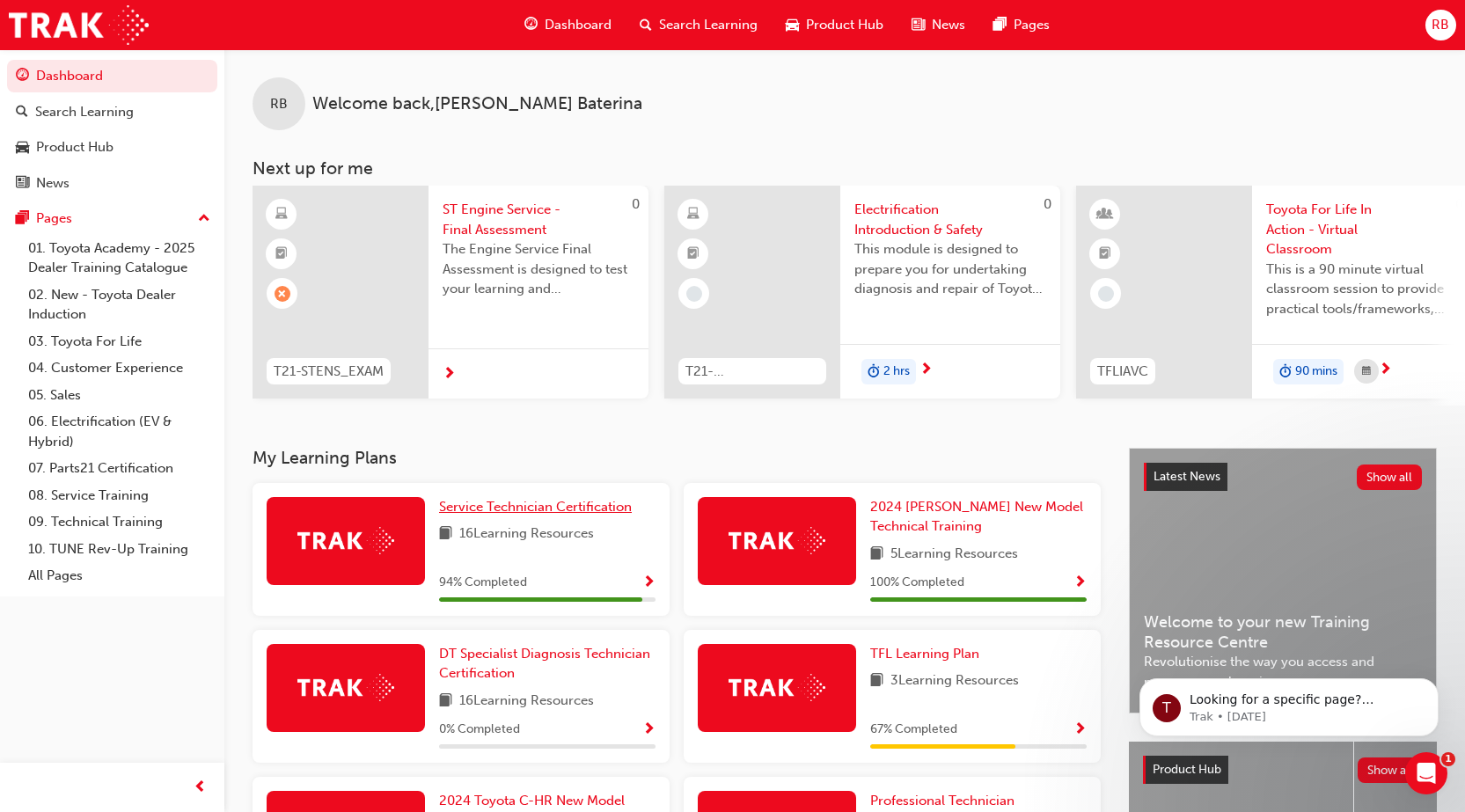
click at [454, 514] on span "Service Technician Certification" at bounding box center [535, 506] width 193 height 16
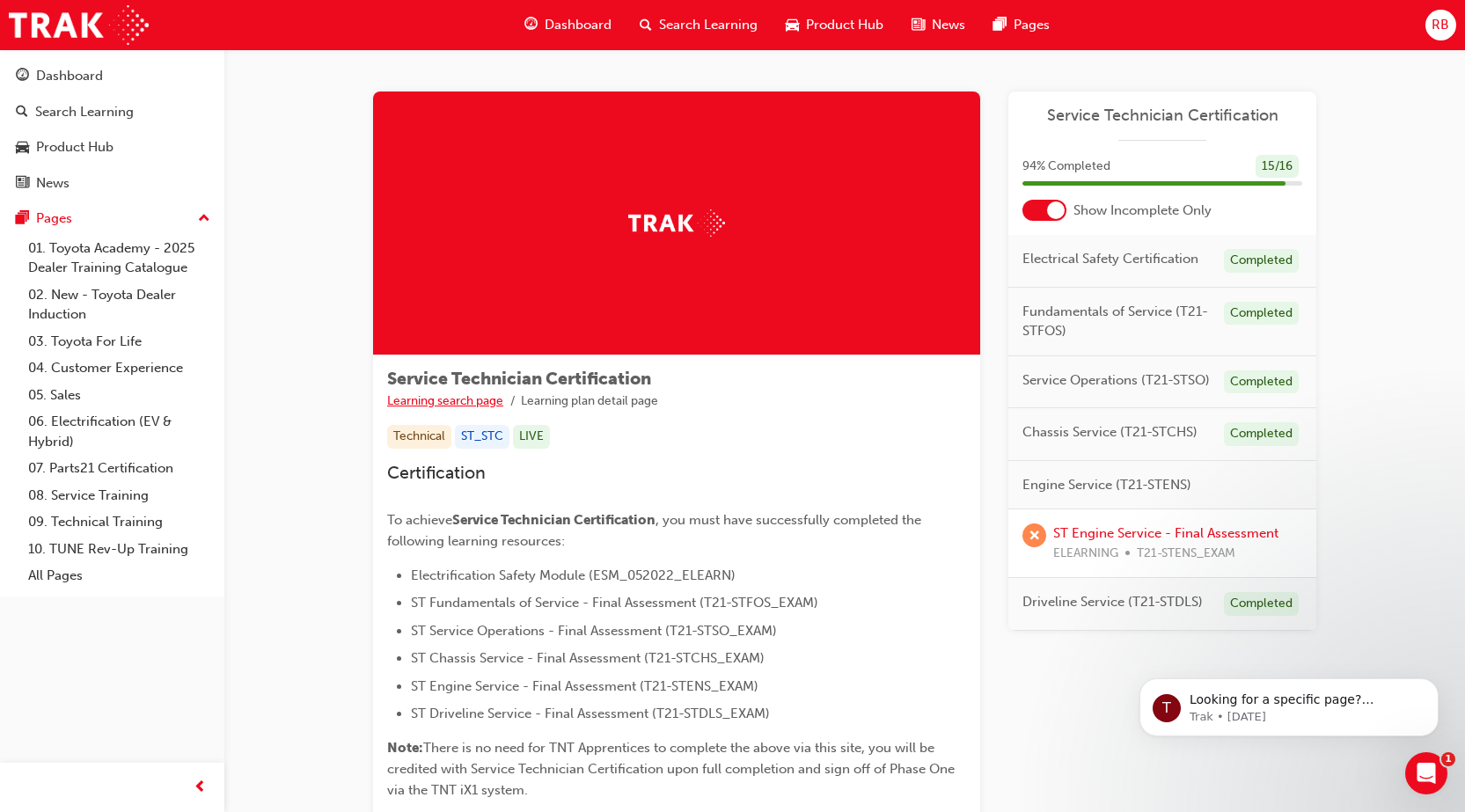
click at [462, 402] on link "Learning search page" at bounding box center [446, 401] width 116 height 15
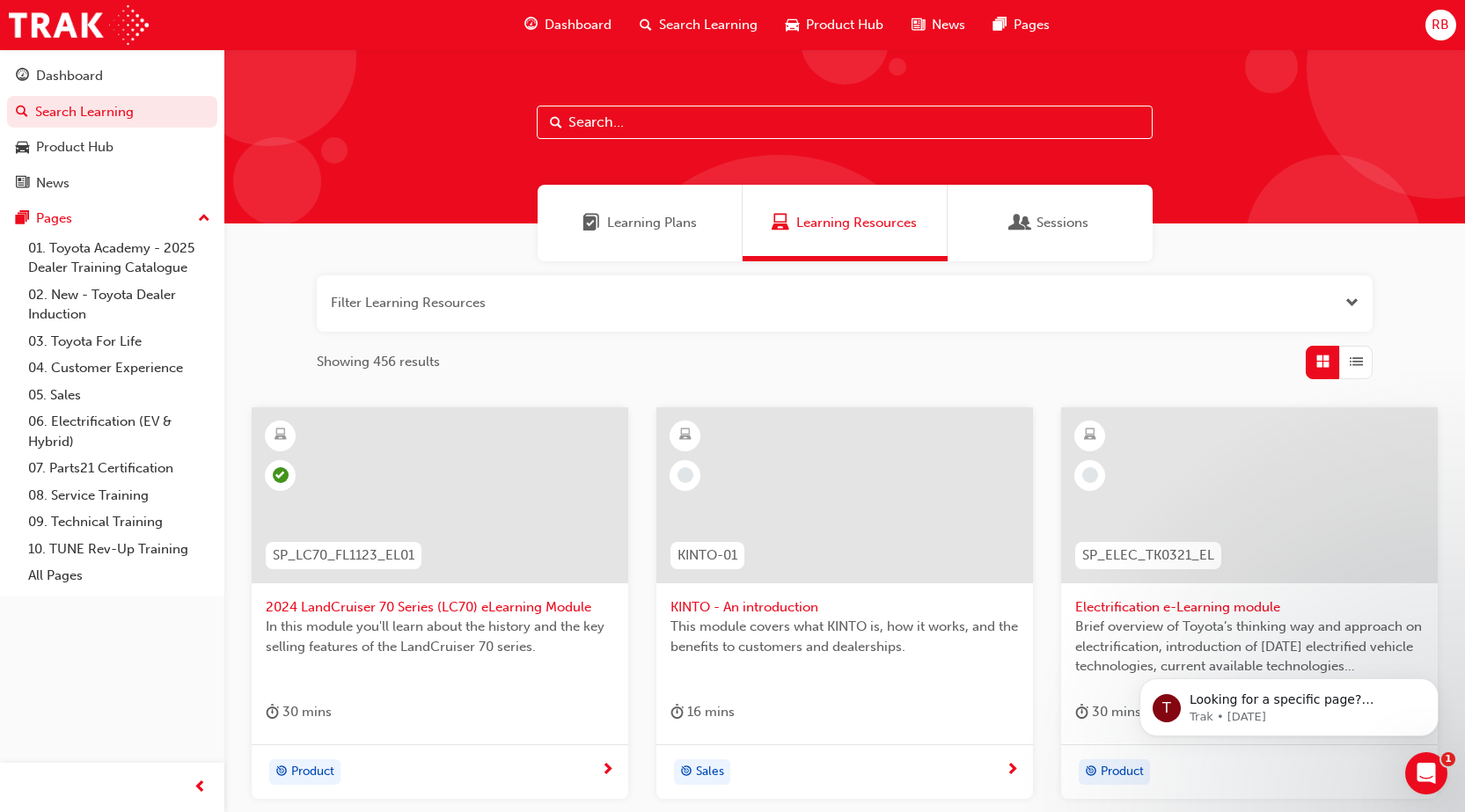
click at [616, 227] on span "Learning Plans" at bounding box center [652, 223] width 90 height 20
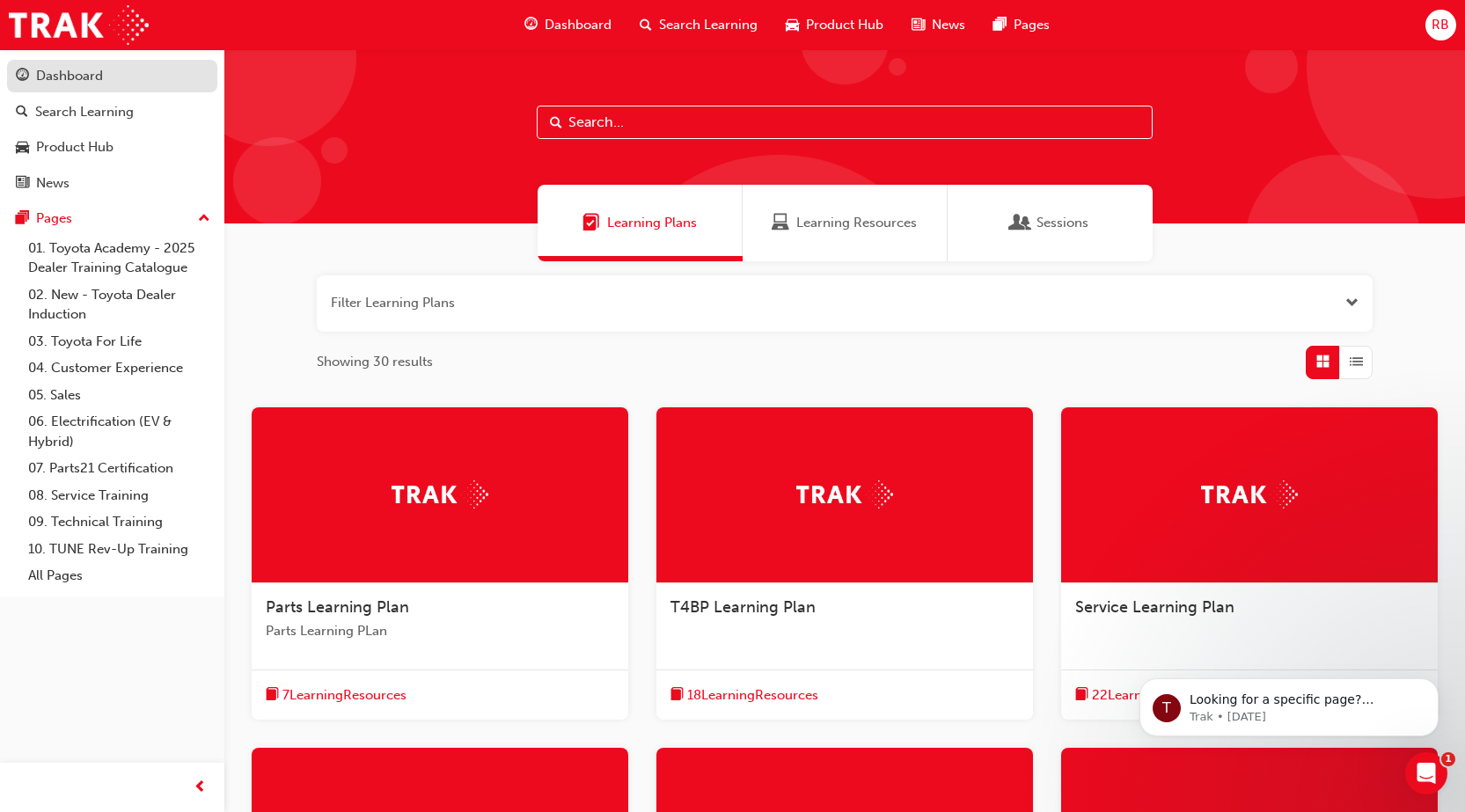
click at [64, 80] on div "Dashboard" at bounding box center [70, 76] width 67 height 20
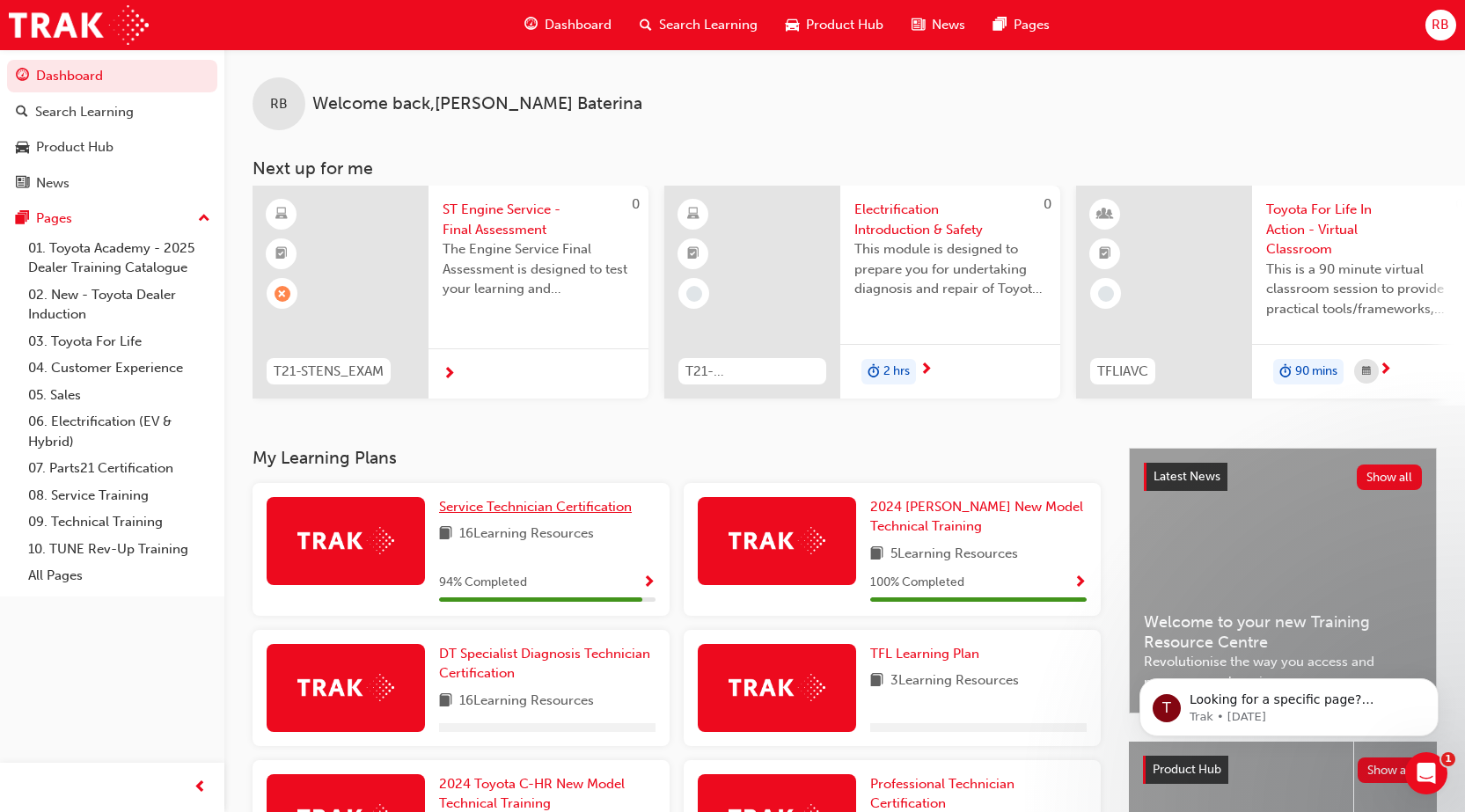
click at [583, 512] on span "Service Technician Certification" at bounding box center [535, 506] width 193 height 16
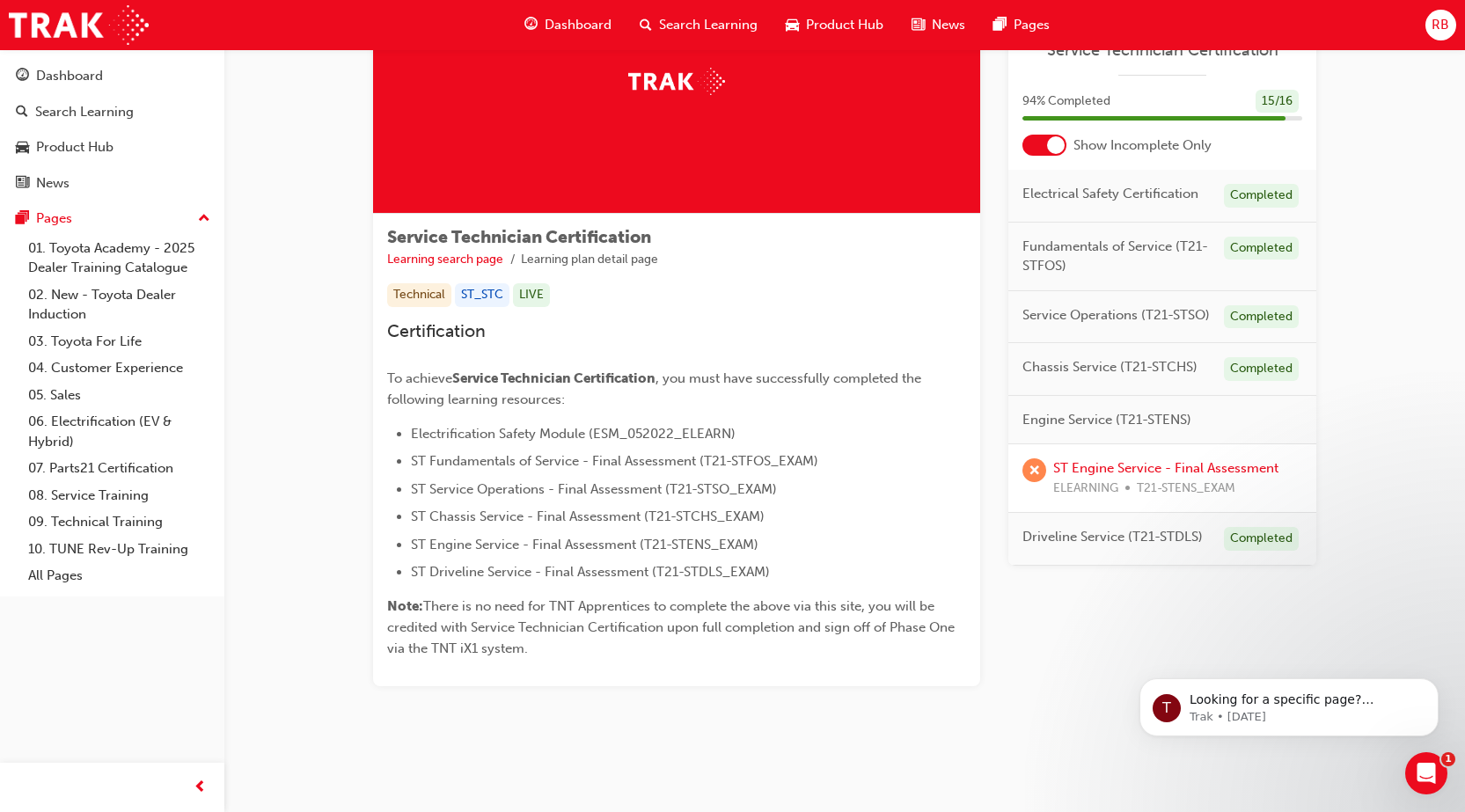
scroll to position [144, 0]
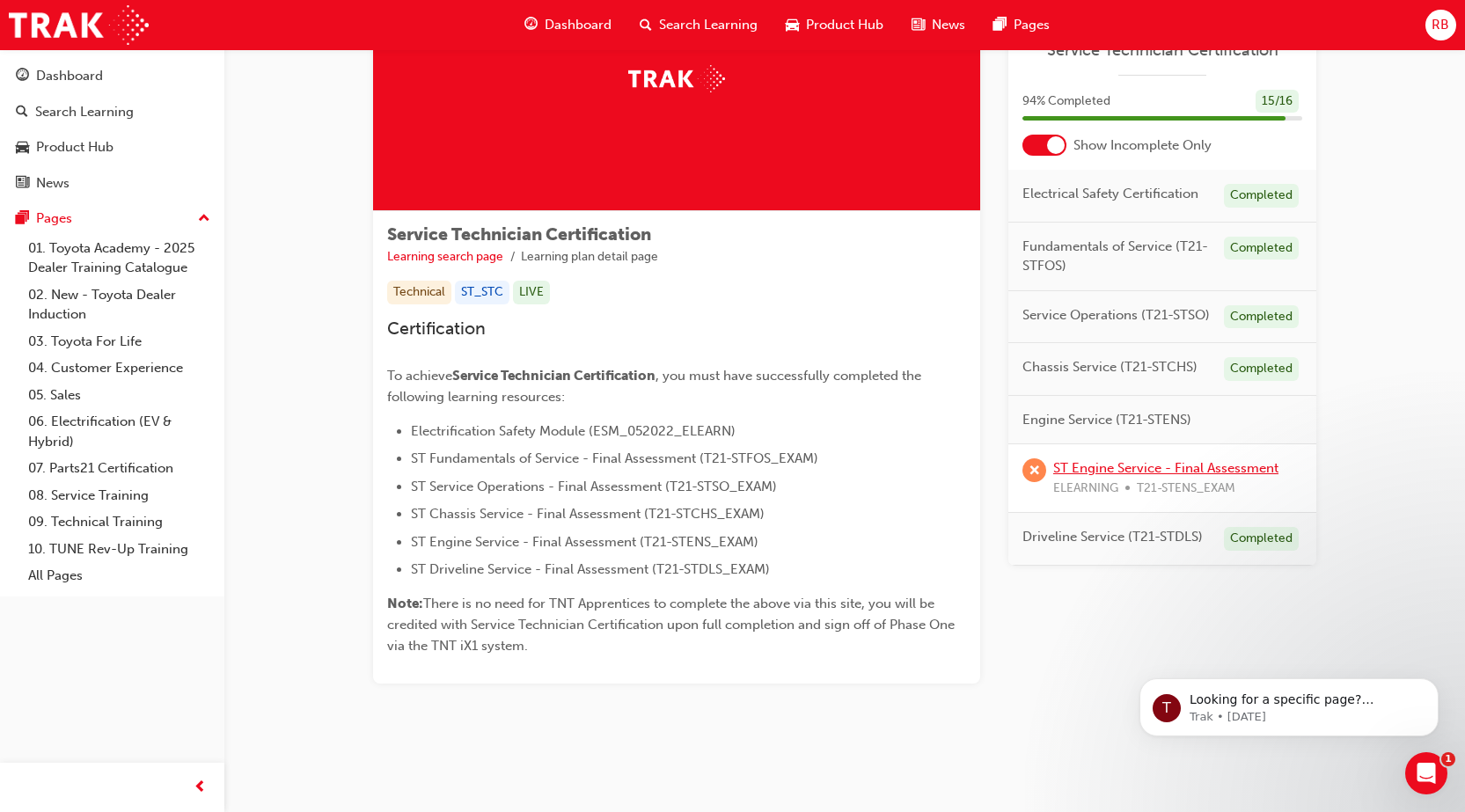
click at [1186, 474] on link "ST Engine Service - Final Assessment" at bounding box center [1166, 468] width 226 height 16
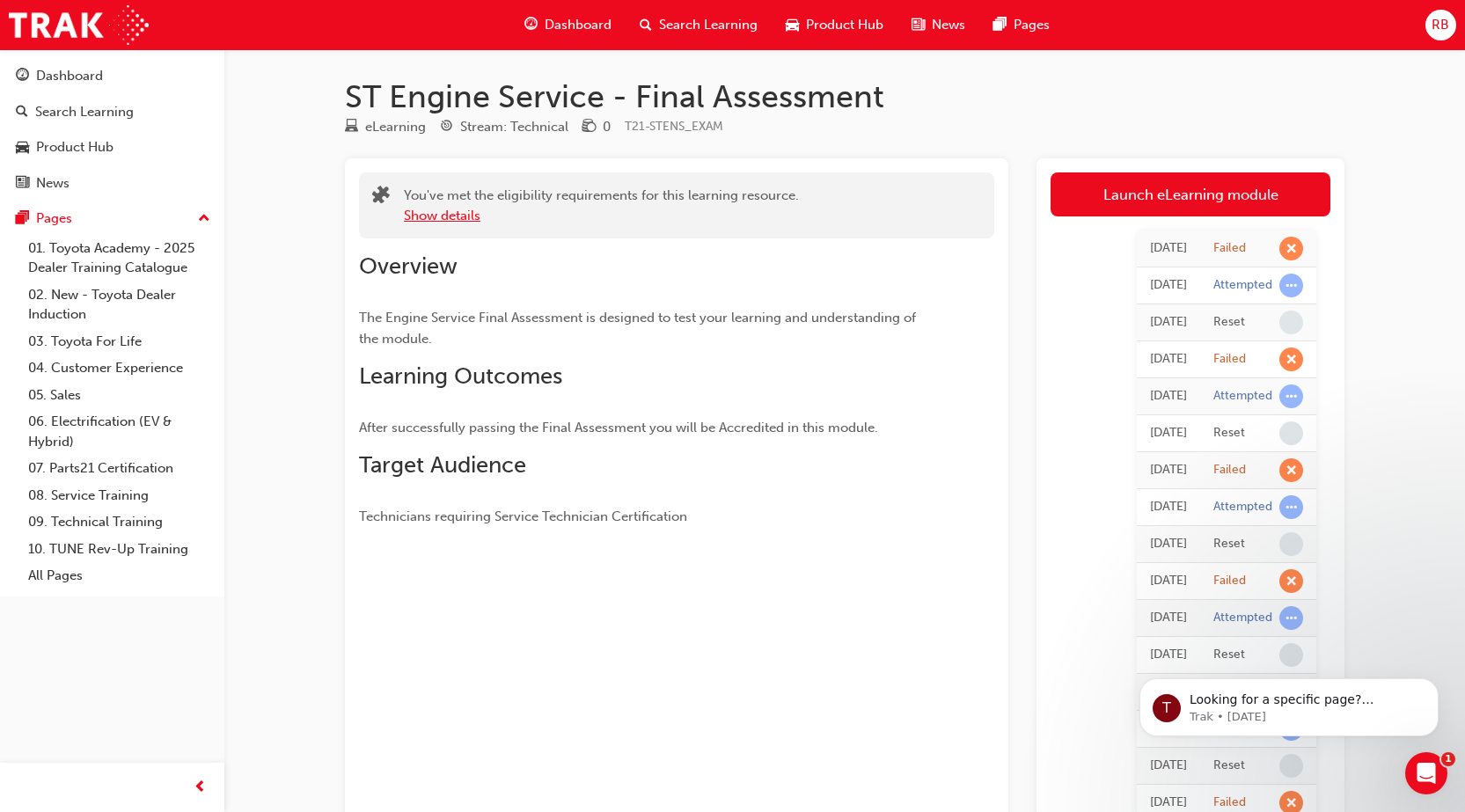
click at [460, 213] on button "Show details" at bounding box center [441, 216] width 77 height 20
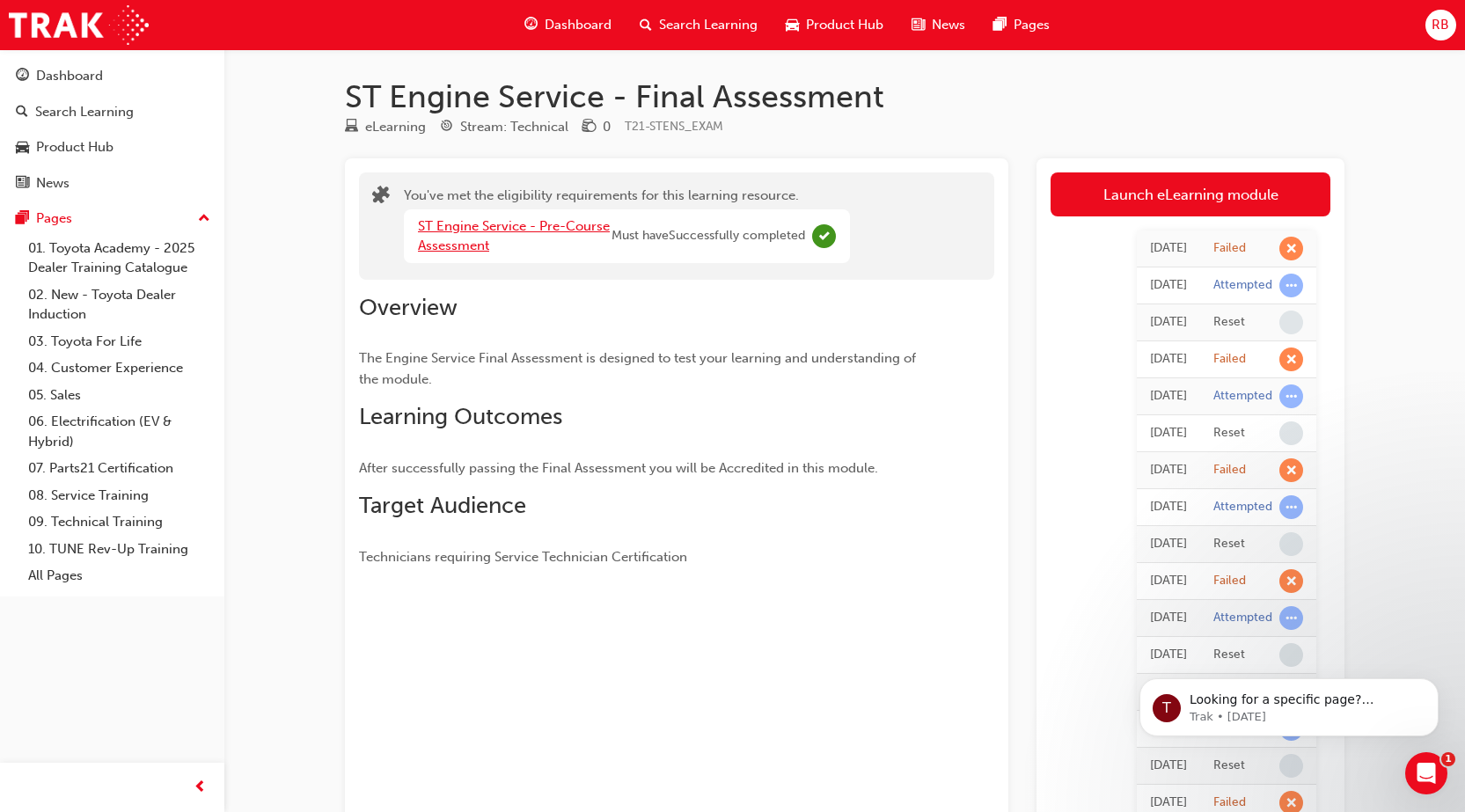
click at [476, 241] on link "ST Engine Service - Pre-Course Assessment" at bounding box center [514, 236] width 192 height 36
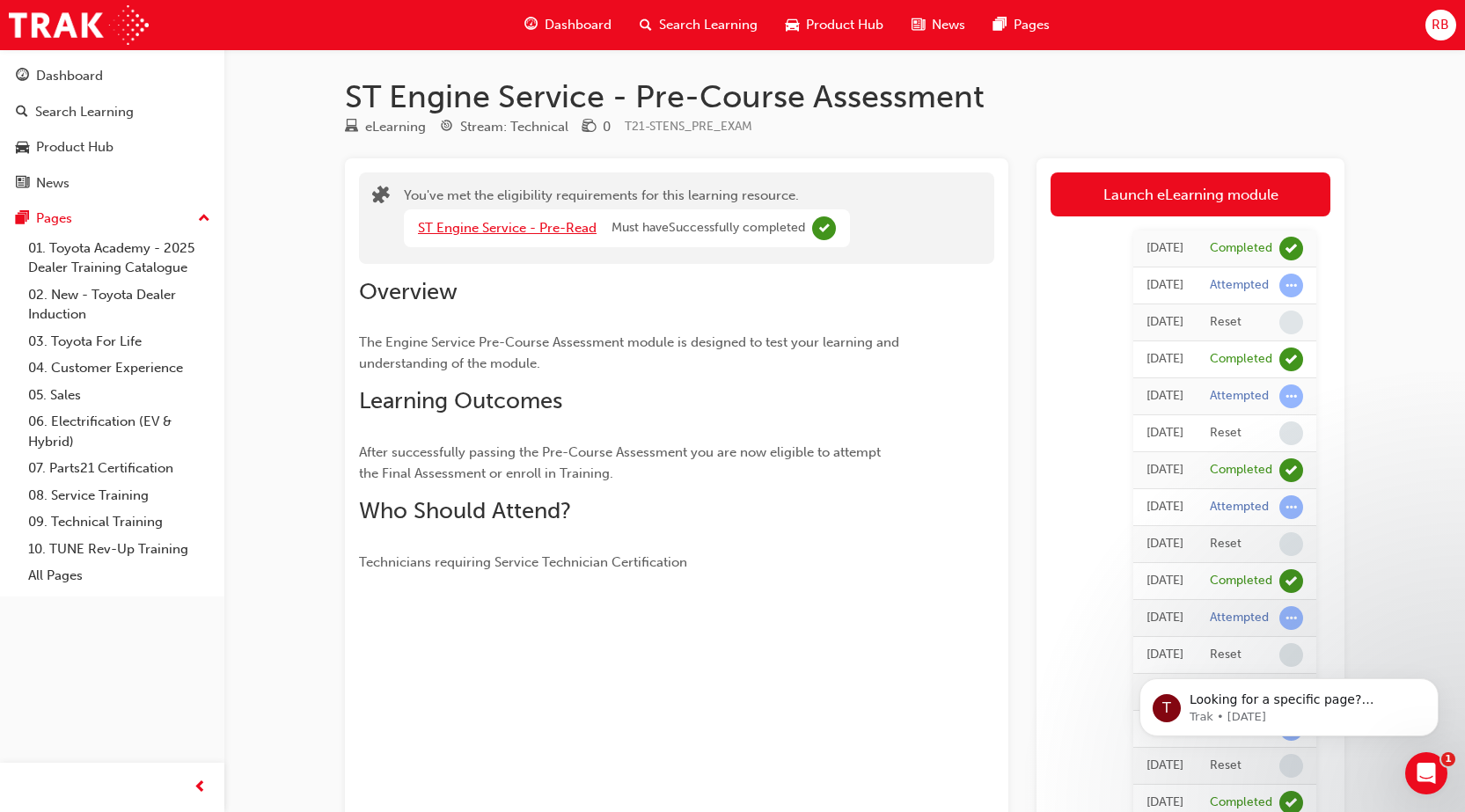
click at [506, 231] on link "ST Engine Service - Pre-Read" at bounding box center [507, 228] width 179 height 16
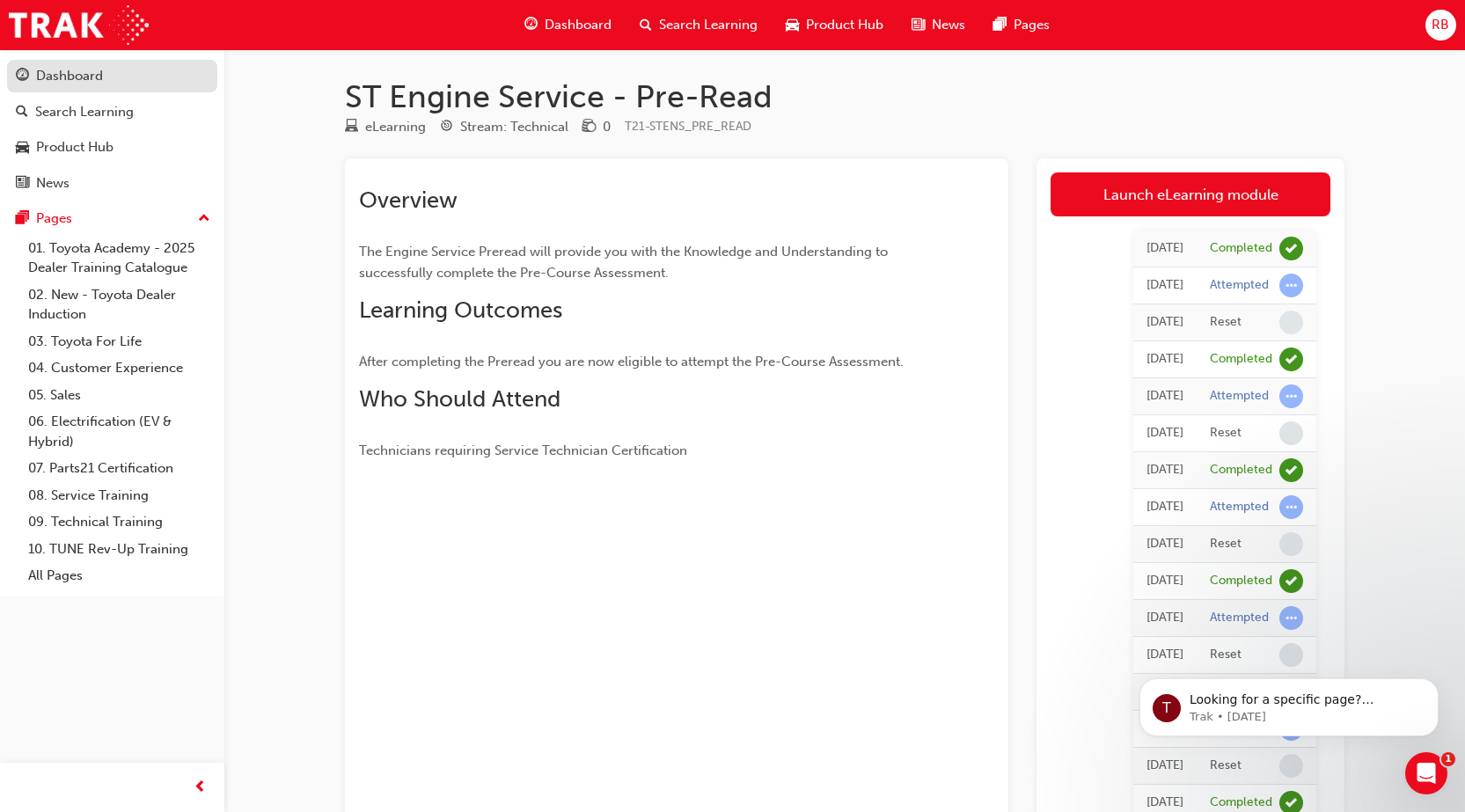
click at [93, 65] on div "Dashboard" at bounding box center [112, 76] width 193 height 22
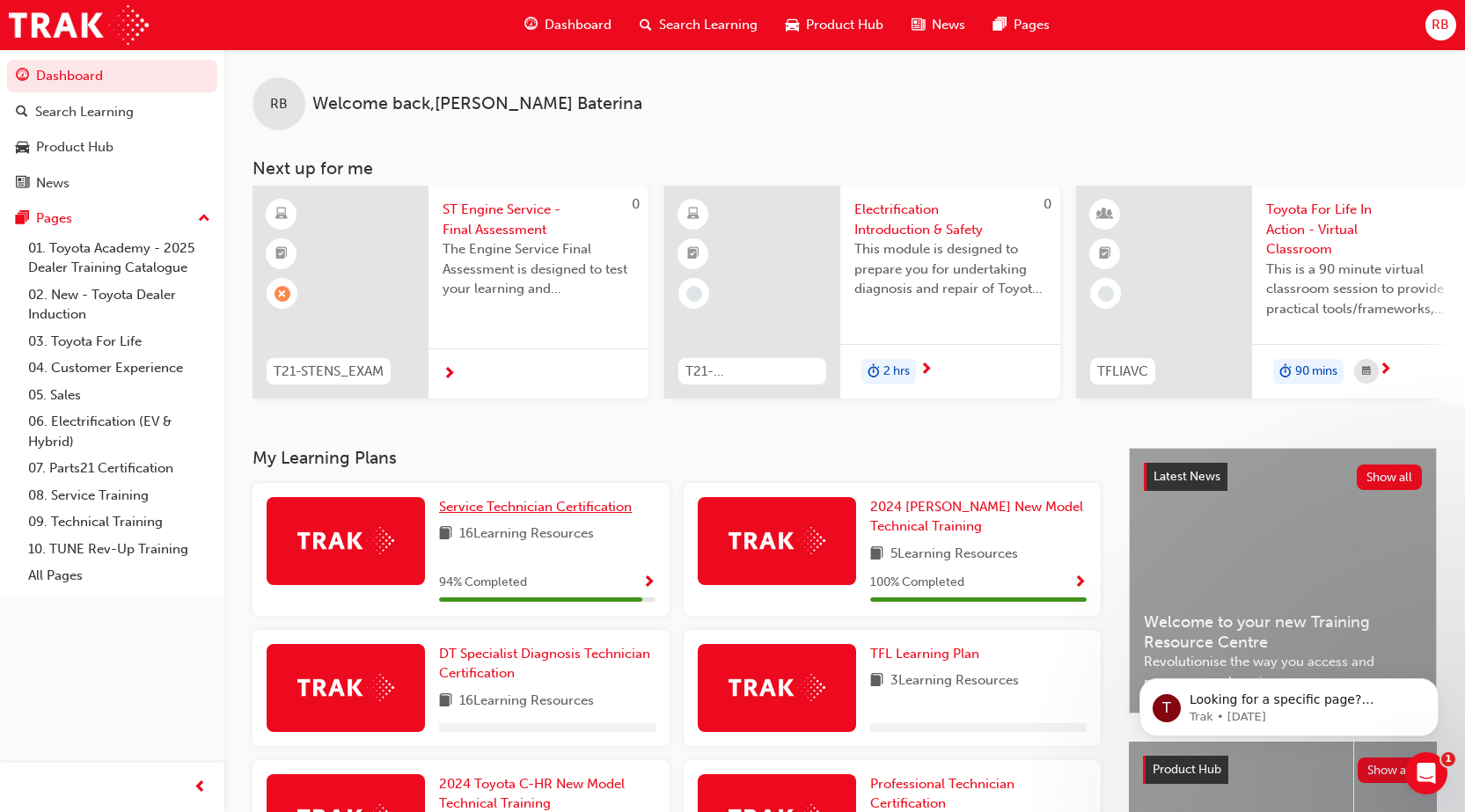
click at [498, 506] on span "Service Technician Certification" at bounding box center [535, 506] width 193 height 16
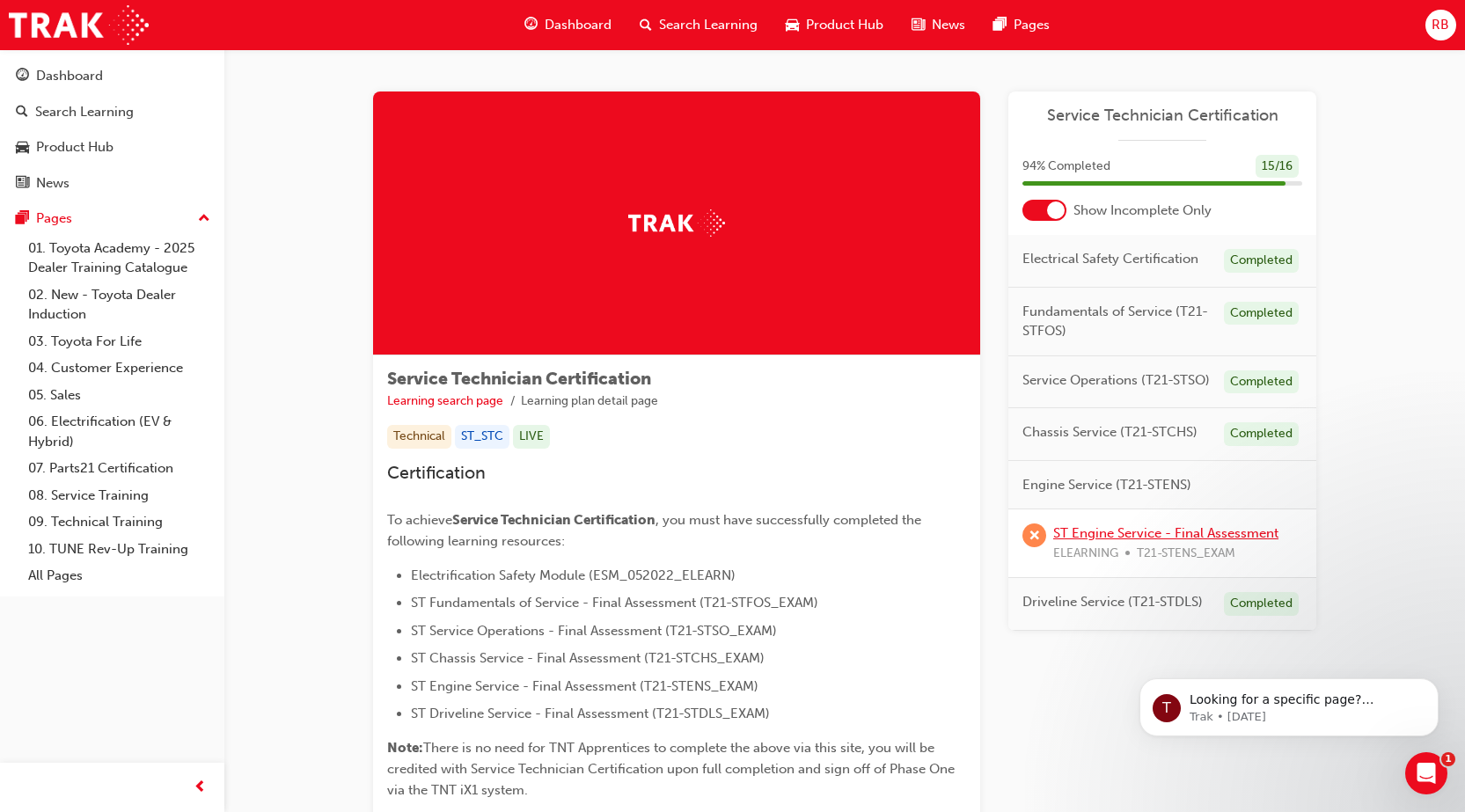
click at [1132, 533] on link "ST Engine Service - Final Assessment" at bounding box center [1166, 533] width 226 height 16
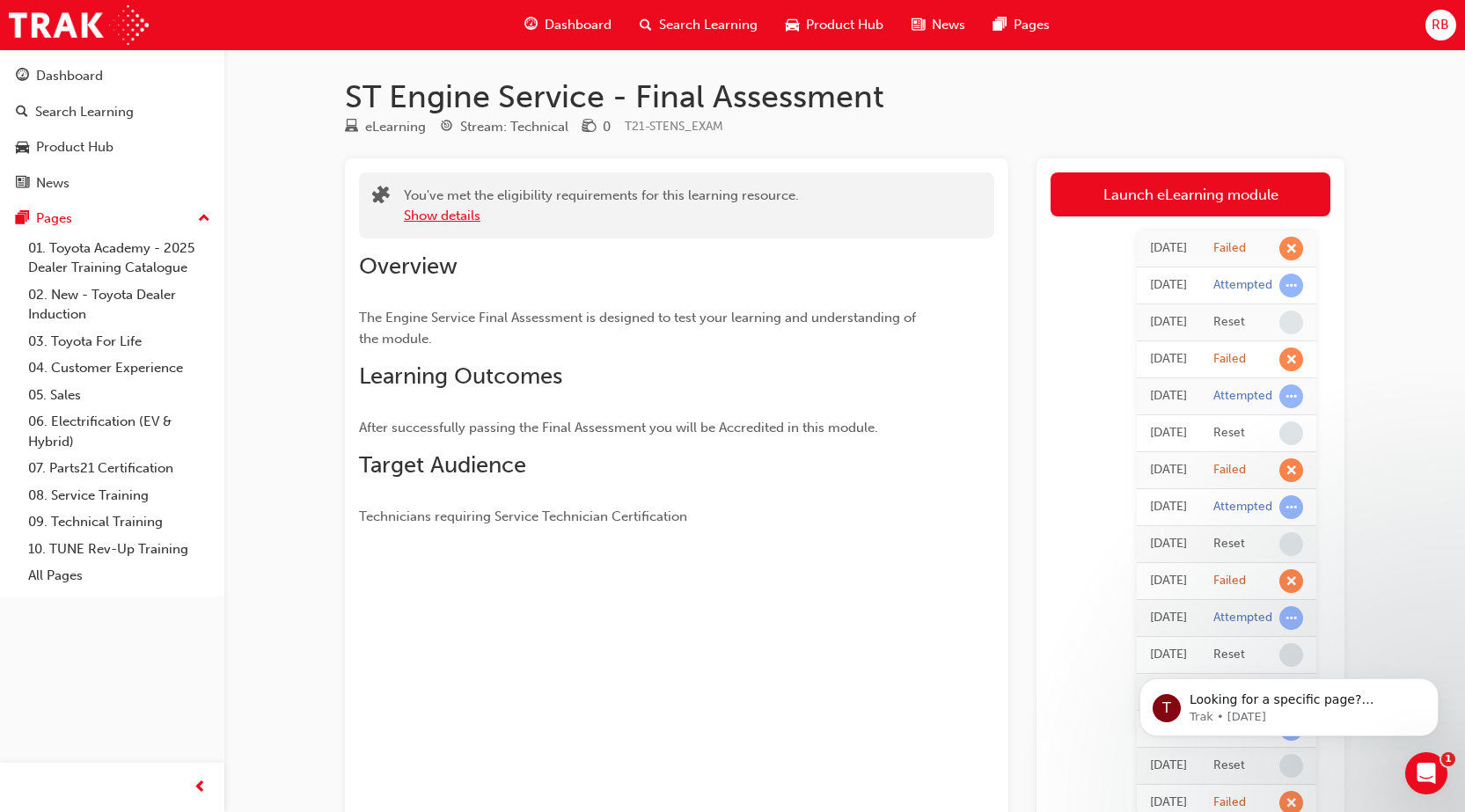
click at [455, 218] on button "Show details" at bounding box center [441, 216] width 77 height 20
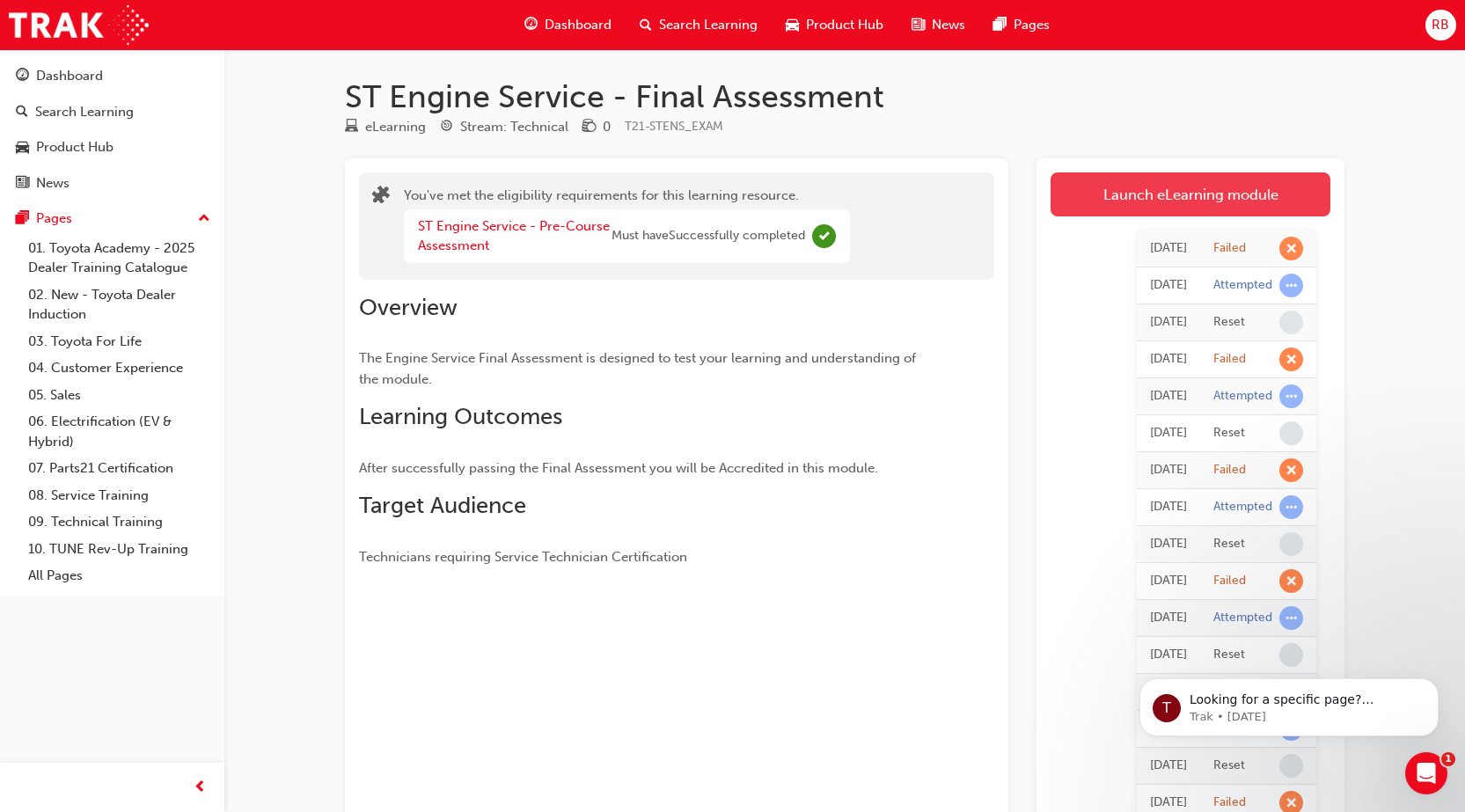
click at [1230, 208] on link "Launch eLearning module" at bounding box center [1191, 195] width 280 height 44
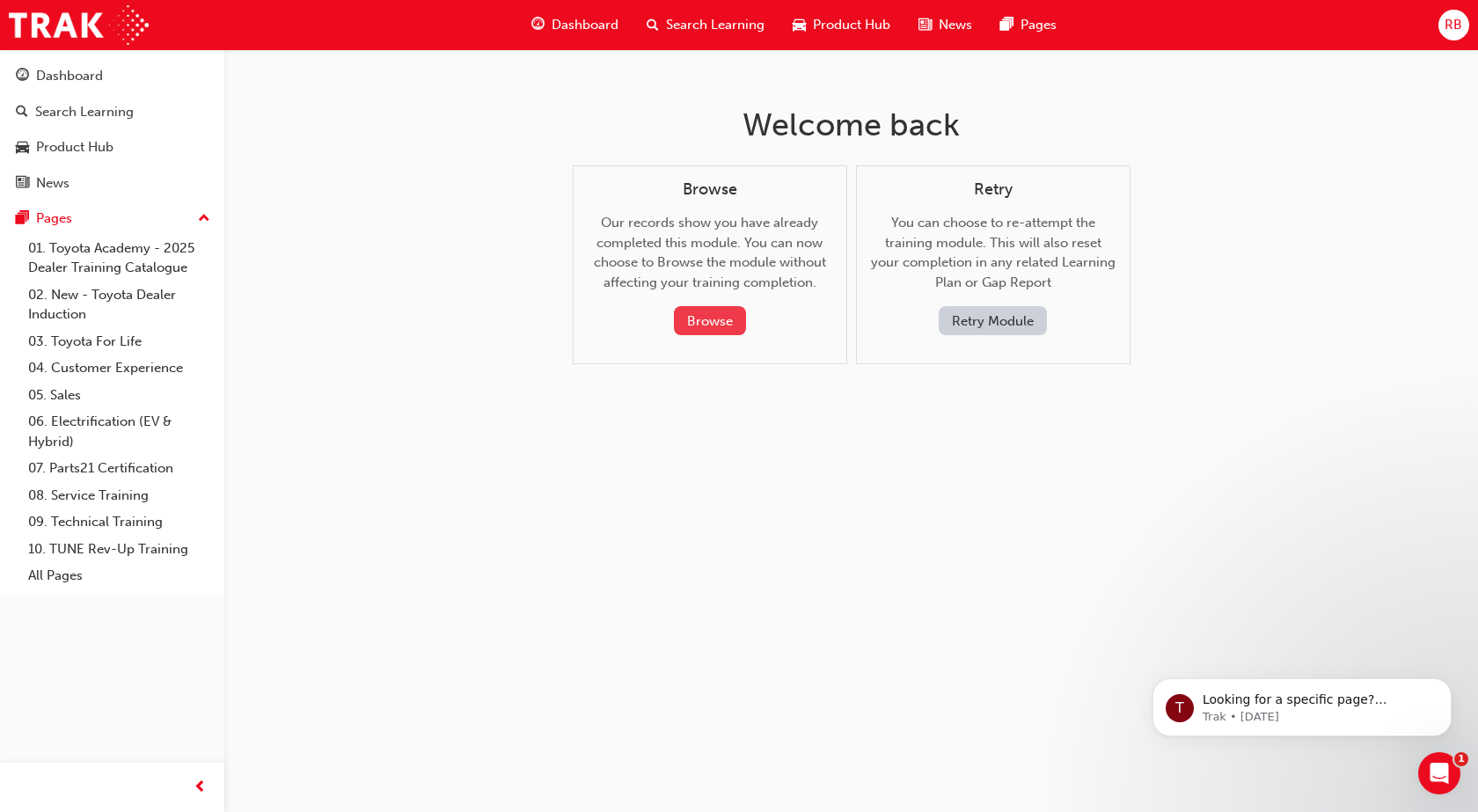
click at [732, 328] on button "Browse" at bounding box center [710, 321] width 72 height 29
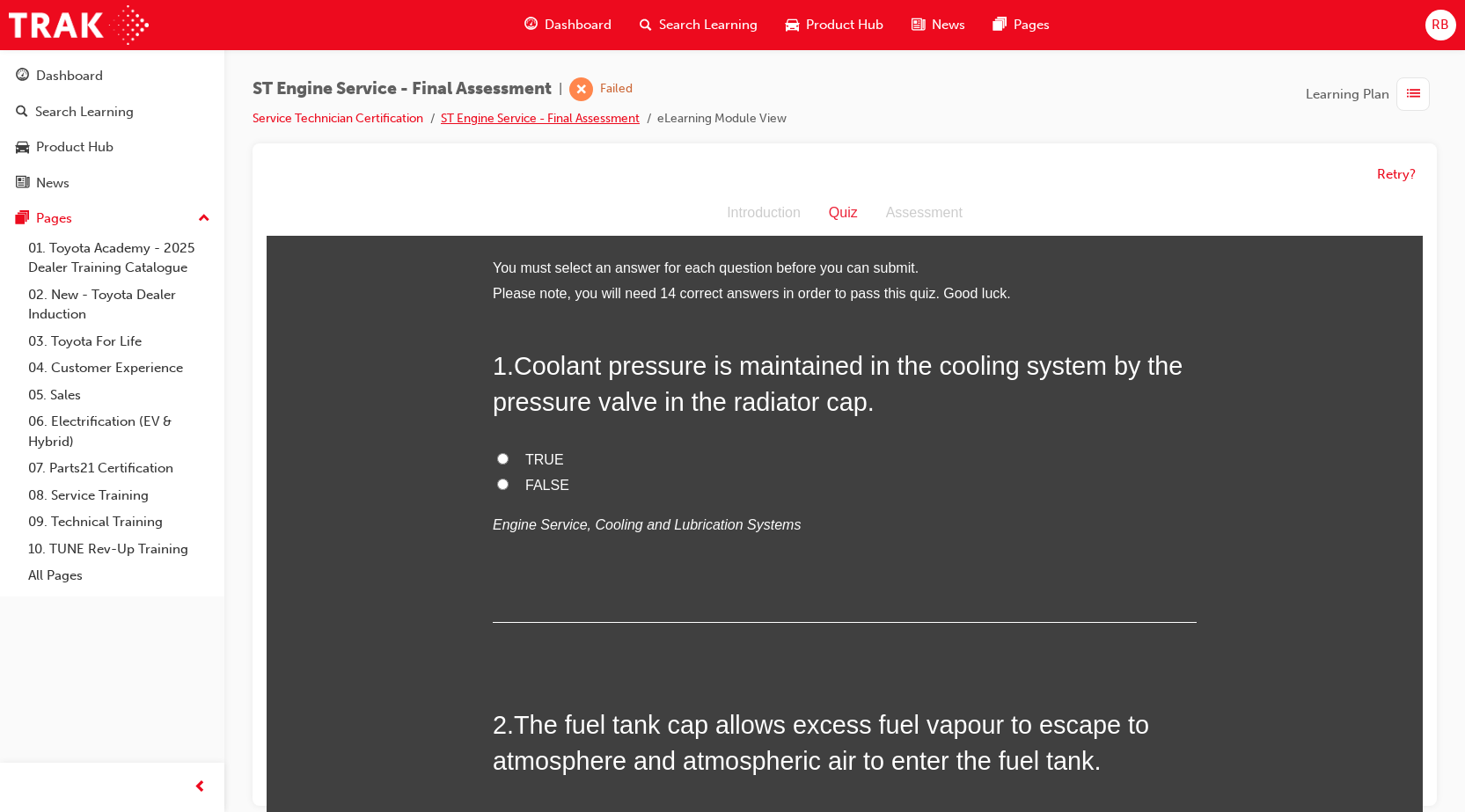
click at [479, 121] on link "ST Engine Service - Final Assessment" at bounding box center [540, 118] width 199 height 15
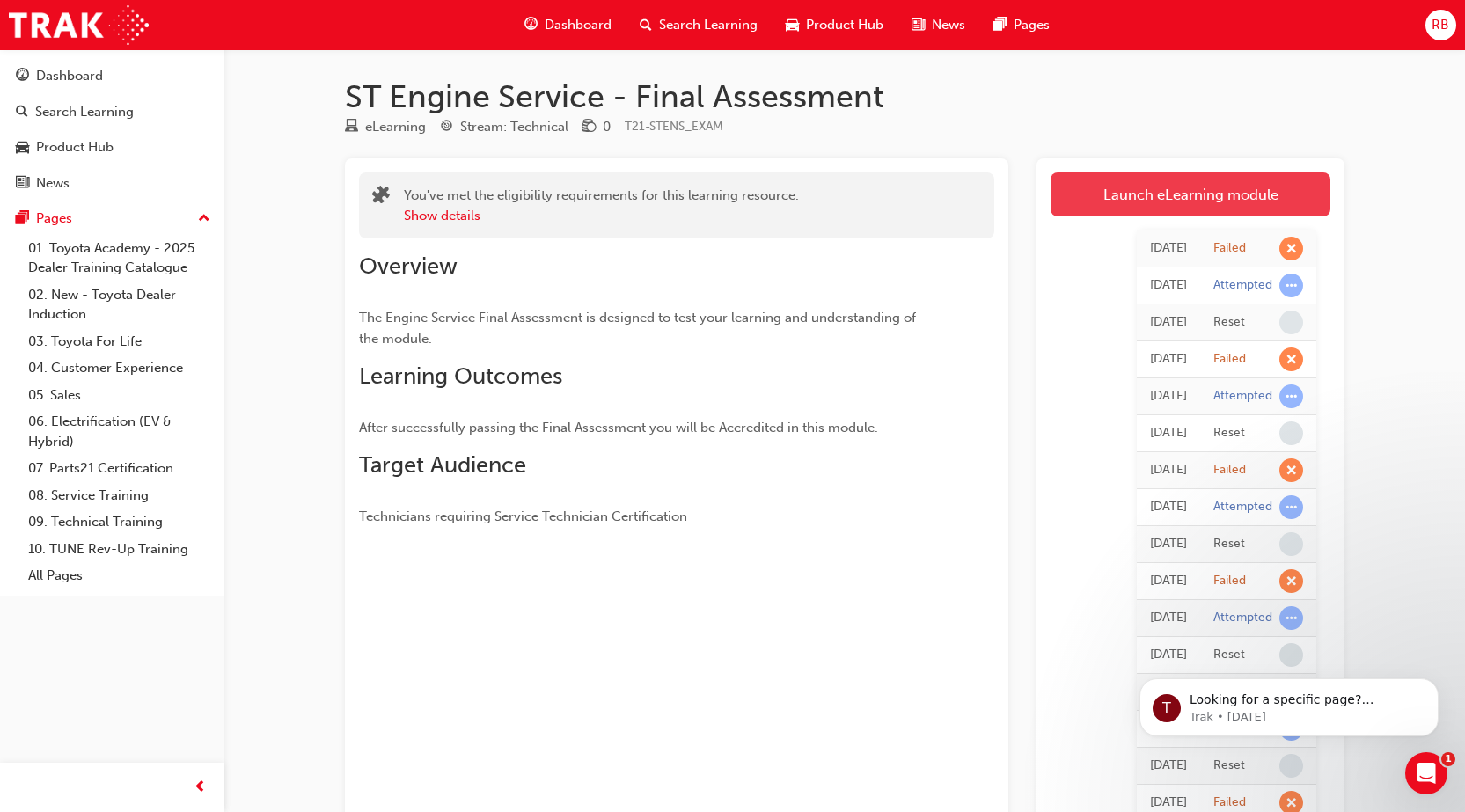
click at [1189, 189] on link "Launch eLearning module" at bounding box center [1191, 195] width 280 height 44
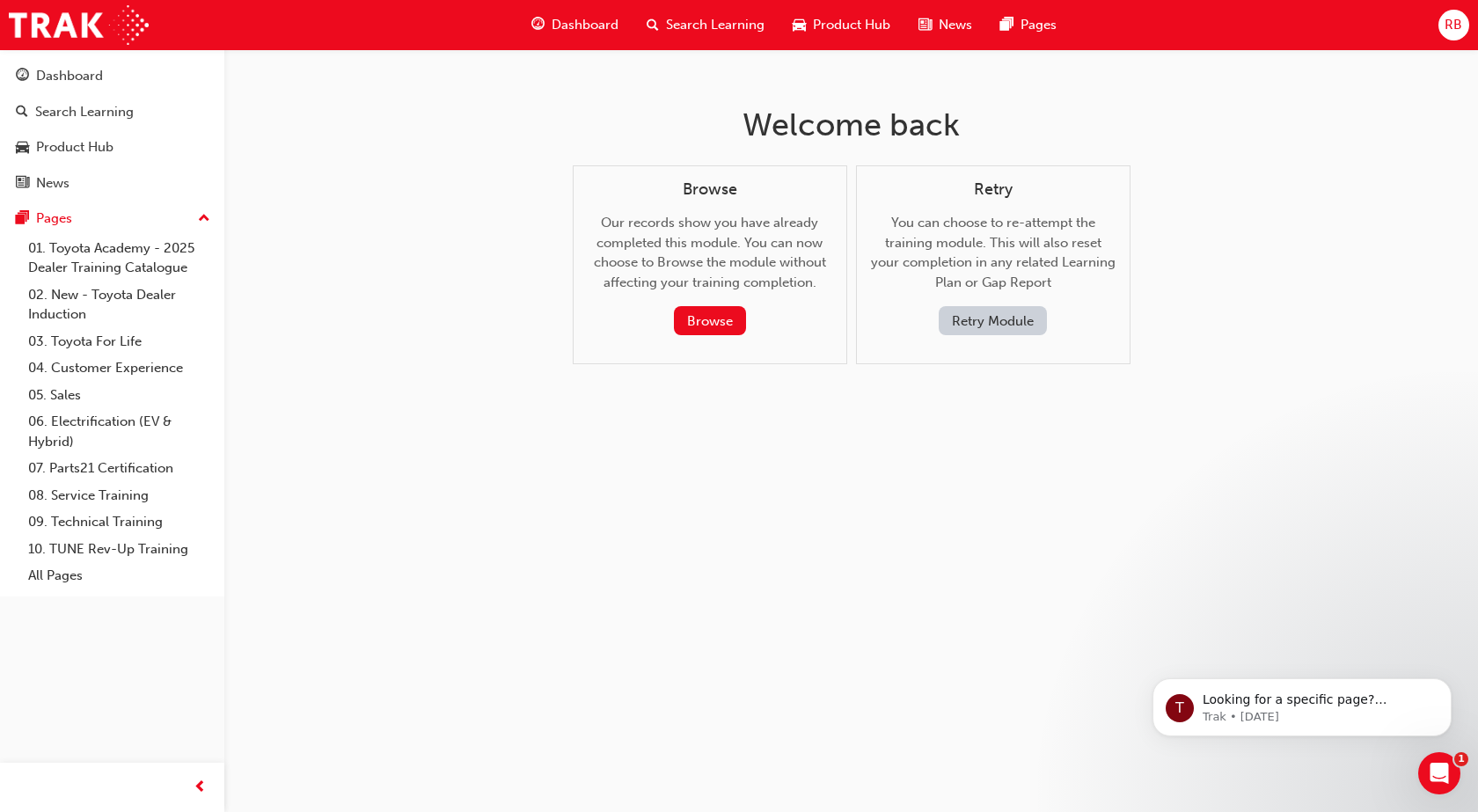
click at [1009, 322] on button "Retry Module" at bounding box center [993, 321] width 108 height 29
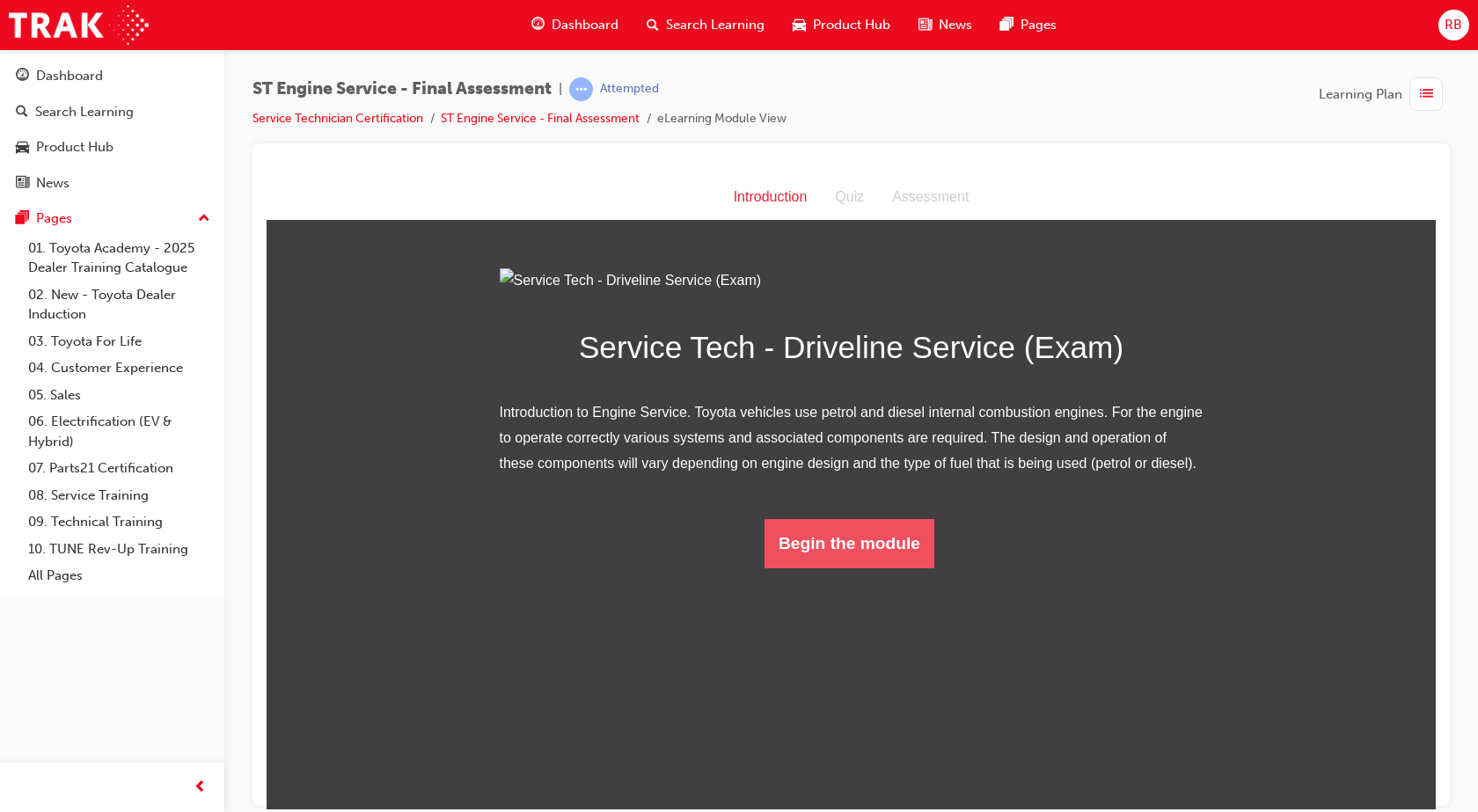
click at [824, 567] on button "Begin the module" at bounding box center [849, 543] width 170 height 49
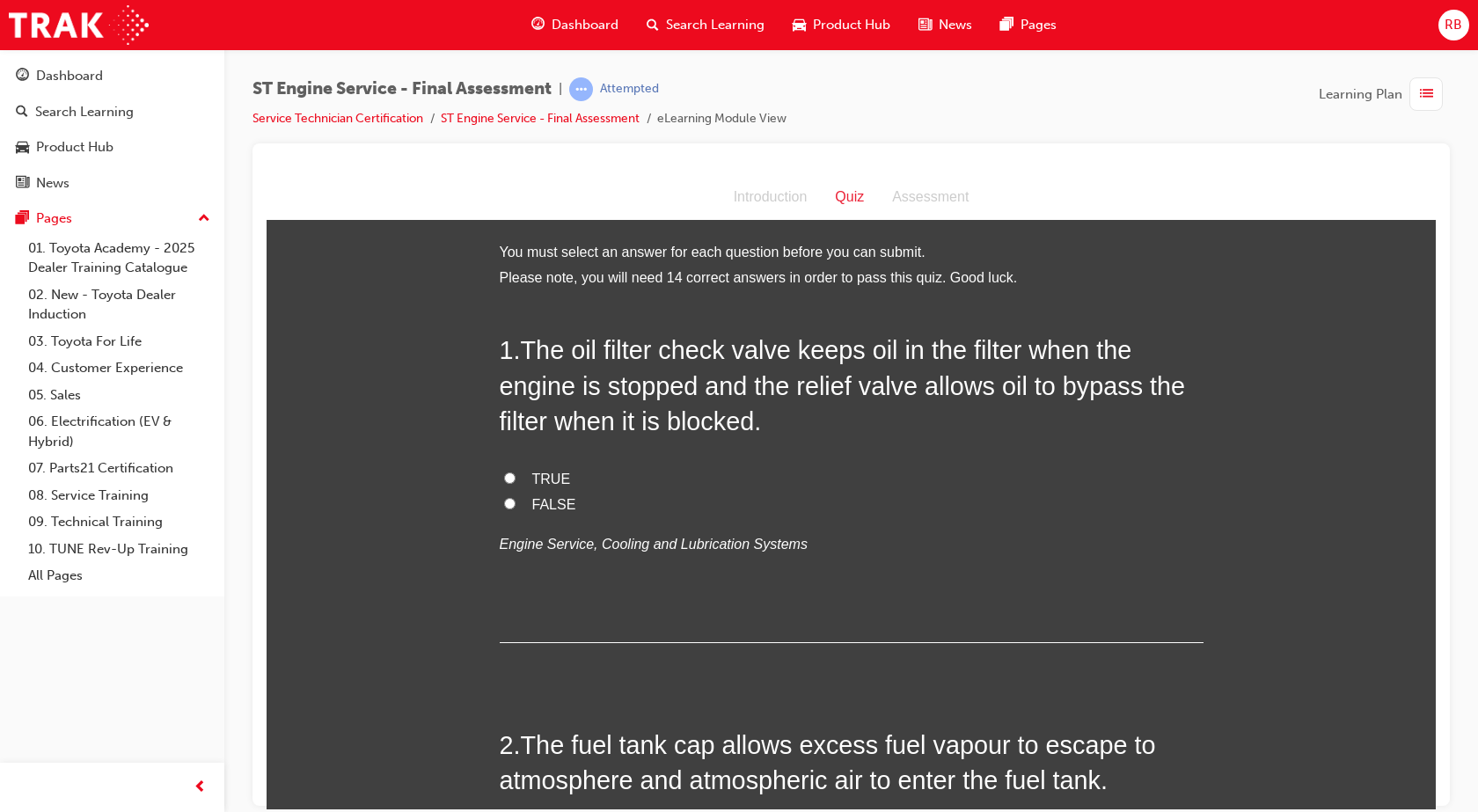
click at [507, 476] on input "TRUE" at bounding box center [509, 476] width 11 height 11
radio input "true"
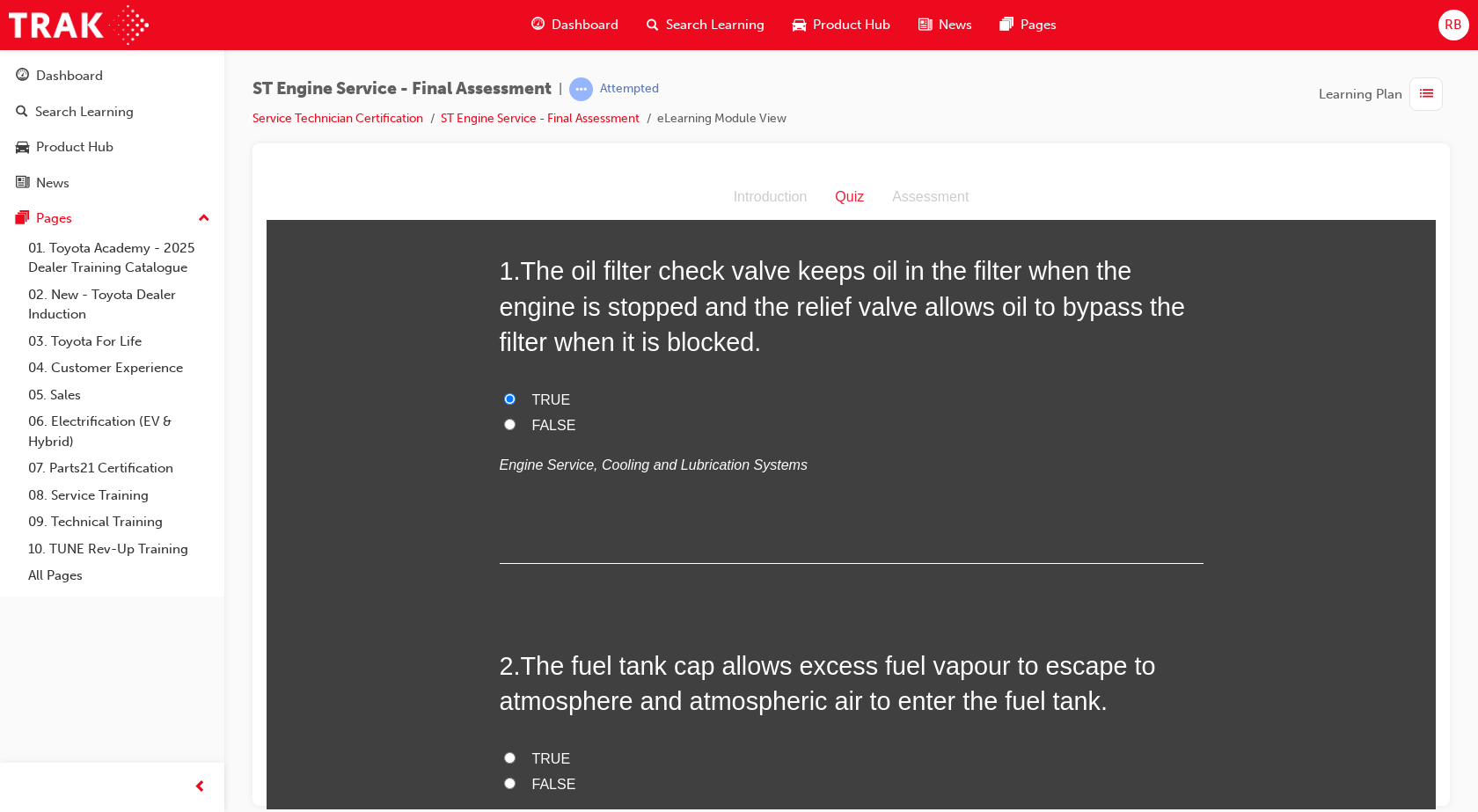
scroll to position [264, 0]
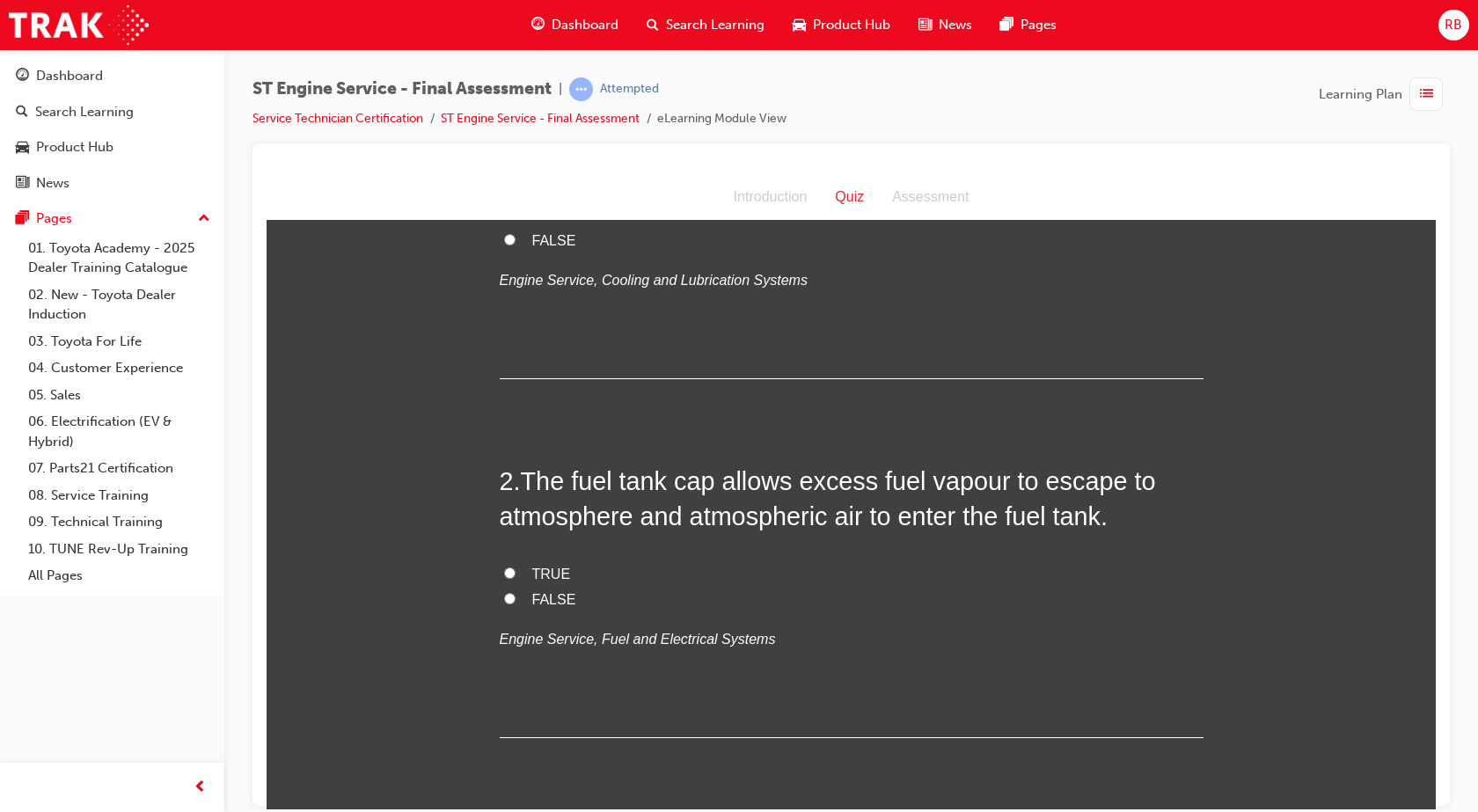
click at [509, 602] on label "FALSE" at bounding box center [851, 599] width 704 height 26
click at [509, 602] on input "FALSE" at bounding box center [509, 597] width 11 height 11
radio input "true"
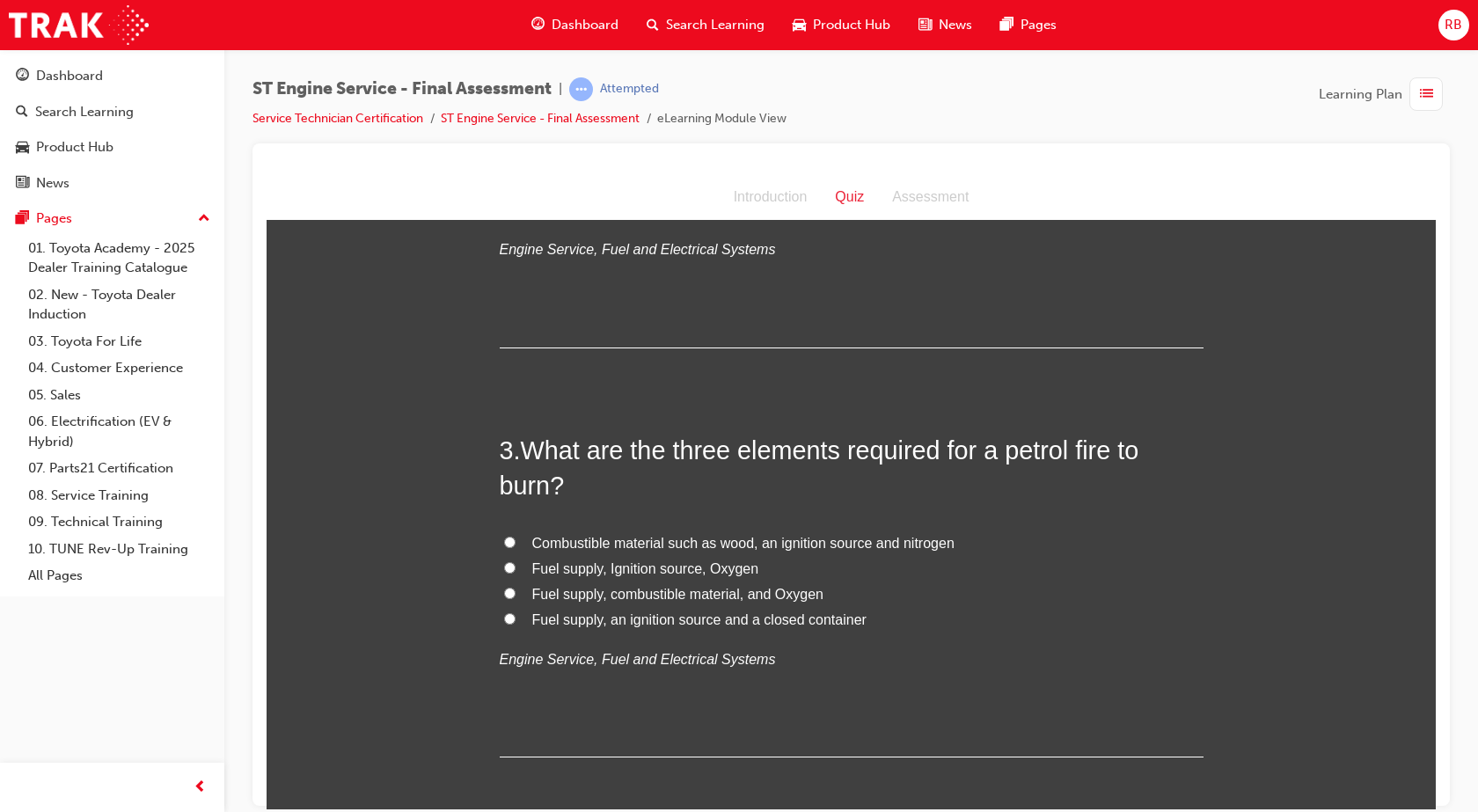
scroll to position [704, 0]
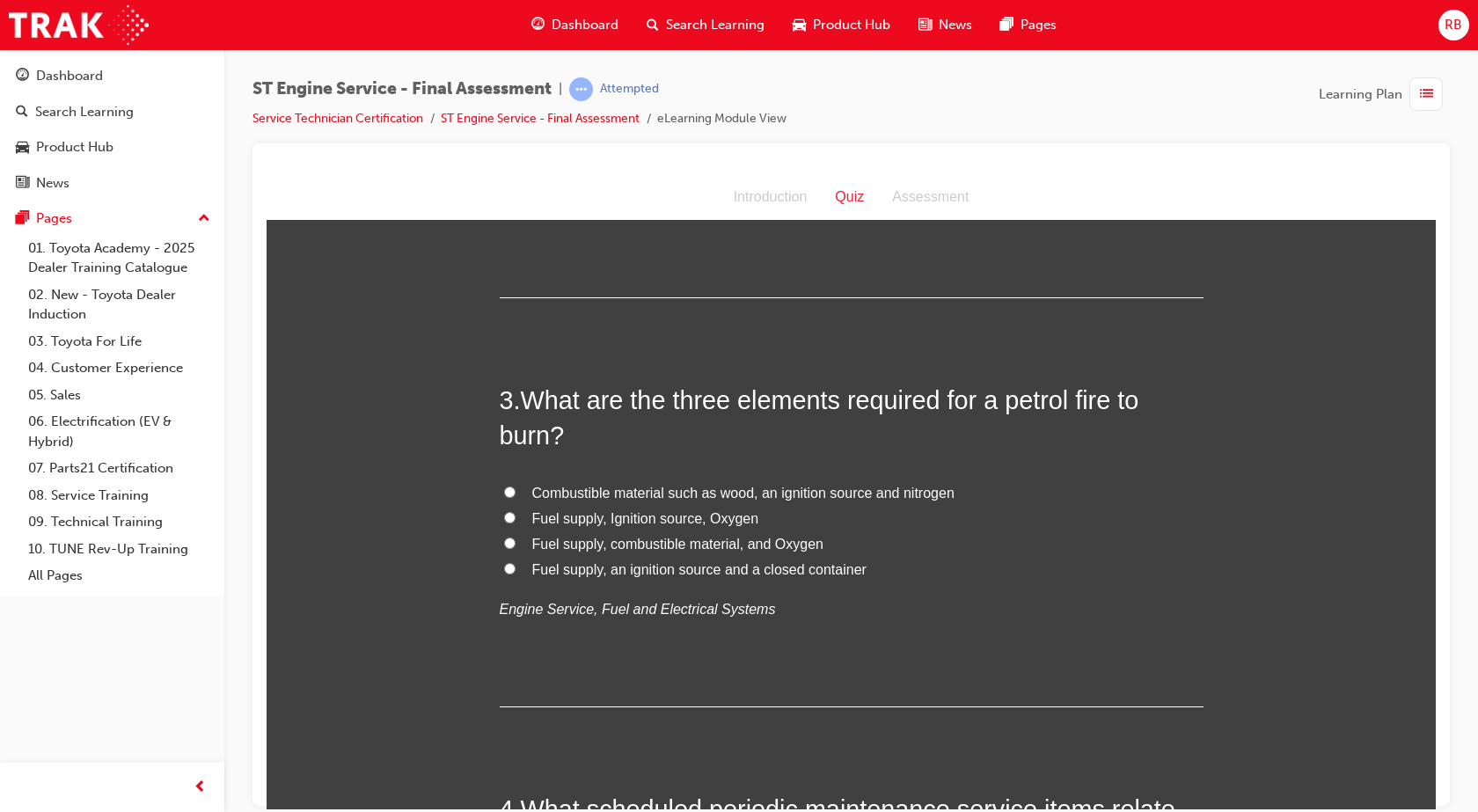
click at [504, 541] on input "Fuel supply, combustible material, and Oxygen" at bounding box center [509, 542] width 11 height 11
radio input "true"
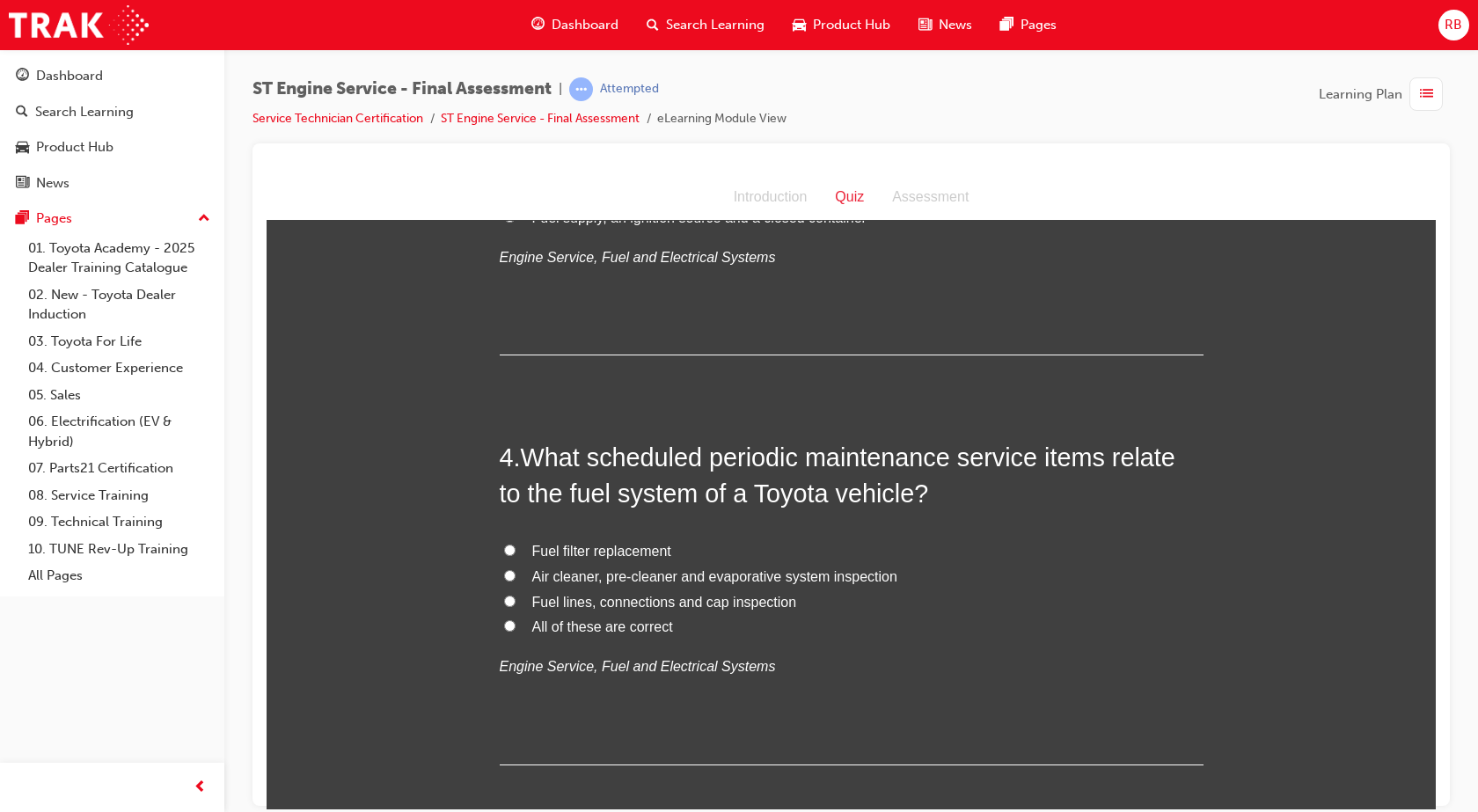
scroll to position [1144, 0]
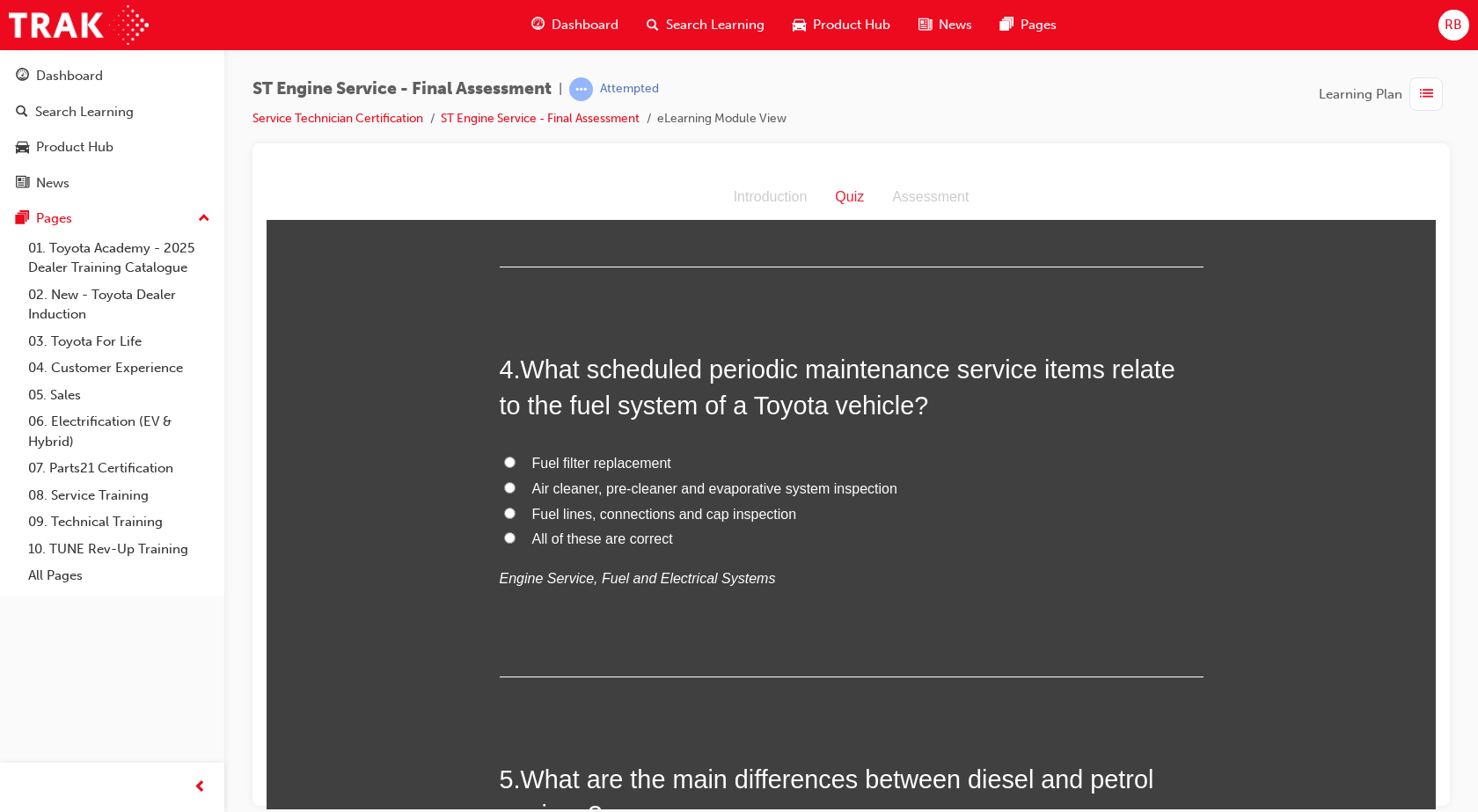
click at [504, 535] on input "All of these are correct" at bounding box center [509, 536] width 11 height 11
radio input "true"
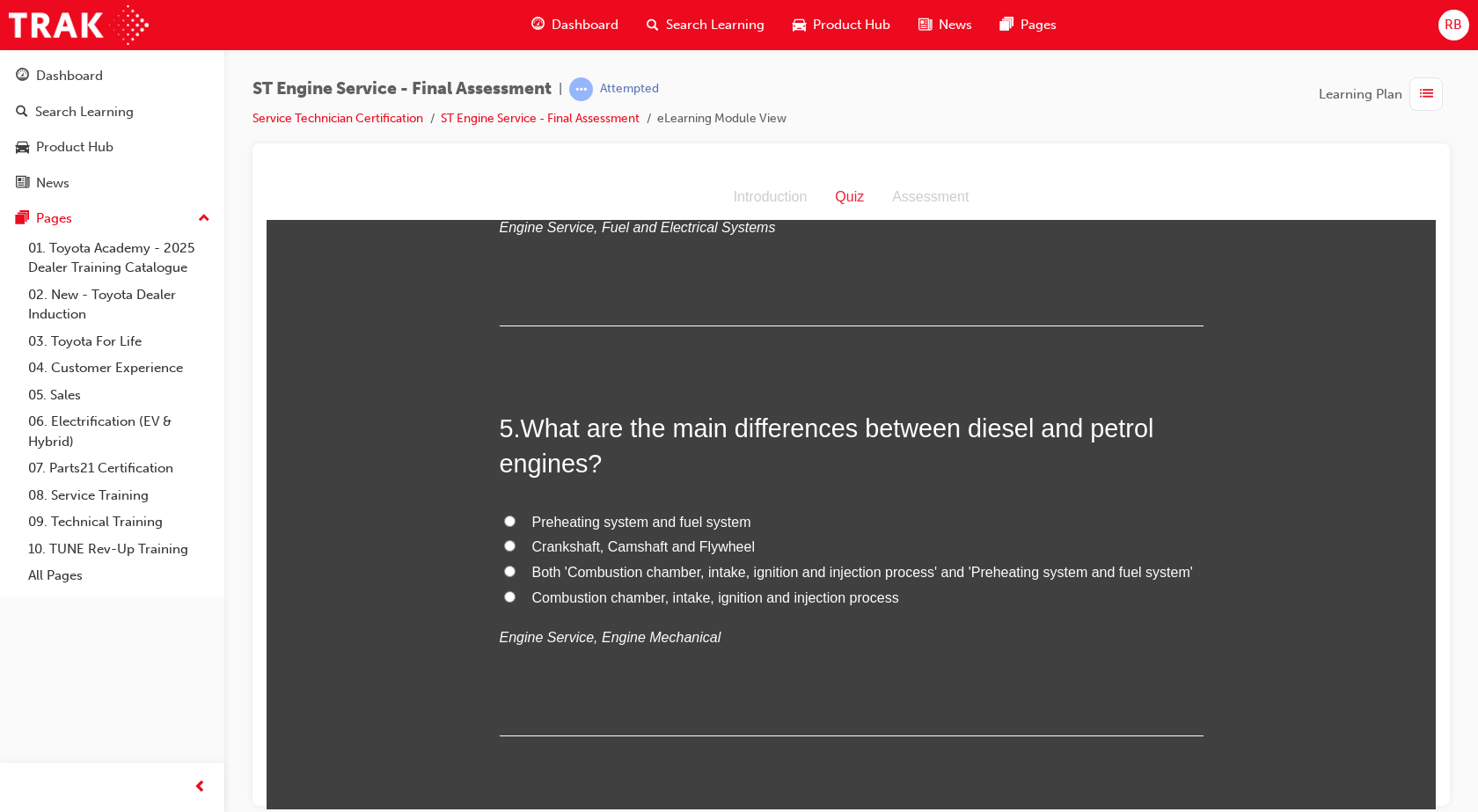
scroll to position [1495, 0]
click at [504, 567] on input "Both 'Combustion chamber, intake, ignition and injection process' and 'Preheati…" at bounding box center [509, 569] width 11 height 11
radio input "true"
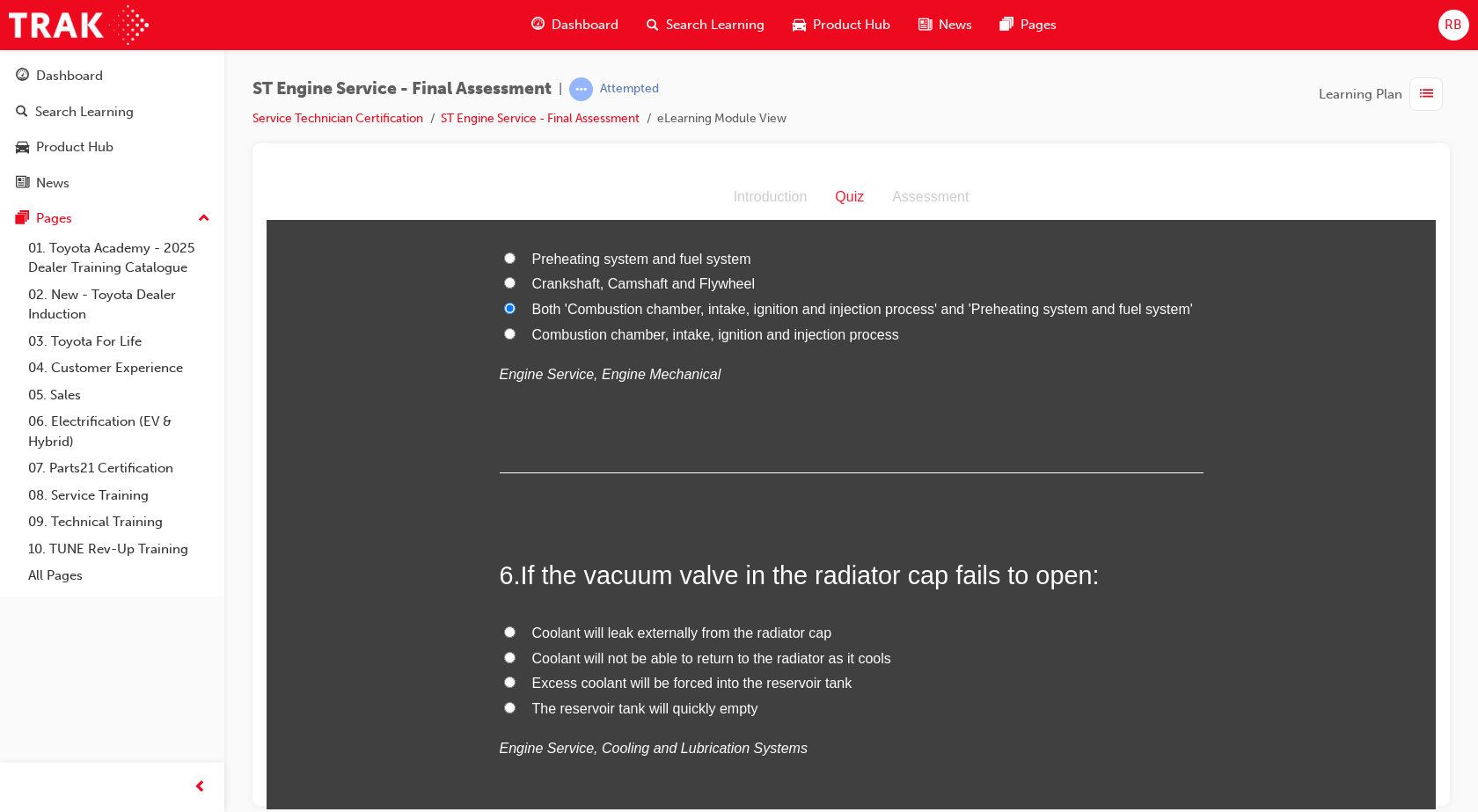
scroll to position [1936, 0]
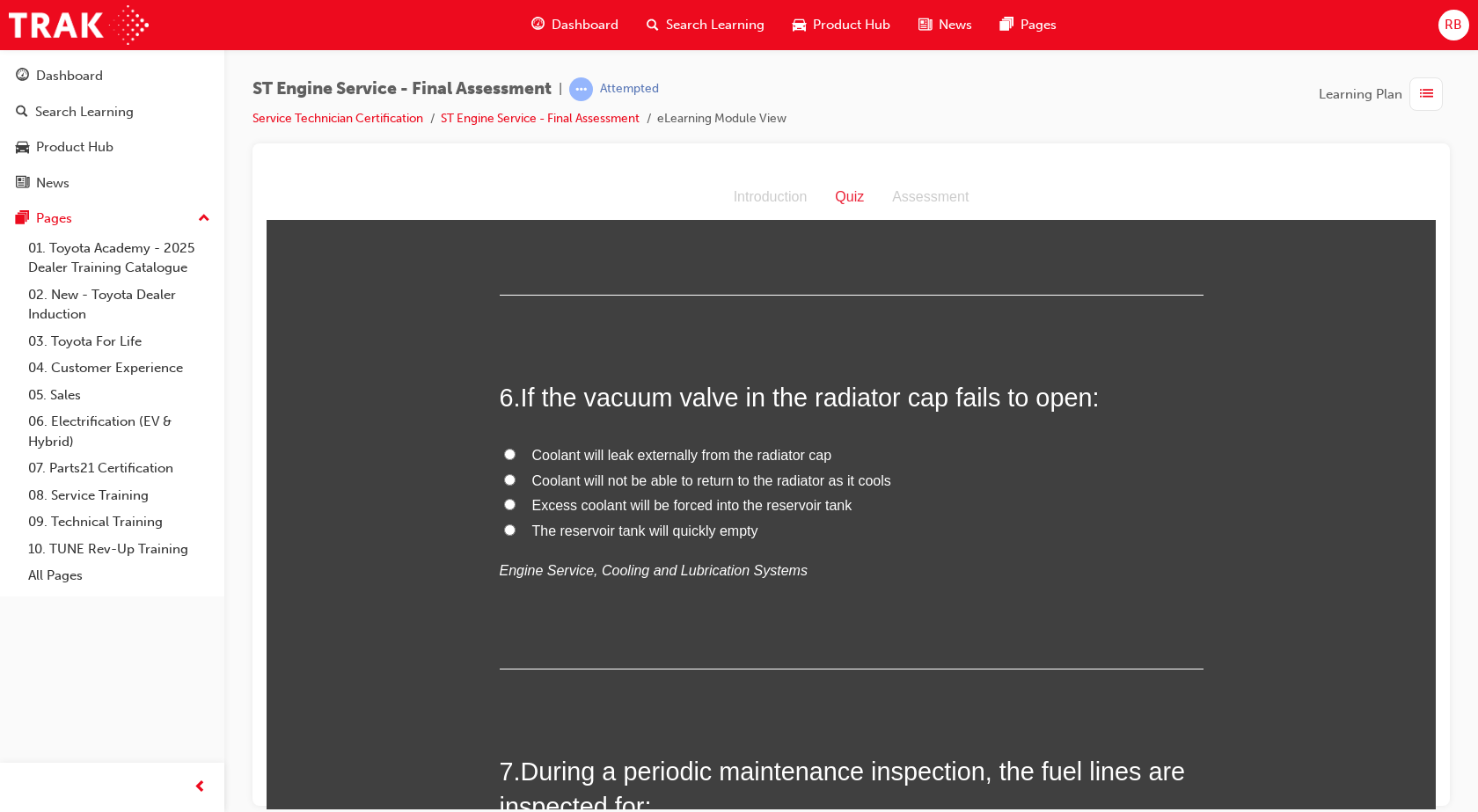
click at [505, 479] on input "Coolant will not be able to return to the radiator as it cools" at bounding box center [509, 478] width 11 height 11
radio input "true"
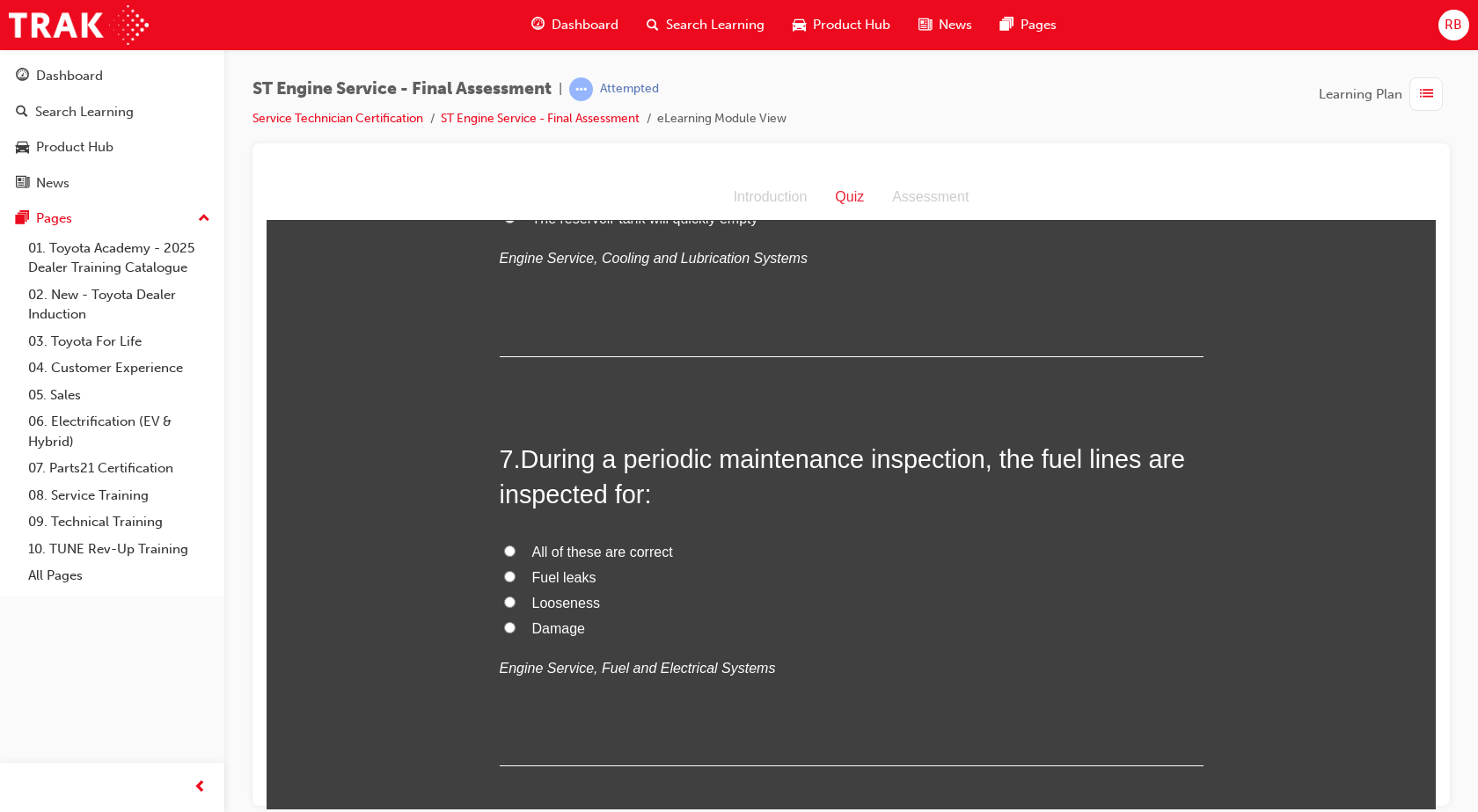
scroll to position [2287, 0]
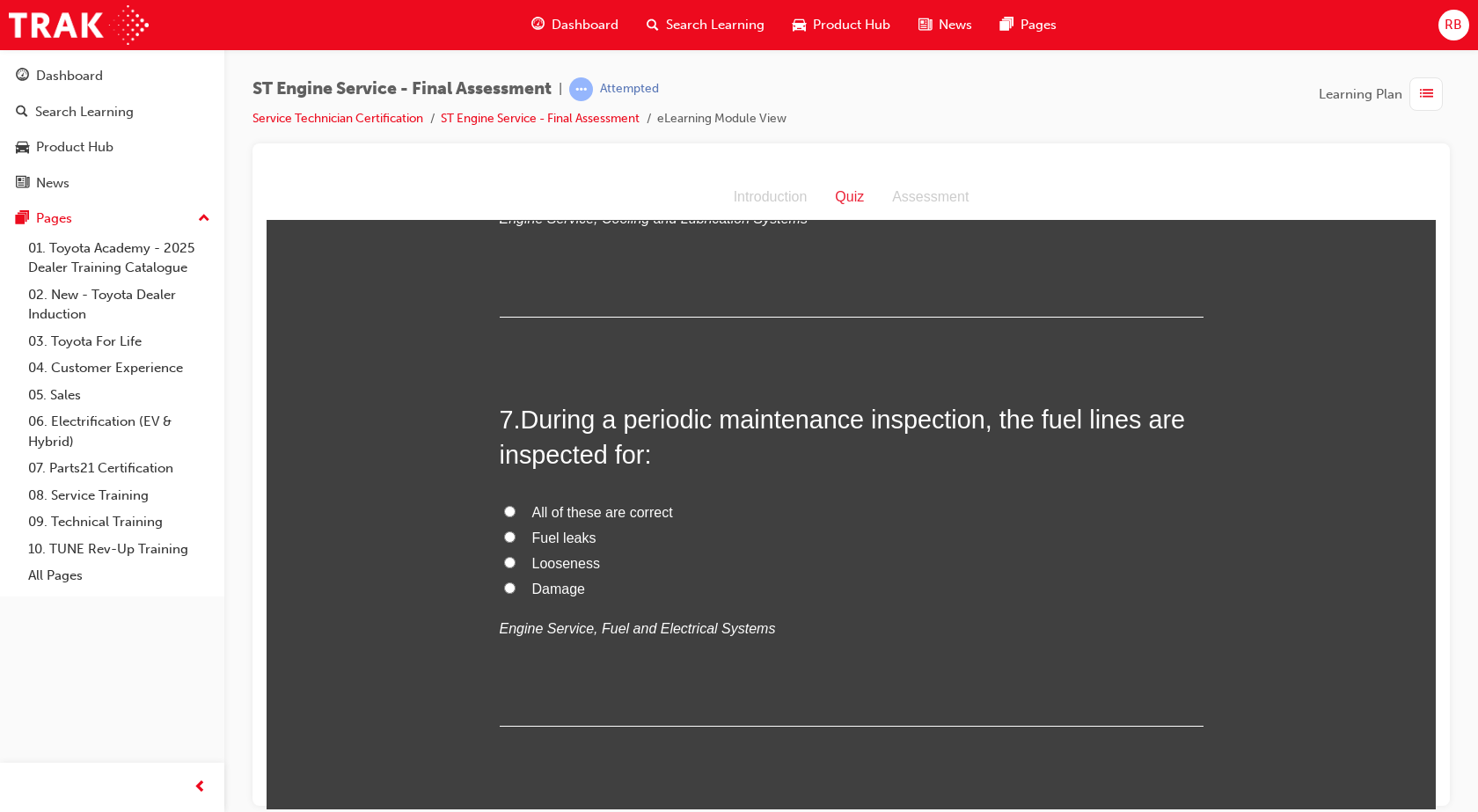
click at [506, 506] on input "All of these are correct" at bounding box center [509, 510] width 11 height 11
radio input "true"
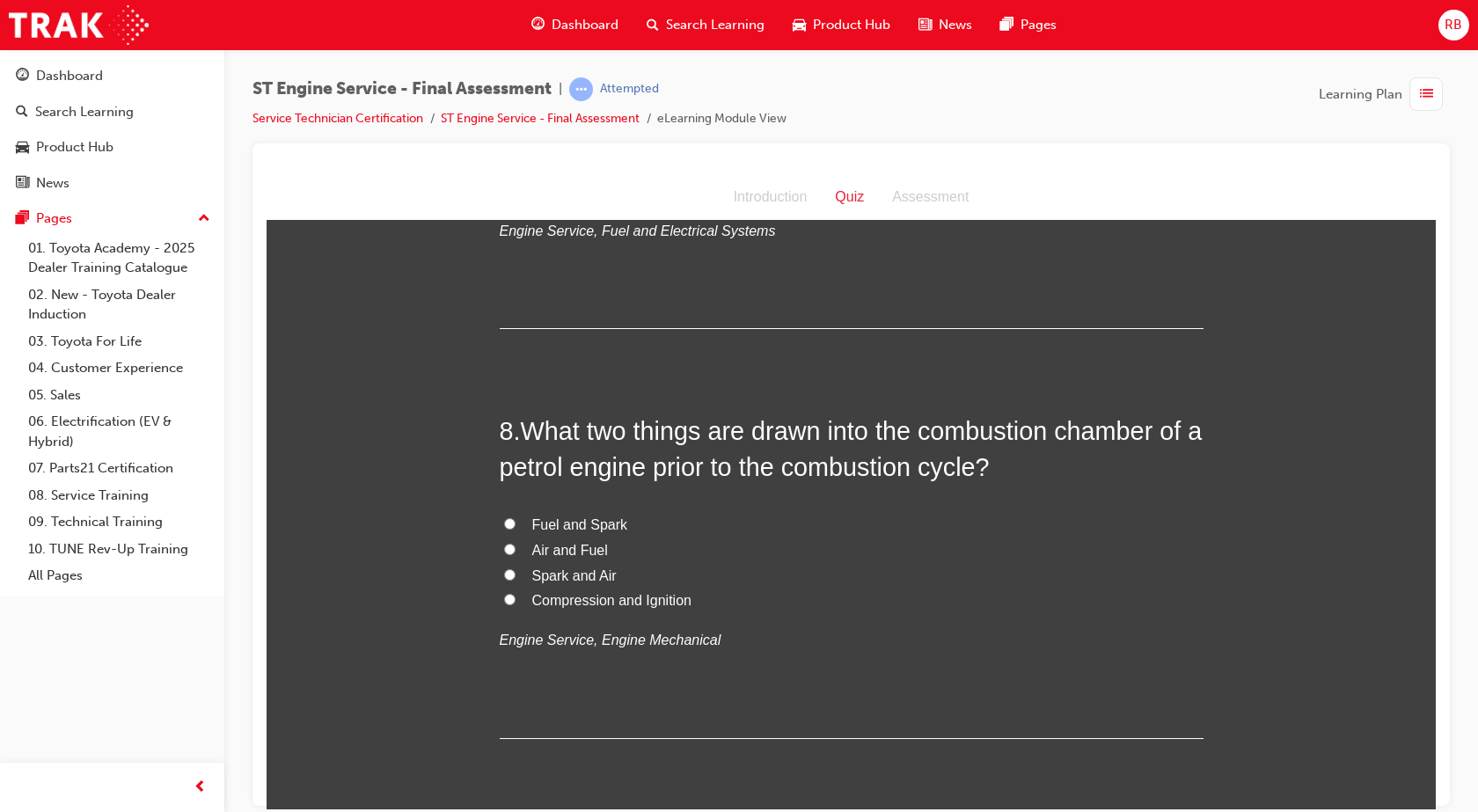
scroll to position [2728, 0]
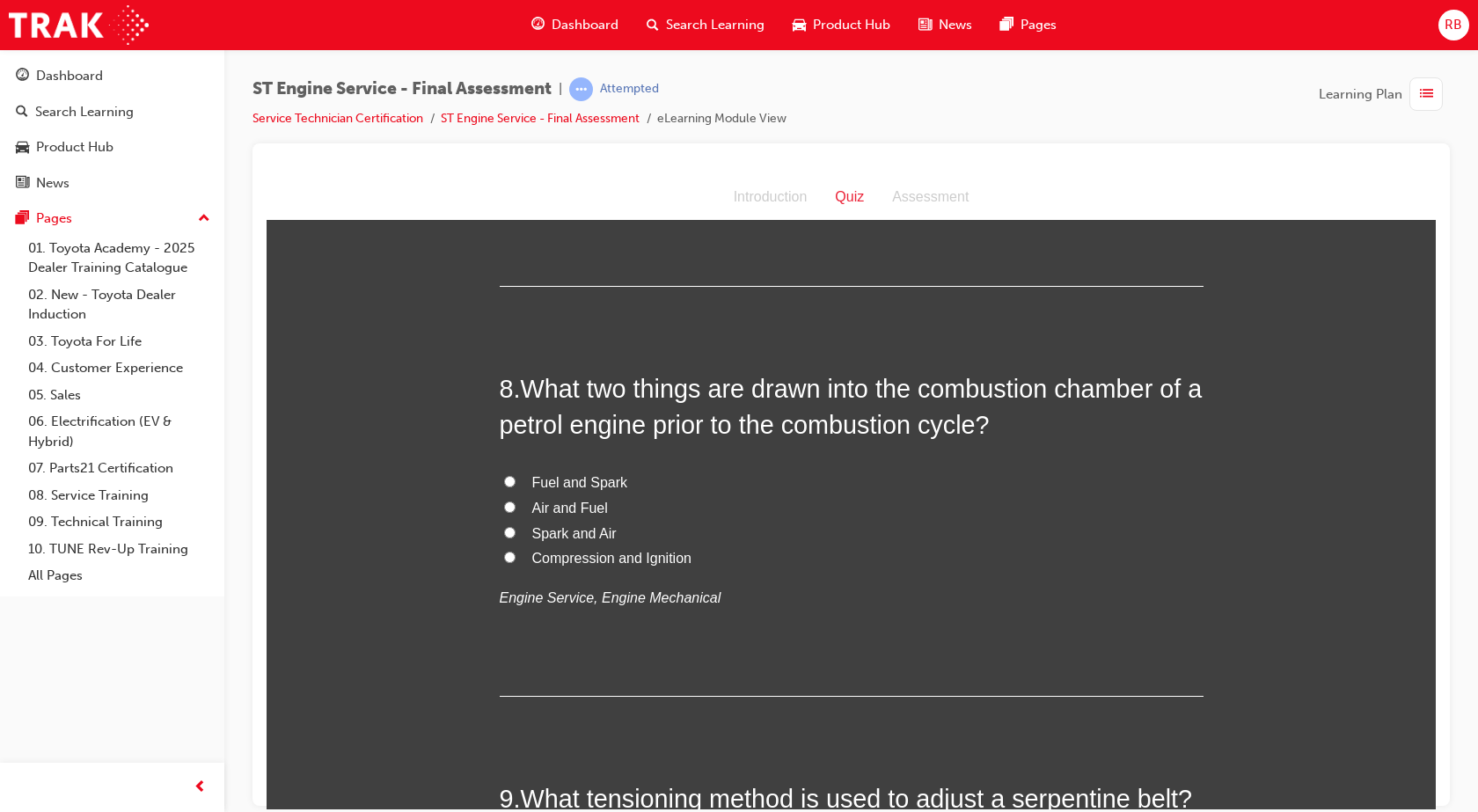
click at [499, 498] on label "Air and Fuel" at bounding box center [851, 507] width 704 height 26
click at [504, 500] on input "Air and Fuel" at bounding box center [509, 506] width 11 height 11
radio input "true"
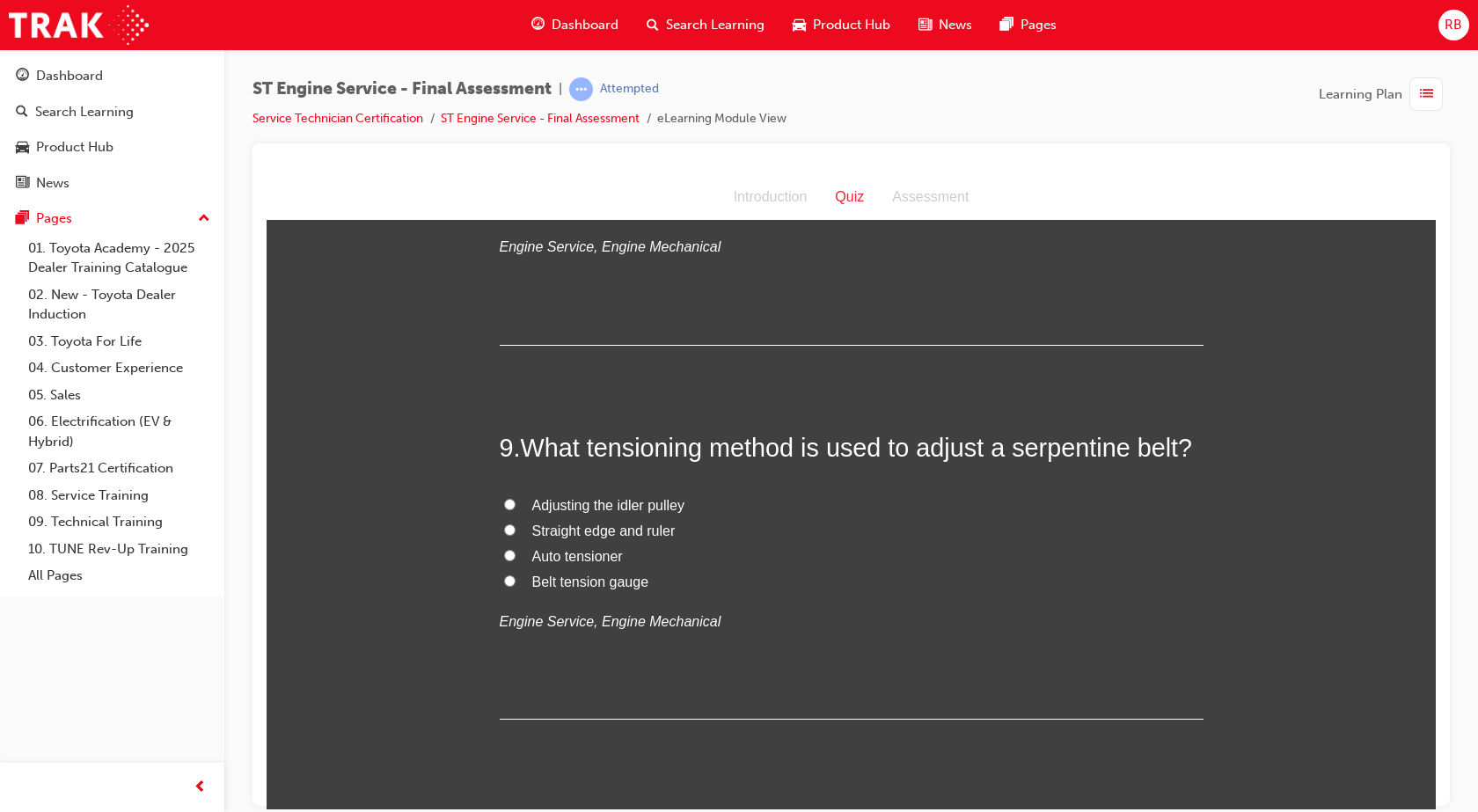
scroll to position [3079, 0]
click at [501, 559] on label "Auto tensioner" at bounding box center [851, 555] width 704 height 26
click at [504, 559] on input "Auto tensioner" at bounding box center [509, 553] width 11 height 11
radio input "true"
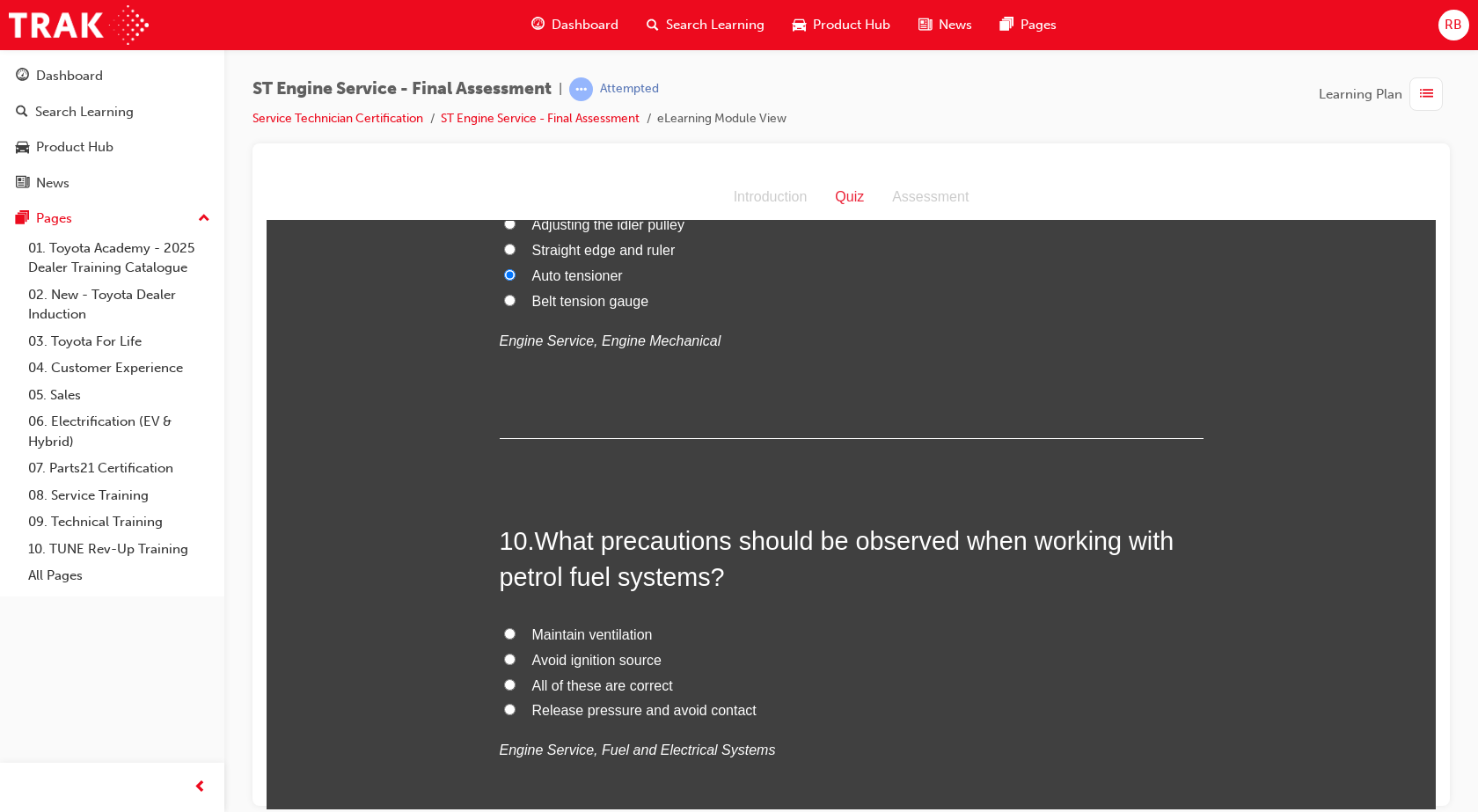
scroll to position [3431, 0]
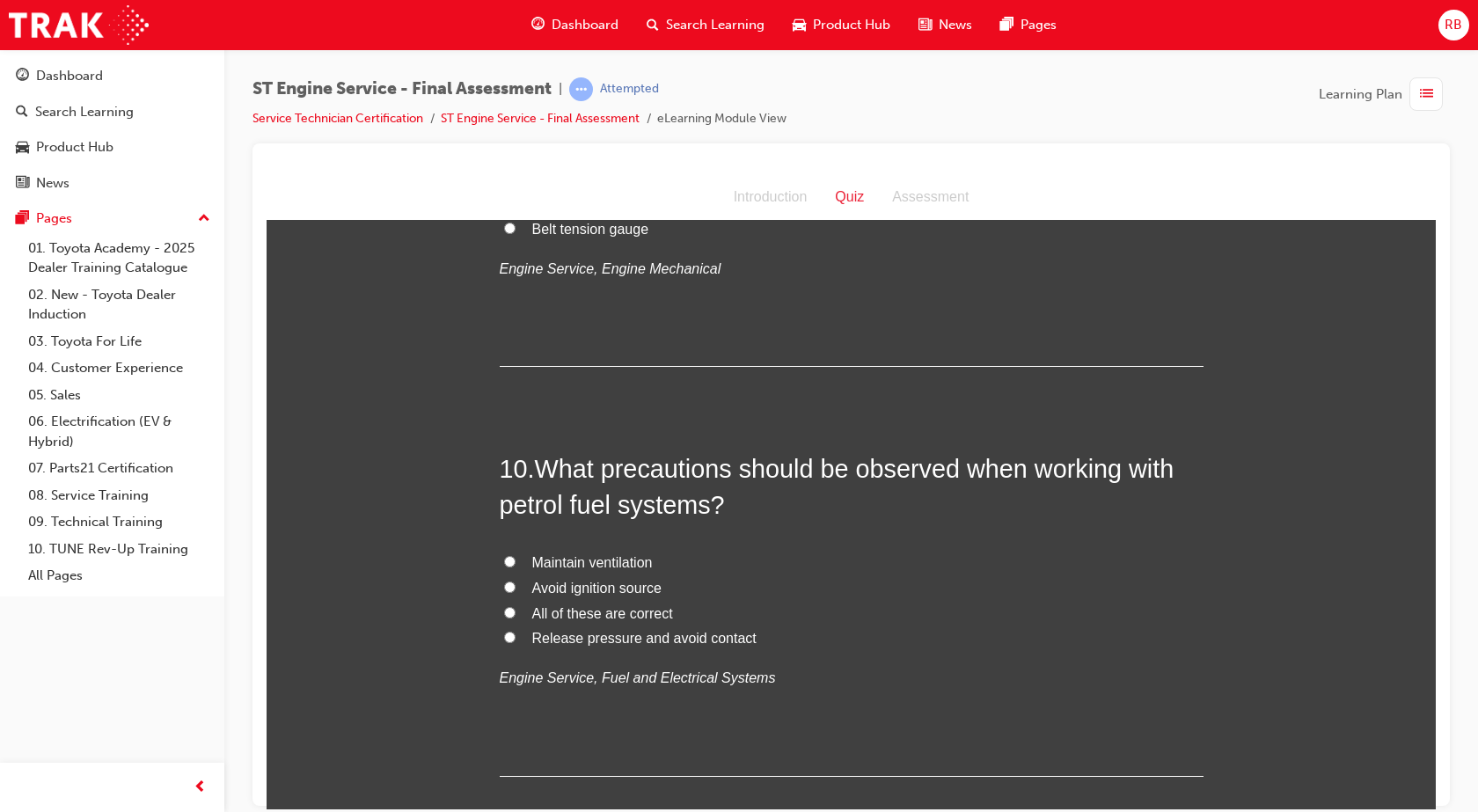
click at [504, 606] on input "All of these are correct" at bounding box center [509, 611] width 11 height 11
radio input "true"
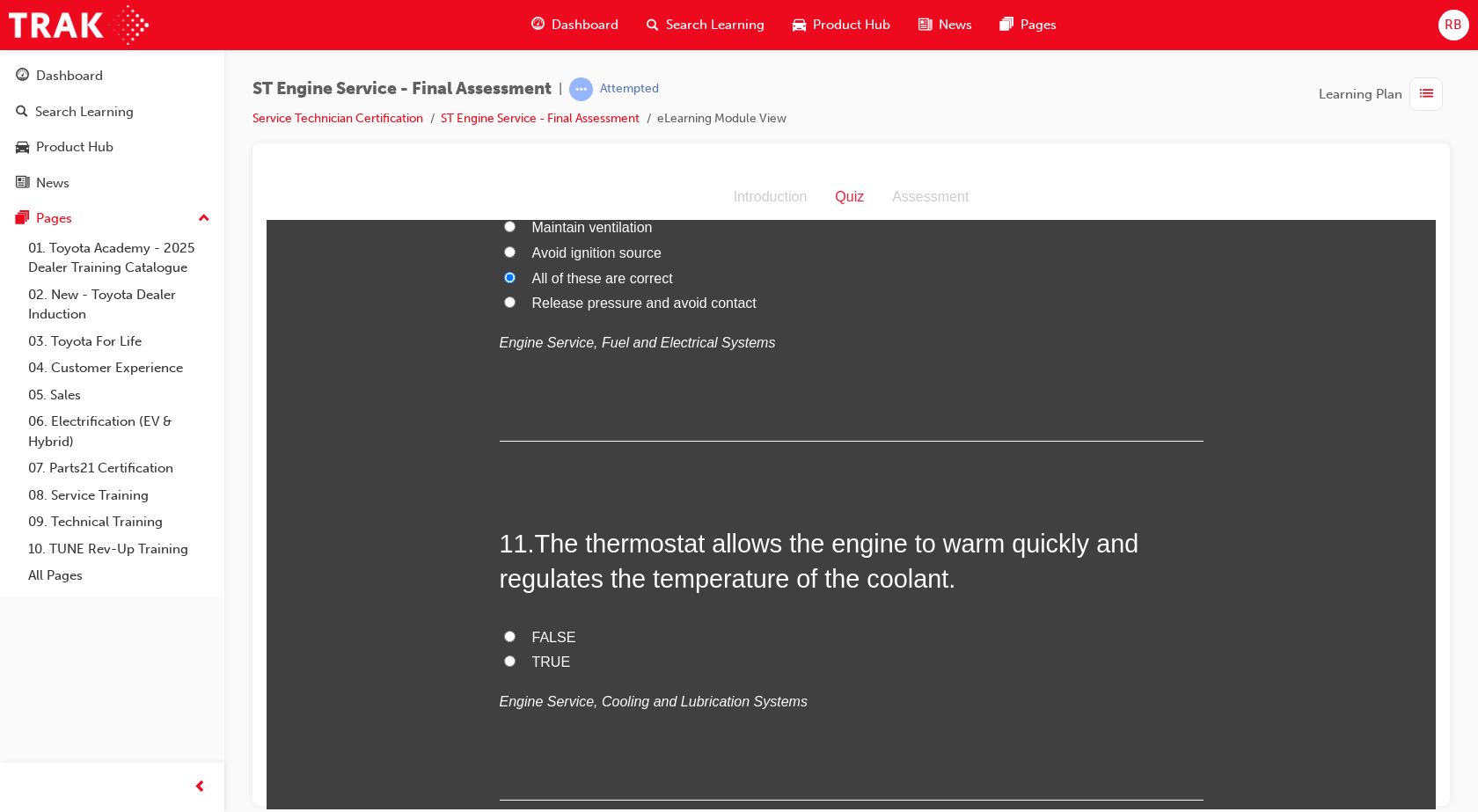
scroll to position [3783, 0]
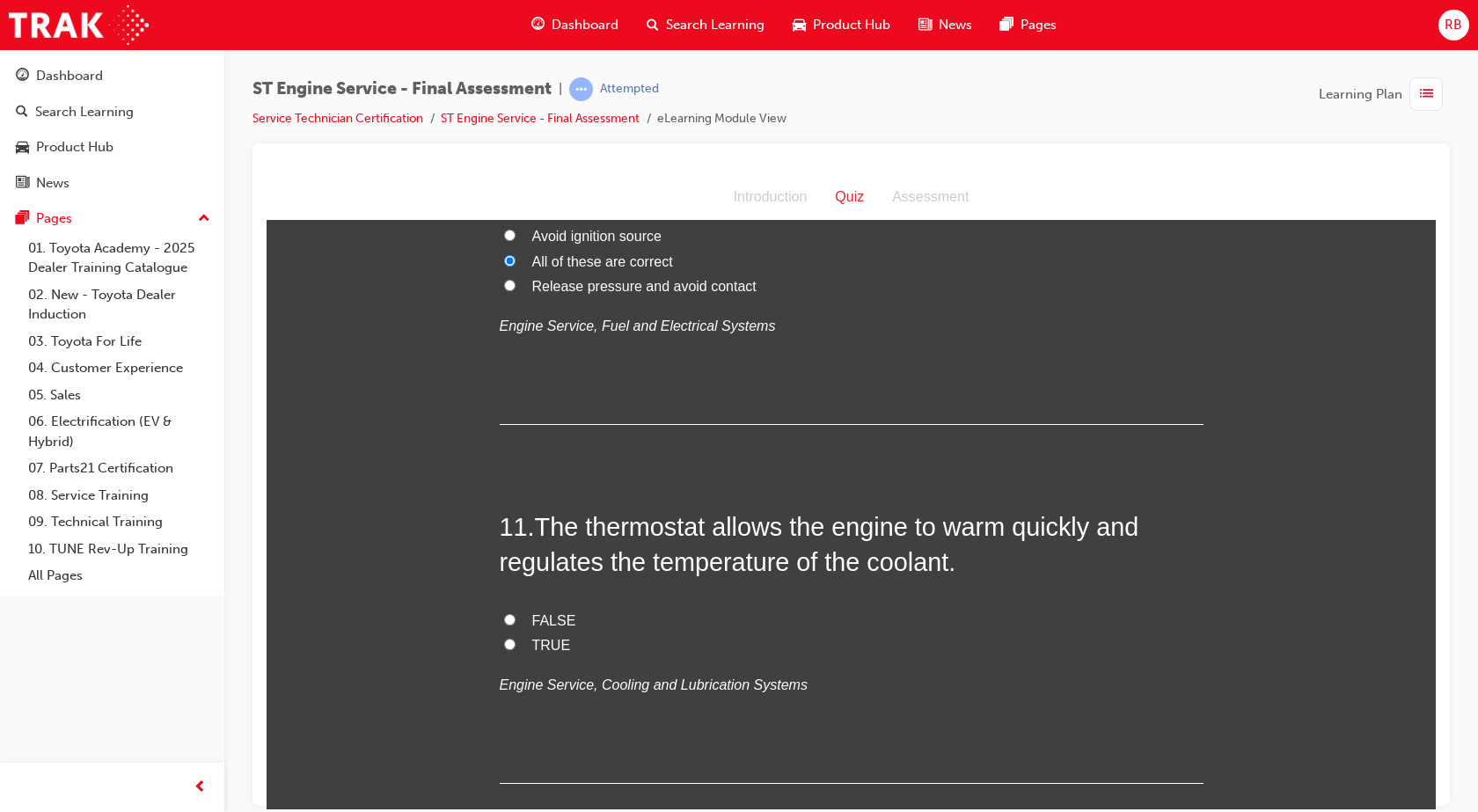
click at [504, 641] on input "TRUE" at bounding box center [509, 643] width 11 height 11
radio input "true"
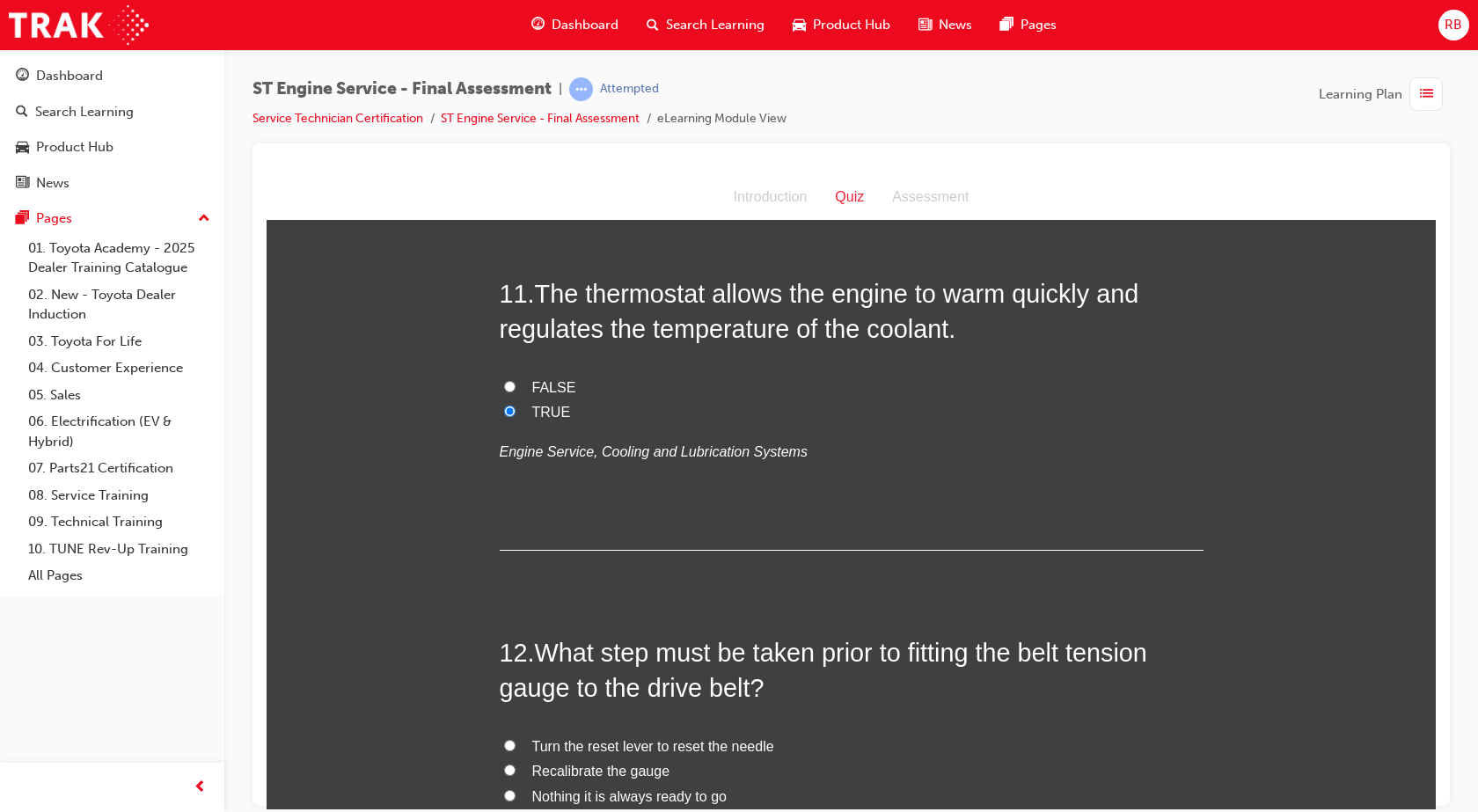
scroll to position [4135, 0]
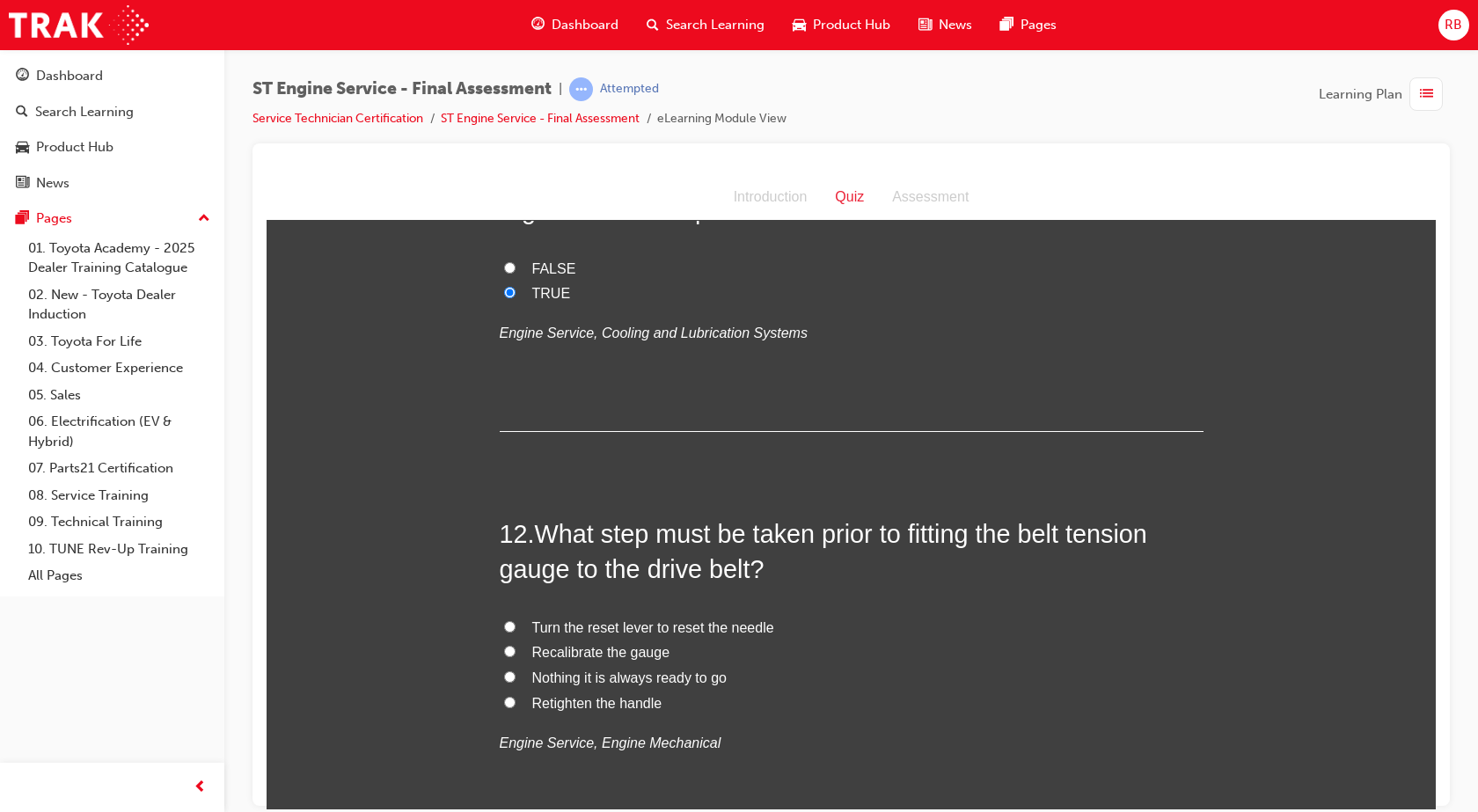
click at [504, 646] on input "Recalibrate the gauge" at bounding box center [509, 650] width 11 height 11
radio input "true"
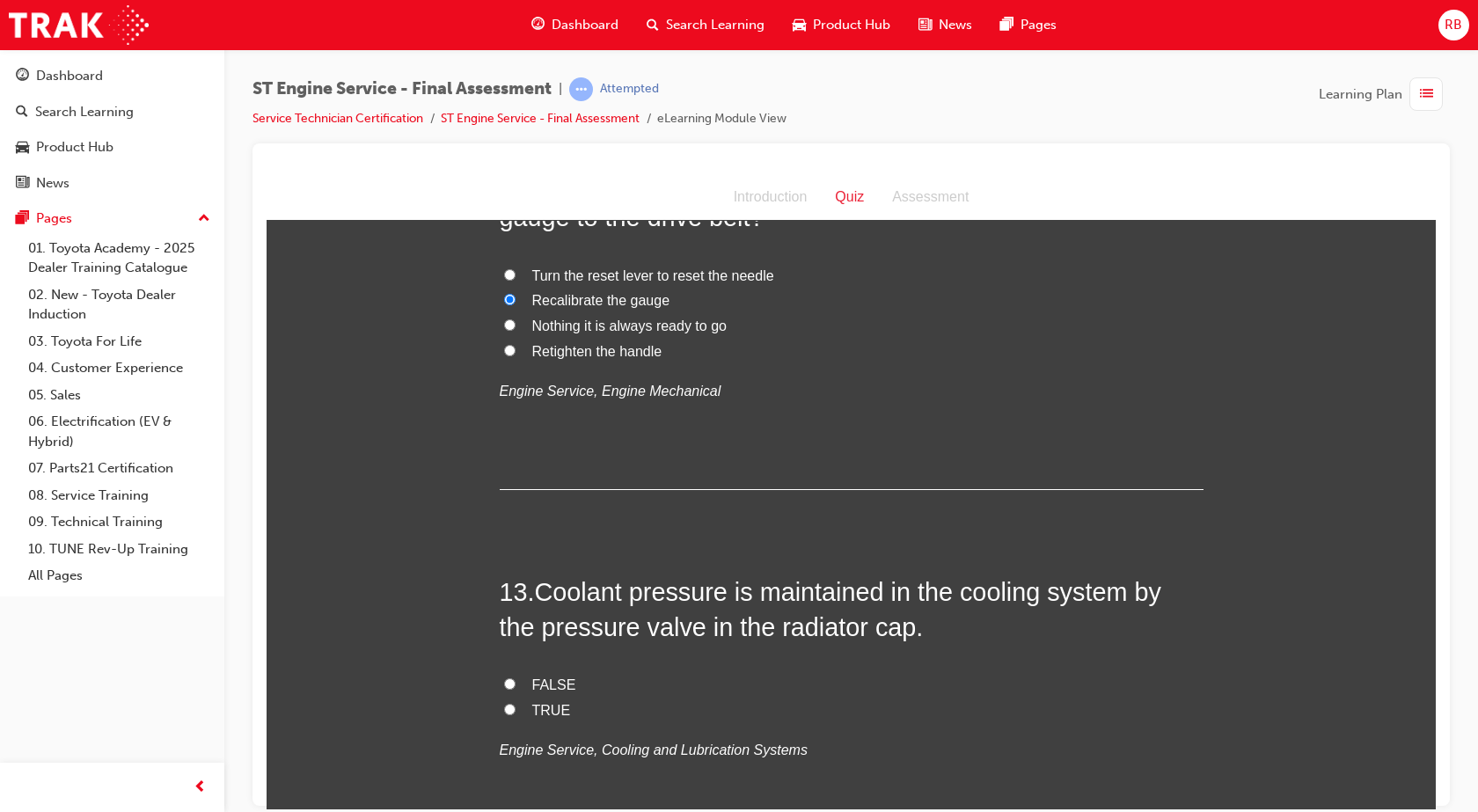
scroll to position [4574, 0]
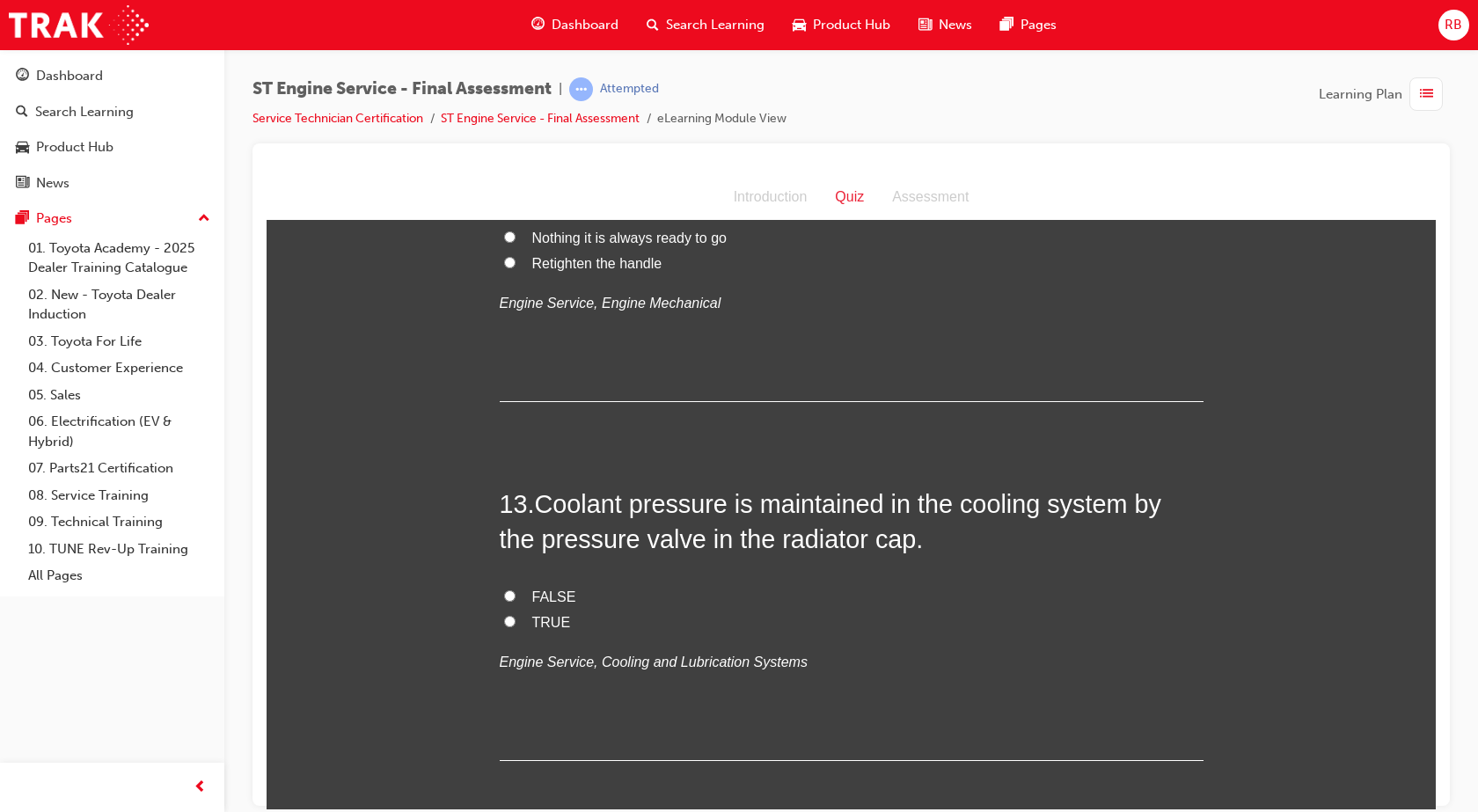
click at [506, 621] on input "TRUE" at bounding box center [509, 620] width 11 height 11
radio input "true"
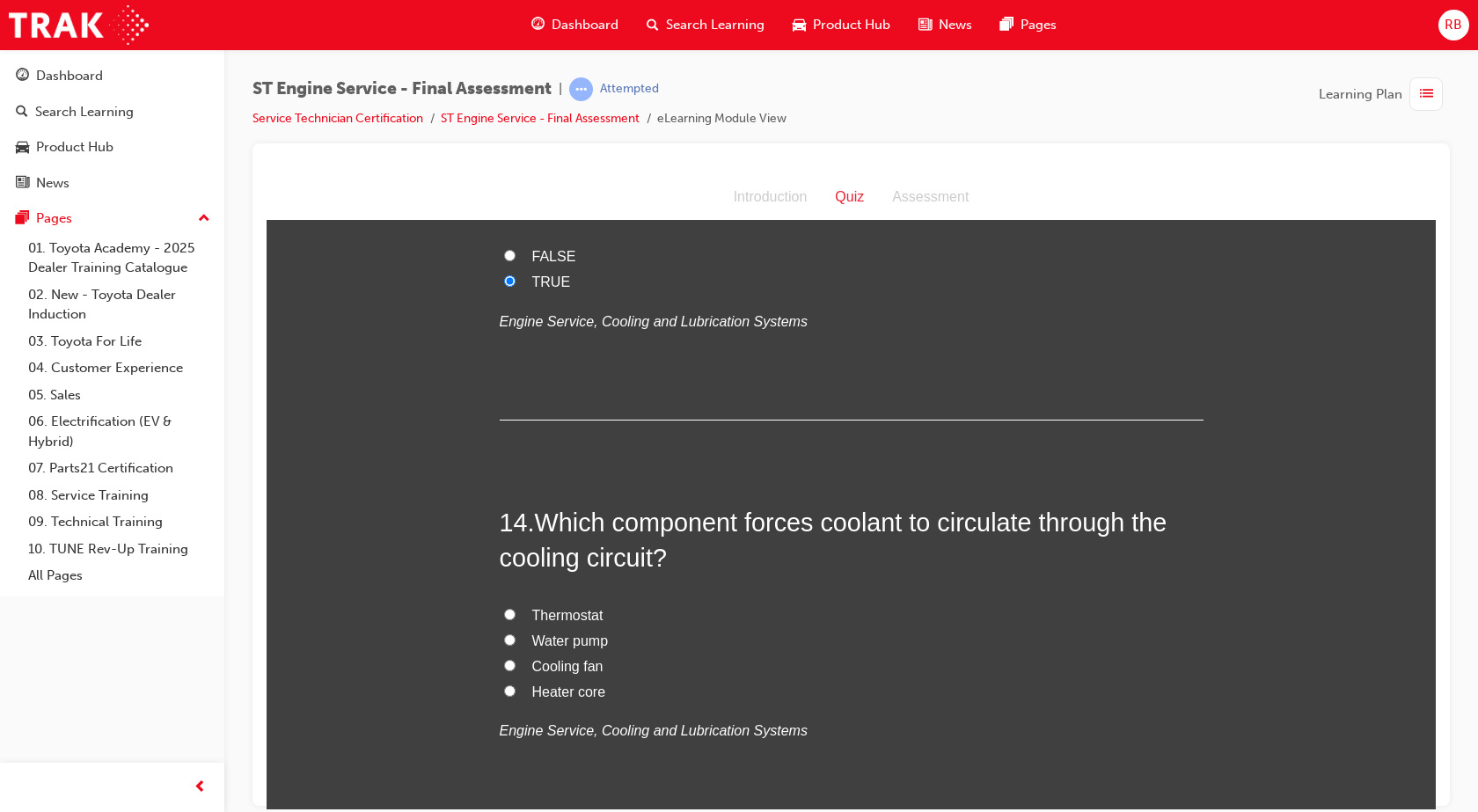
scroll to position [4927, 0]
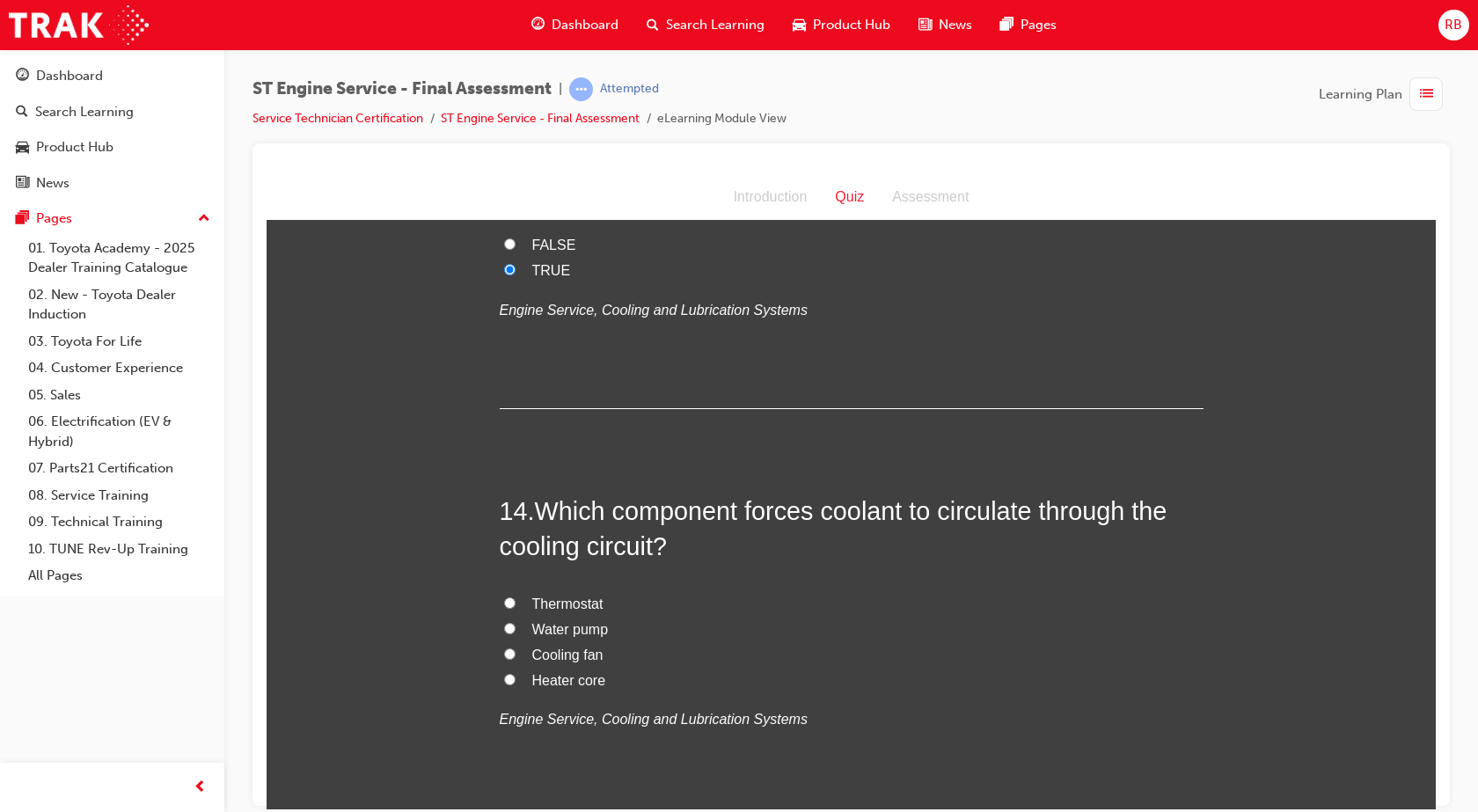
click at [505, 625] on input "Water pump" at bounding box center [509, 627] width 11 height 11
radio input "true"
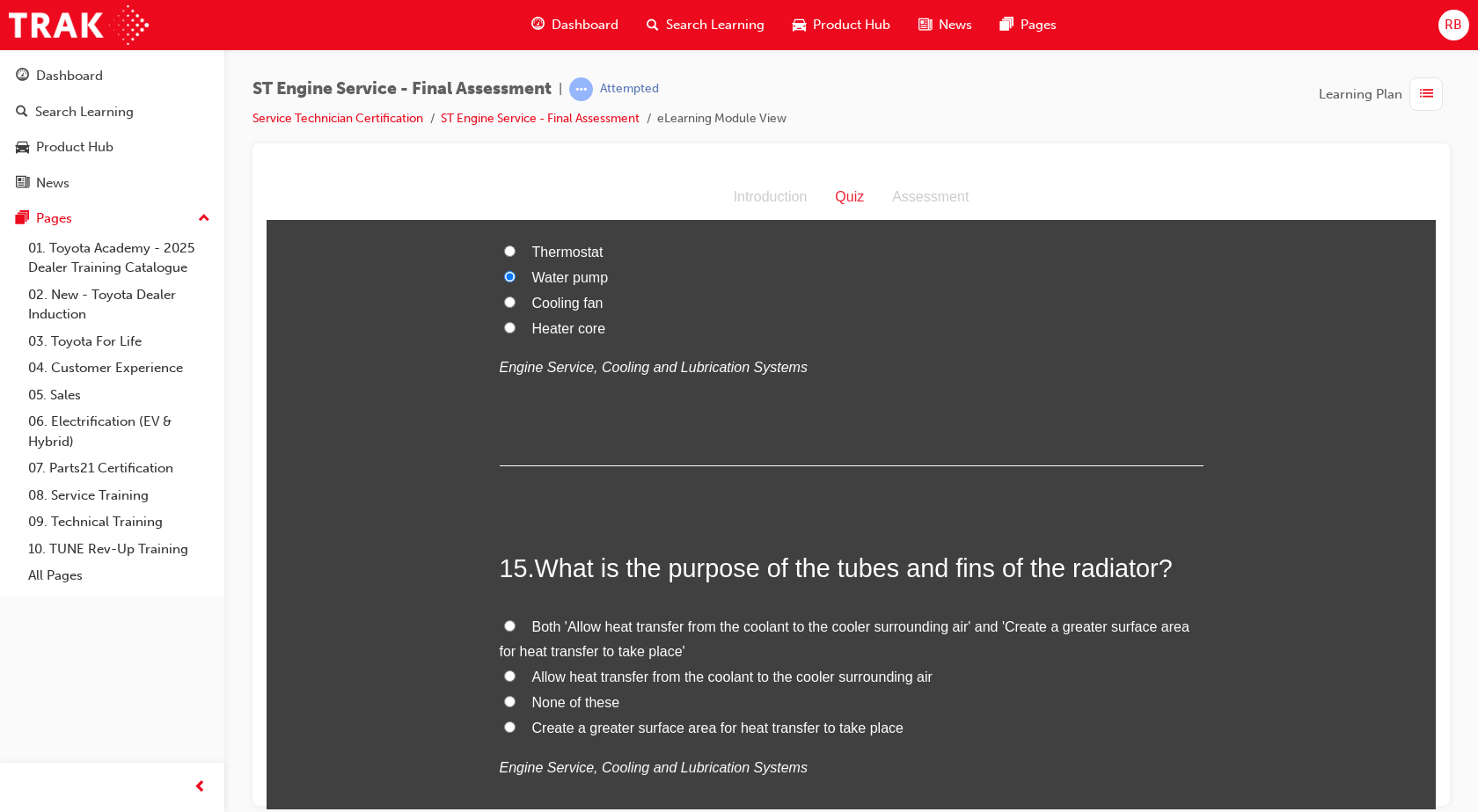
scroll to position [5366, 0]
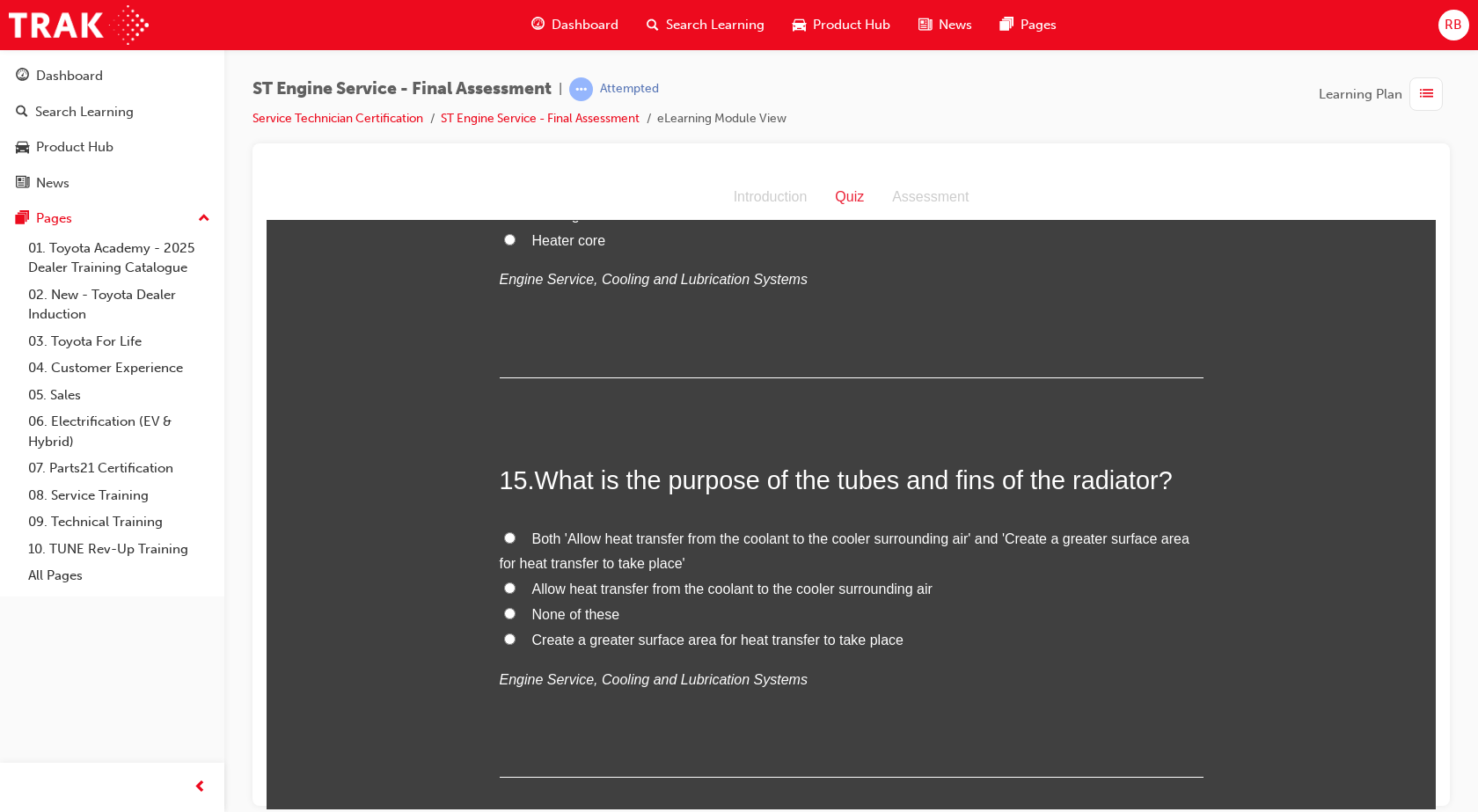
click at [504, 535] on input "Both 'Allow heat transfer from the coolant to the cooler surrounding air' and '…" at bounding box center [509, 536] width 11 height 11
radio input "true"
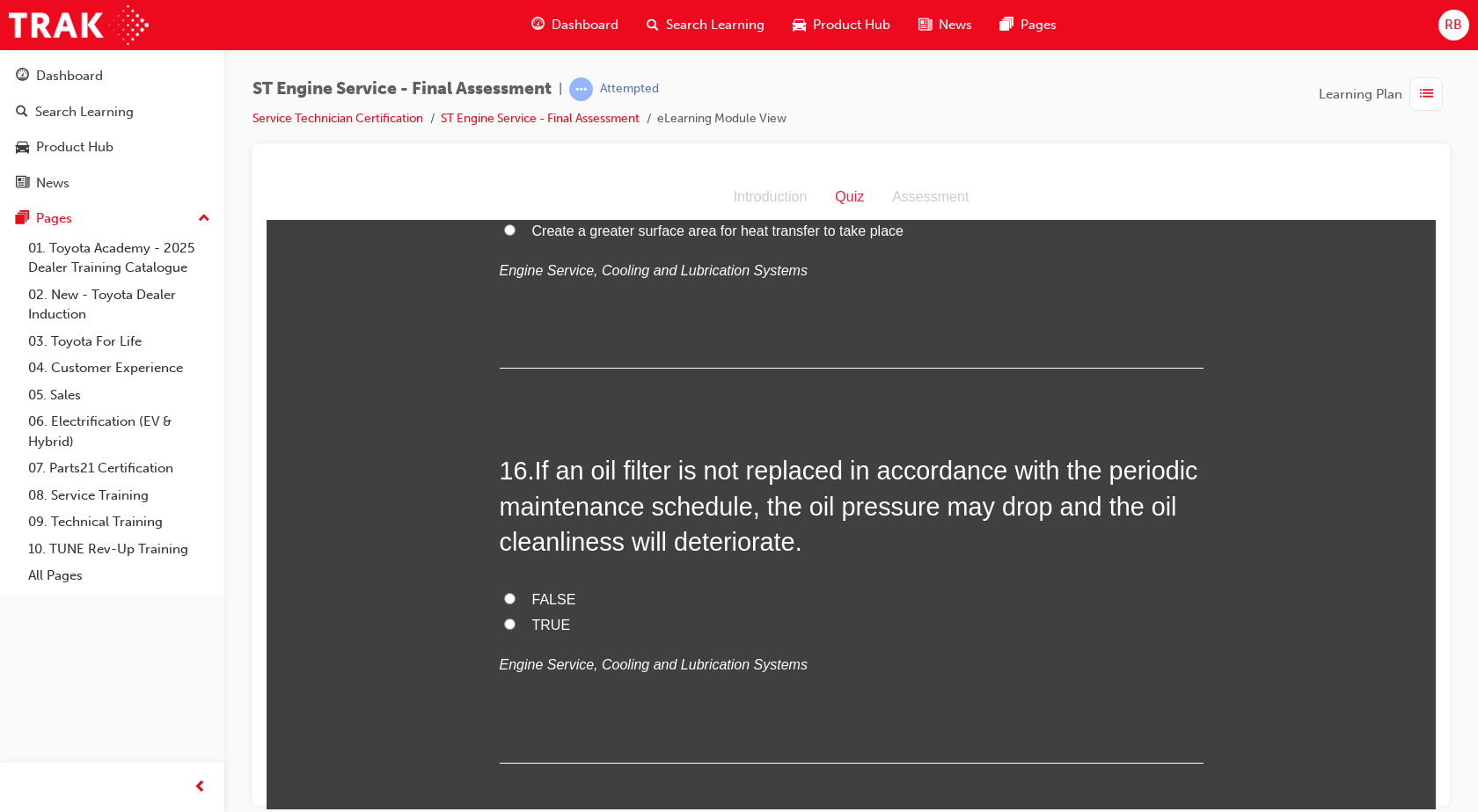
scroll to position [5806, 0]
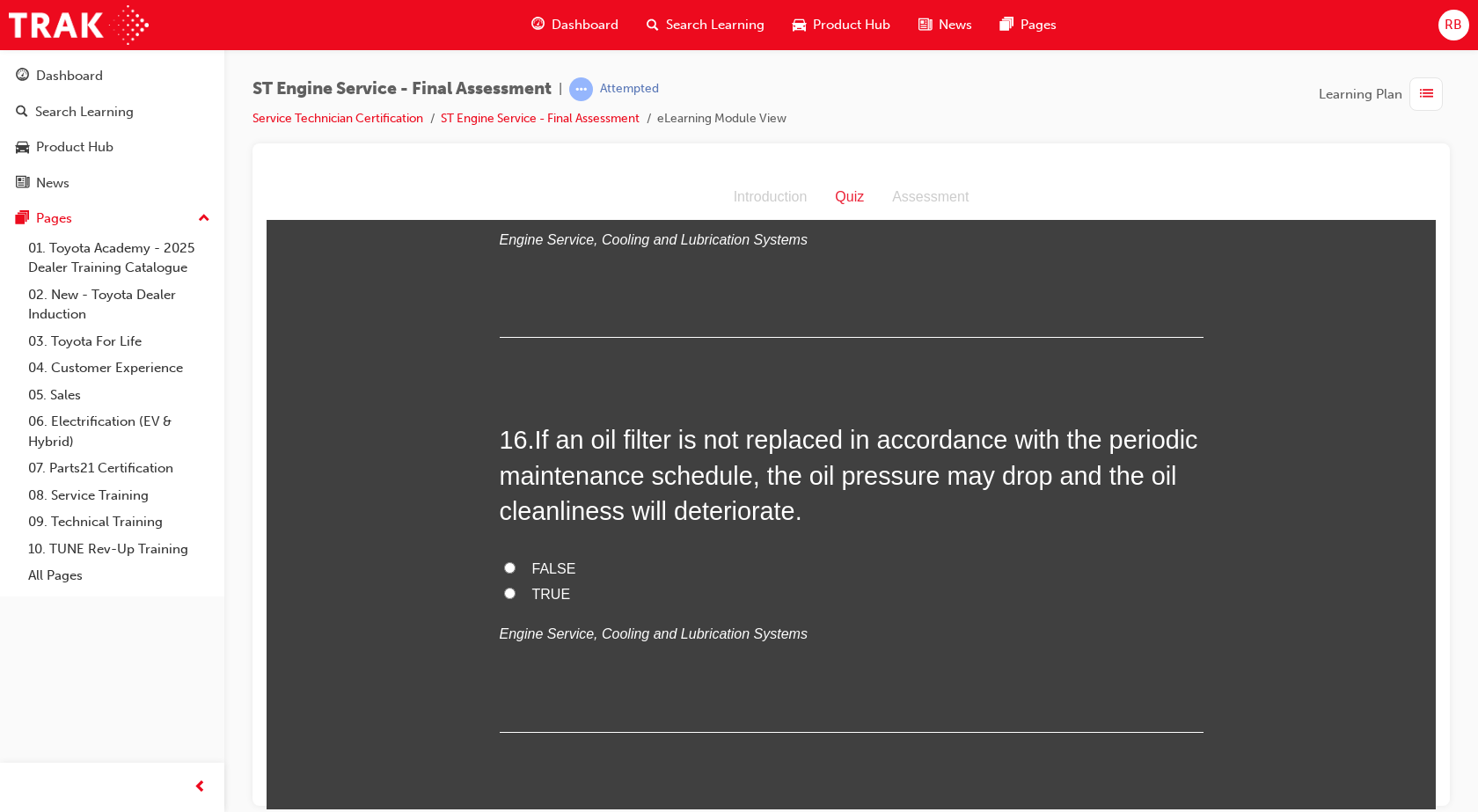
click at [506, 594] on input "TRUE" at bounding box center [509, 592] width 11 height 11
radio input "true"
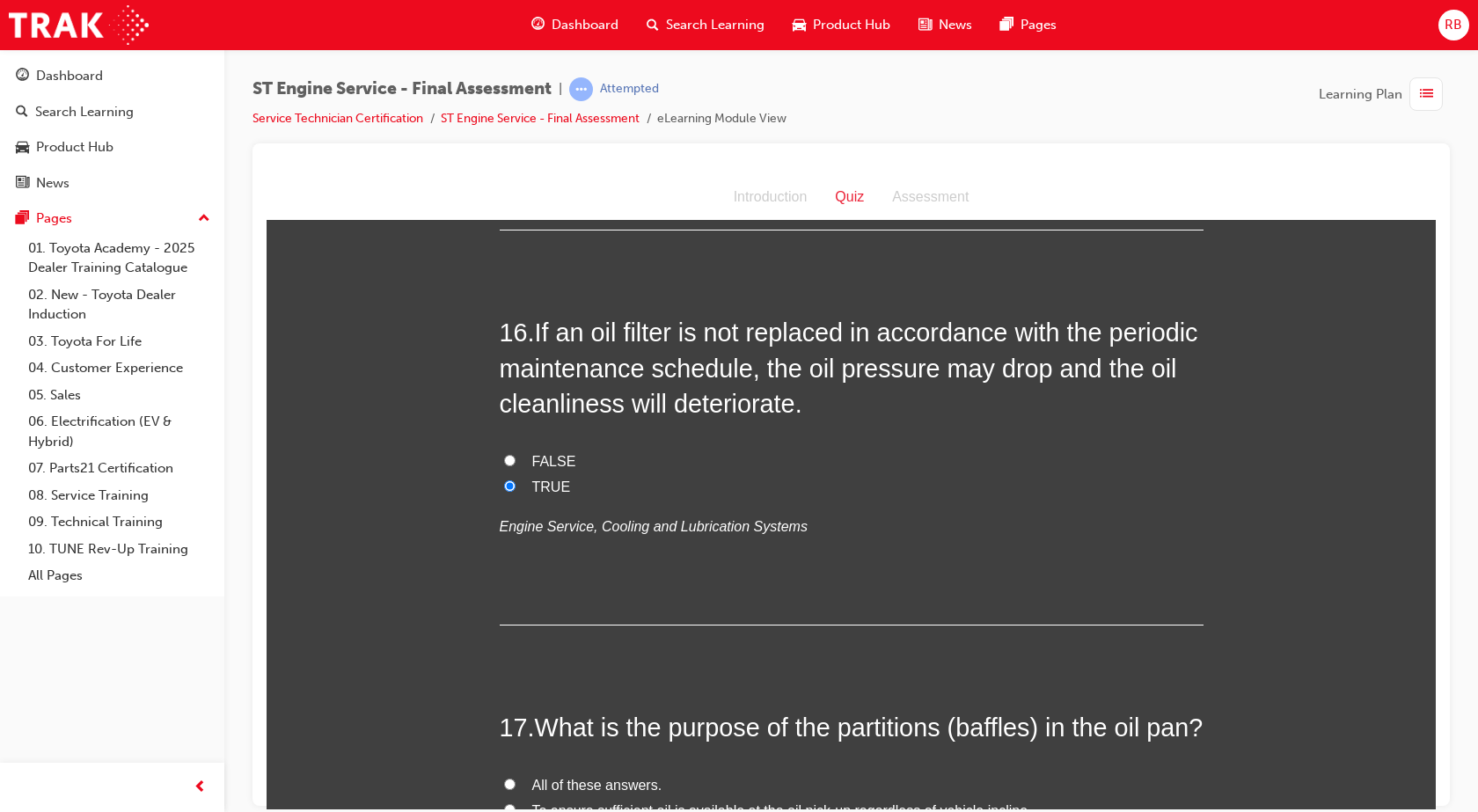
scroll to position [6158, 0]
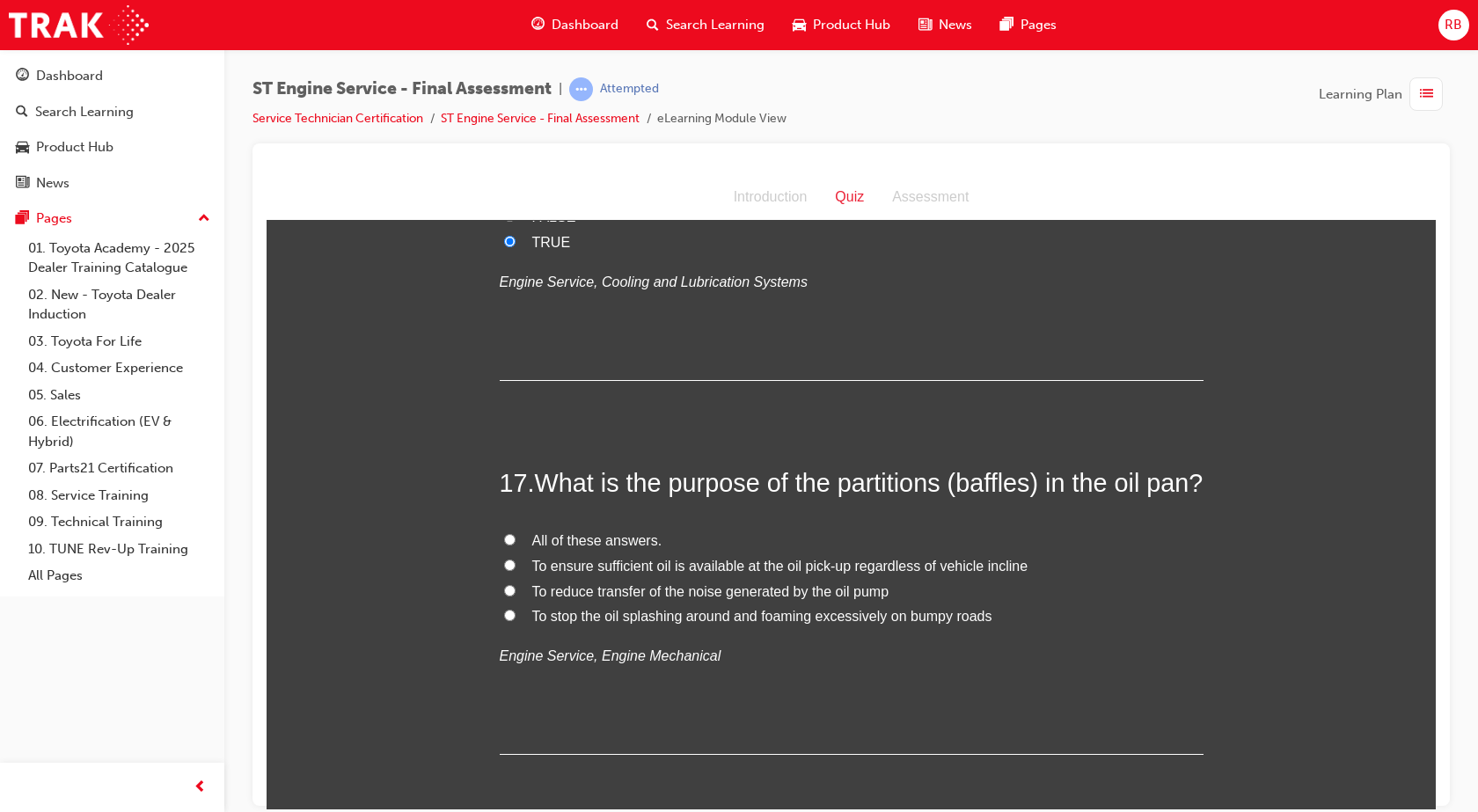
click at [504, 544] on input "All of these answers." at bounding box center [509, 538] width 11 height 11
radio input "true"
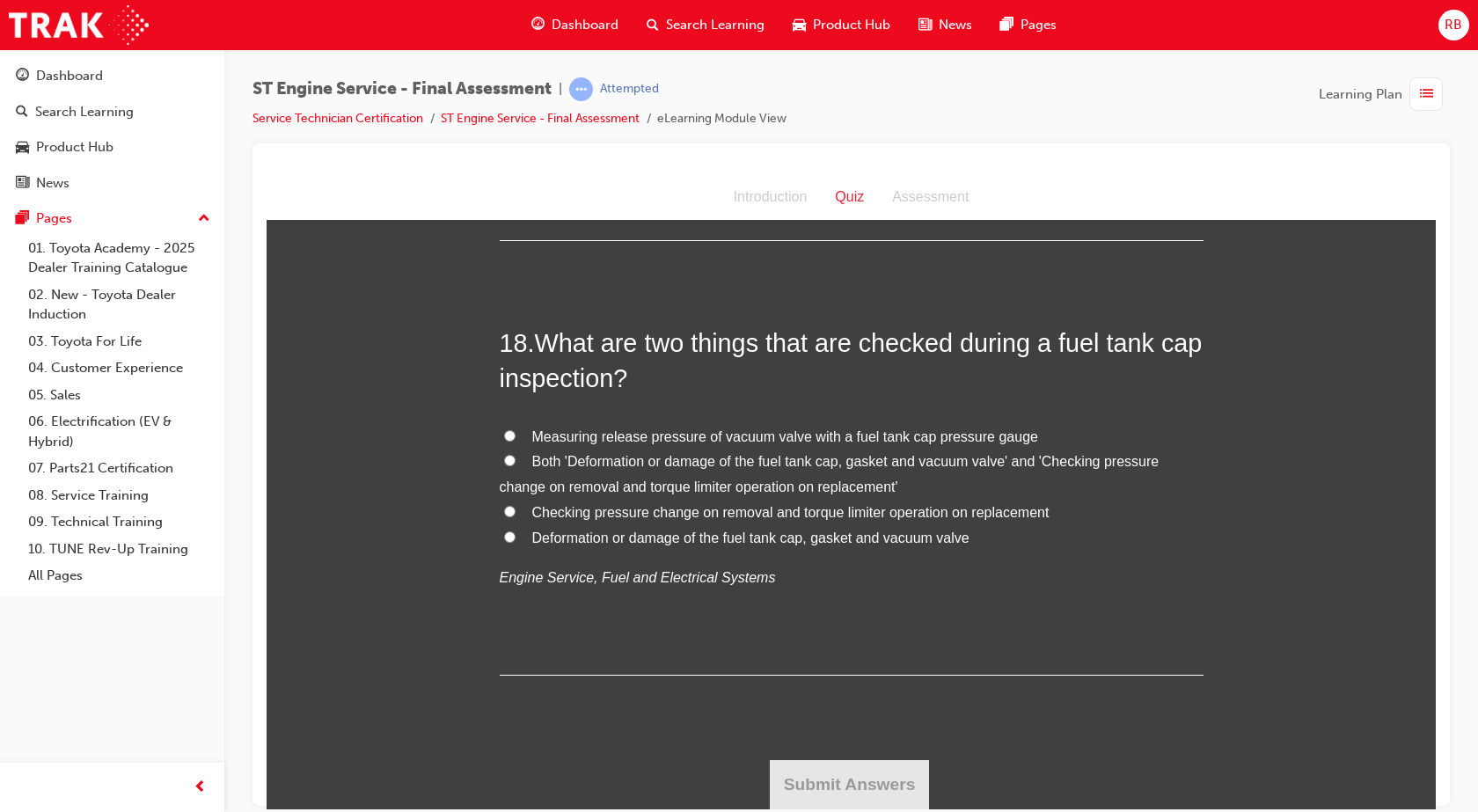
scroll to position [6686, 0]
click at [504, 542] on input "Deformation or damage of the fuel tank cap, gasket and vacuum valve" at bounding box center [509, 535] width 11 height 11
radio input "true"
click at [881, 795] on button "Submit Answers" at bounding box center [850, 784] width 160 height 49
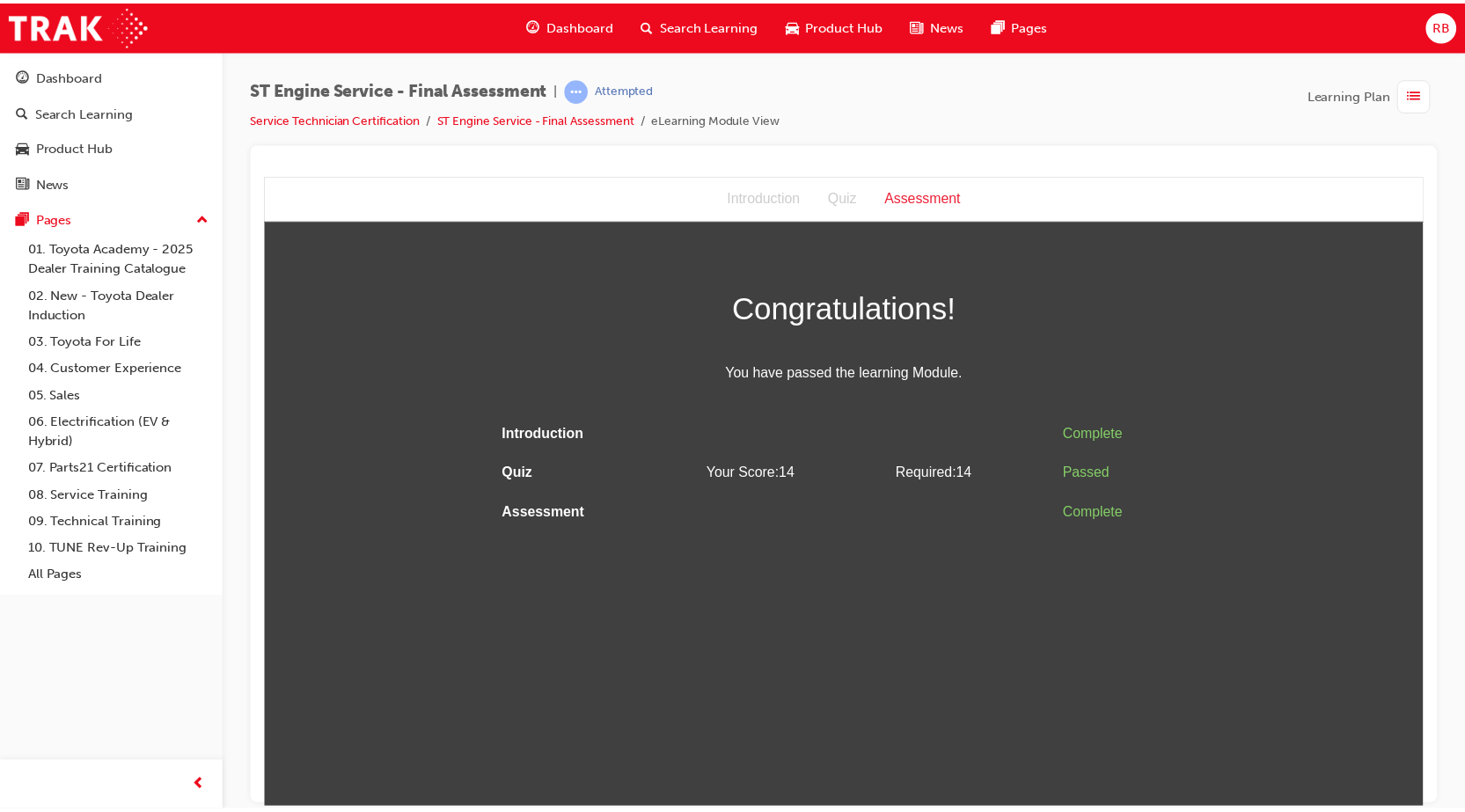
scroll to position [0, 0]
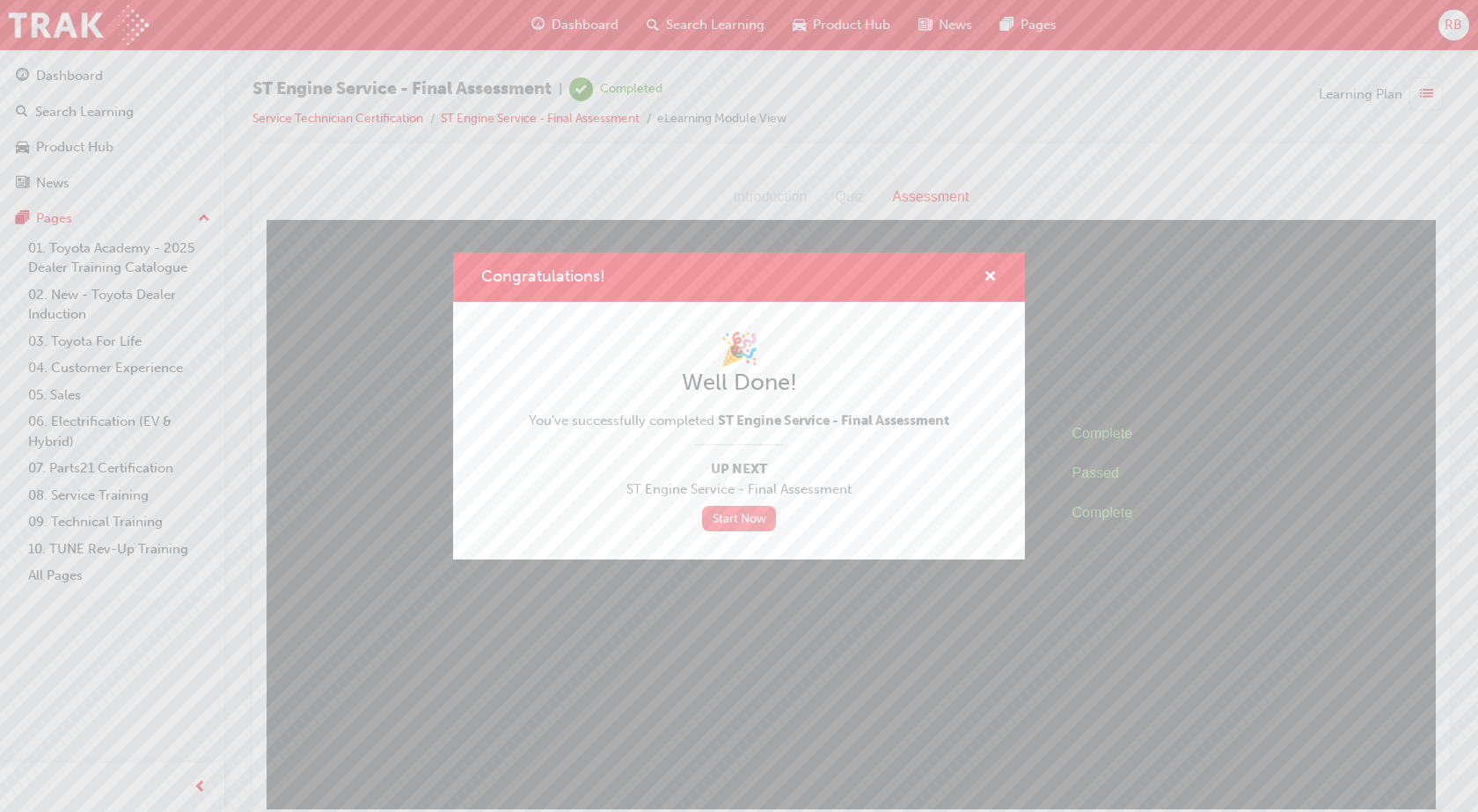
click at [726, 526] on link "Start Now" at bounding box center [739, 518] width 74 height 26
click at [728, 519] on link "Start Now" at bounding box center [739, 518] width 74 height 26
click at [1067, 184] on div "Congratulations! 🎉 Well Done! You've successfully completed ST Engine Service -…" at bounding box center [739, 406] width 1478 height 812
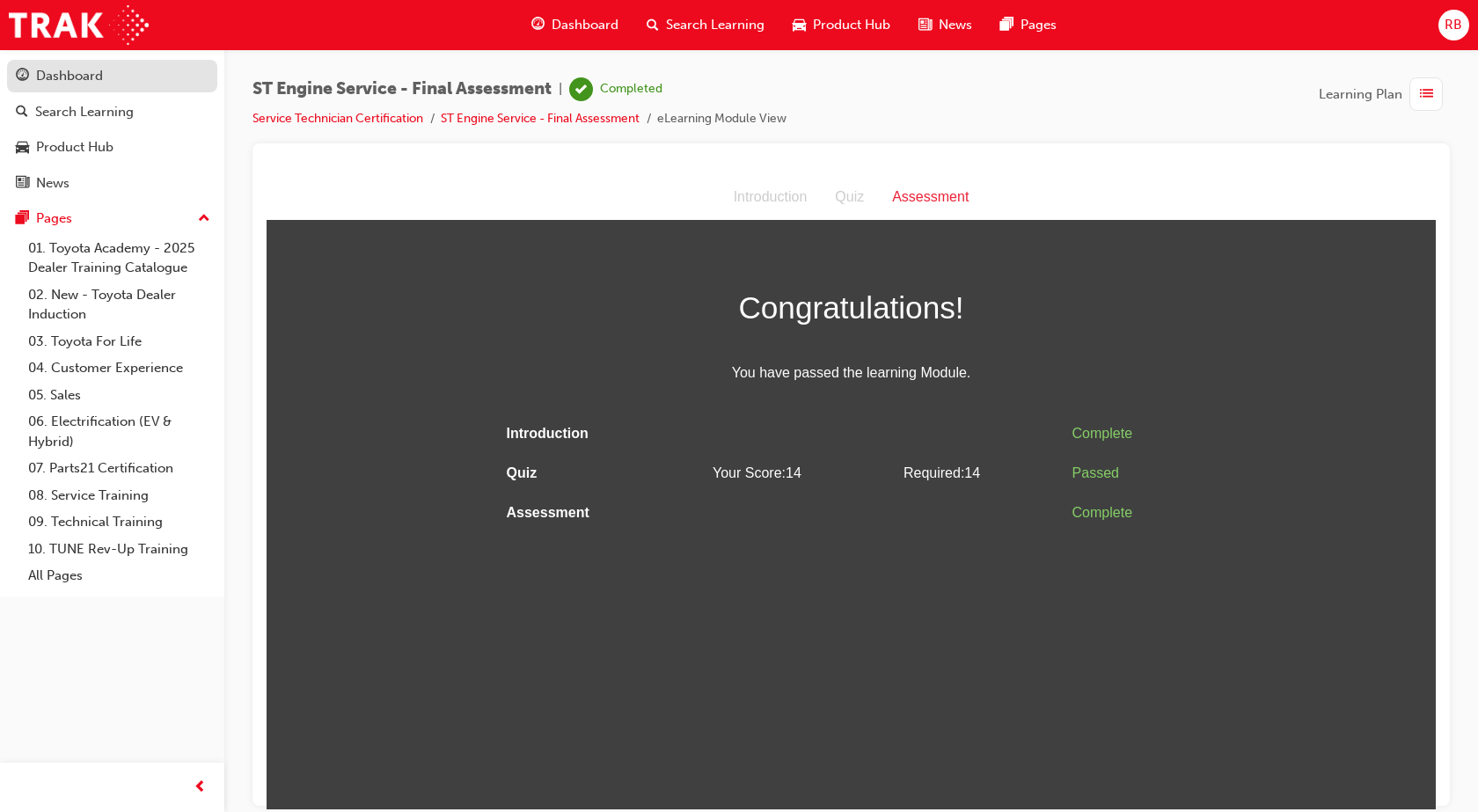
click at [48, 83] on div "Dashboard" at bounding box center [70, 76] width 67 height 20
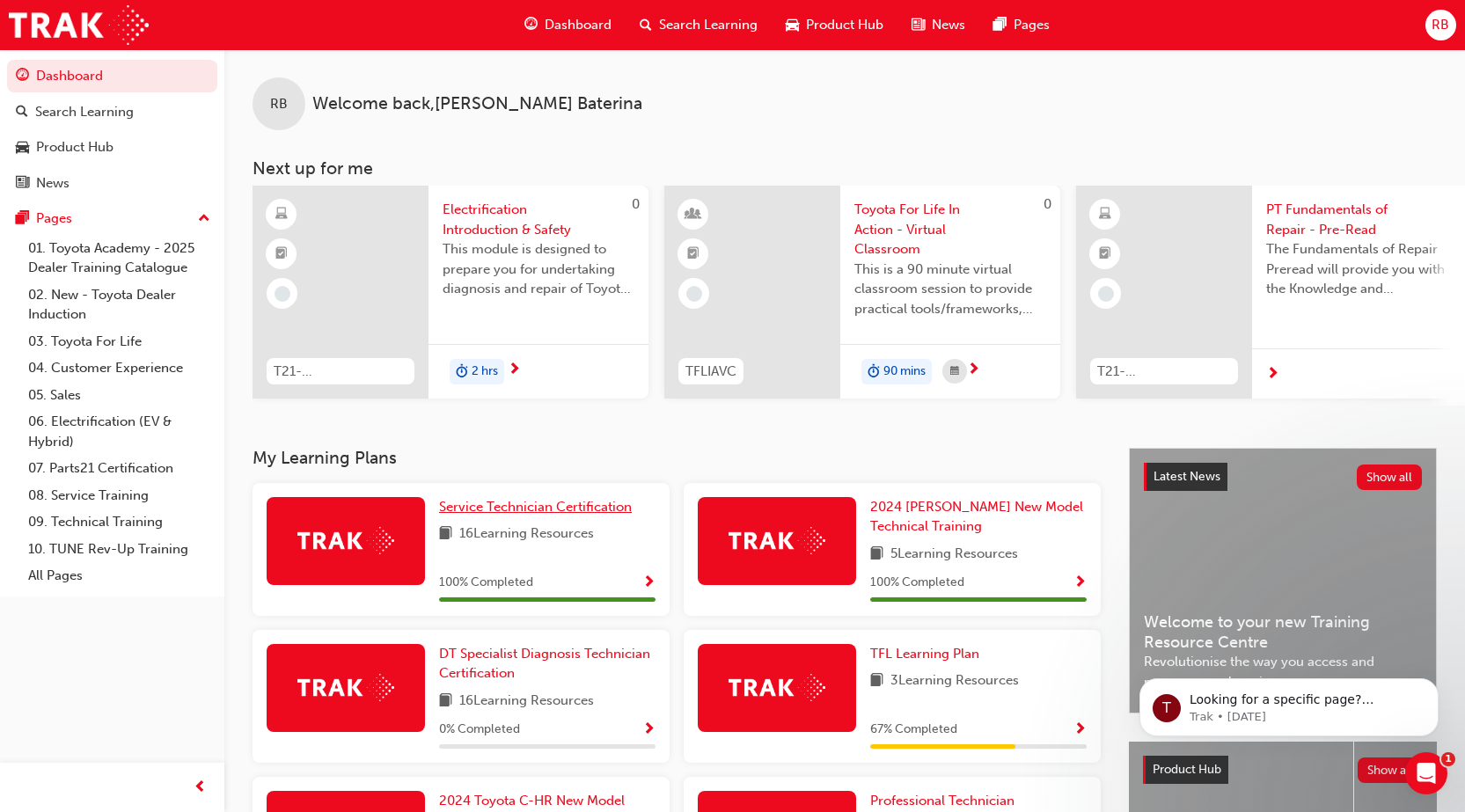
click at [588, 512] on span "Service Technician Certification" at bounding box center [535, 506] width 193 height 16
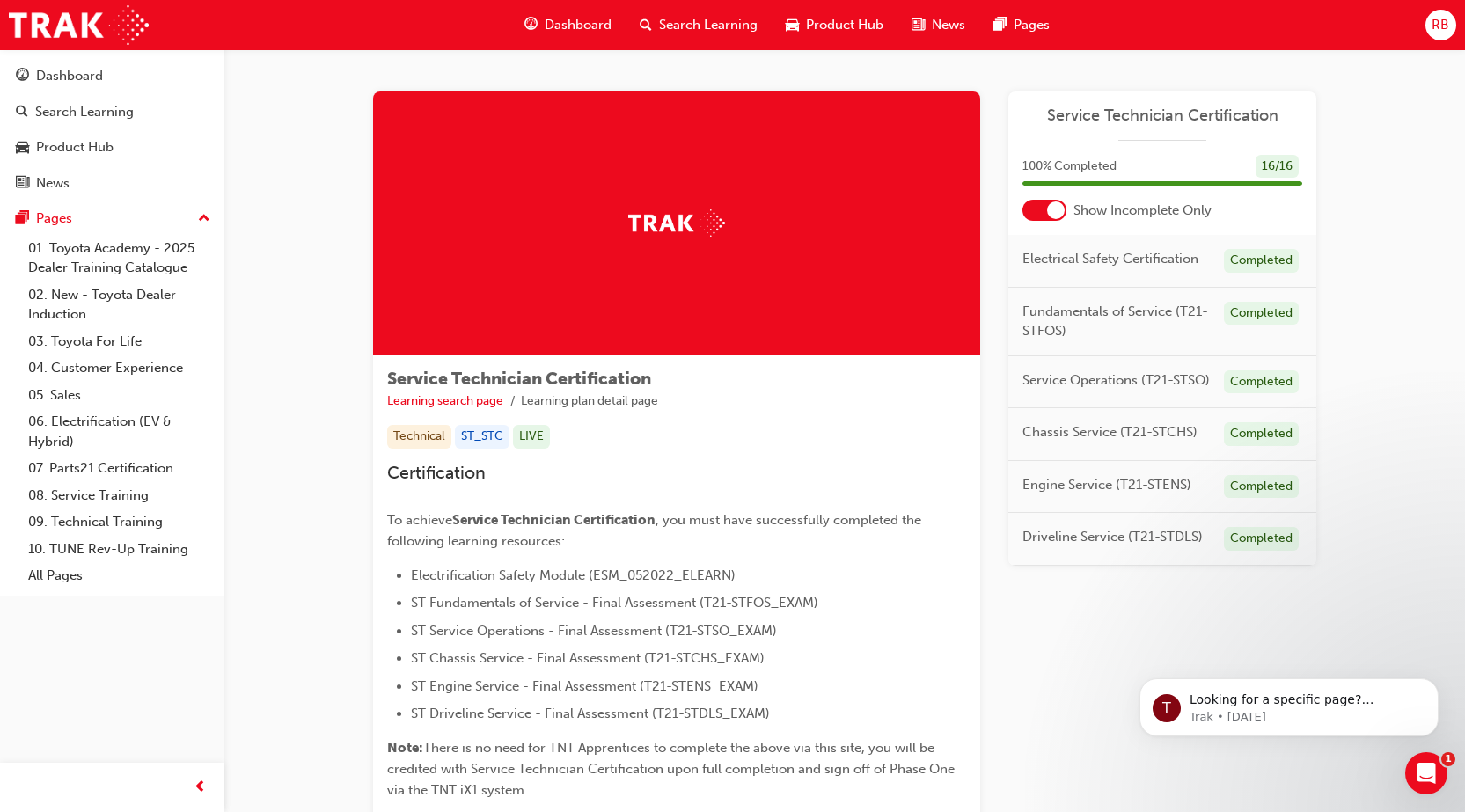
click at [1044, 639] on div "Learning Plan Service Technician Certification 100 % Completed 16 / 16 Show Inc…" at bounding box center [1163, 460] width 308 height 736
click at [1012, 632] on div "Learning Plan Service Technician Certification 100 % Completed 16 / 16 Show Inc…" at bounding box center [1163, 460] width 308 height 736
